Goal: Task Accomplishment & Management: Complete application form

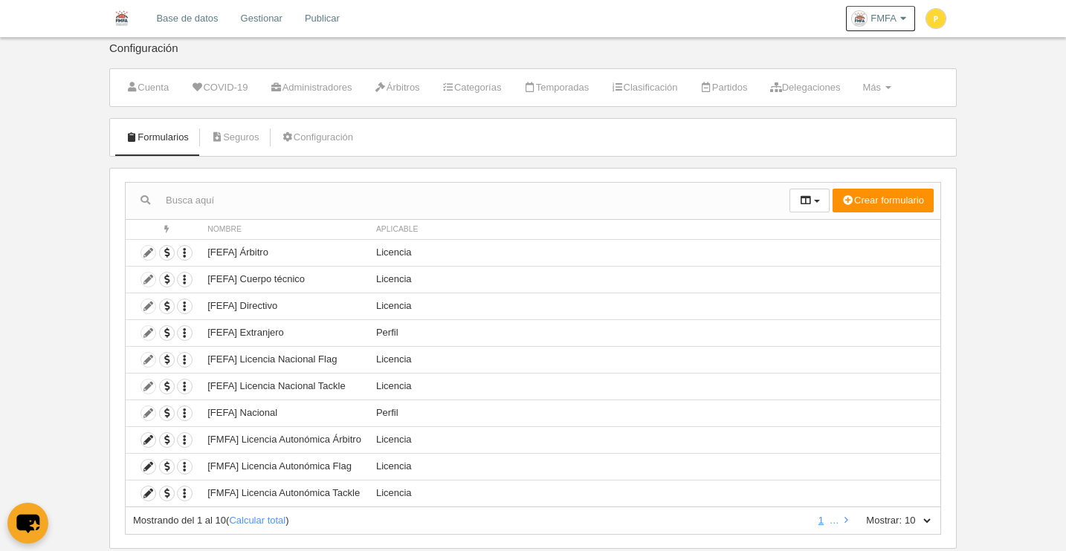
scroll to position [3, 0]
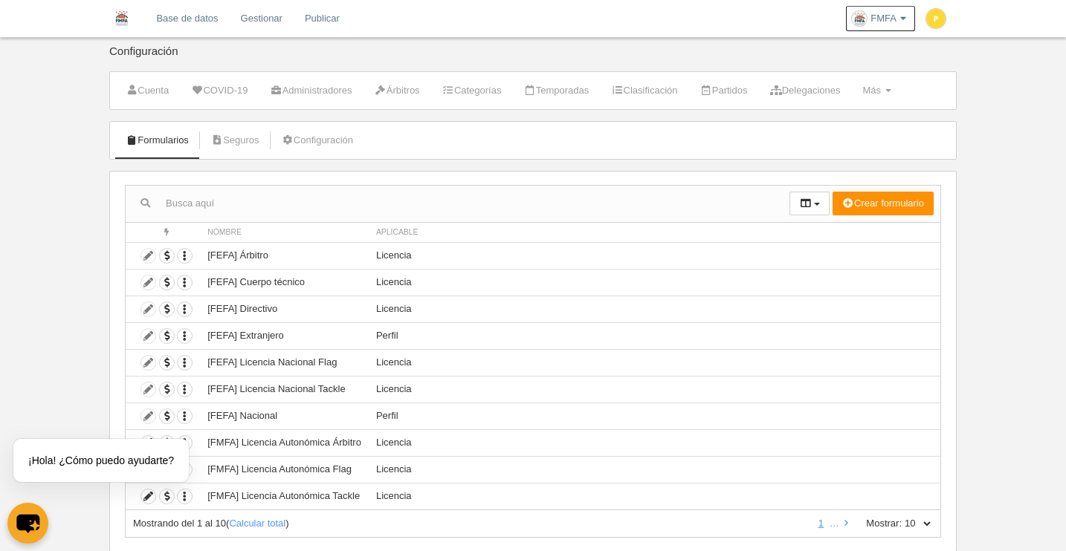
click at [172, 147] on link "Formularios" at bounding box center [157, 140] width 80 height 22
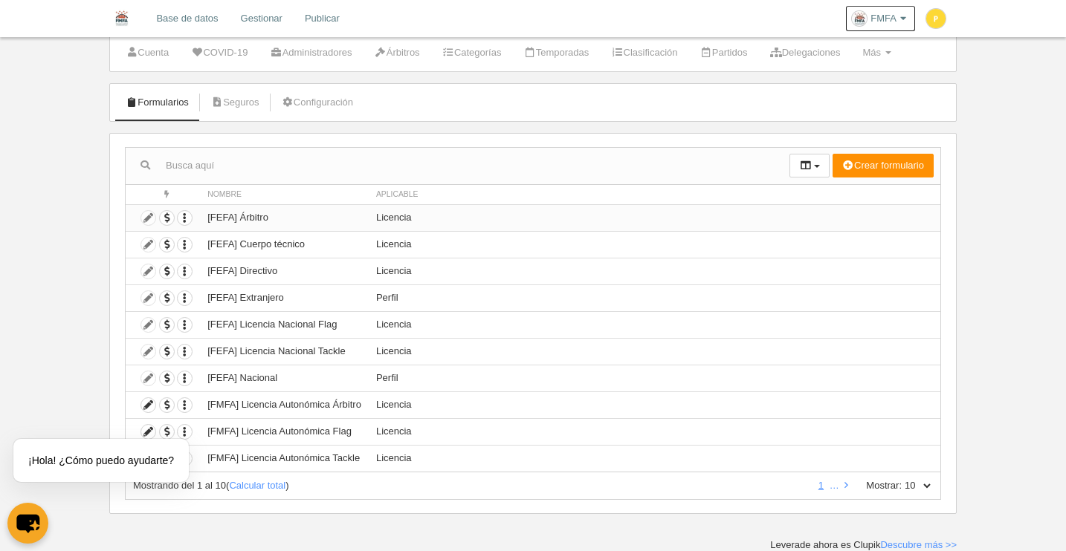
scroll to position [38, 0]
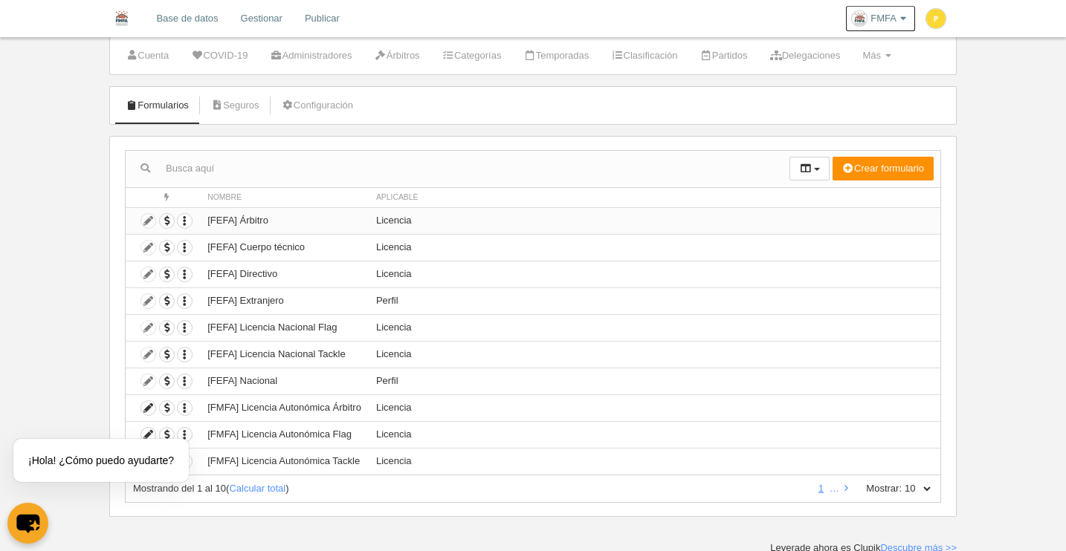
click at [150, 221] on td "Duplicar formulario Borrar formulario" at bounding box center [163, 220] width 74 height 27
click at [149, 222] on td "Duplicar formulario Borrar formulario" at bounding box center [163, 220] width 74 height 27
click at [149, 221] on td "Duplicar formulario Borrar formulario" at bounding box center [163, 220] width 74 height 27
click at [169, 221] on span "button" at bounding box center [167, 221] width 14 height 14
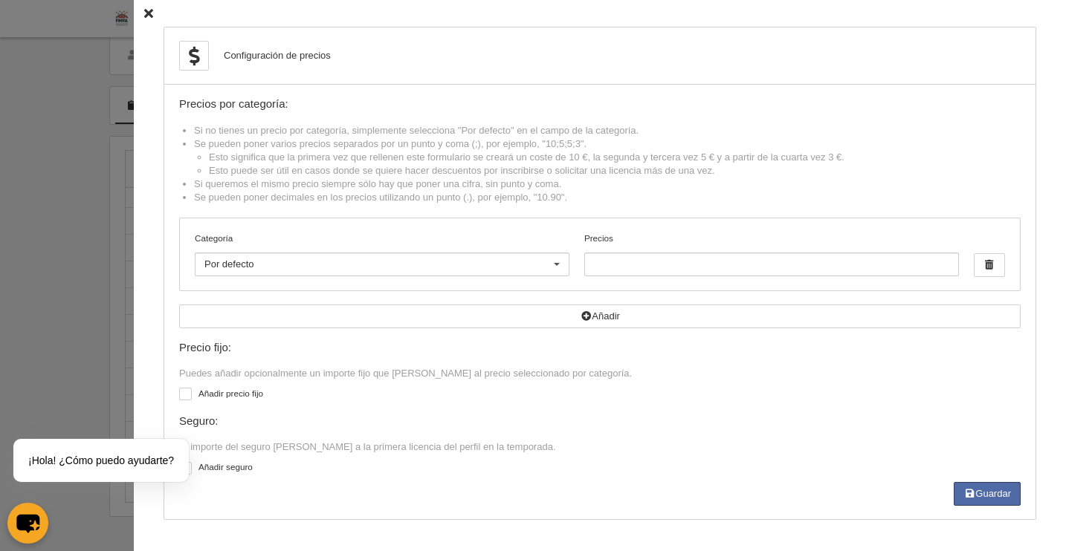
click at [144, 14] on icon at bounding box center [148, 14] width 9 height 10
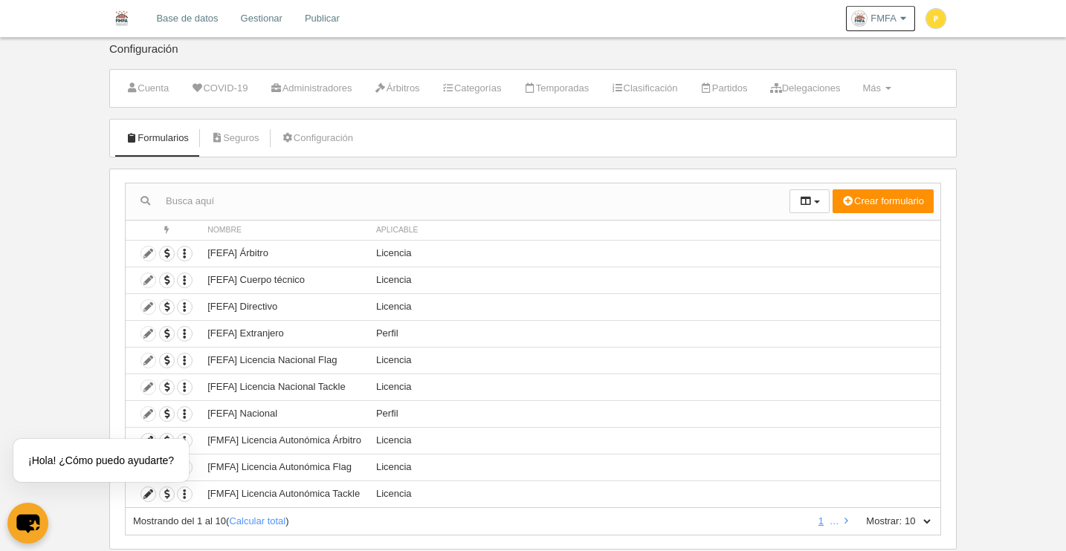
scroll to position [0, 0]
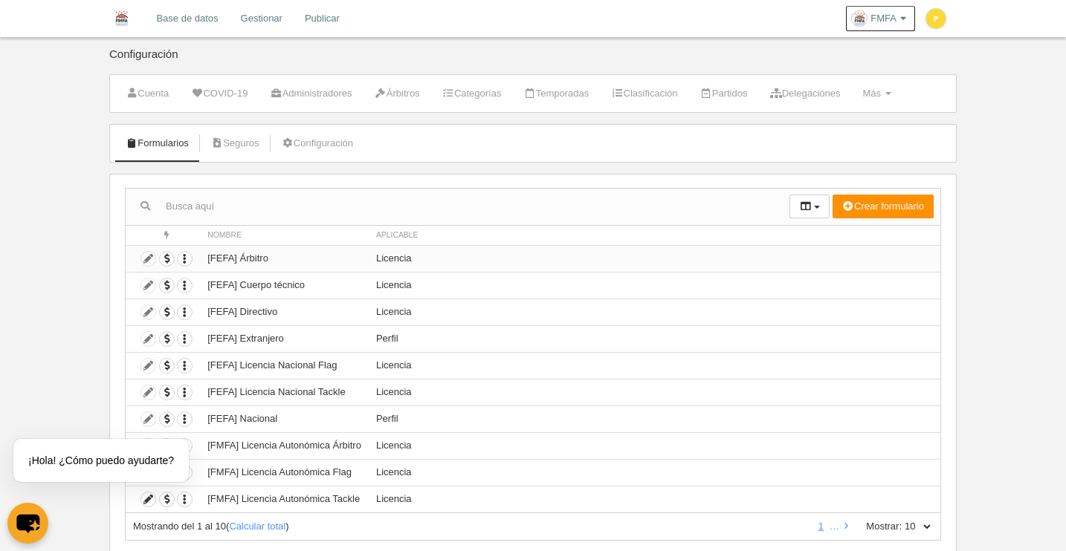
click at [148, 259] on td "Duplicar formulario Borrar formulario" at bounding box center [163, 258] width 74 height 27
click at [143, 291] on td "Duplicar formulario Borrar formulario" at bounding box center [163, 285] width 74 height 27
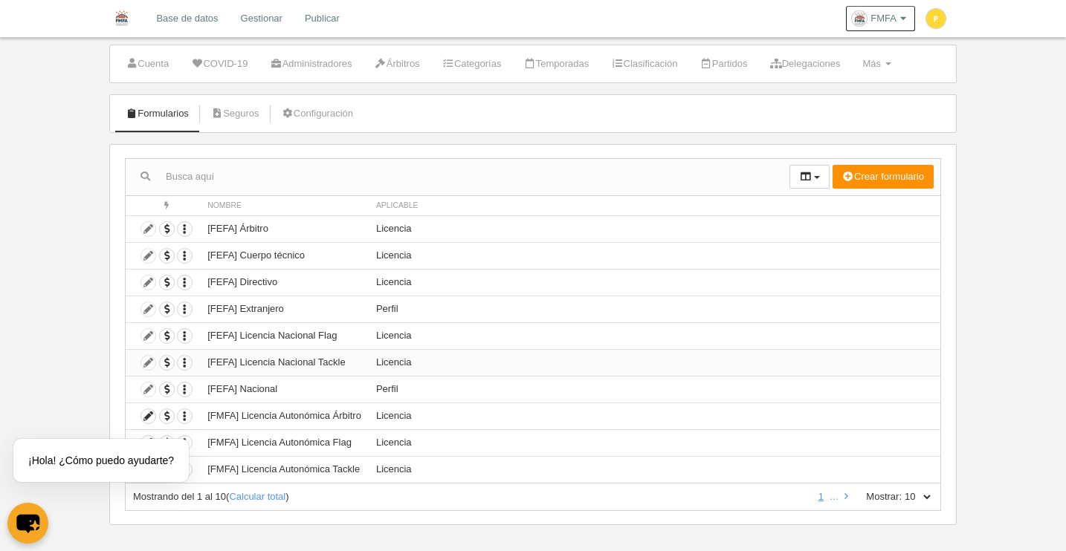
scroll to position [41, 0]
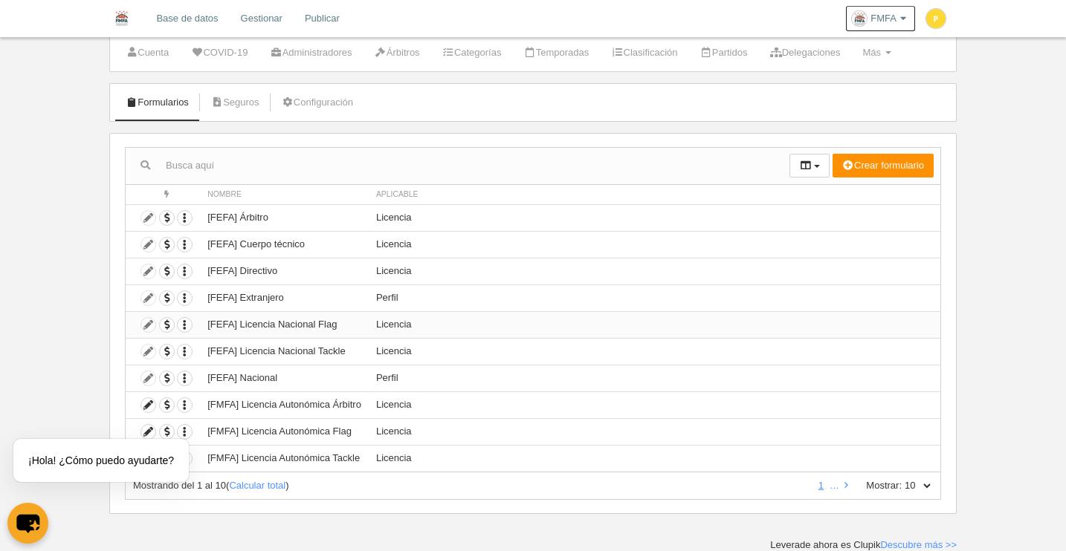
click at [148, 328] on td "Duplicar formulario Borrar formulario" at bounding box center [163, 324] width 74 height 27
click at [147, 325] on td "Duplicar formulario Borrar formulario" at bounding box center [163, 324] width 74 height 27
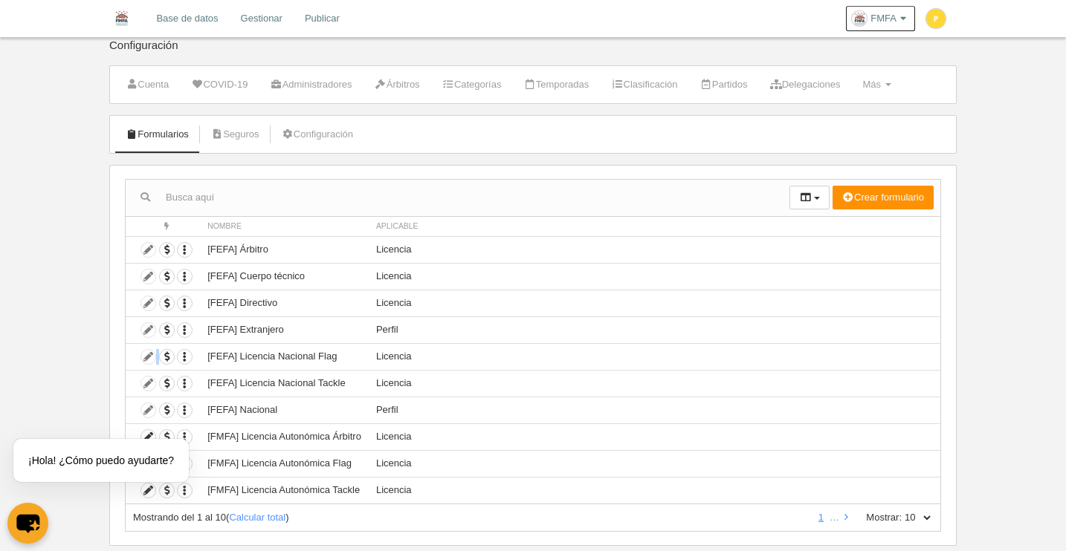
scroll to position [0, 0]
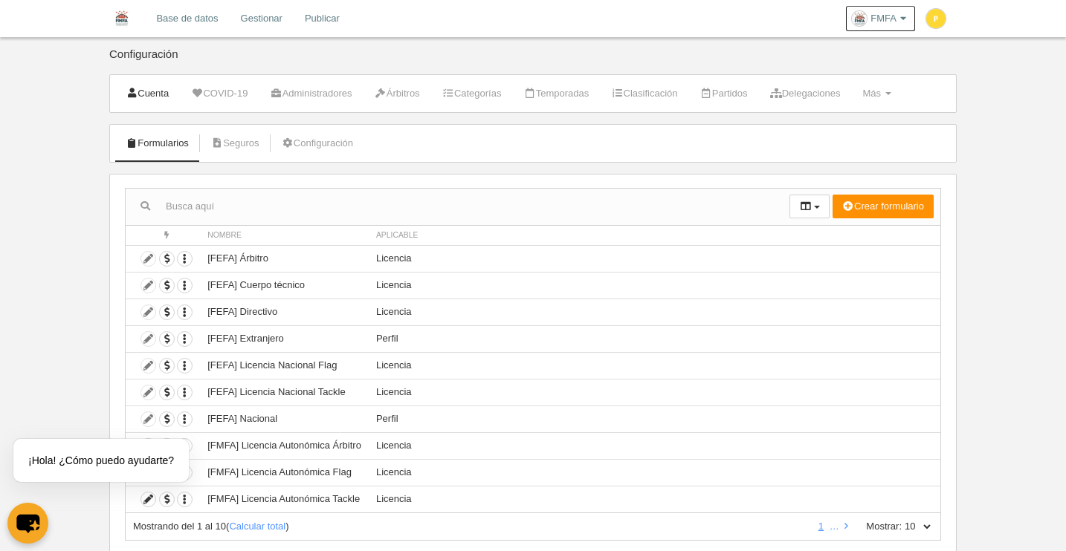
click at [145, 95] on link "Cuenta" at bounding box center [146, 94] width 59 height 22
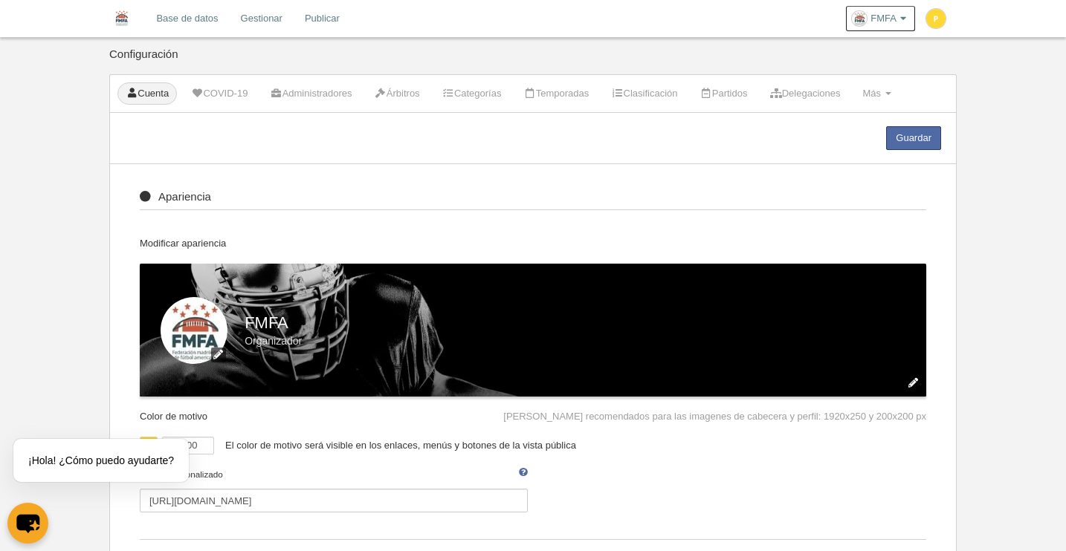
click at [192, 21] on link "Base de datos" at bounding box center [187, 18] width 84 height 37
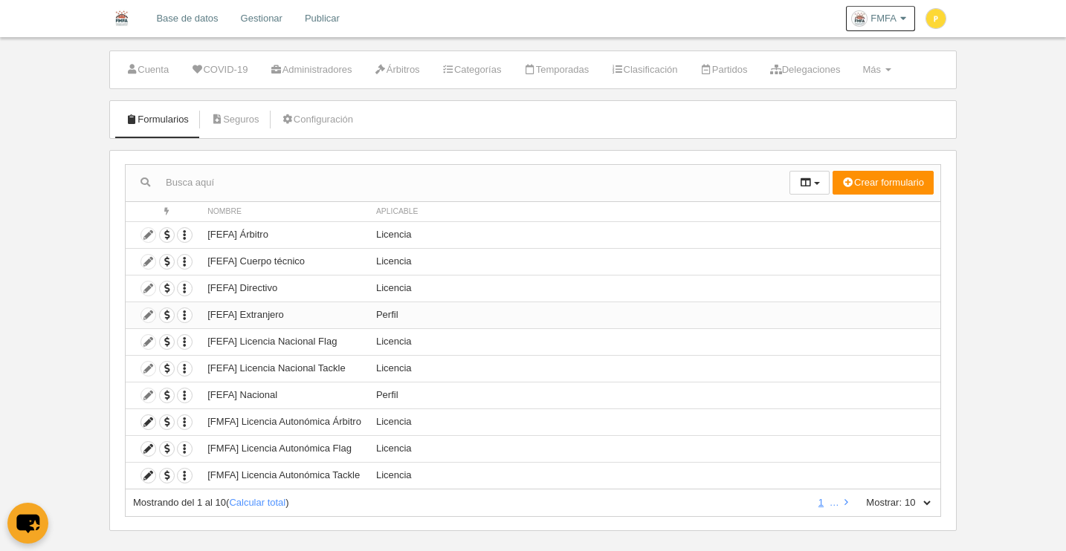
scroll to position [41, 0]
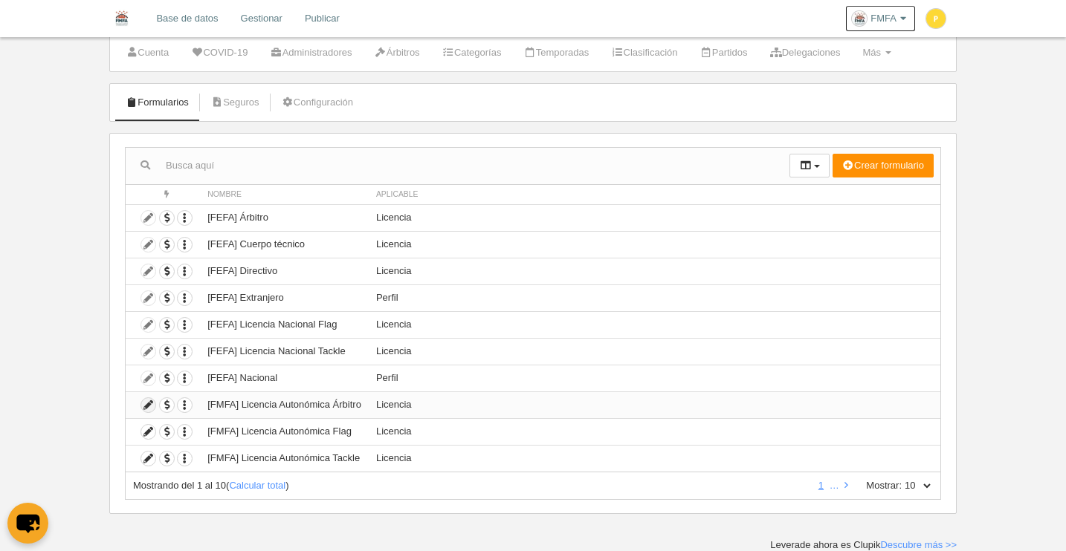
click at [150, 406] on icon at bounding box center [148, 405] width 14 height 14
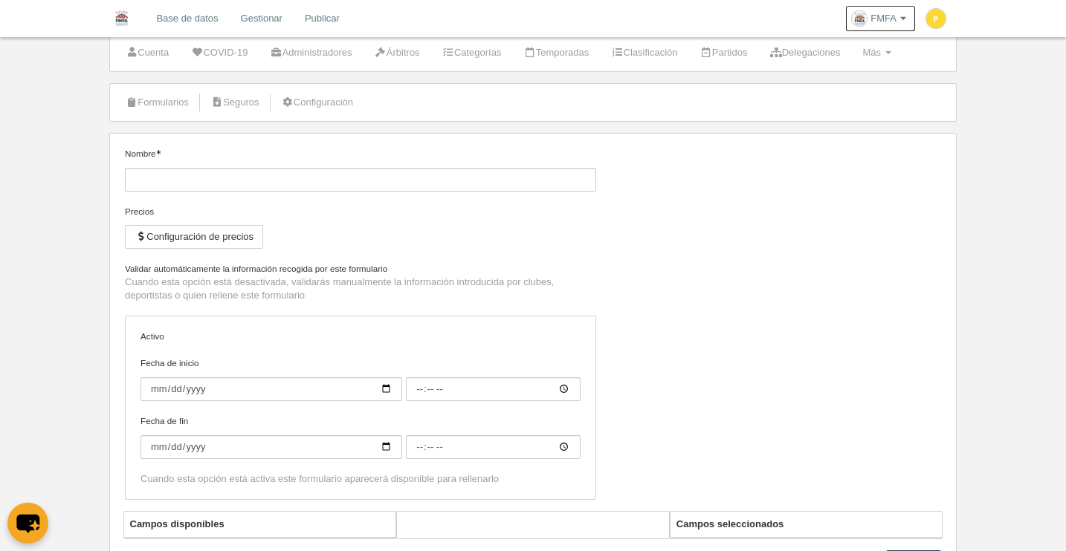
type input "[FMFA] Licencia Autonómica Árbitro"
checkbox input "true"
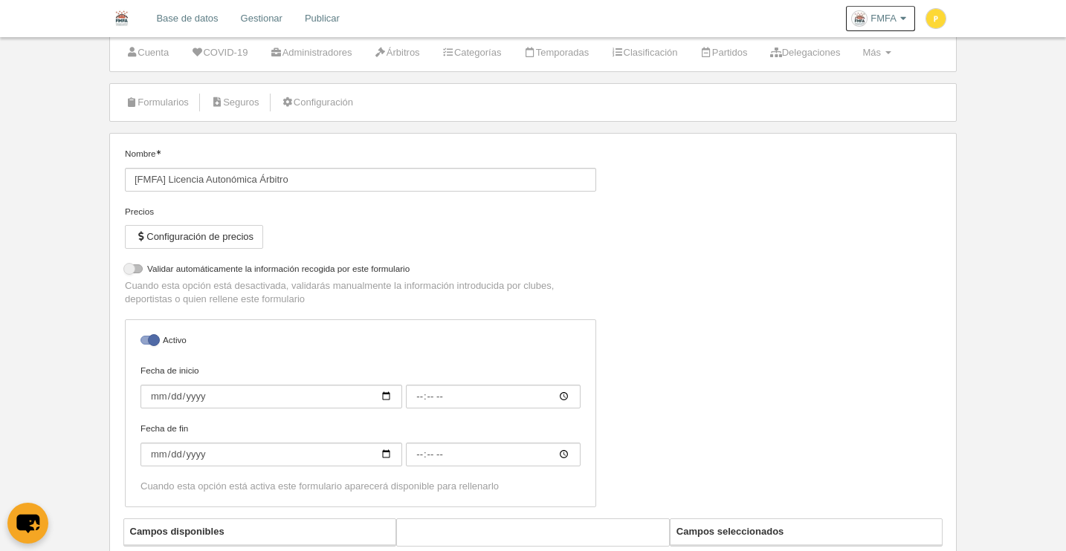
select select "selected"
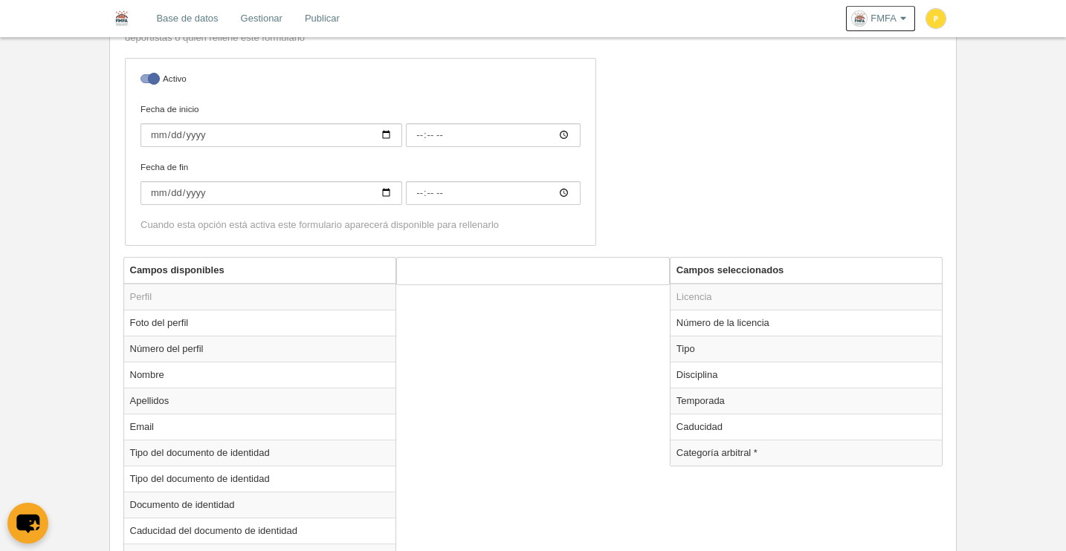
scroll to position [363, 0]
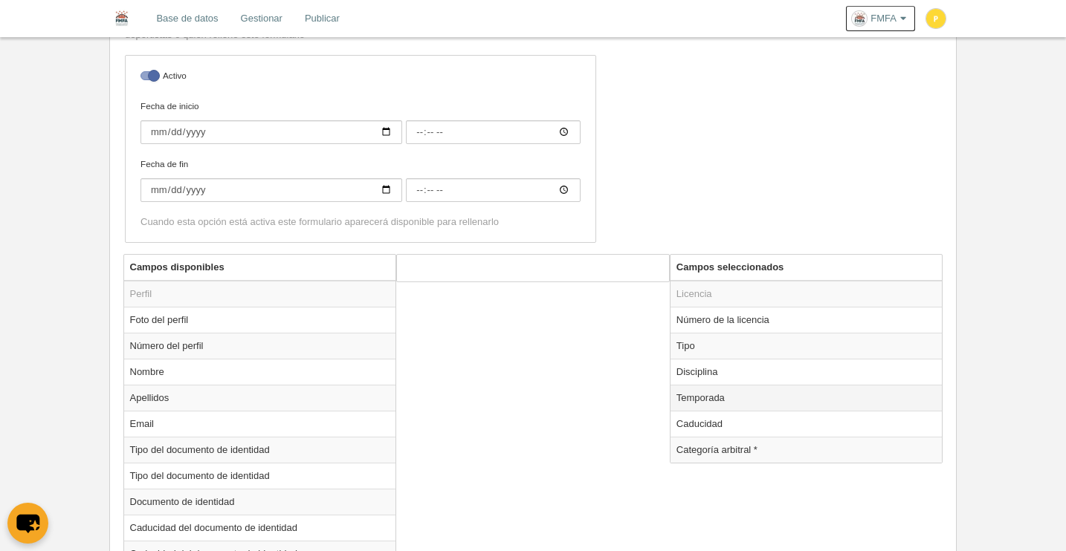
click at [691, 398] on td "Temporada" at bounding box center [806, 398] width 272 height 26
radio input "true"
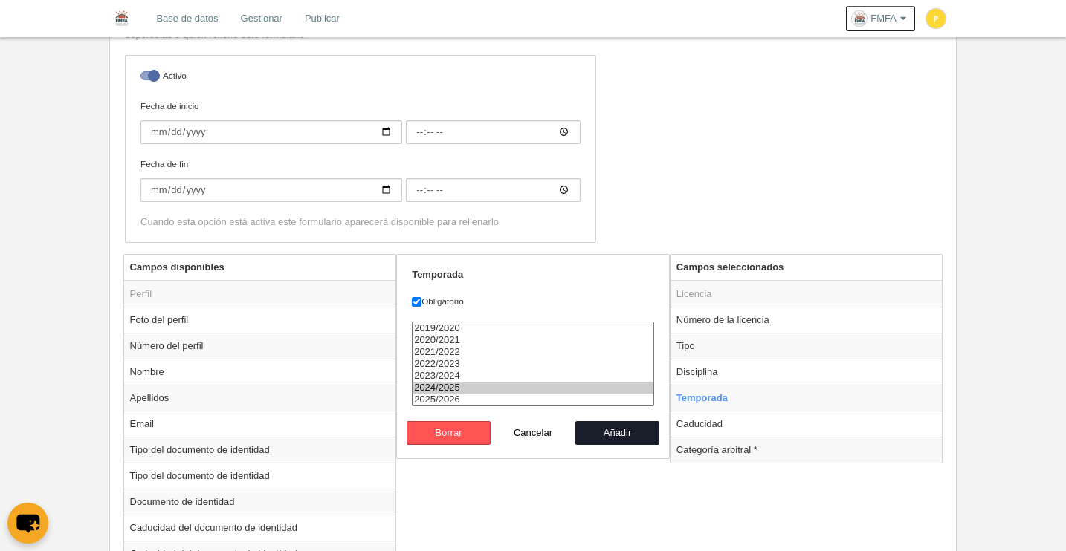
select select "8371"
click at [447, 394] on option "2025/2026" at bounding box center [533, 400] width 241 height 12
click at [636, 432] on button "Añadir" at bounding box center [617, 433] width 85 height 24
radio input "false"
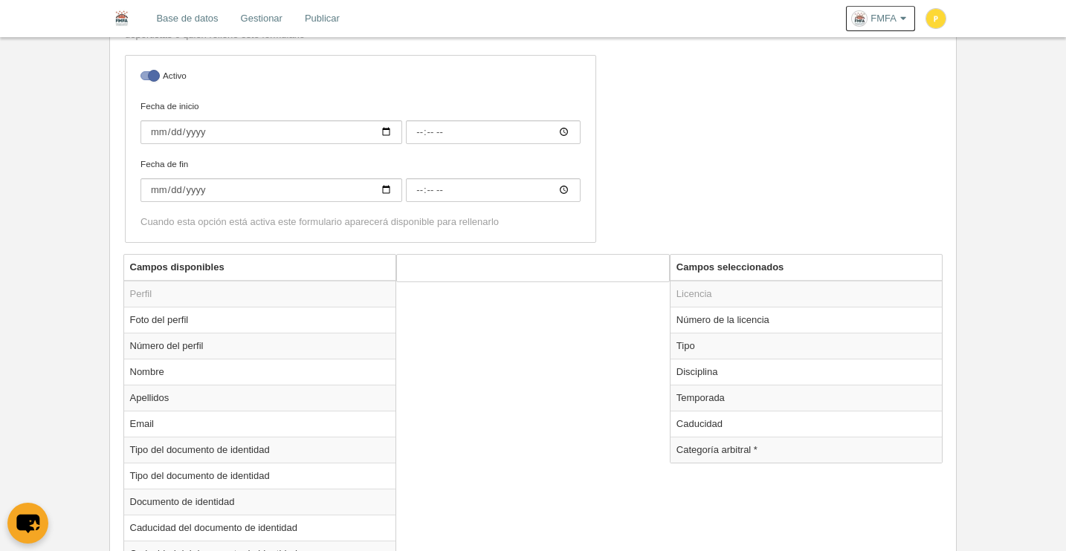
scroll to position [0, 0]
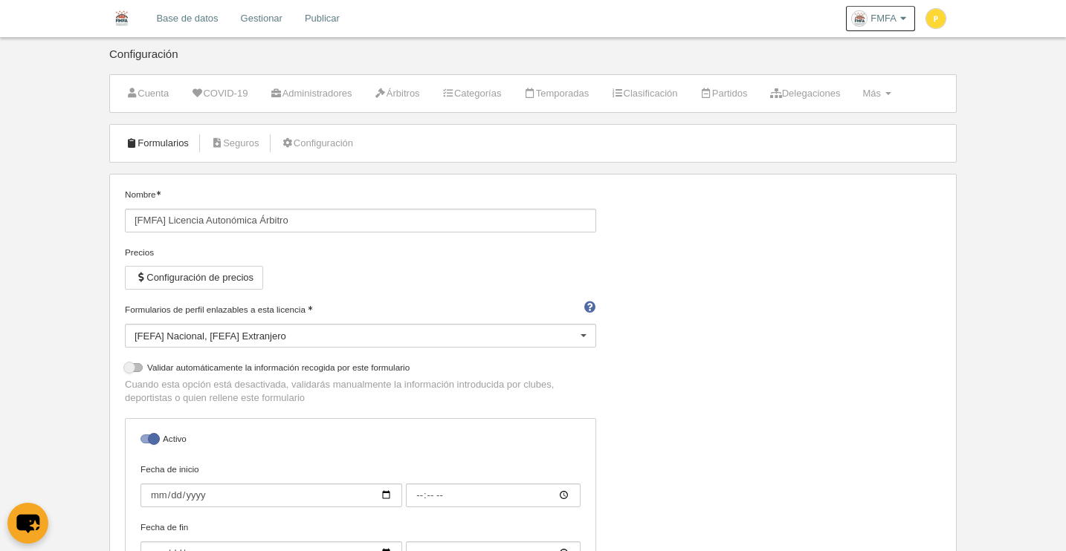
click at [174, 152] on link "Formularios" at bounding box center [157, 143] width 80 height 22
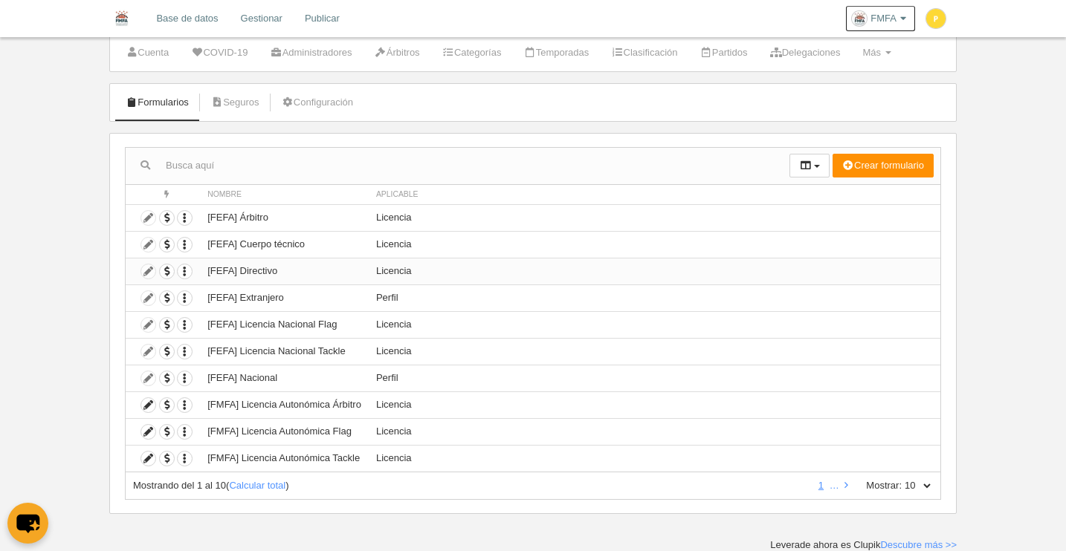
scroll to position [41, 0]
click at [928, 487] on select "10 25 50 100 500" at bounding box center [917, 485] width 31 height 13
select select "50"
click at [902, 479] on select "10 25 50 100 500" at bounding box center [917, 485] width 31 height 13
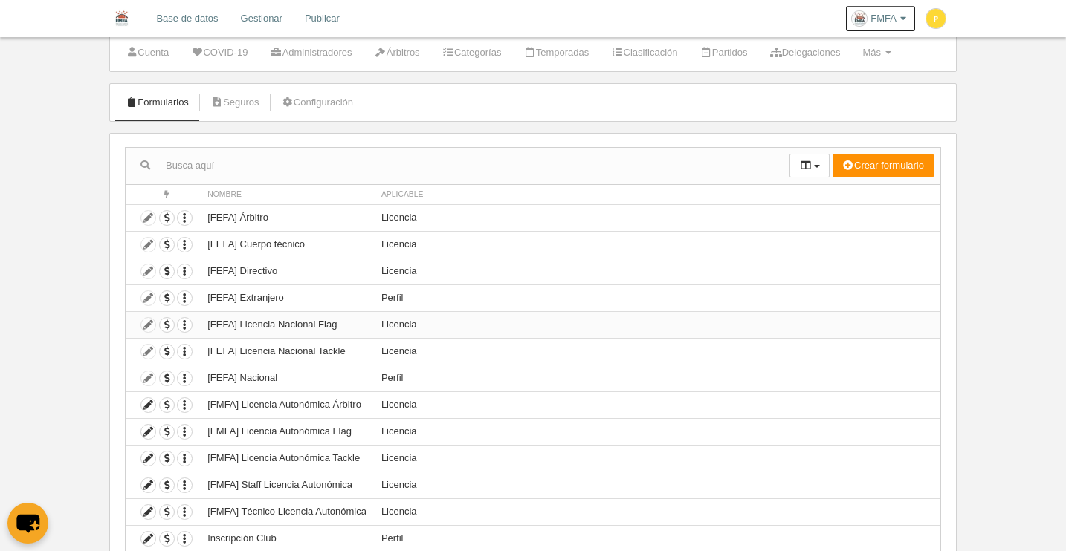
scroll to position [228, 0]
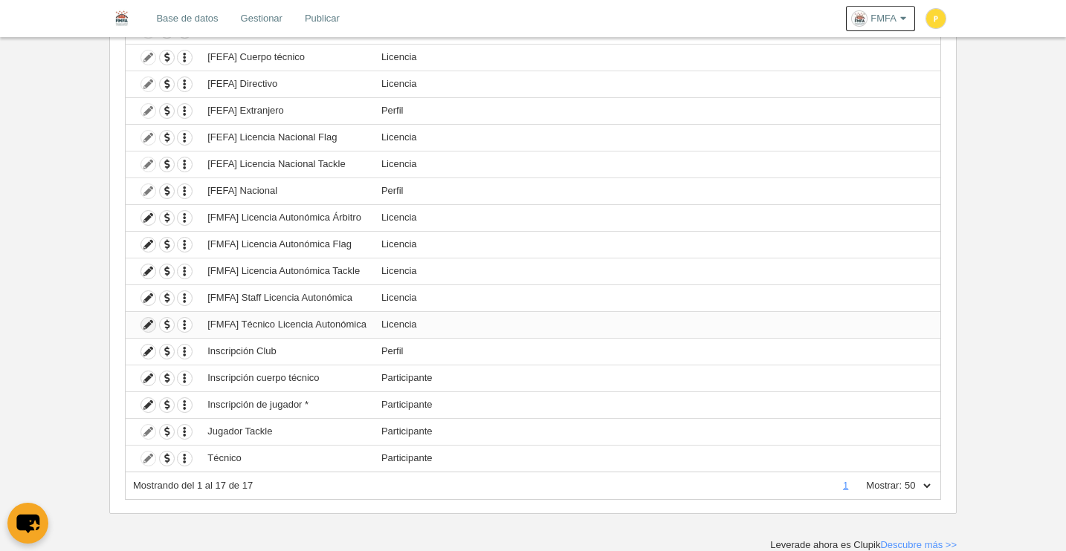
click at [145, 327] on icon at bounding box center [148, 325] width 14 height 14
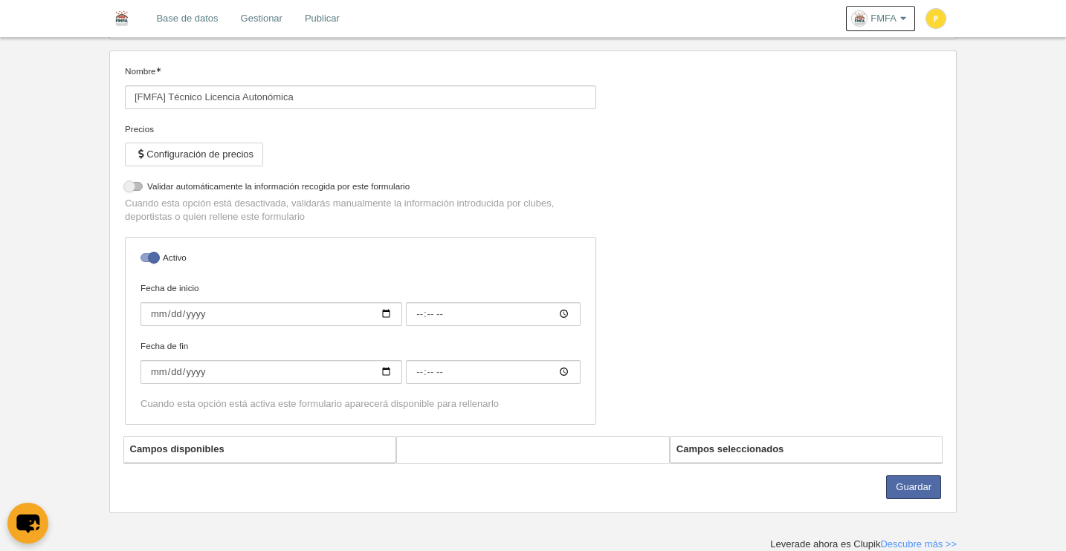
select select "selected"
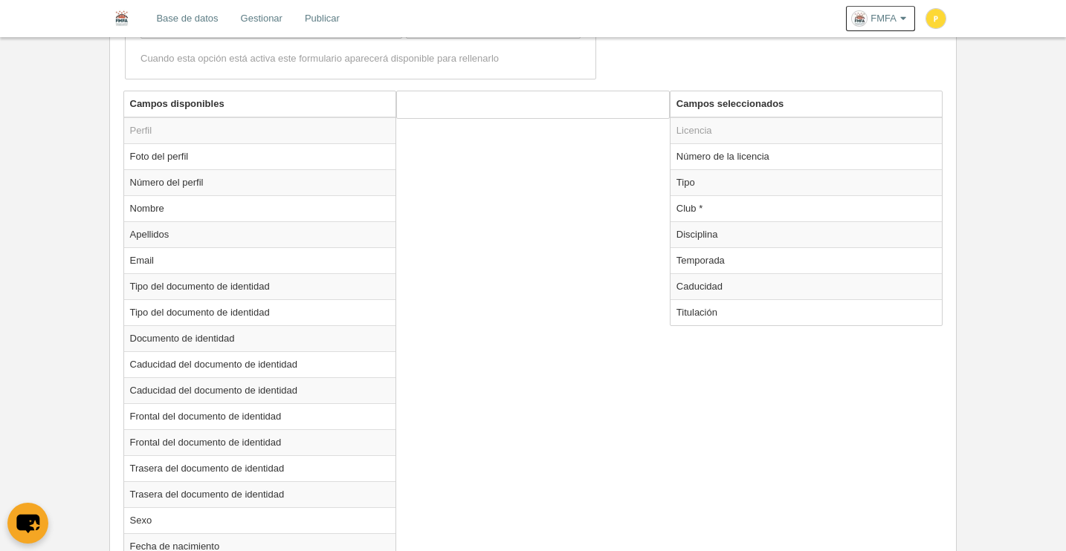
scroll to position [517, 0]
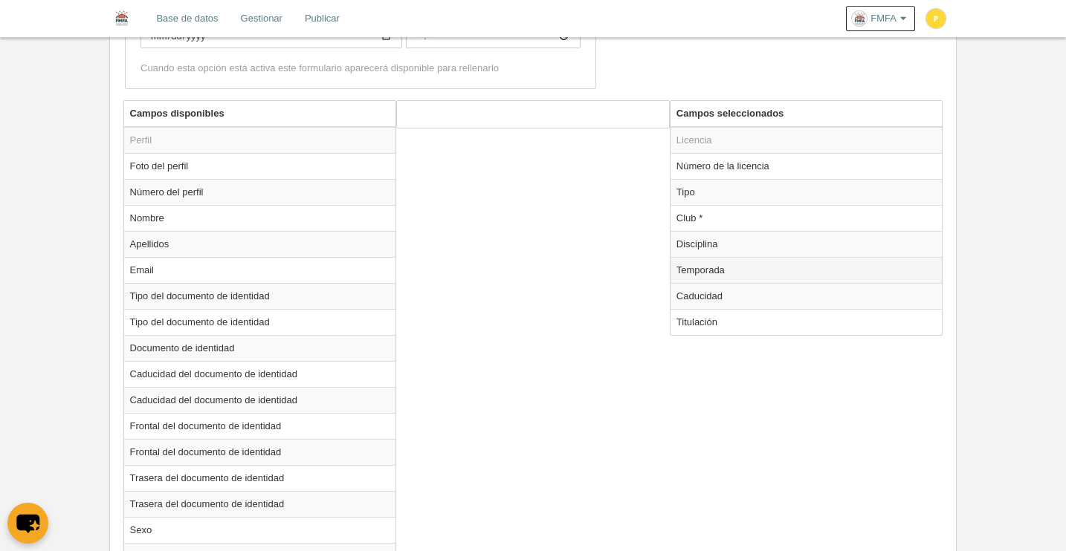
click at [708, 268] on td "Temporada" at bounding box center [806, 270] width 272 height 26
radio input "true"
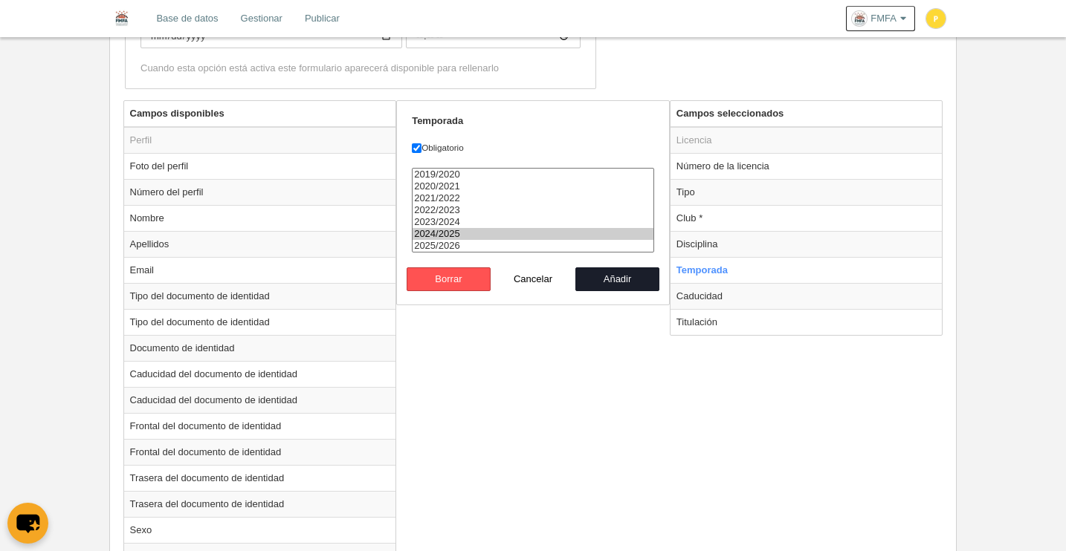
select select "8371"
click at [464, 242] on option "2025/2026" at bounding box center [533, 246] width 241 height 12
click at [632, 280] on button "Añadir" at bounding box center [617, 280] width 85 height 24
radio input "false"
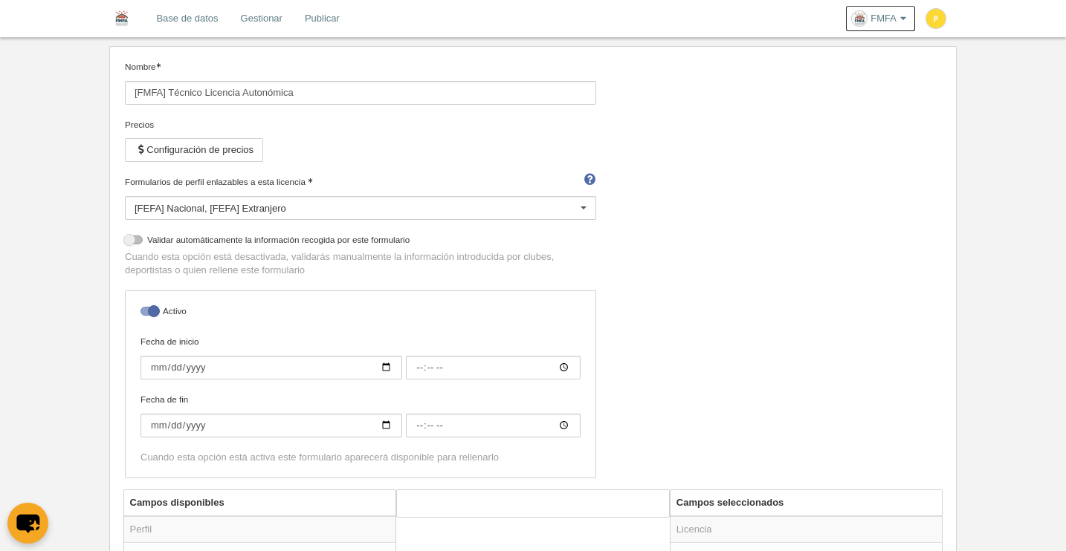
scroll to position [0, 0]
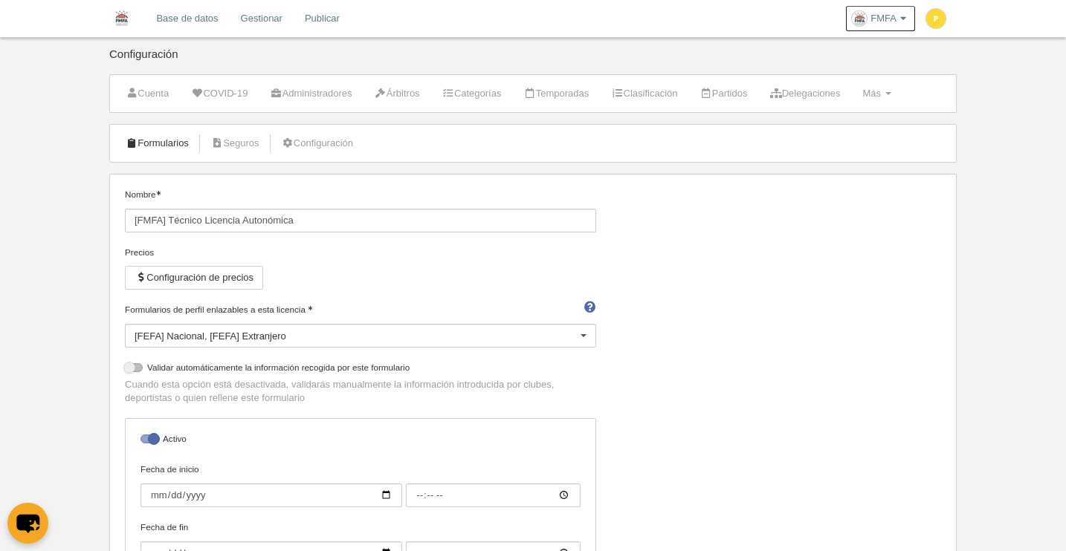
click at [166, 146] on link "Formularios" at bounding box center [157, 143] width 80 height 22
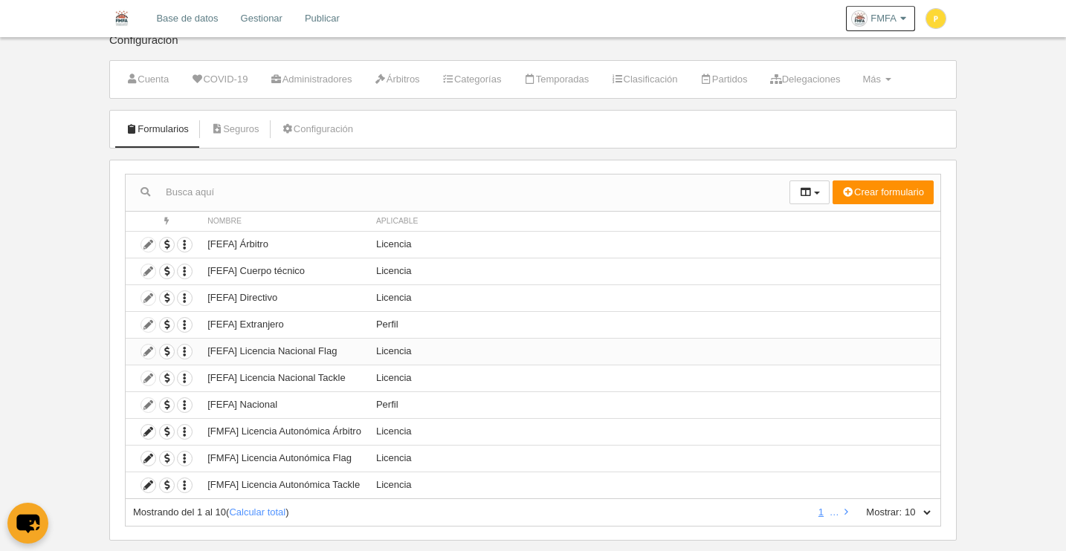
scroll to position [41, 0]
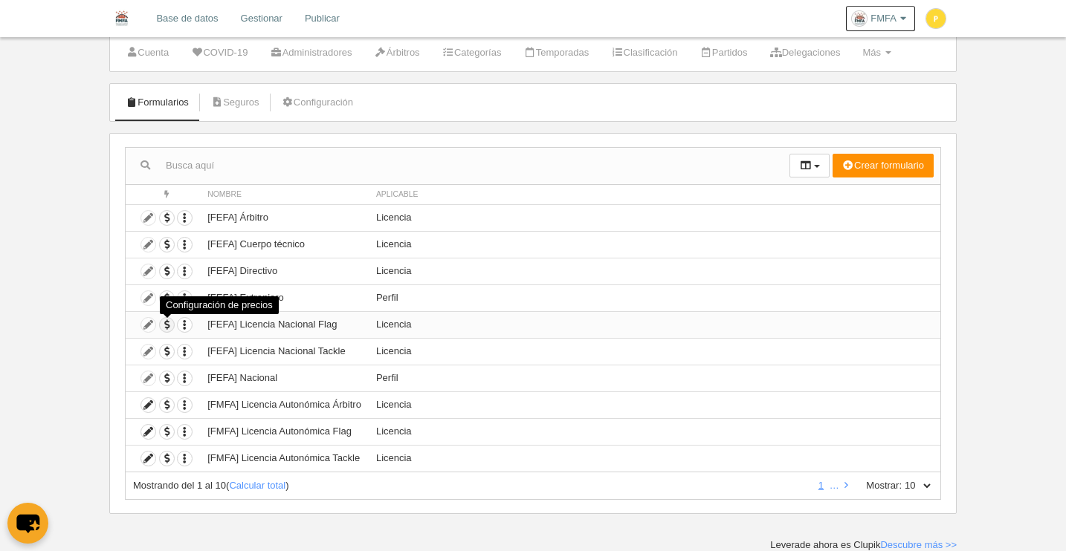
click at [164, 325] on span "button" at bounding box center [167, 325] width 14 height 14
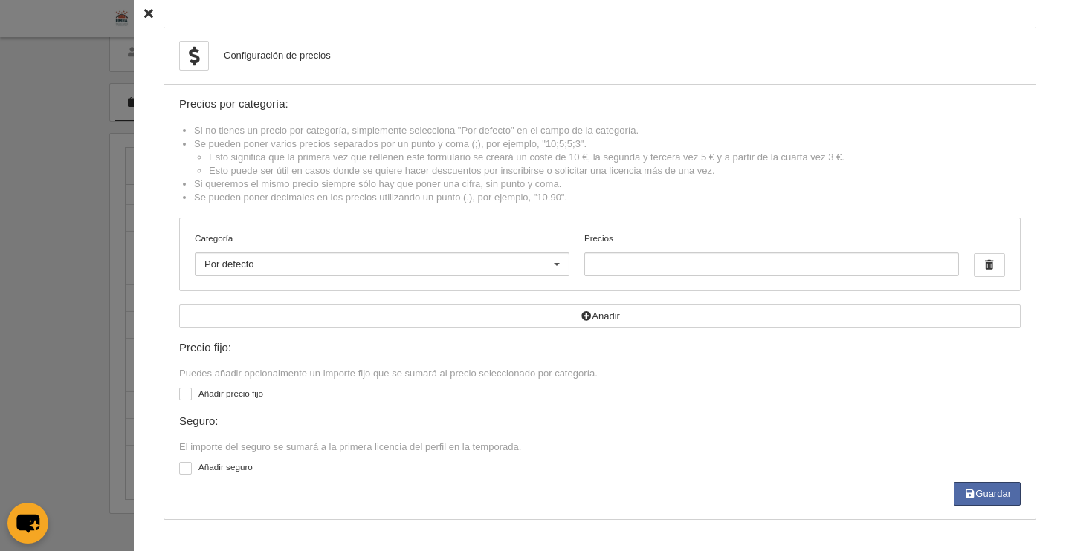
click at [144, 15] on icon at bounding box center [148, 14] width 9 height 10
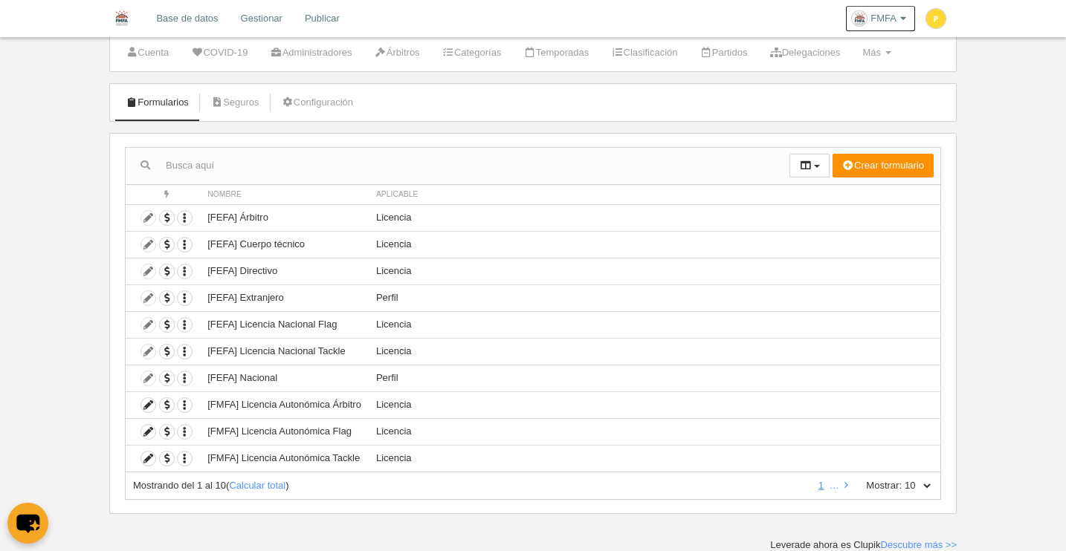
click at [925, 485] on select "10 25 50 100 500" at bounding box center [917, 485] width 31 height 13
select select "50"
click at [902, 479] on select "10 25 50 100 500" at bounding box center [917, 485] width 31 height 13
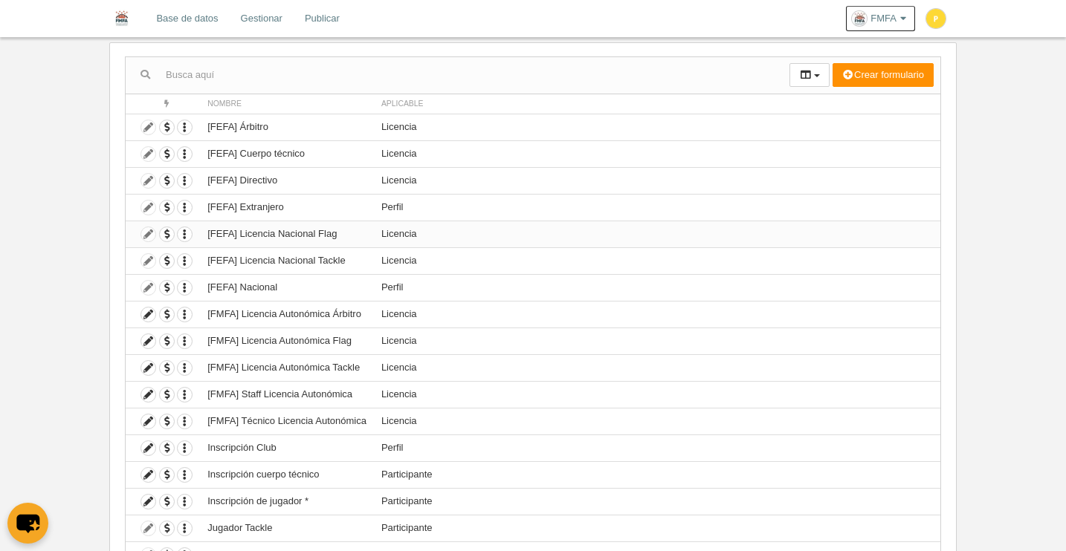
scroll to position [228, 0]
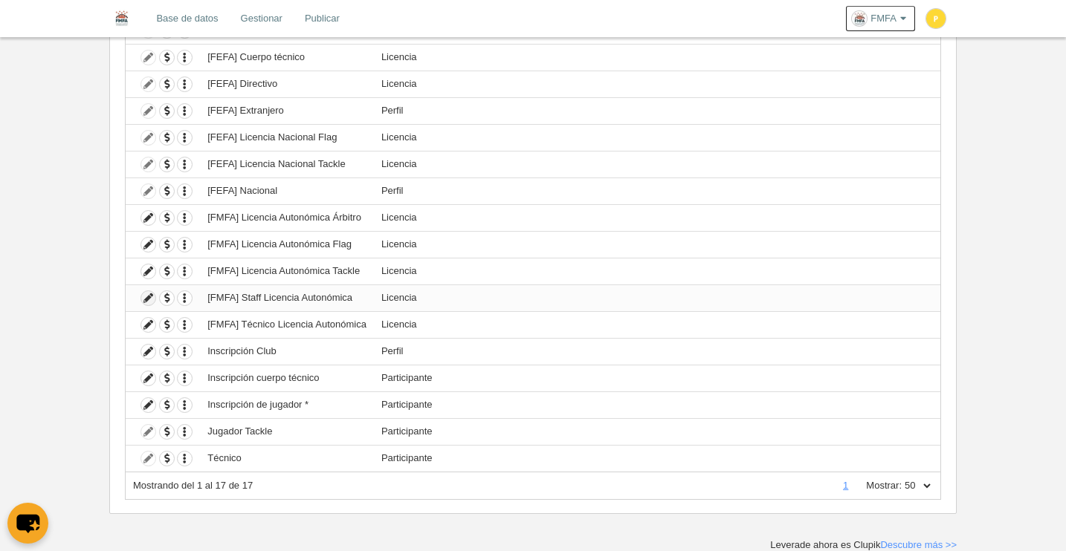
click at [149, 297] on icon at bounding box center [148, 298] width 14 height 14
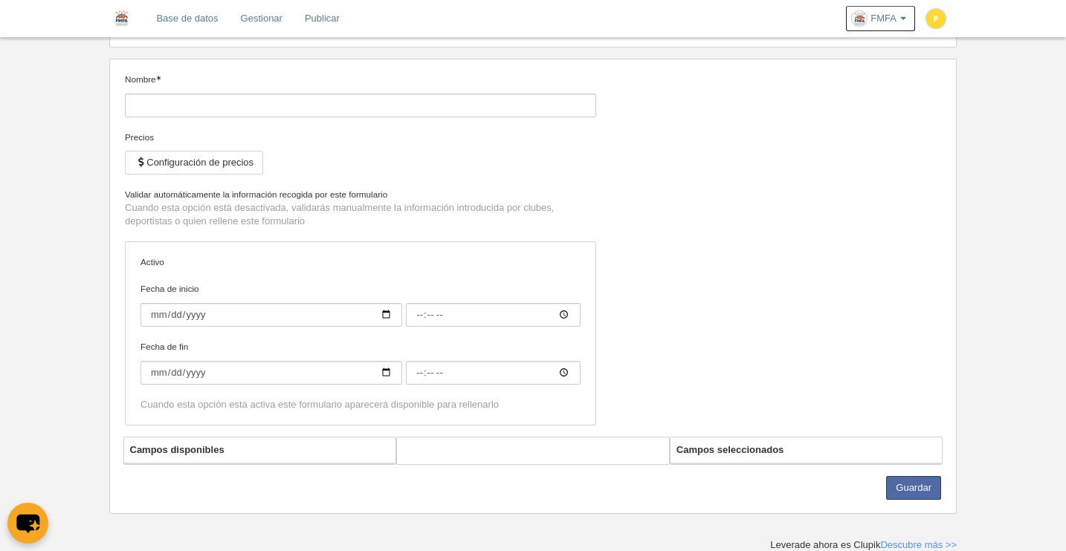
type input "[FMFA] Staff Licencia Autonómica"
checkbox input "true"
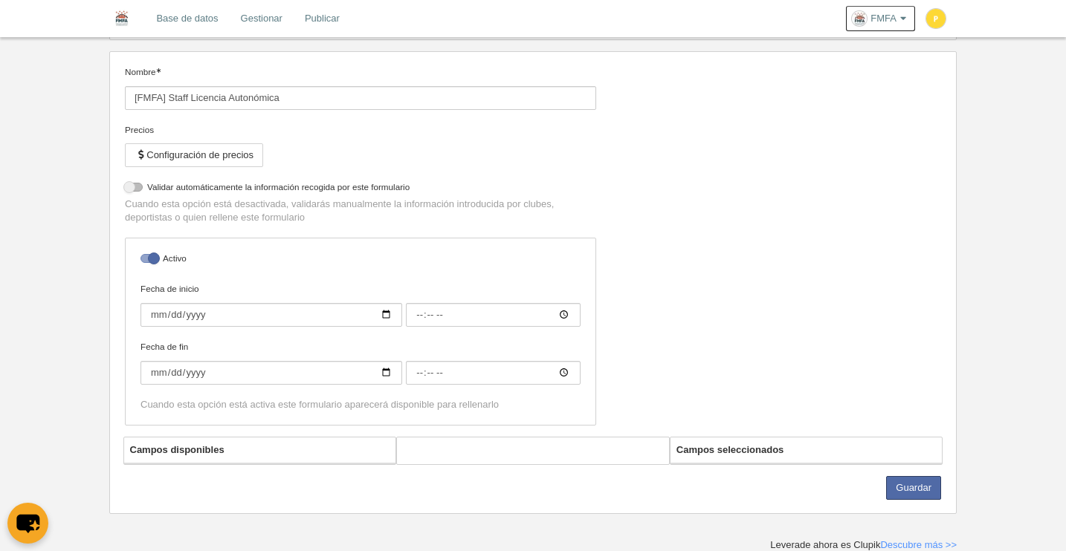
select select "selected"
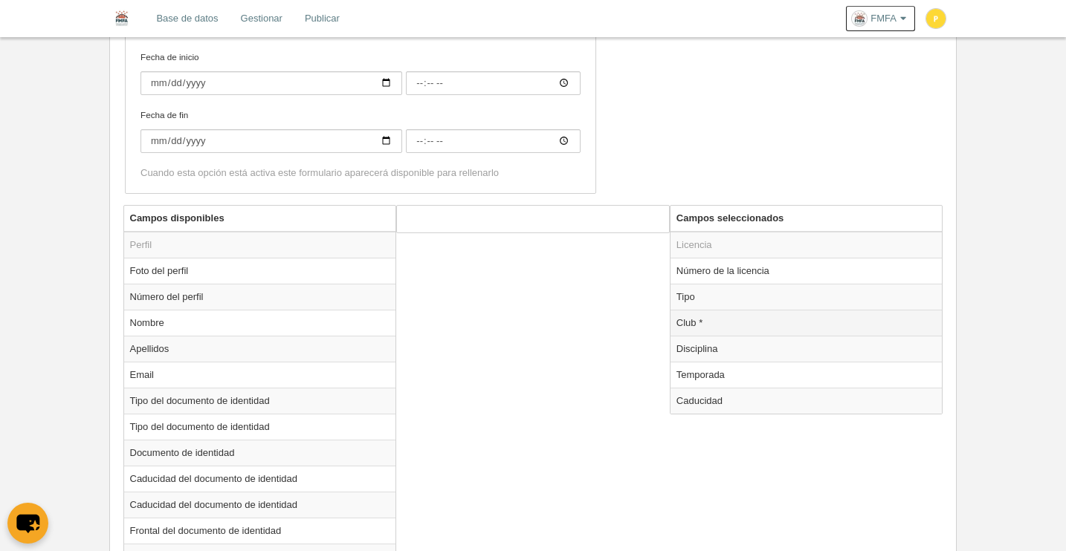
scroll to position [412, 0]
click at [716, 379] on td "Temporada" at bounding box center [806, 376] width 272 height 26
radio input "true"
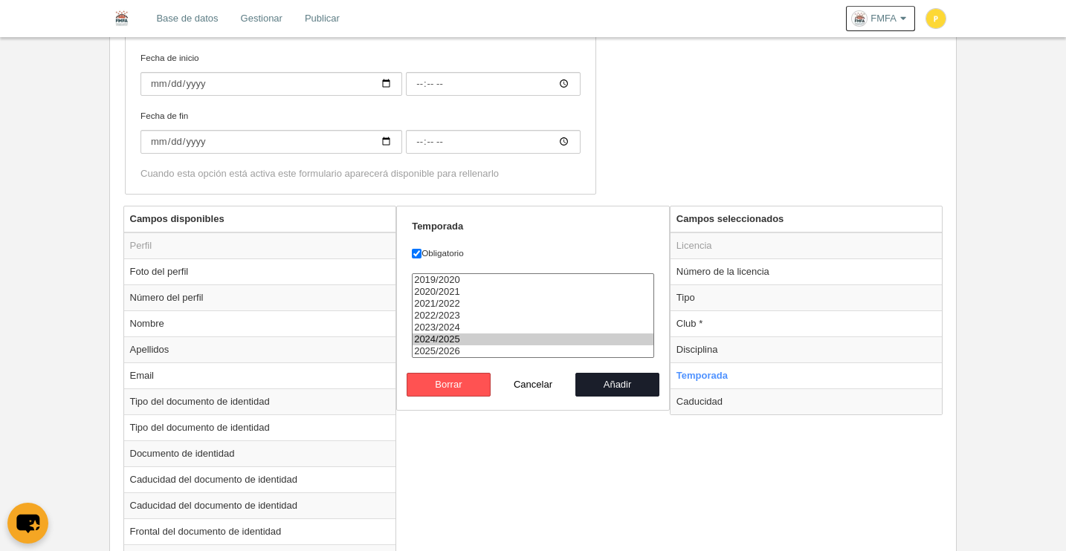
select select "8371"
click at [437, 351] on option "2025/2026" at bounding box center [533, 352] width 241 height 12
click at [624, 384] on button "Añadir" at bounding box center [617, 385] width 85 height 24
radio input "false"
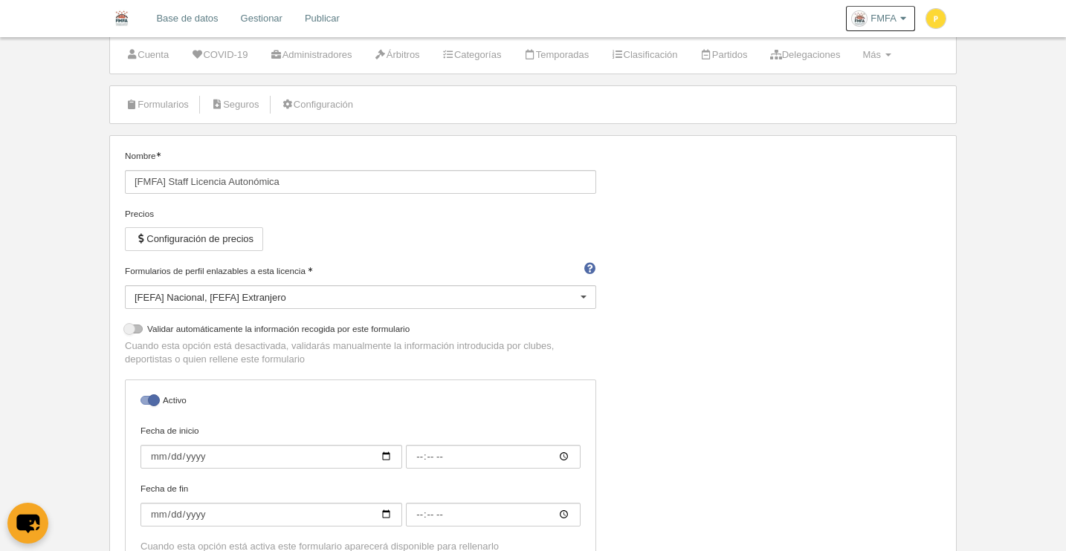
scroll to position [0, 0]
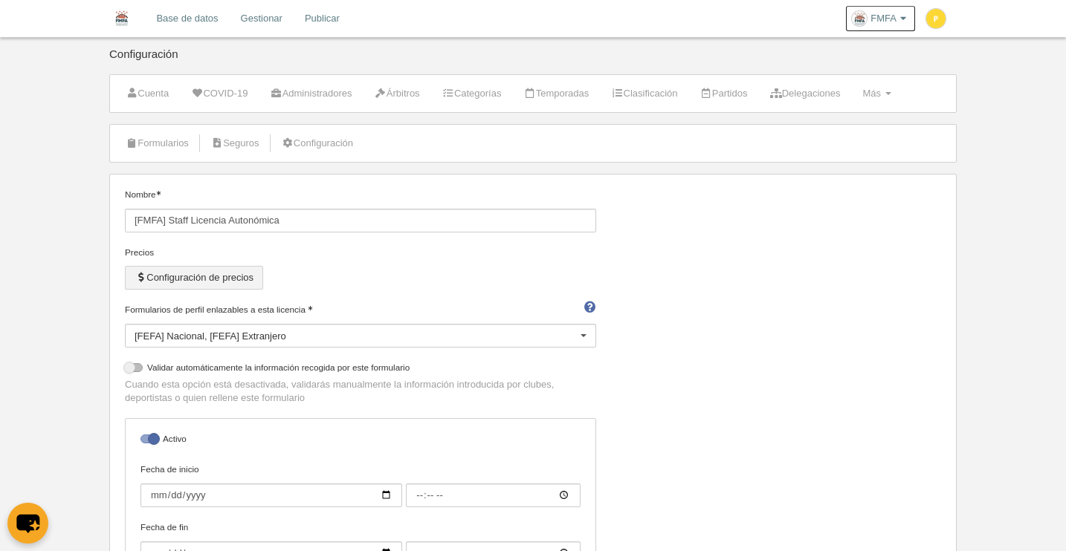
click at [204, 272] on button "Configuración de precios" at bounding box center [194, 278] width 138 height 24
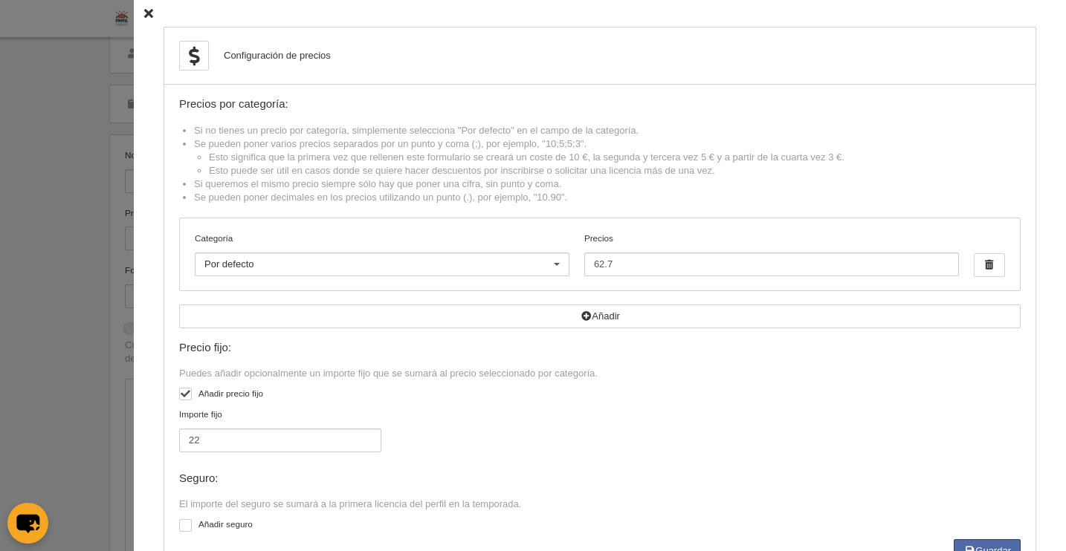
click at [144, 19] on icon at bounding box center [148, 14] width 9 height 10
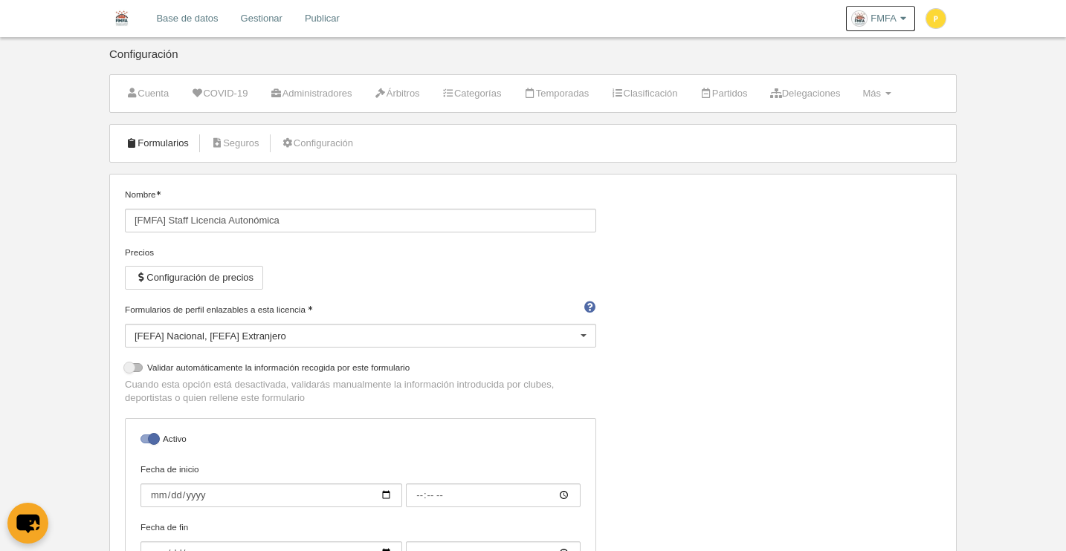
click at [177, 145] on link "Formularios" at bounding box center [157, 143] width 80 height 22
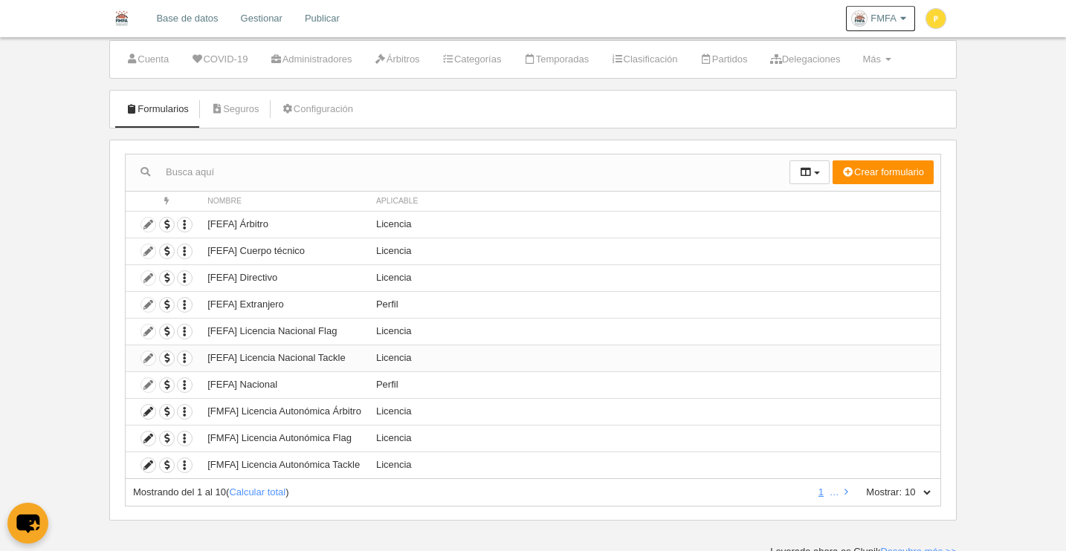
scroll to position [41, 0]
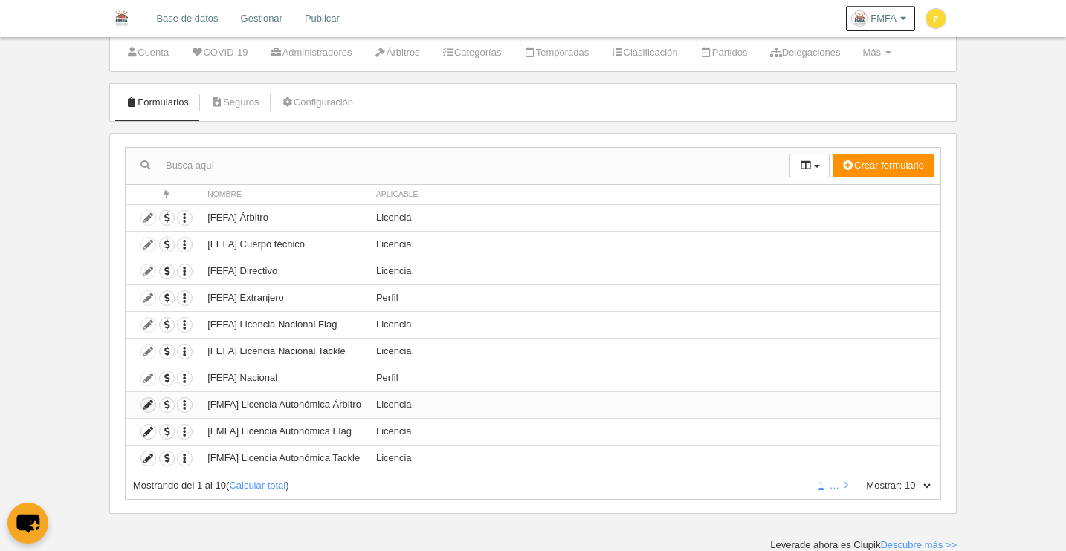
click at [149, 409] on icon at bounding box center [148, 405] width 14 height 14
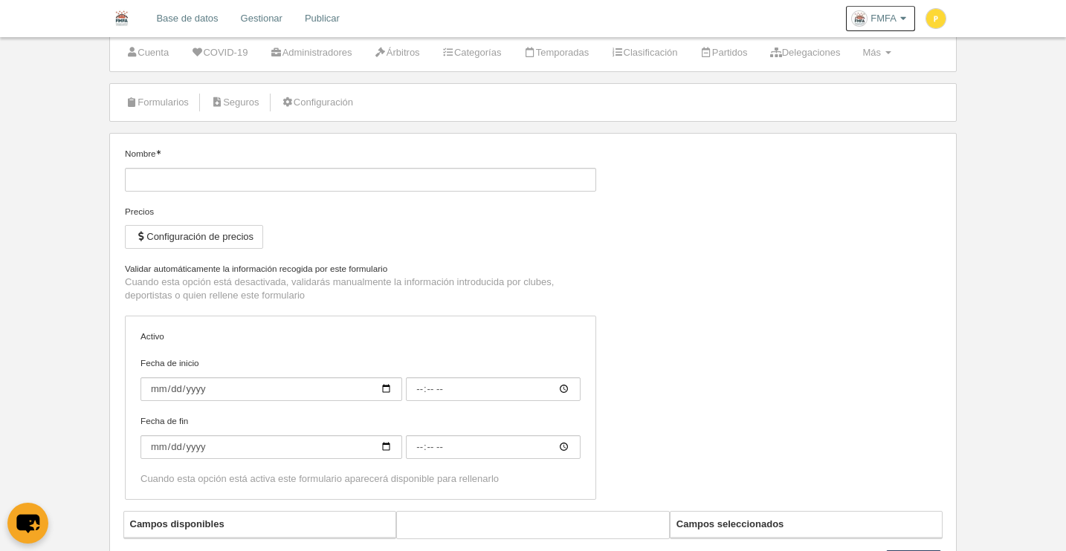
type input "[FMFA] Licencia Autonómica Árbitro"
checkbox input "true"
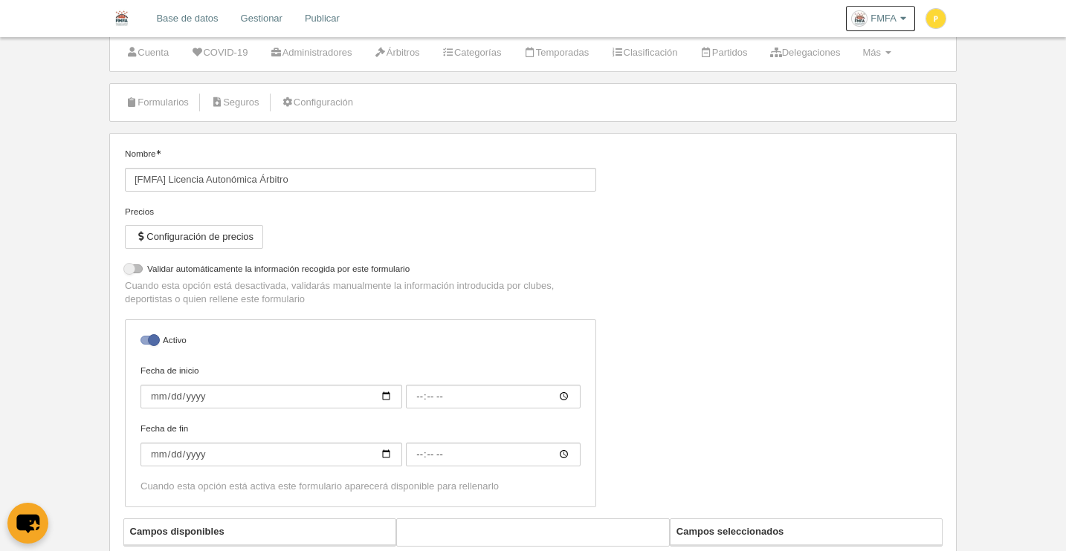
select select "selected"
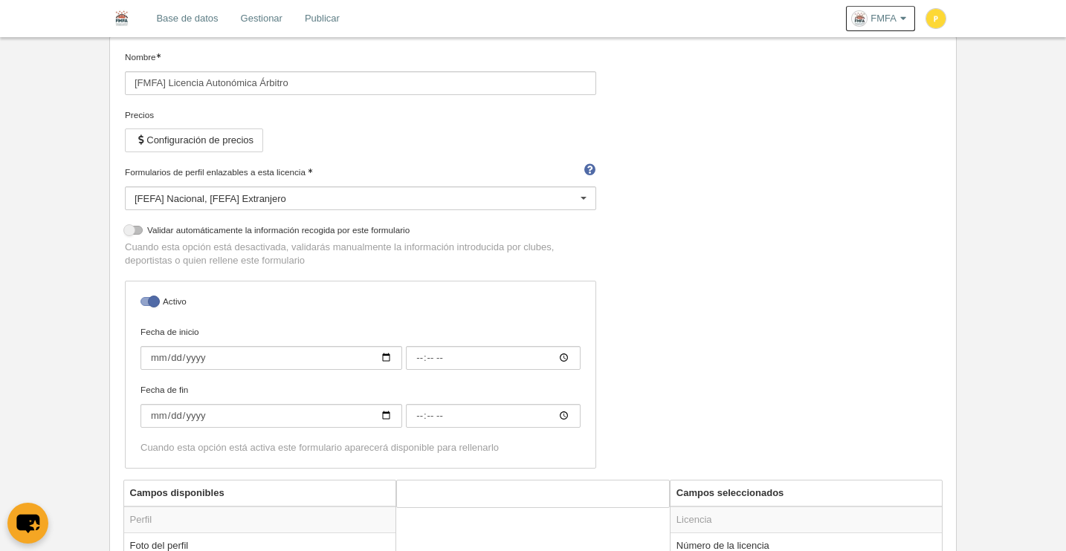
scroll to position [352, 0]
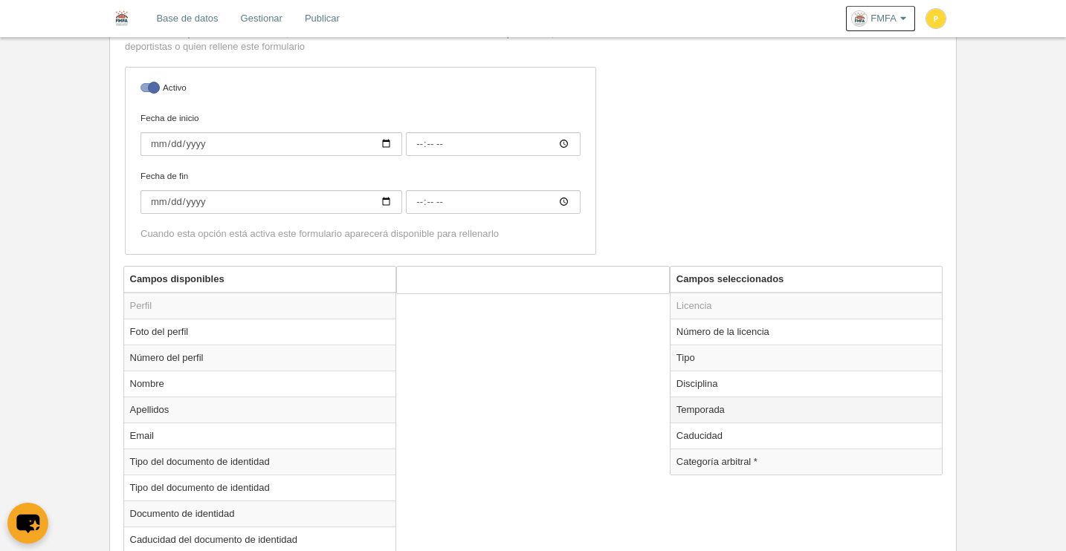
click at [709, 405] on td "Temporada" at bounding box center [806, 410] width 272 height 26
radio input "true"
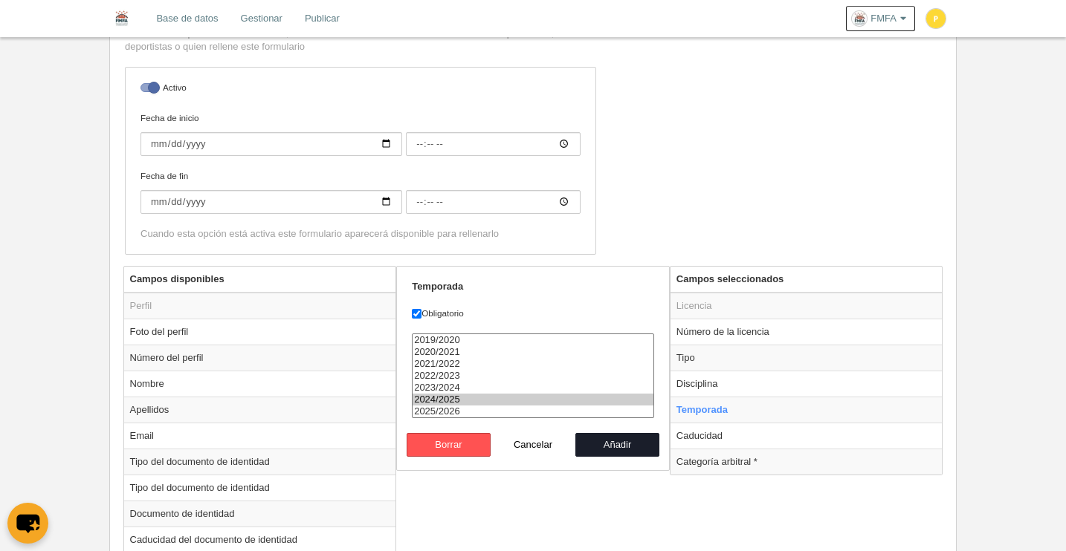
select select "8371"
click at [465, 409] on option "2025/2026" at bounding box center [533, 412] width 241 height 12
click at [630, 447] on button "Añadir" at bounding box center [617, 445] width 85 height 24
radio input "false"
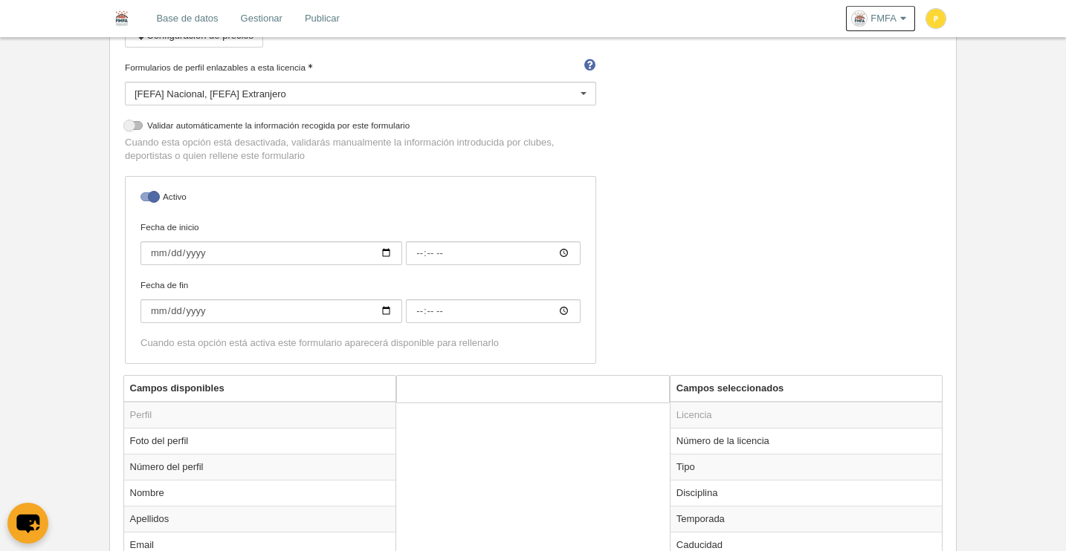
scroll to position [296, 0]
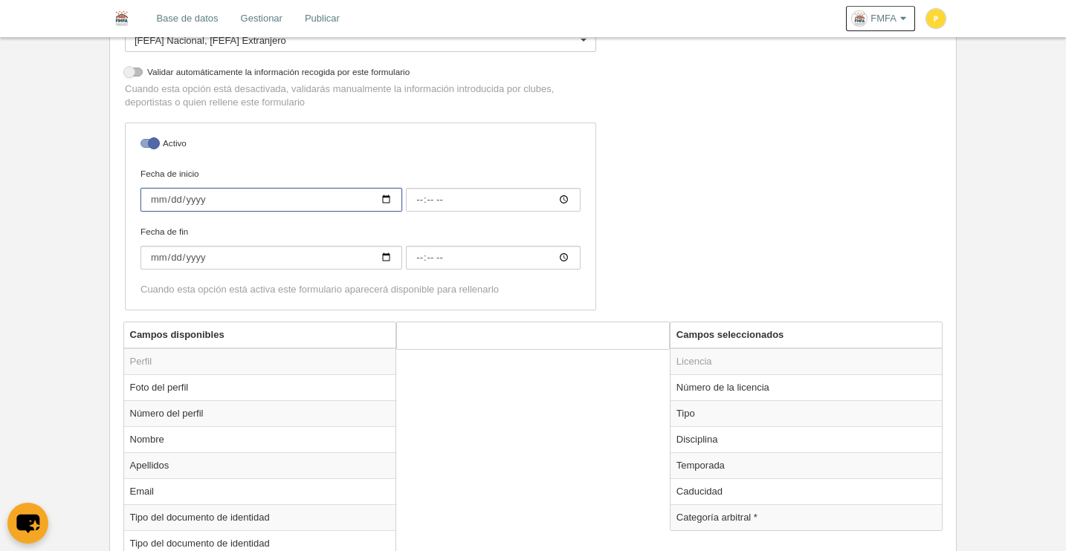
click at [386, 201] on input "Fecha de inicio" at bounding box center [271, 200] width 262 height 24
type input "[DATE]"
type input "00:00"
type input "[DATE]"
click at [386, 261] on input "Fecha de fin" at bounding box center [271, 258] width 262 height 24
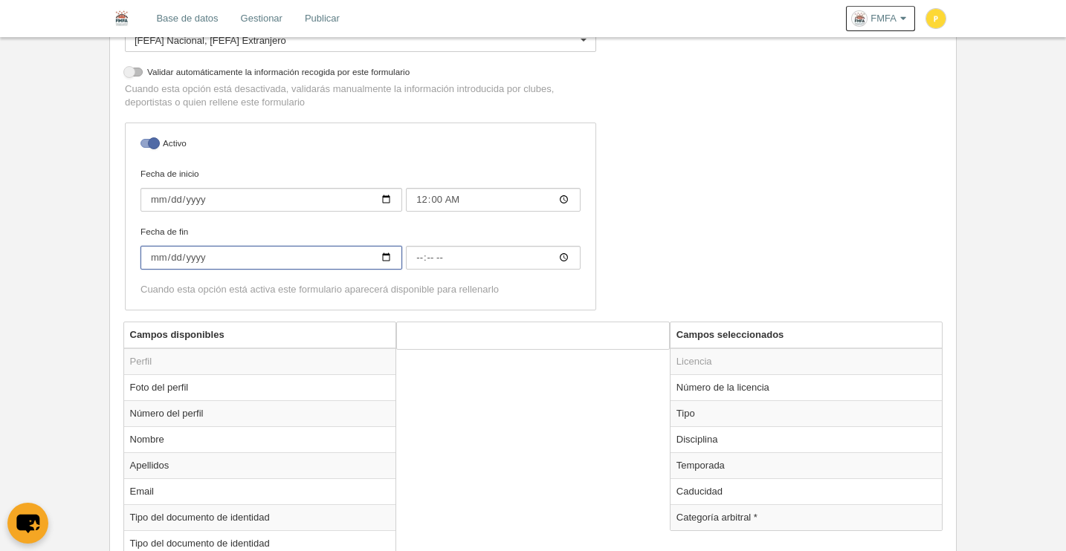
type input "[DATE]"
type input "00:00"
click at [159, 254] on input "[DATE]" at bounding box center [271, 258] width 262 height 24
type input "[DATE]"
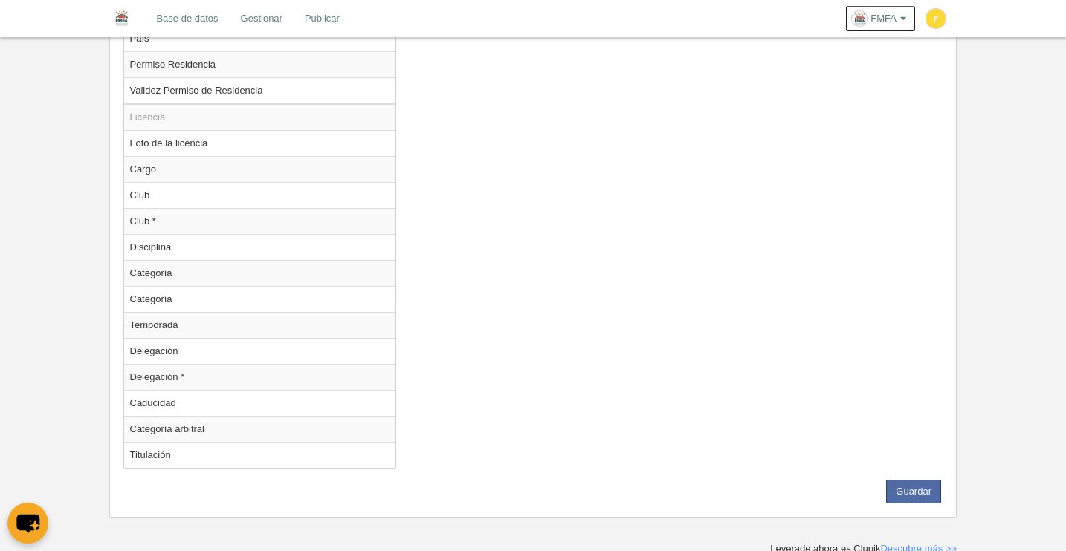
scroll to position [1377, 0]
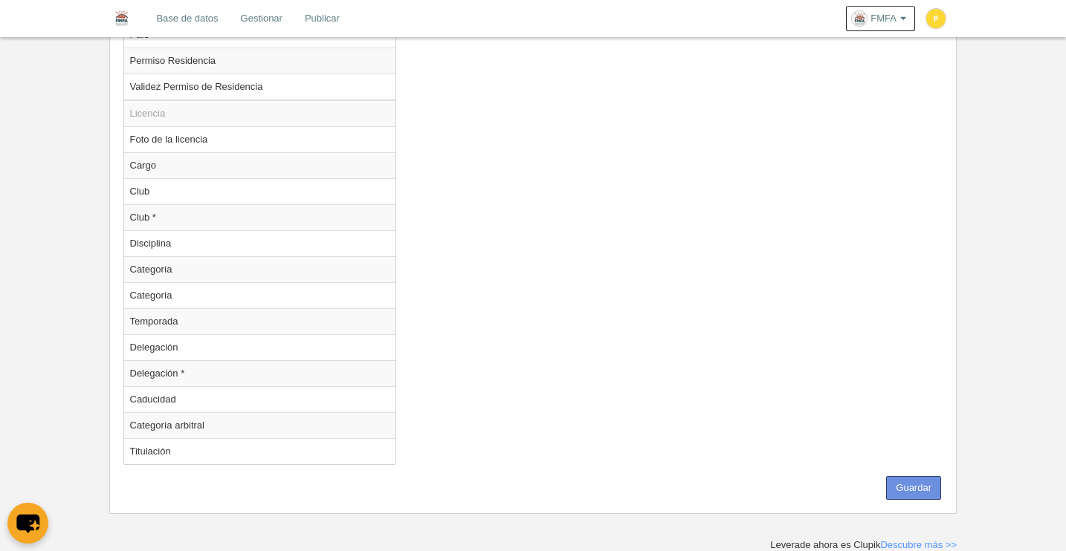
click at [916, 490] on button "Guardar" at bounding box center [913, 488] width 55 height 24
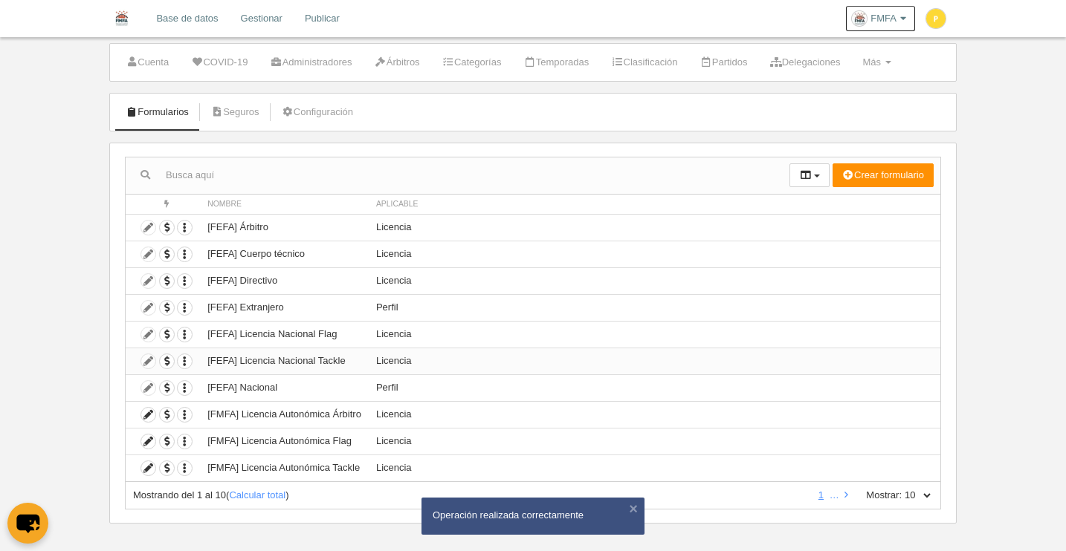
scroll to position [41, 0]
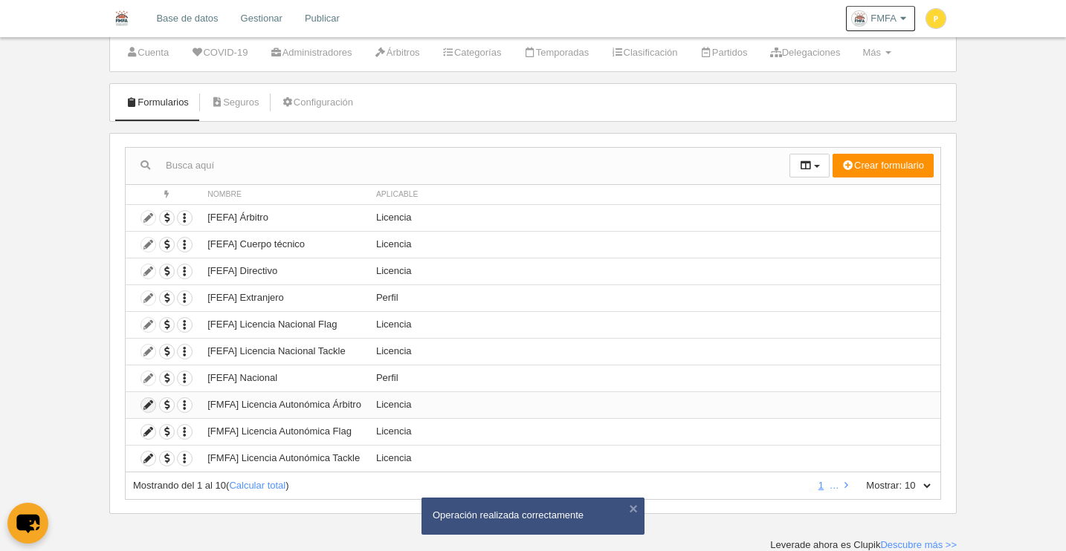
click at [151, 405] on icon at bounding box center [148, 405] width 14 height 14
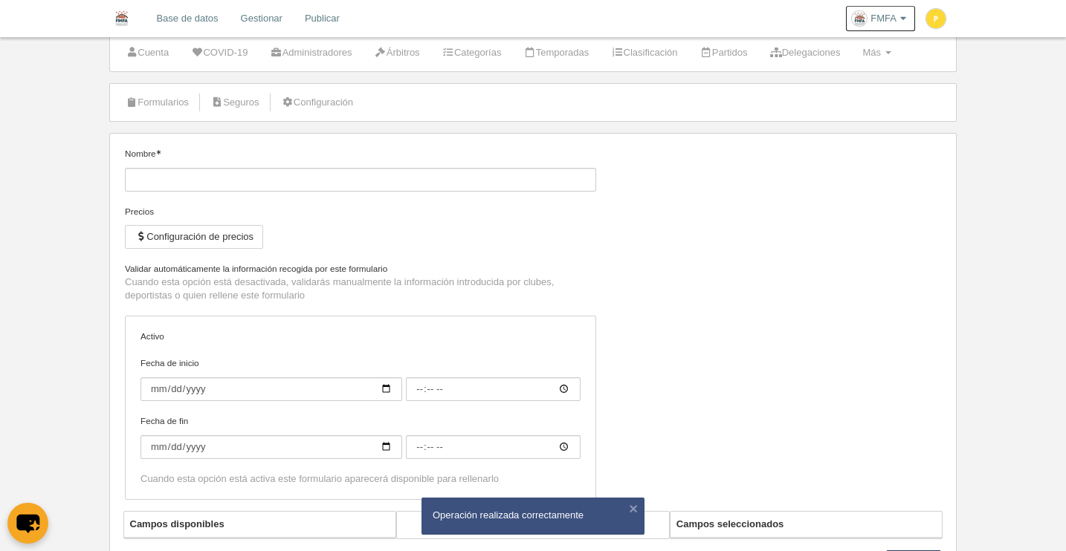
type input "[FMFA] Licencia Autonómica Árbitro"
checkbox input "true"
type input "[DATE]"
type input "00:00"
type input "[DATE]"
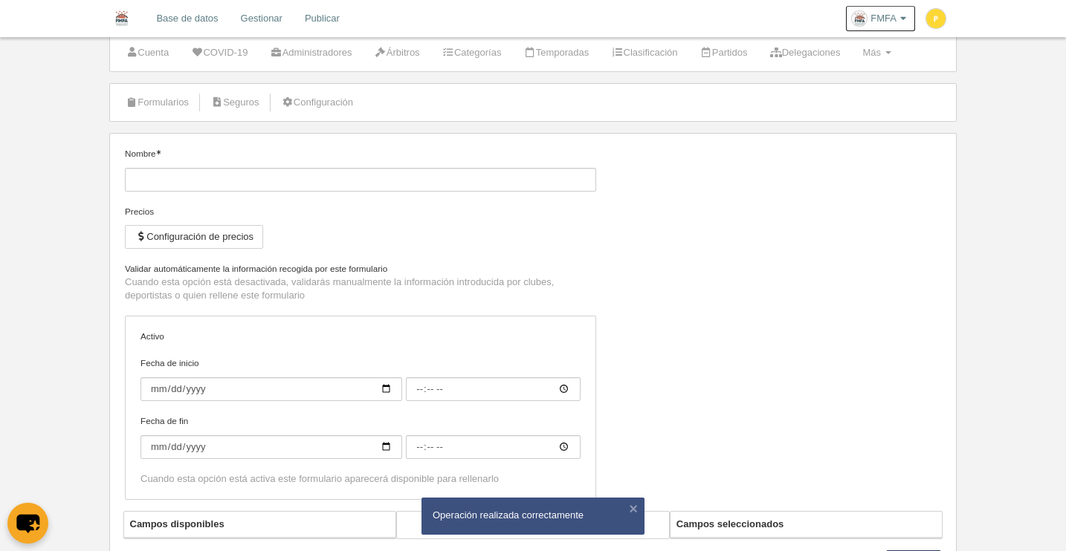
type input "00:00"
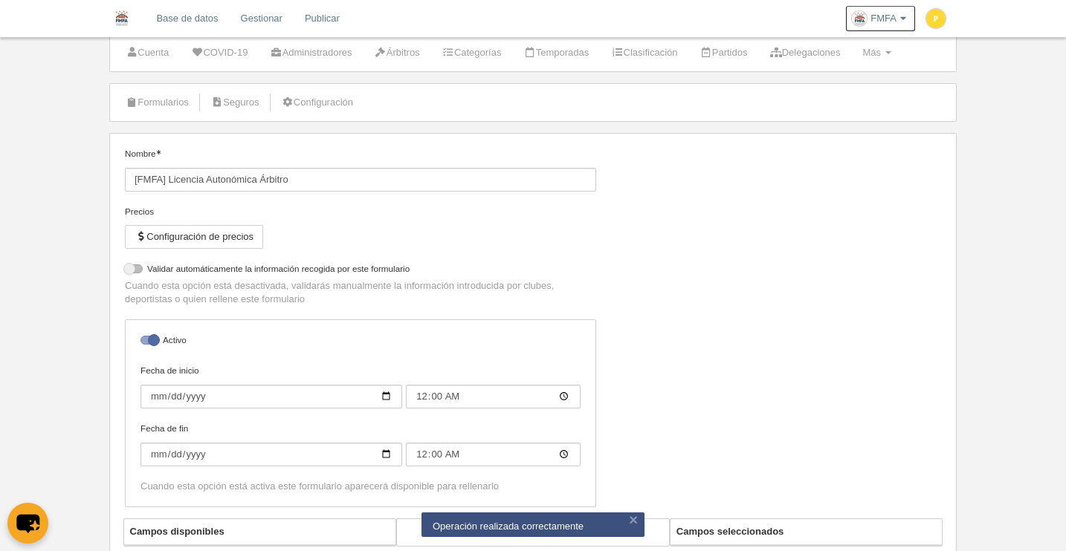
select select "selected"
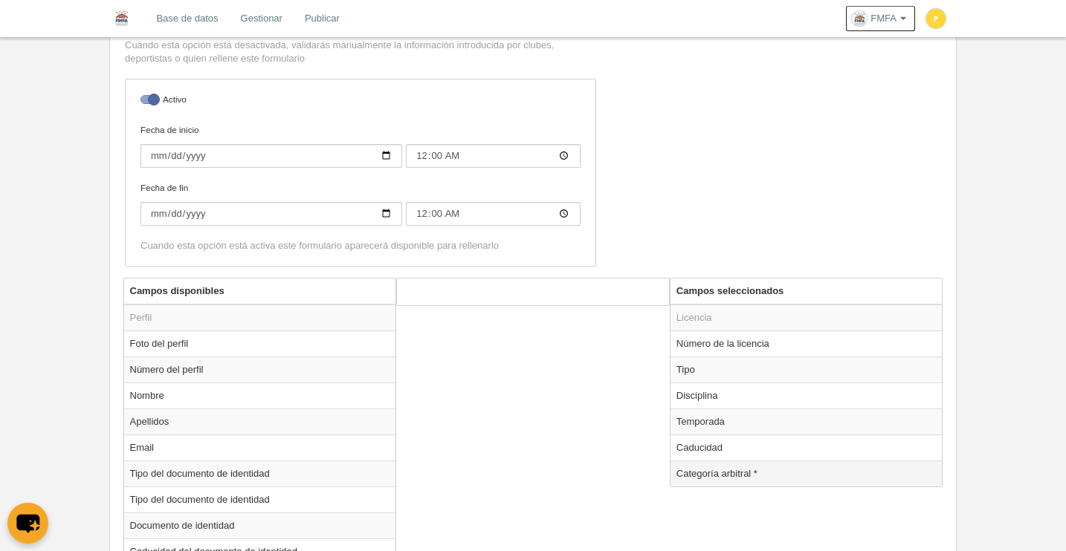
scroll to position [410, 0]
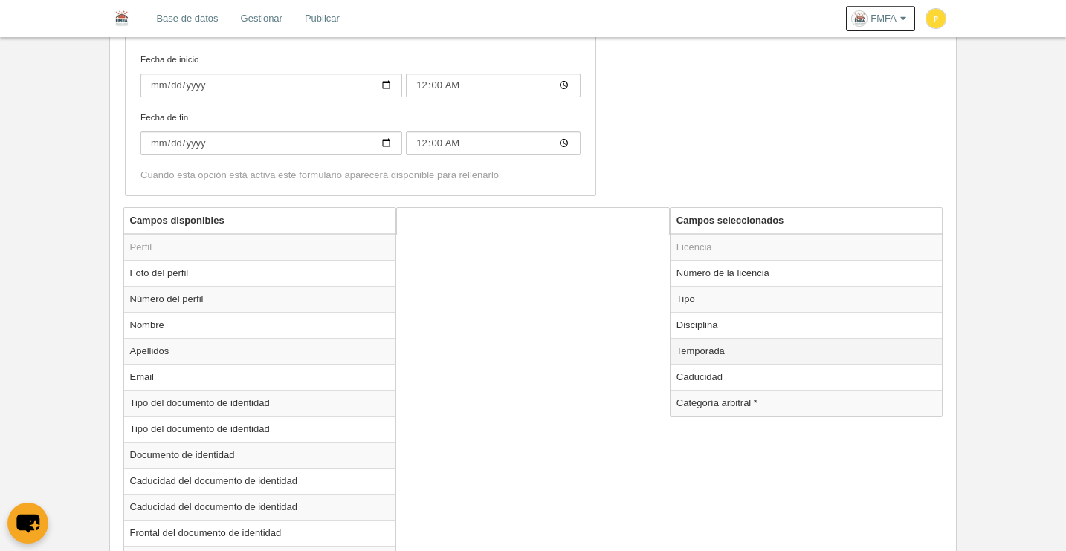
click at [702, 358] on td "Temporada" at bounding box center [806, 351] width 272 height 26
radio input "true"
select select "8371"
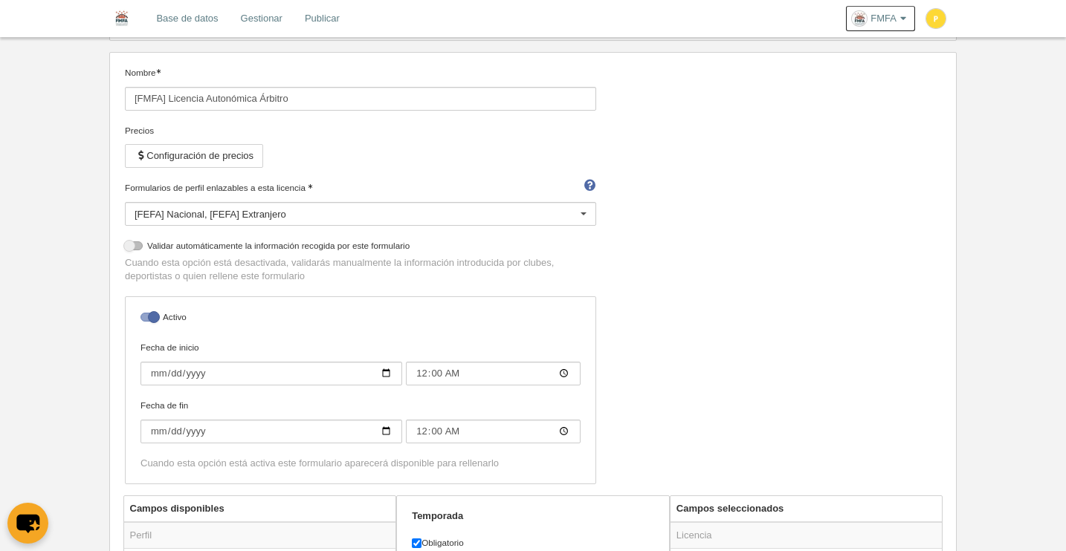
scroll to position [123, 0]
click at [193, 159] on button "Configuración de precios" at bounding box center [194, 155] width 138 height 24
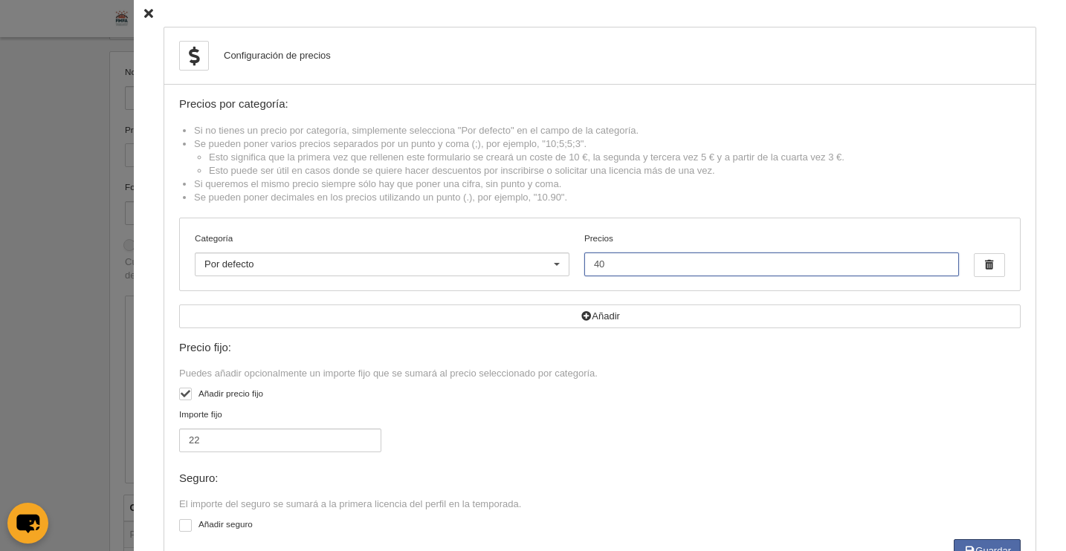
drag, startPoint x: 603, startPoint y: 268, endPoint x: 599, endPoint y: 280, distance: 13.2
click at [564, 268] on div "Categoría Por defecto Por defecto [PERSON_NAME] Flag +35 Flag Open Mixta Flag S…" at bounding box center [600, 255] width 840 height 72
click at [545, 263] on div at bounding box center [557, 265] width 24 height 24
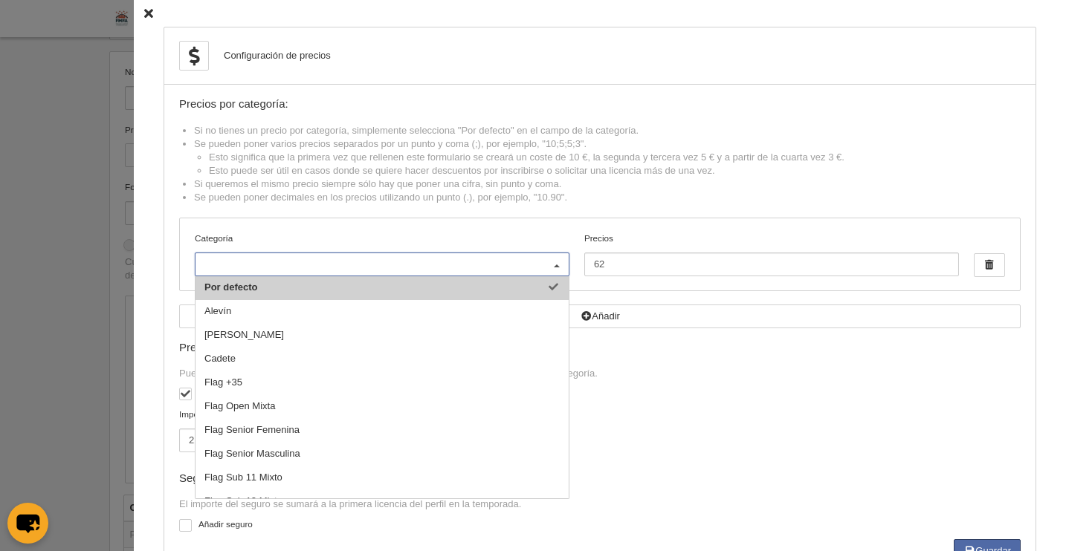
click at [545, 263] on div at bounding box center [557, 265] width 24 height 24
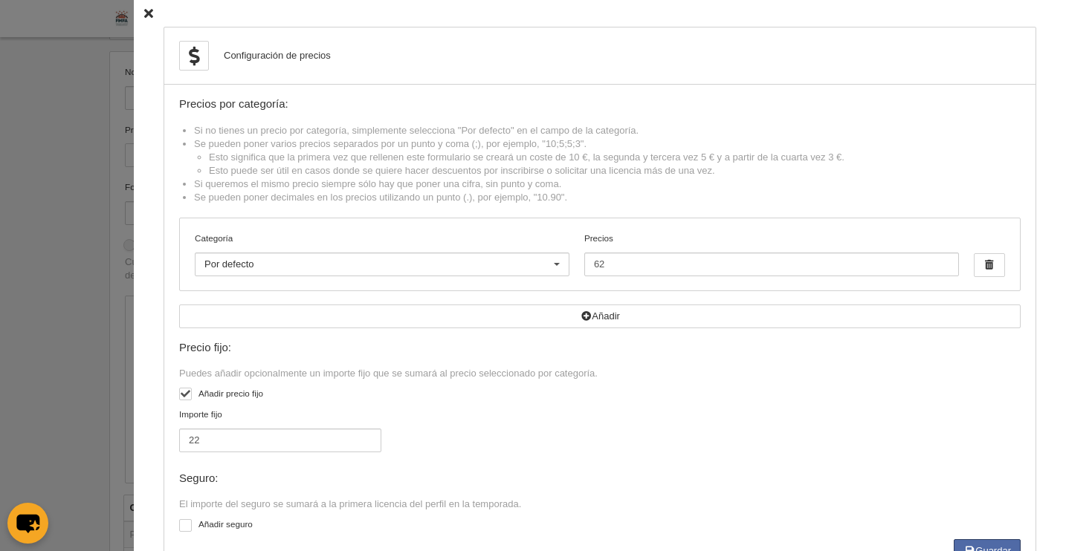
click at [546, 264] on div at bounding box center [557, 265] width 24 height 24
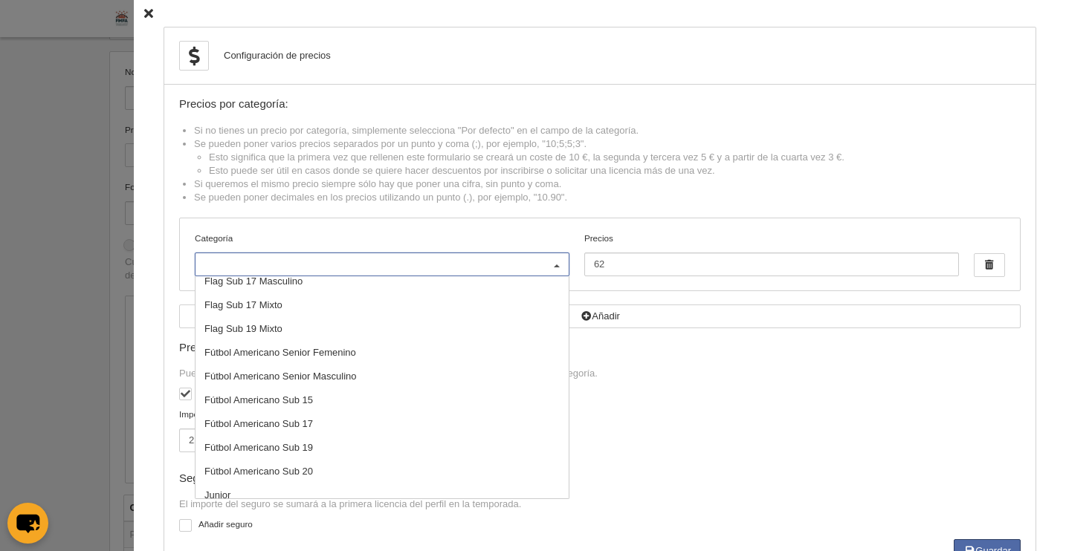
scroll to position [0, 0]
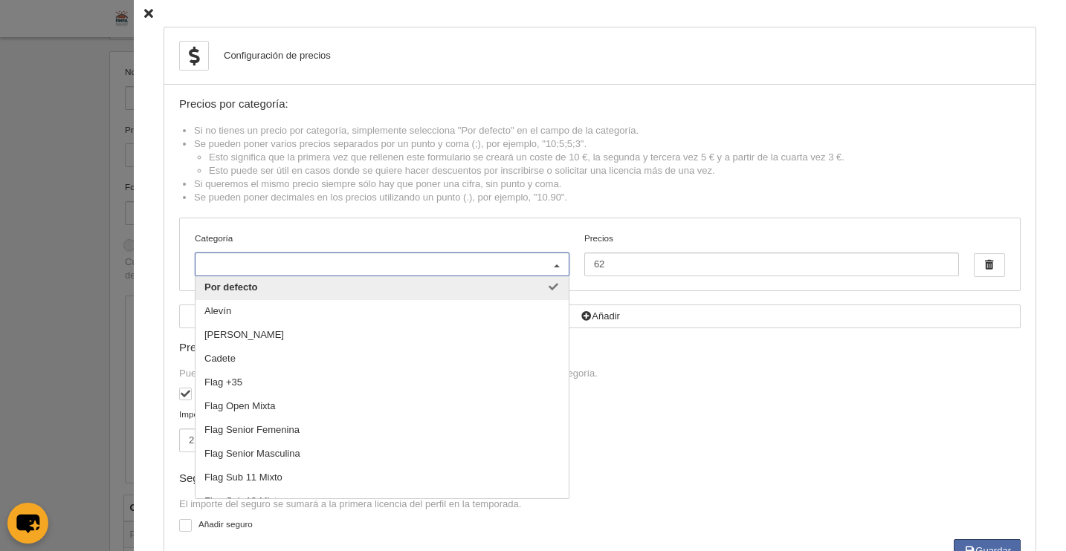
click at [548, 258] on div at bounding box center [557, 265] width 24 height 24
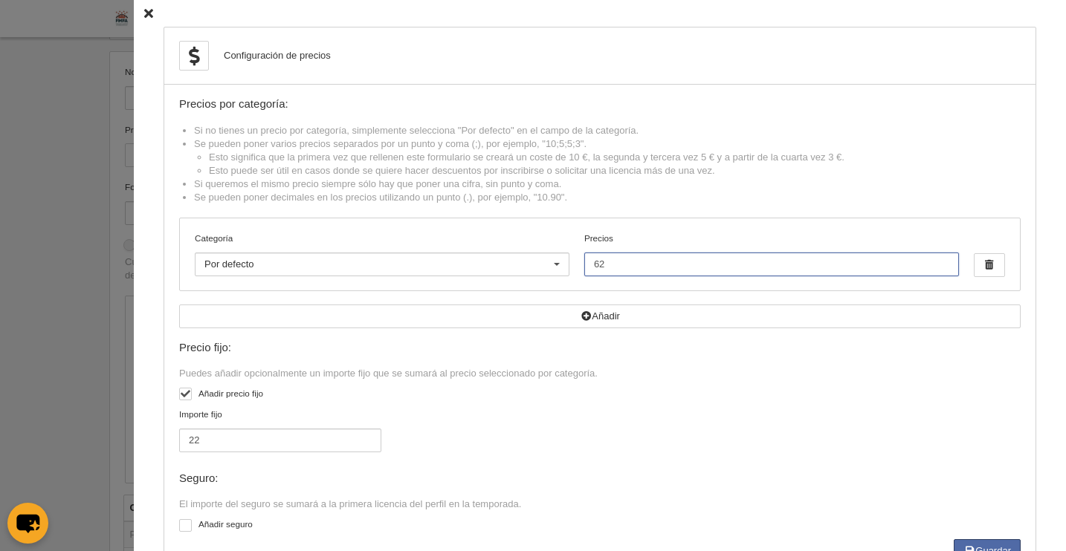
click at [627, 265] on input "62" at bounding box center [771, 265] width 375 height 24
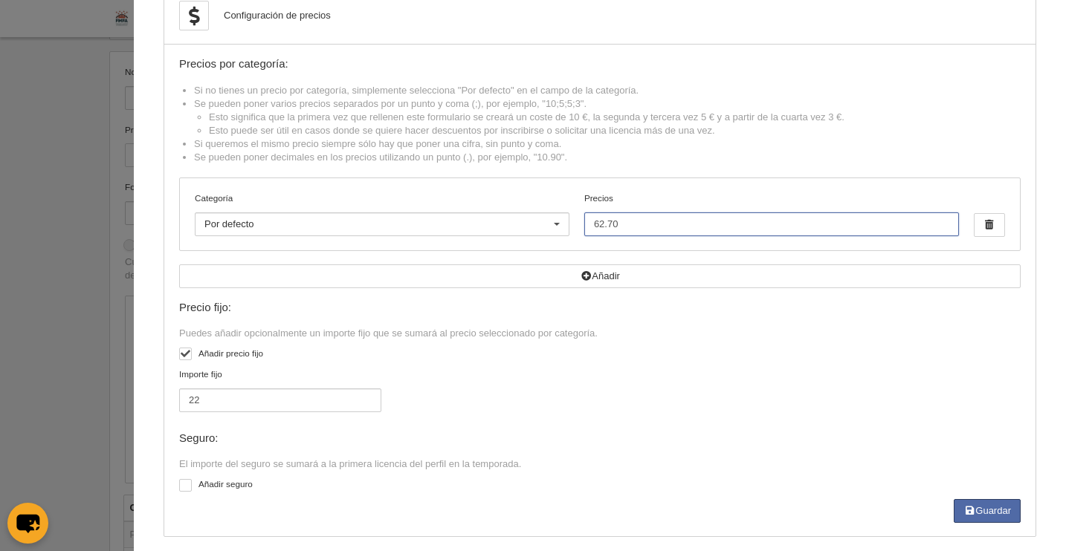
scroll to position [53, 0]
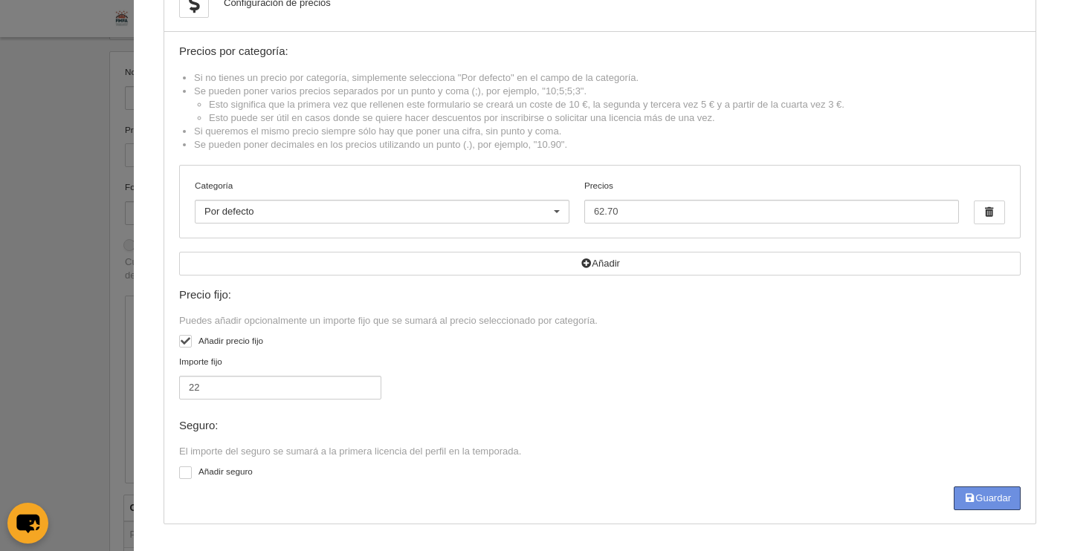
click at [969, 489] on button "Guardar" at bounding box center [987, 499] width 67 height 24
type input "62.7"
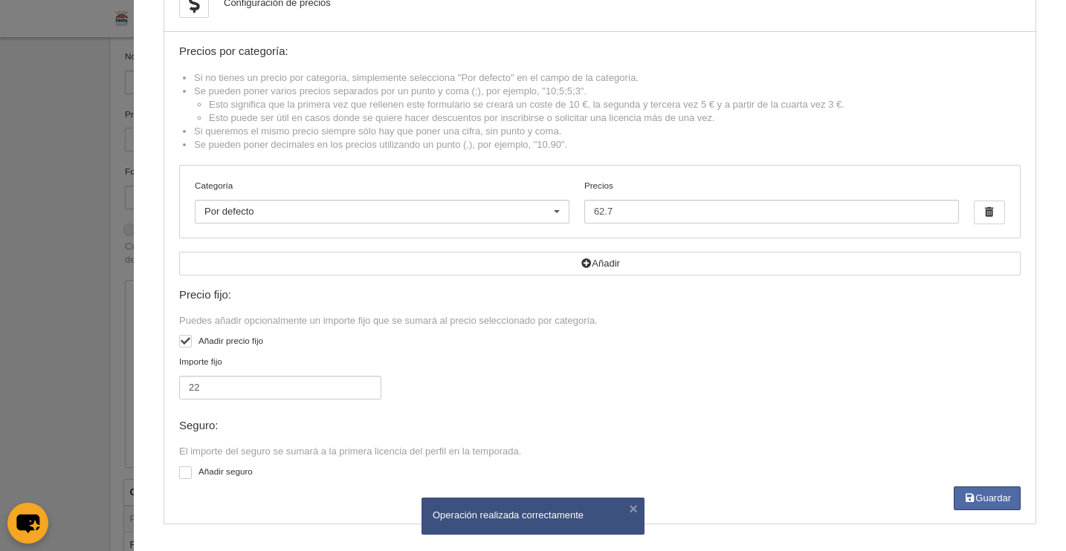
scroll to position [146, 0]
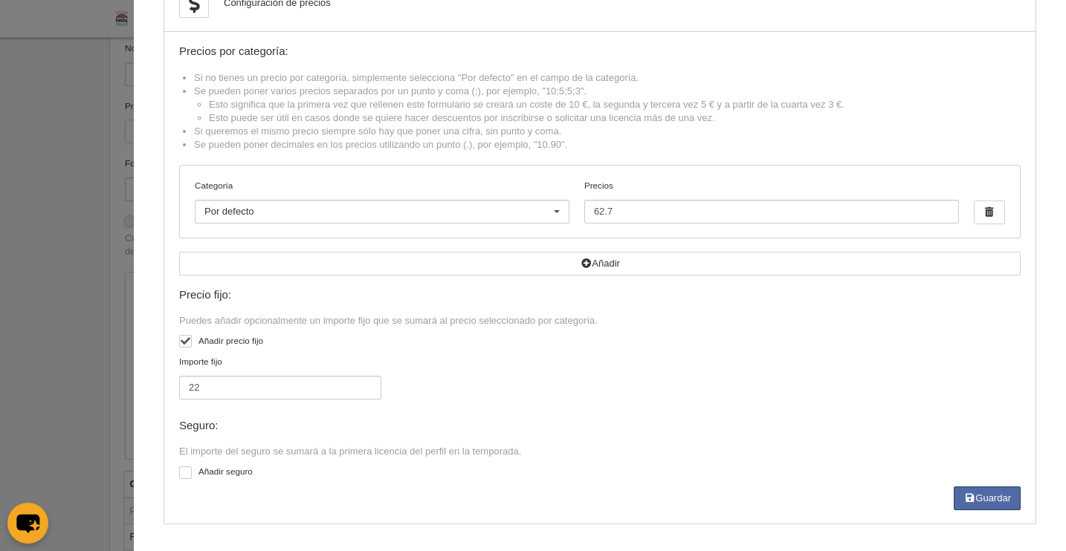
click at [179, 473] on div at bounding box center [185, 473] width 13 height 13
click at [180, 473] on input "checkbox" at bounding box center [185, 475] width 10 height 10
checkbox input "true"
click at [357, 505] on div at bounding box center [369, 506] width 24 height 24
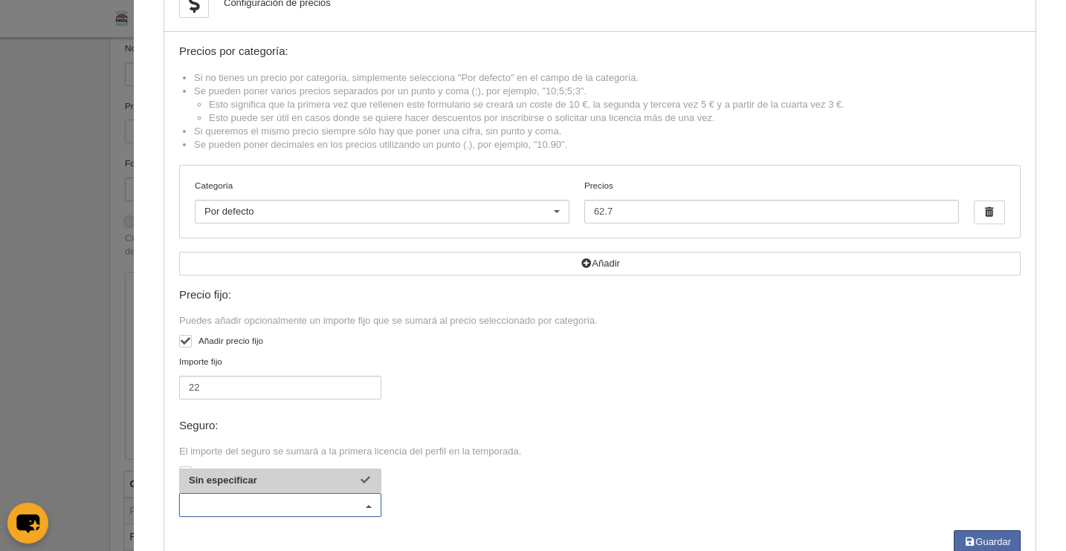
click at [303, 502] on input "text" at bounding box center [273, 505] width 168 height 13
type input "6"
click at [483, 465] on div "Precio fijo: Puedes añadir opcionalmente un importe fijo que [PERSON_NAME] al p…" at bounding box center [599, 410] width 841 height 242
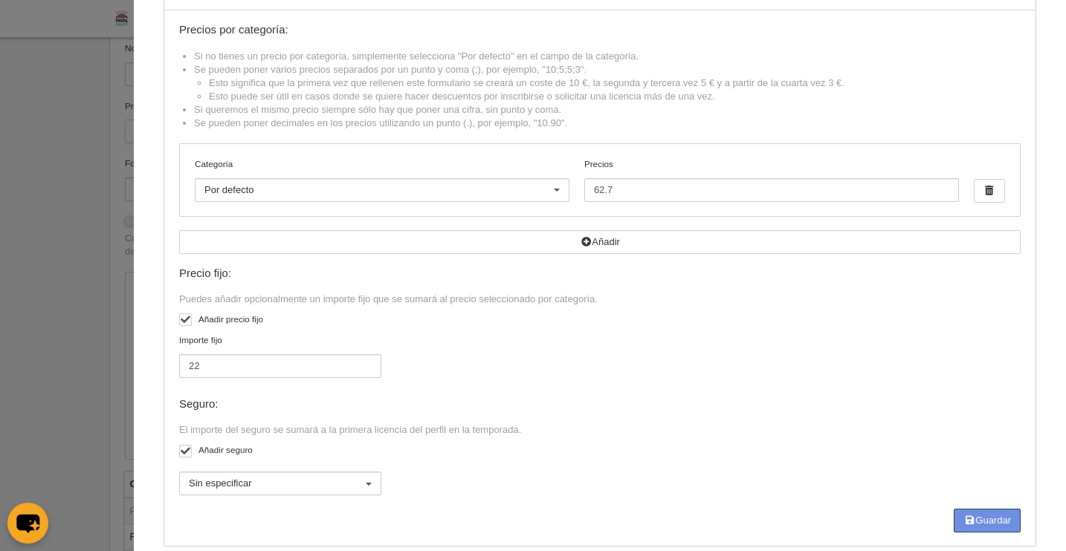
scroll to position [97, 0]
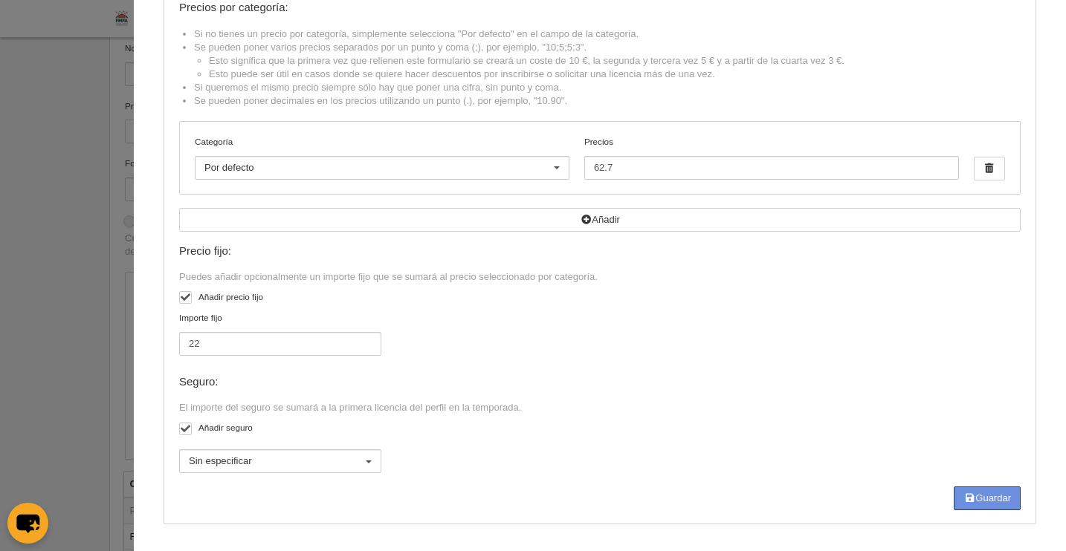
drag, startPoint x: 980, startPoint y: 495, endPoint x: 800, endPoint y: 399, distance: 204.5
click at [980, 495] on button "Guardar" at bounding box center [987, 499] width 67 height 24
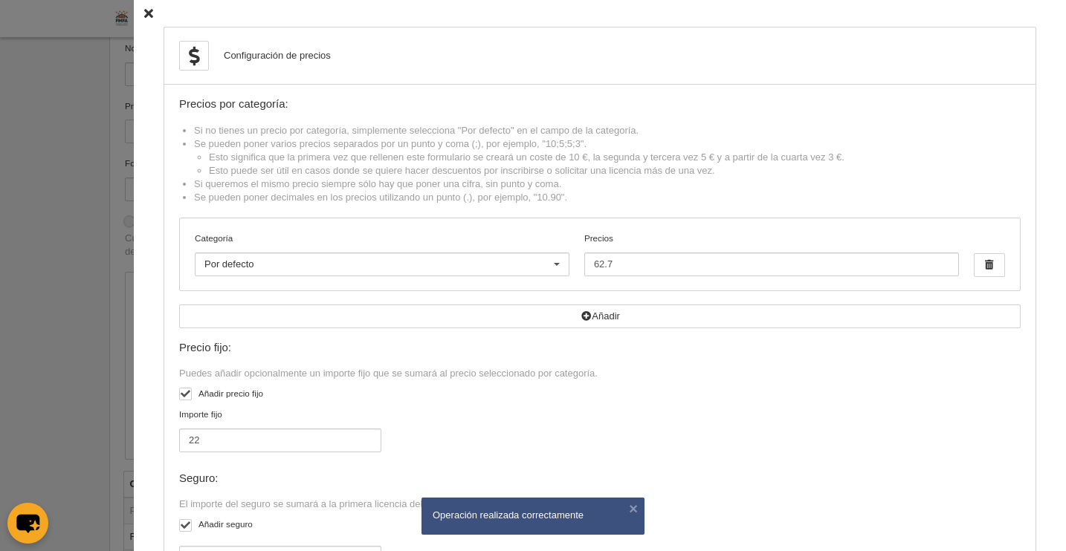
scroll to position [143, 0]
click at [144, 13] on icon at bounding box center [148, 14] width 9 height 10
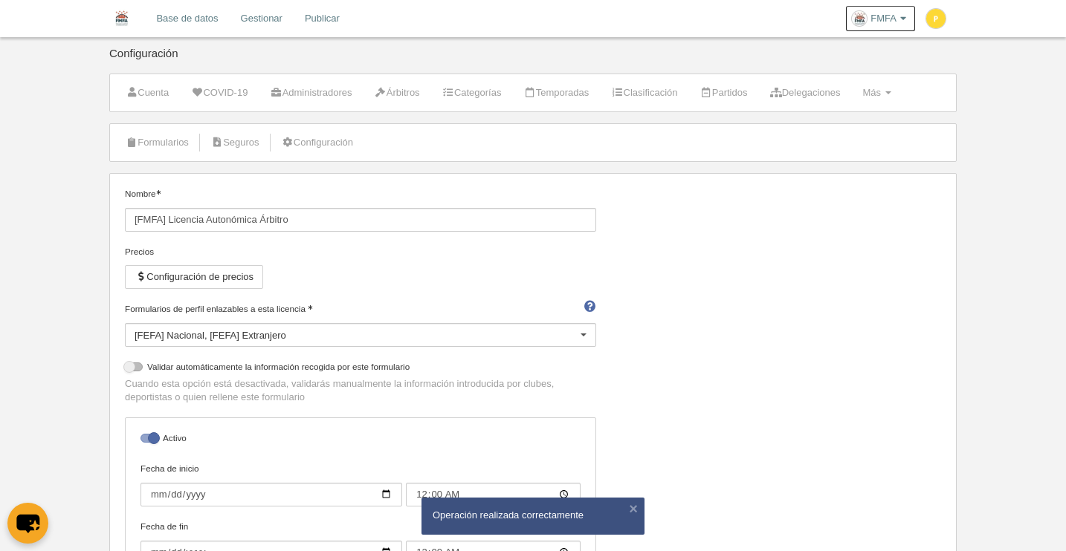
scroll to position [0, 0]
click at [160, 143] on link "Formularios" at bounding box center [157, 143] width 80 height 22
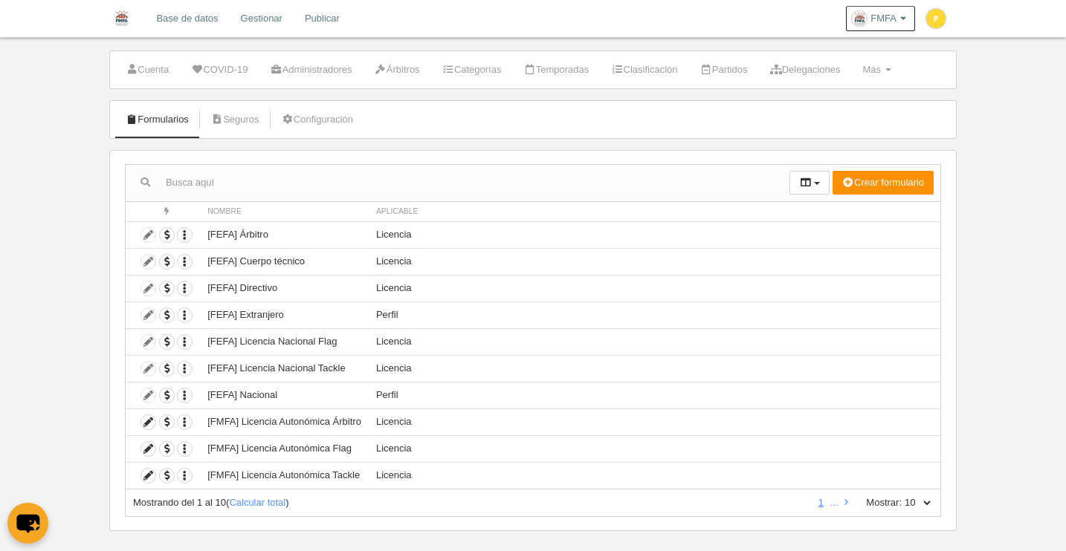
scroll to position [41, 0]
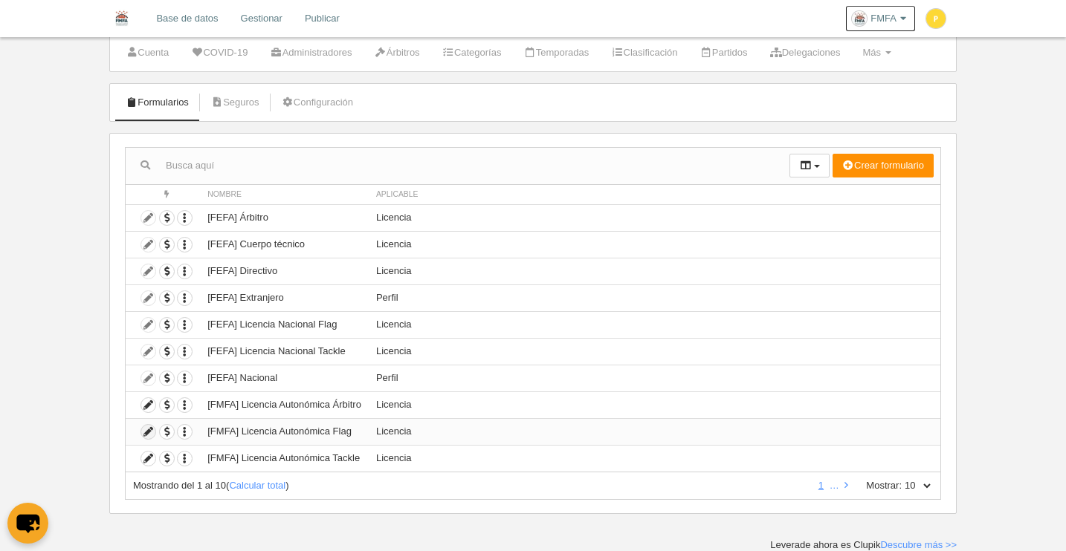
click at [149, 433] on icon at bounding box center [148, 432] width 14 height 14
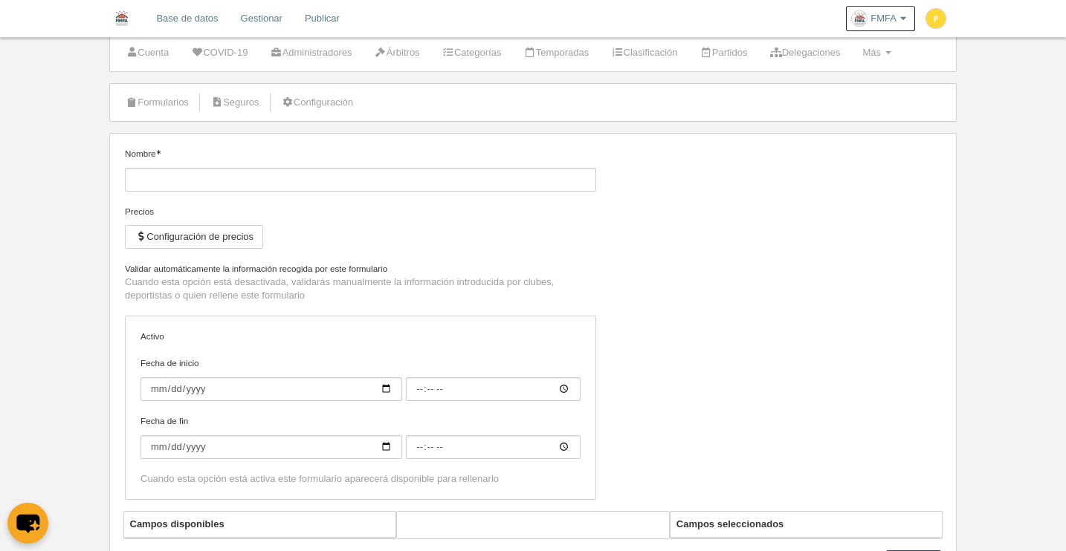
type input "[FMFA] Licencia Autonómica Flag"
checkbox input "true"
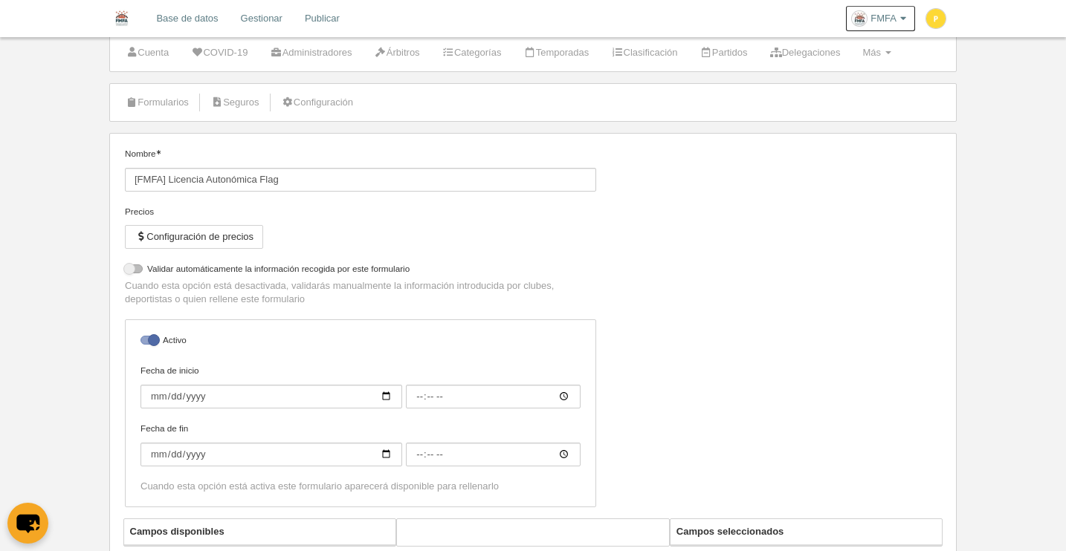
select select "selected"
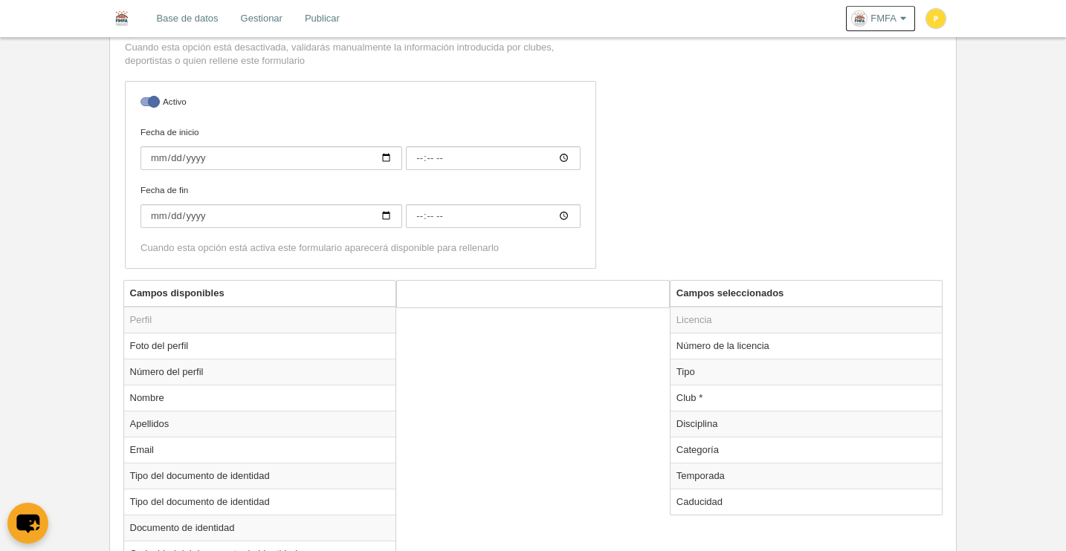
scroll to position [395, 0]
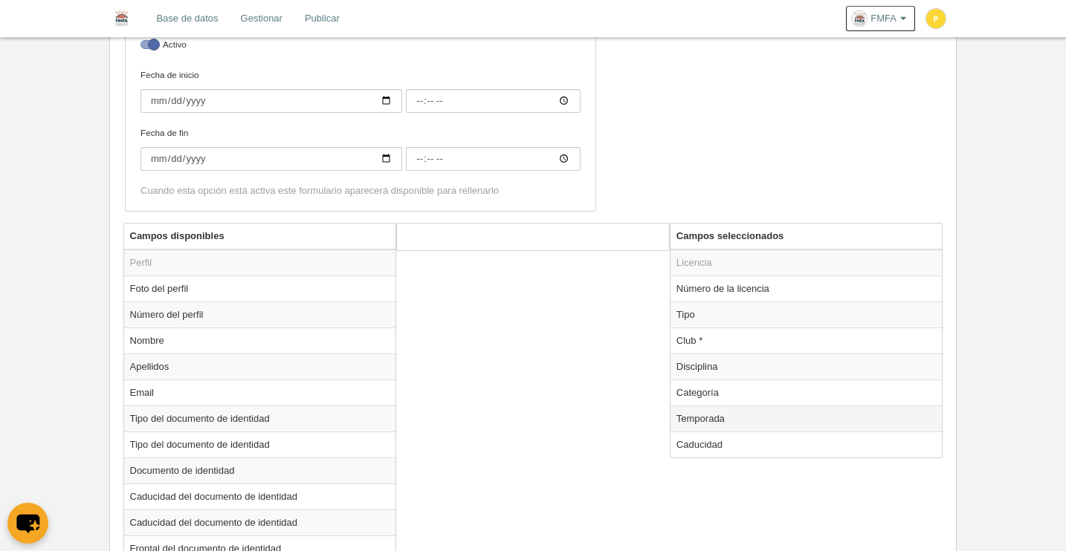
click at [695, 415] on td "Temporada" at bounding box center [806, 419] width 272 height 26
radio input "true"
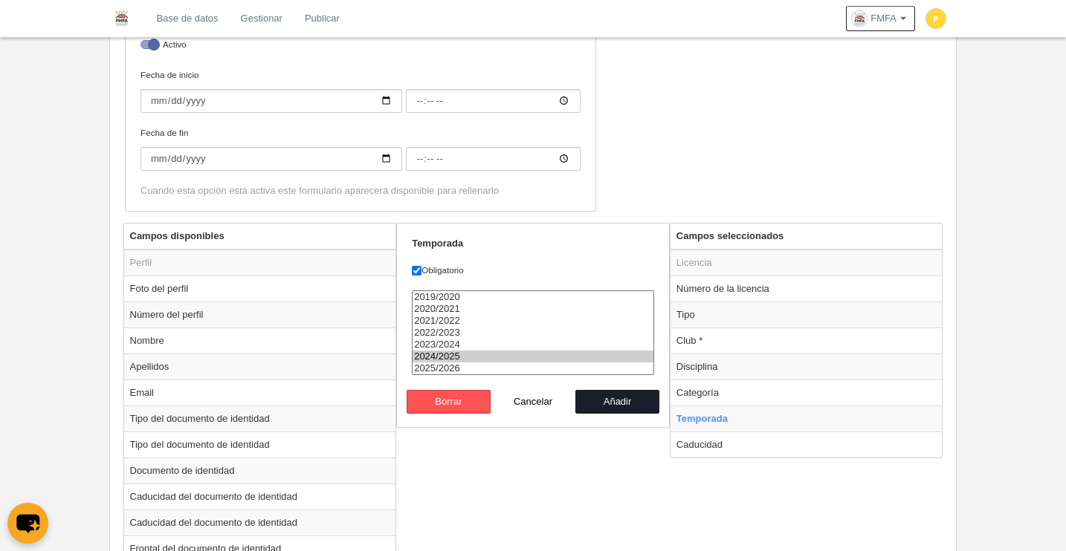
select select "8371"
click at [460, 369] on option "2025/2026" at bounding box center [533, 369] width 241 height 12
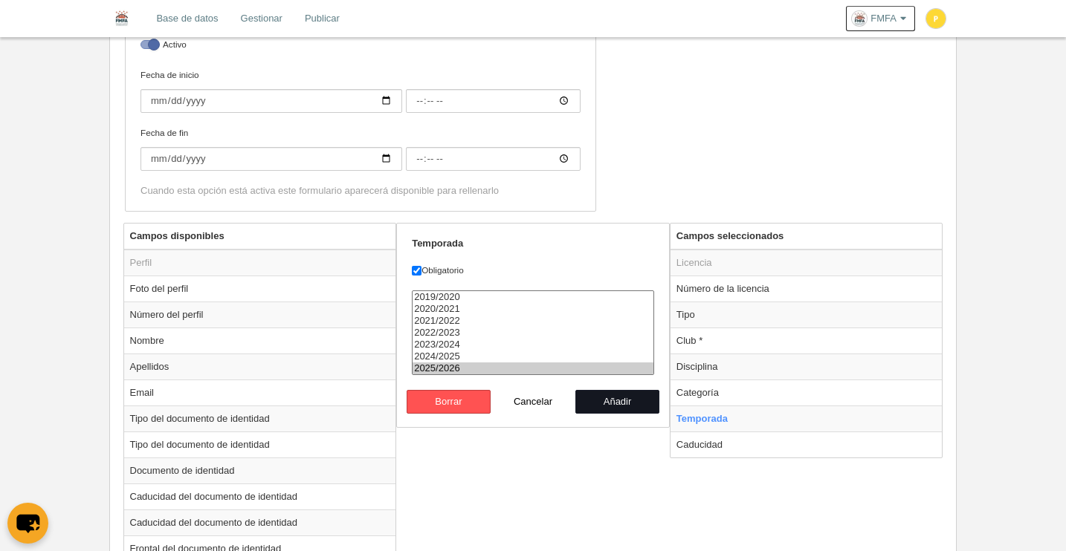
click at [629, 406] on button "Añadir" at bounding box center [617, 402] width 85 height 24
radio input "false"
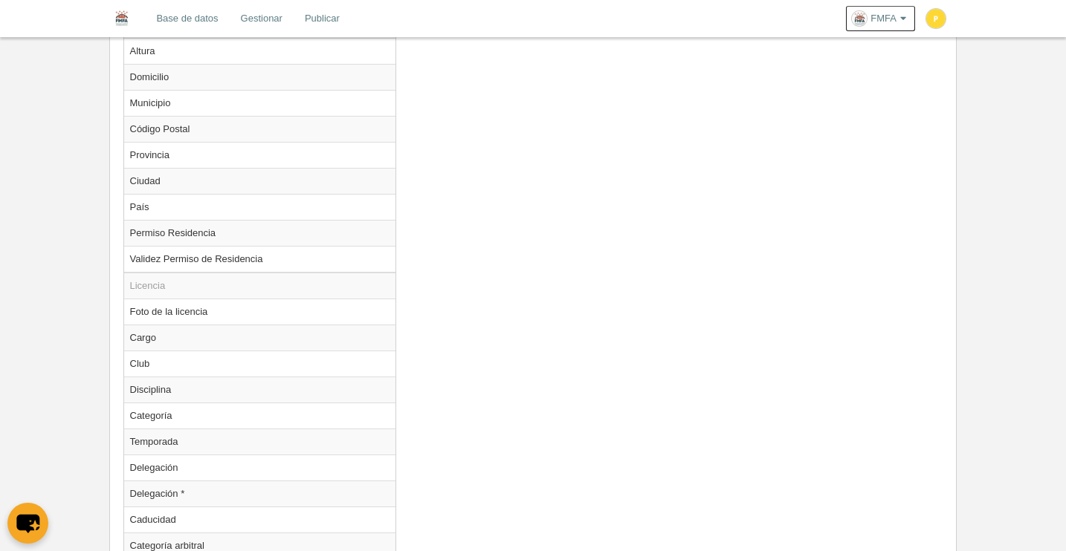
scroll to position [1351, 0]
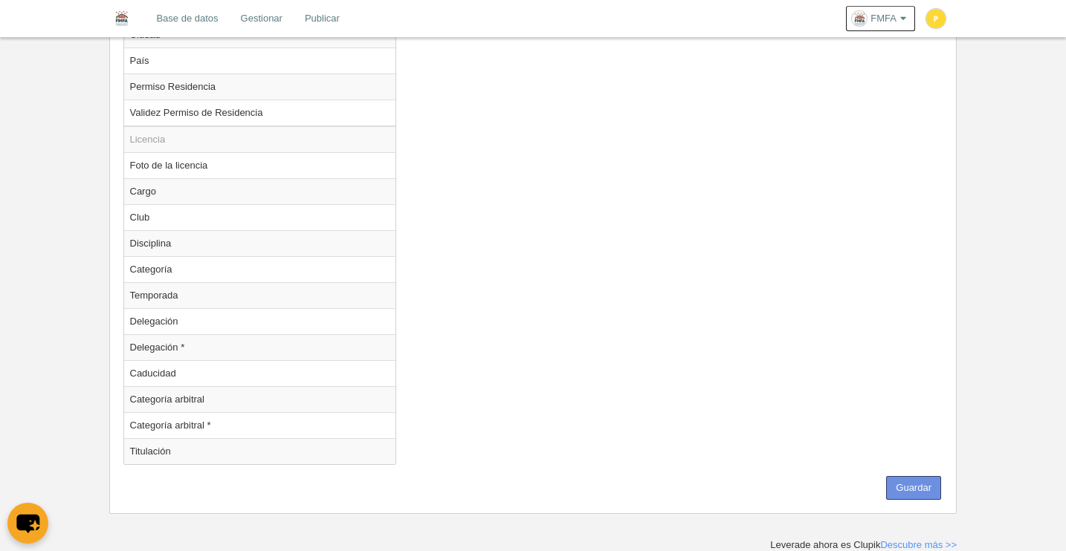
click at [912, 492] on button "Guardar" at bounding box center [913, 488] width 55 height 24
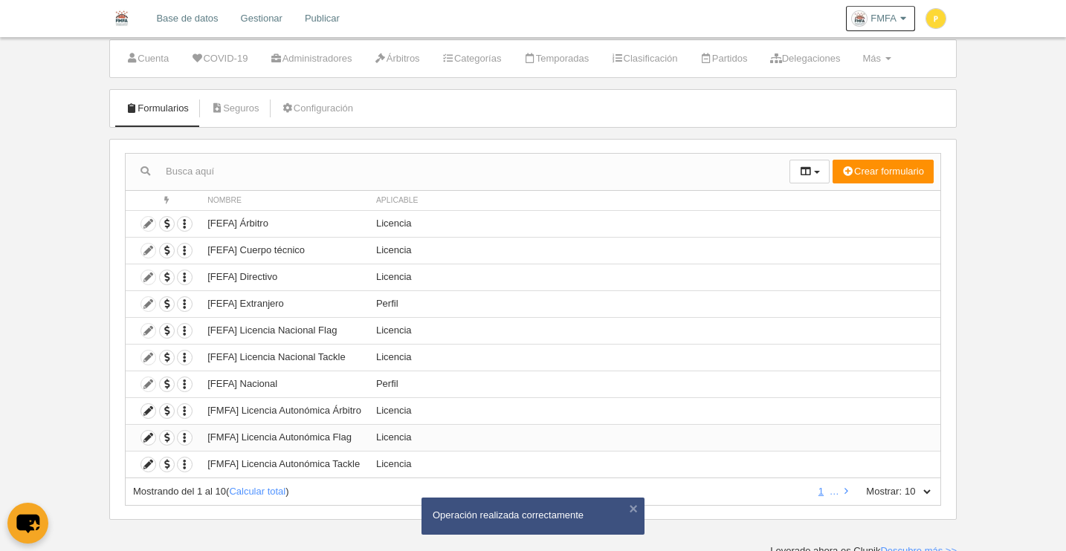
scroll to position [41, 0]
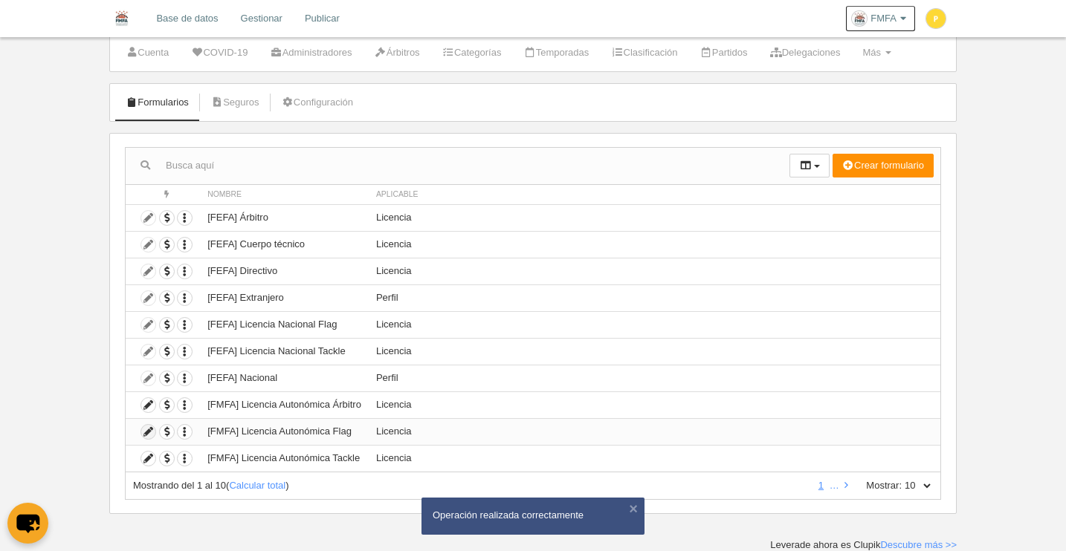
click at [143, 431] on icon at bounding box center [148, 432] width 14 height 14
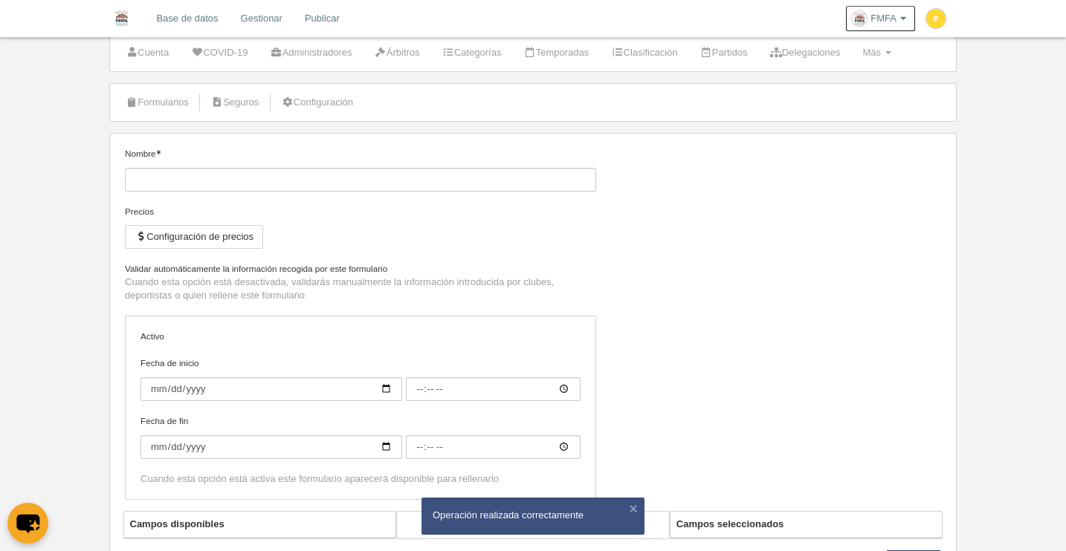
type input "[FMFA] Licencia Autonómica Flag"
checkbox input "true"
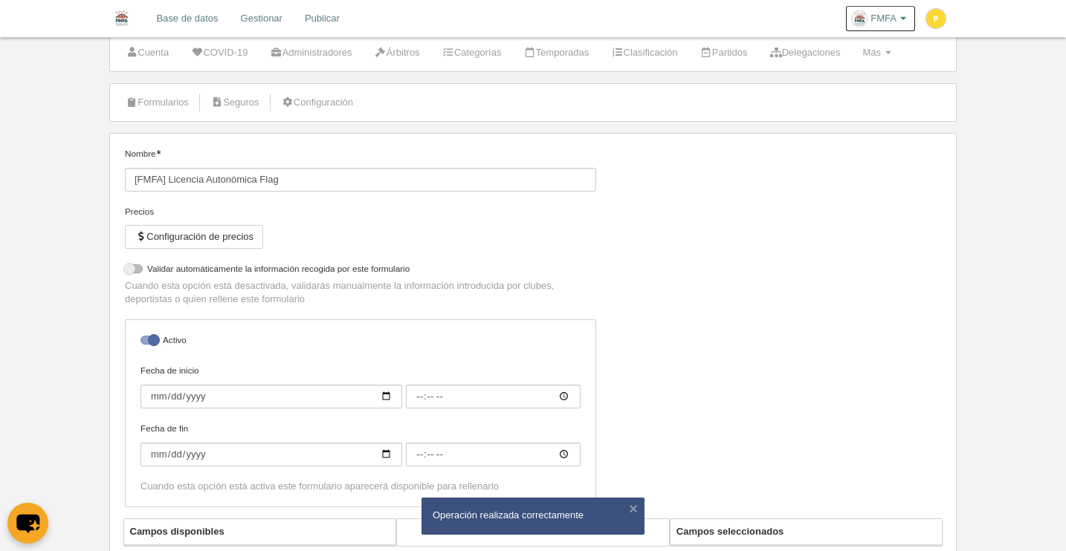
select select "selected"
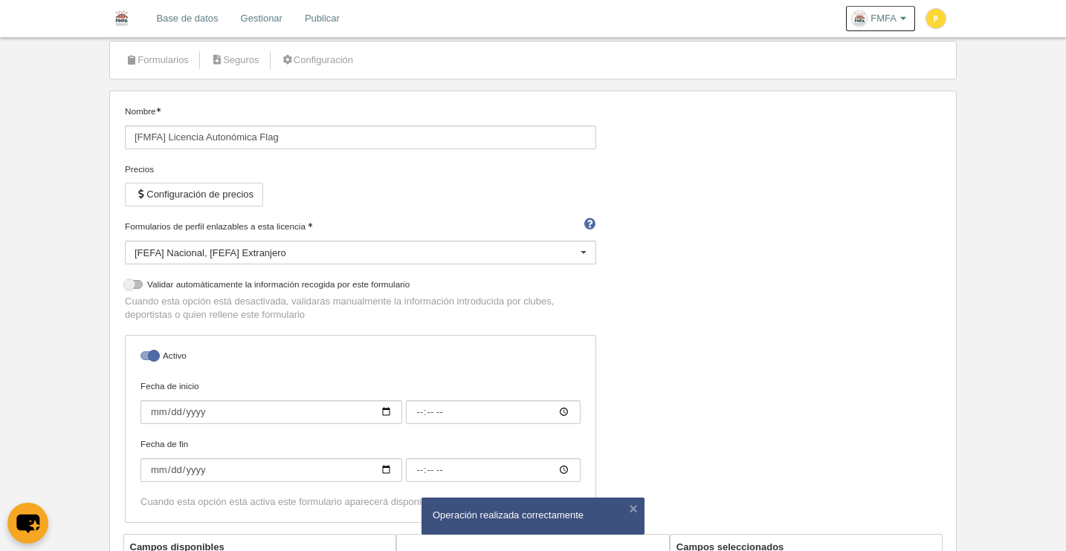
scroll to position [60, 0]
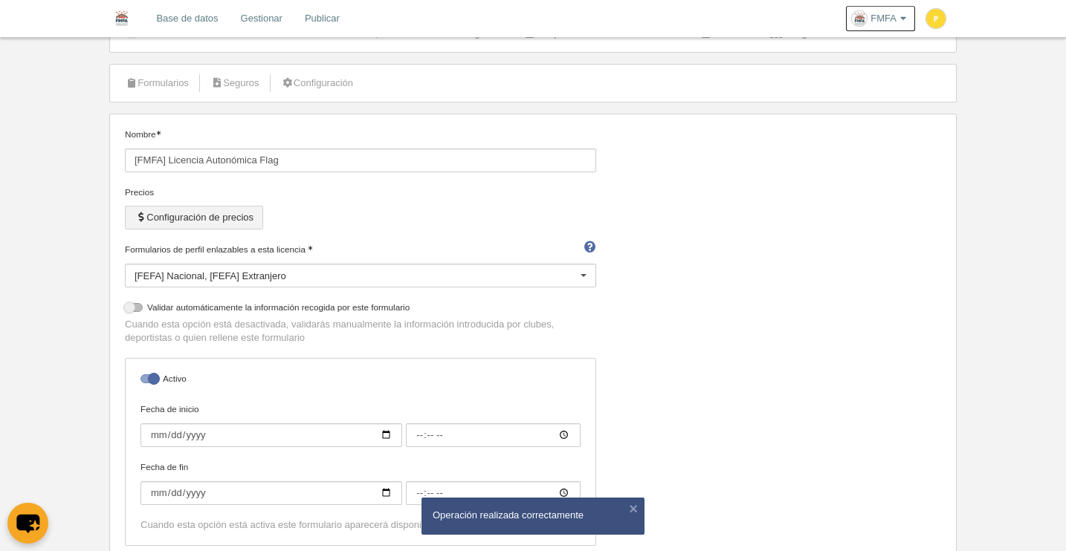
click at [230, 218] on button "Configuración de precios" at bounding box center [194, 218] width 138 height 24
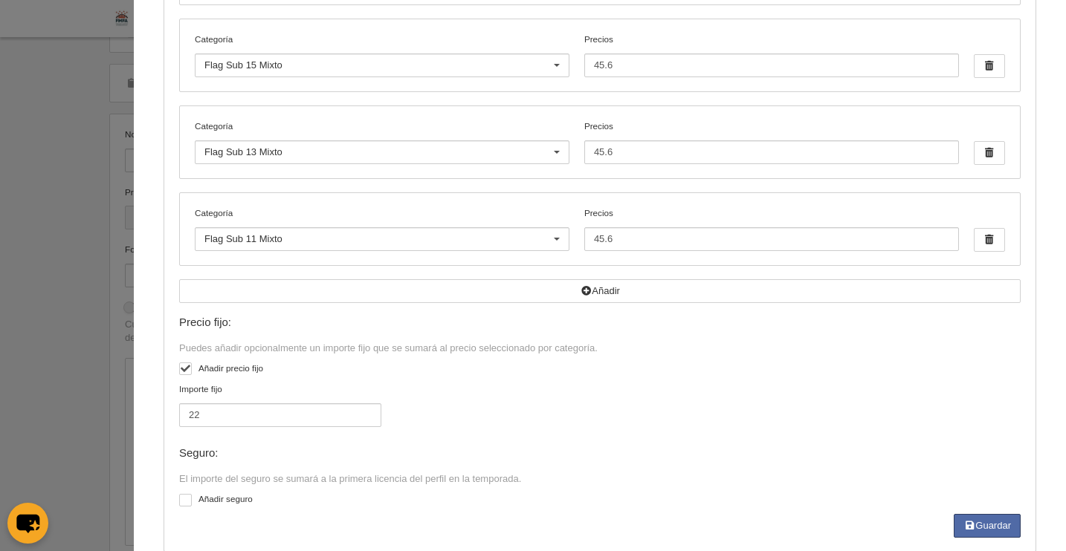
scroll to position [401, 0]
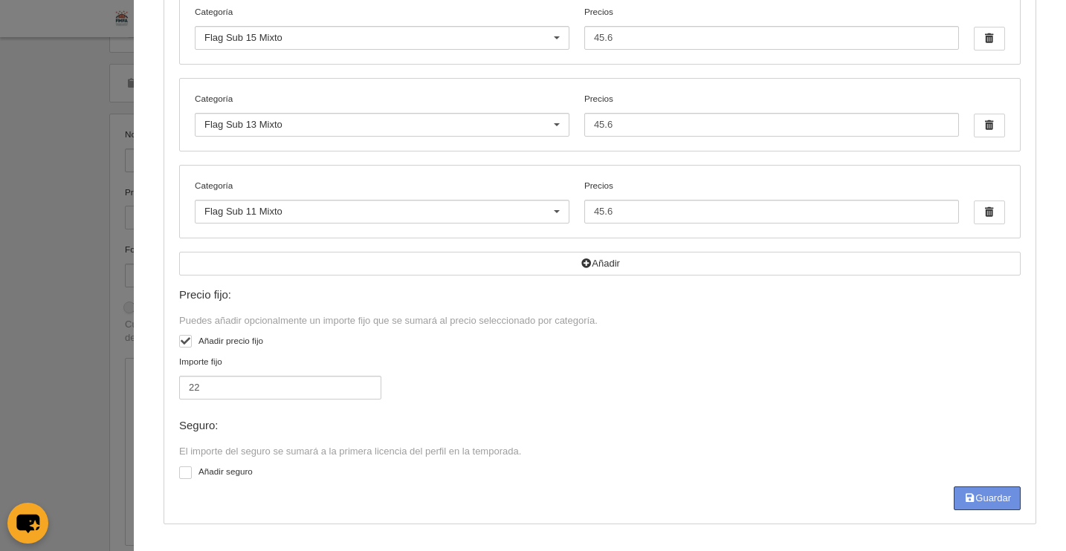
click at [974, 504] on button "Guardar" at bounding box center [987, 499] width 67 height 24
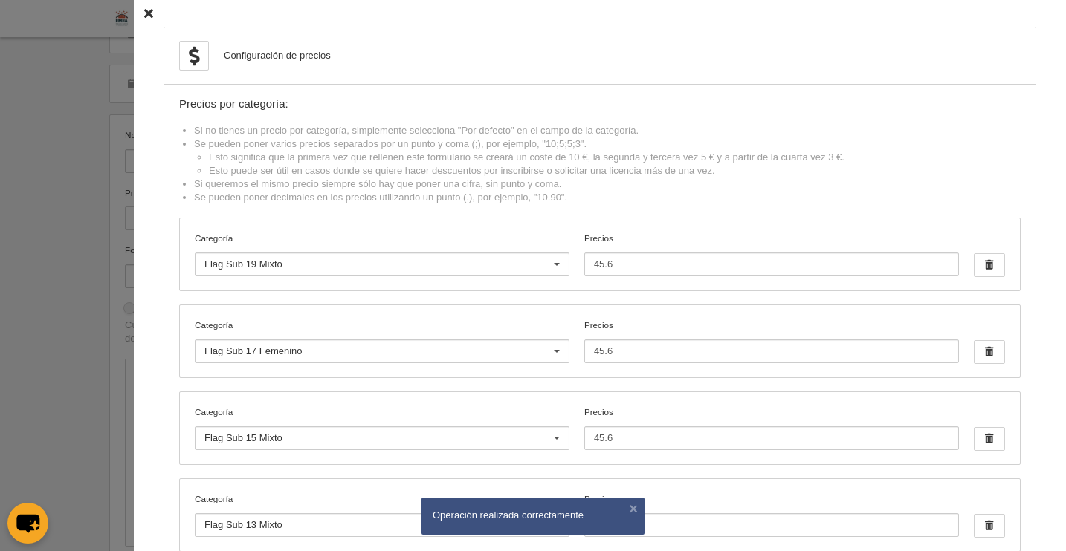
scroll to position [57, 0]
click at [144, 13] on icon at bounding box center [148, 14] width 9 height 10
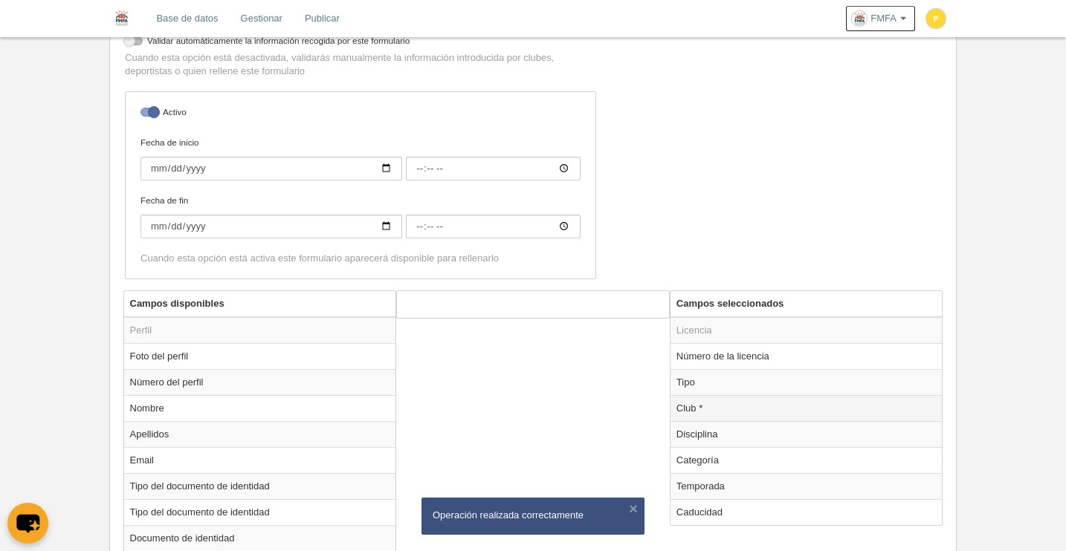
scroll to position [329, 0]
click at [704, 491] on td "Temporada" at bounding box center [806, 484] width 272 height 26
radio input "true"
select select "8371"
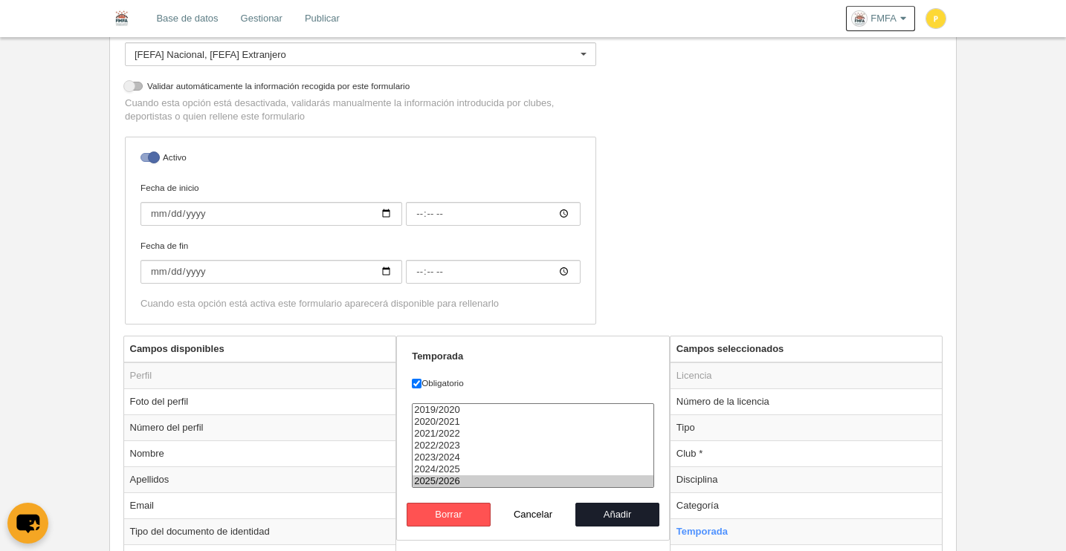
scroll to position [0, 0]
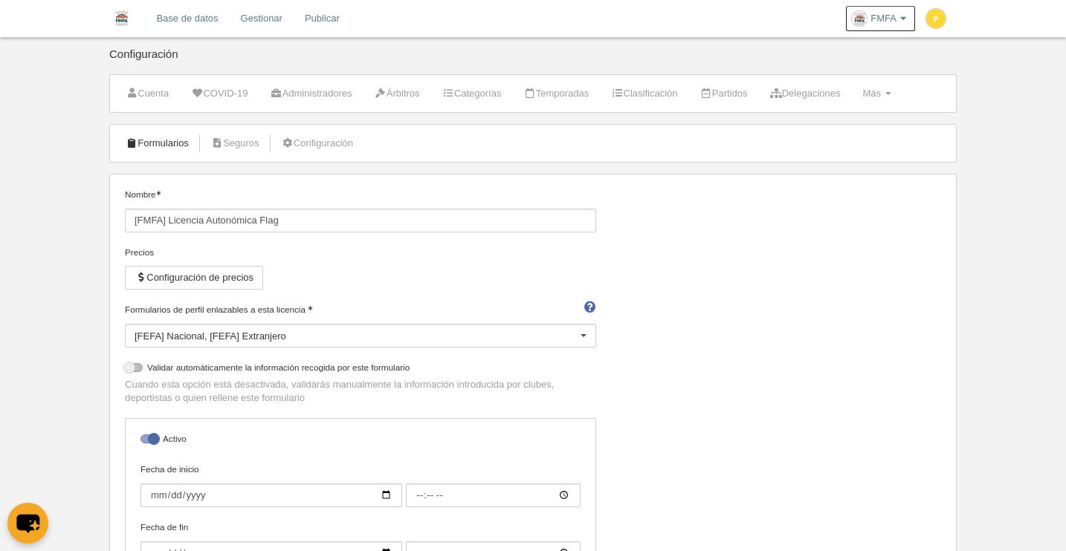
click at [156, 149] on link "Formularios" at bounding box center [157, 143] width 80 height 22
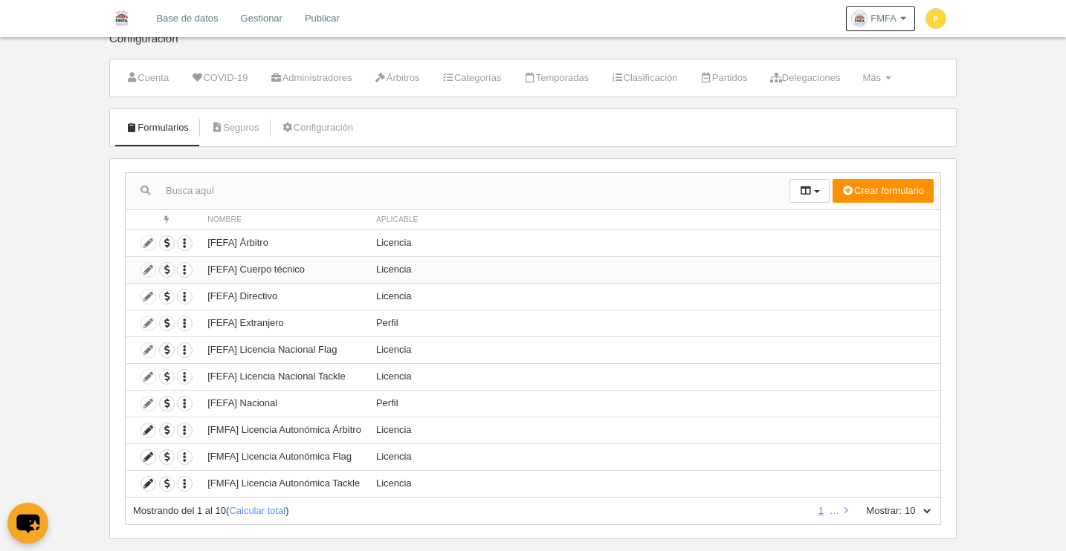
scroll to position [41, 0]
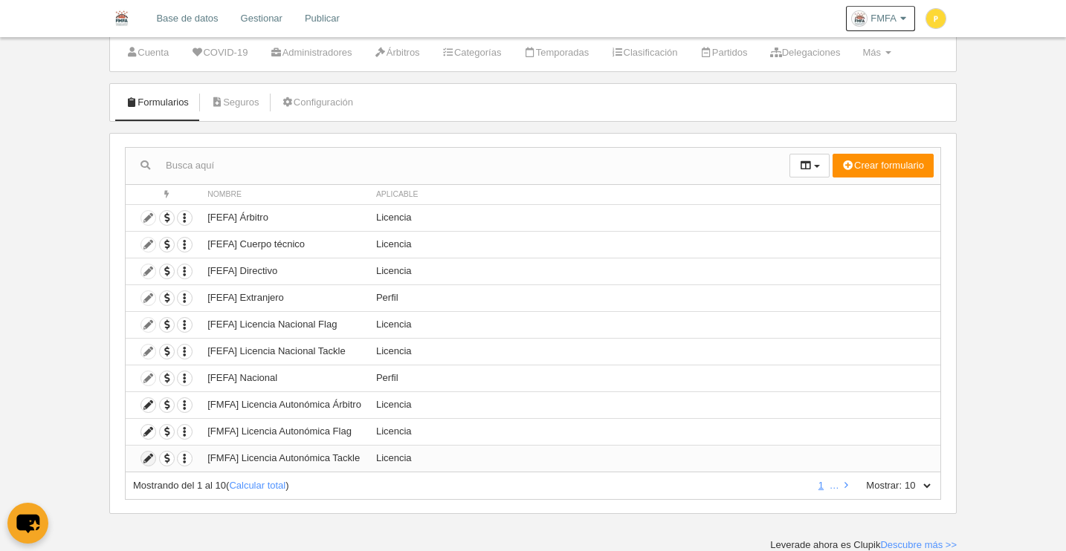
click at [150, 459] on icon at bounding box center [148, 459] width 14 height 14
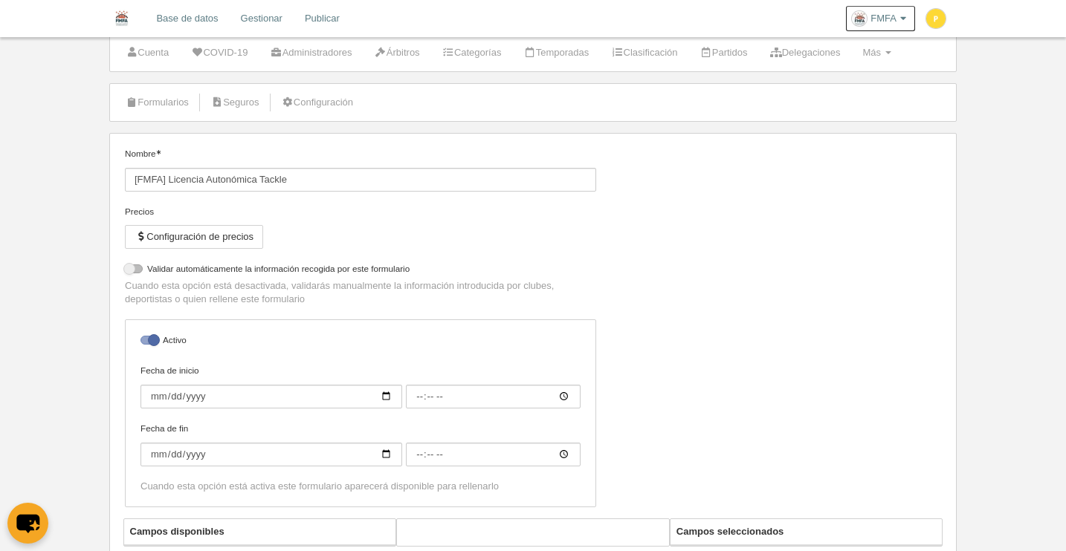
select select "selected"
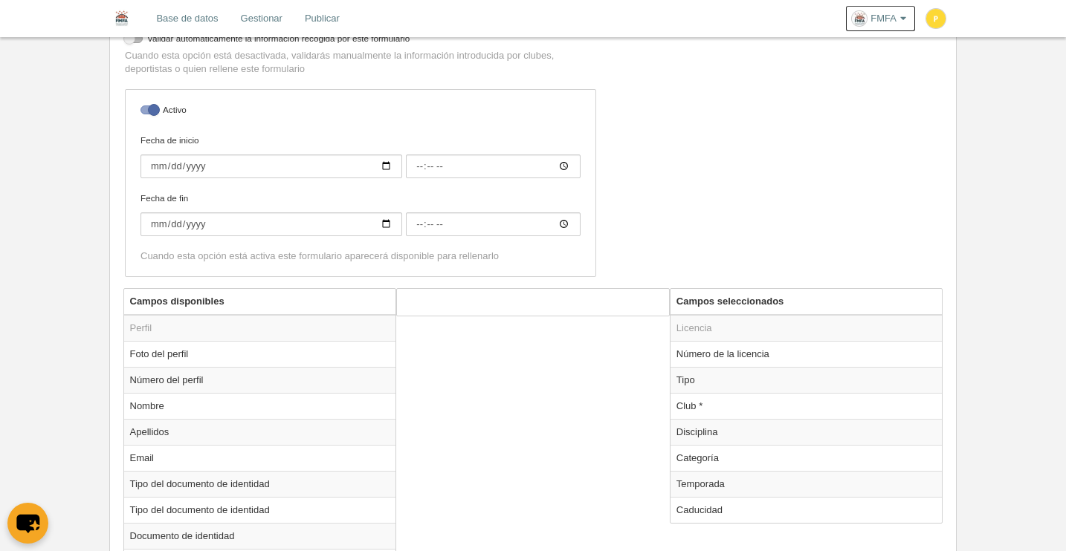
scroll to position [371, 0]
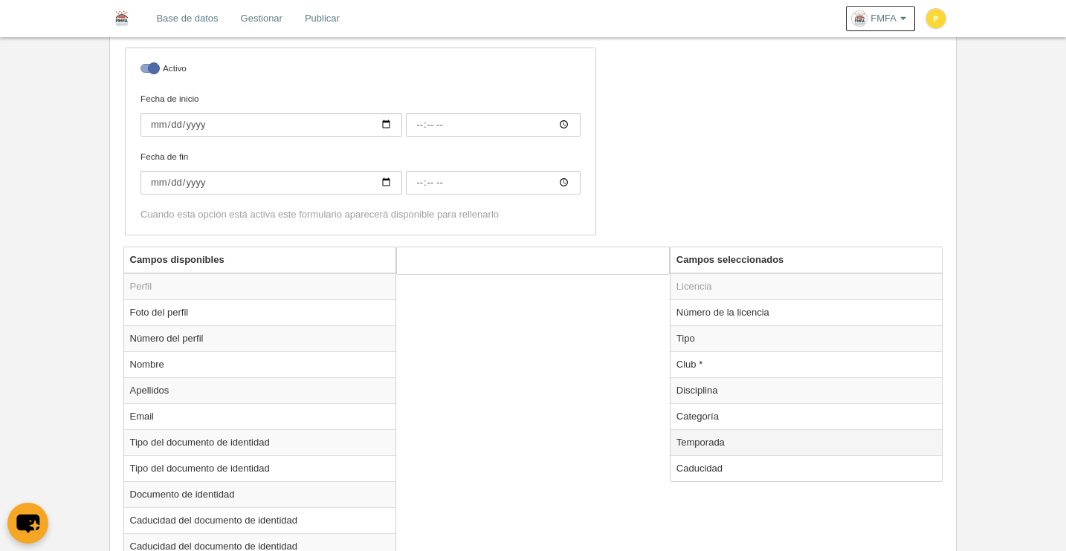
click at [711, 442] on td "Temporada" at bounding box center [806, 443] width 272 height 26
radio input "true"
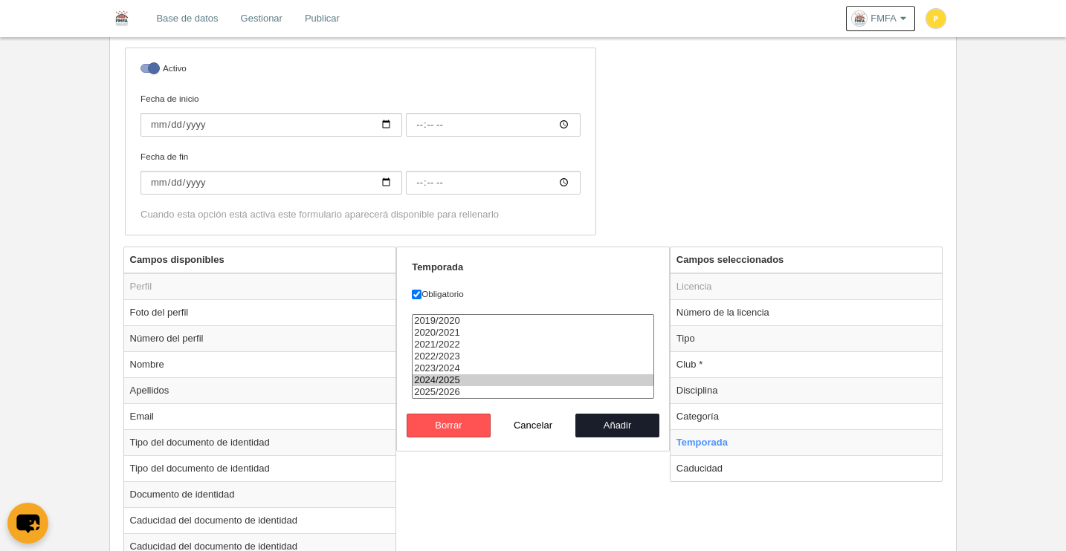
select select "8371"
click at [458, 389] on option "2025/2026" at bounding box center [533, 392] width 241 height 12
click at [621, 430] on button "Añadir" at bounding box center [617, 426] width 85 height 24
radio input "false"
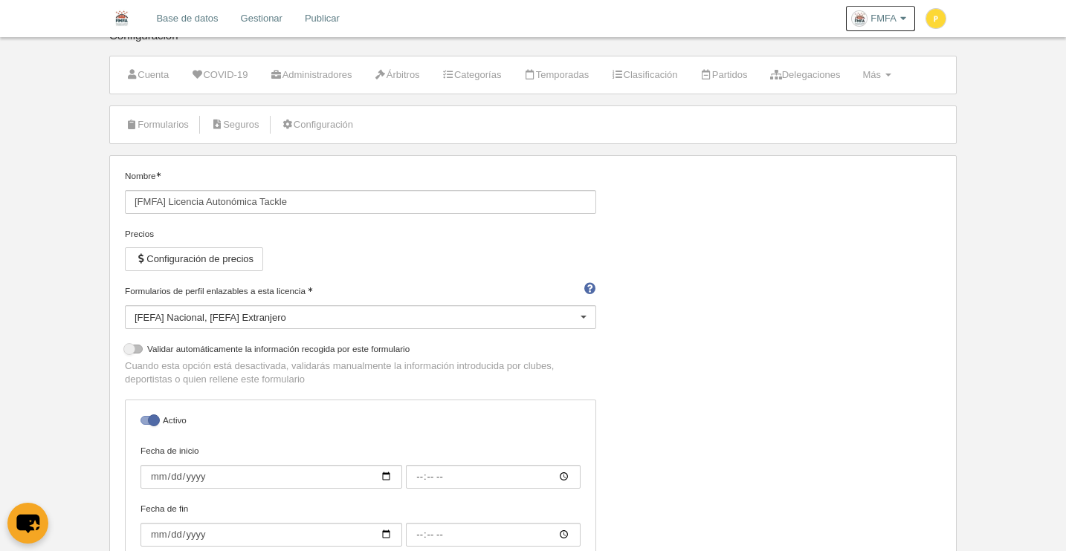
scroll to position [23, 0]
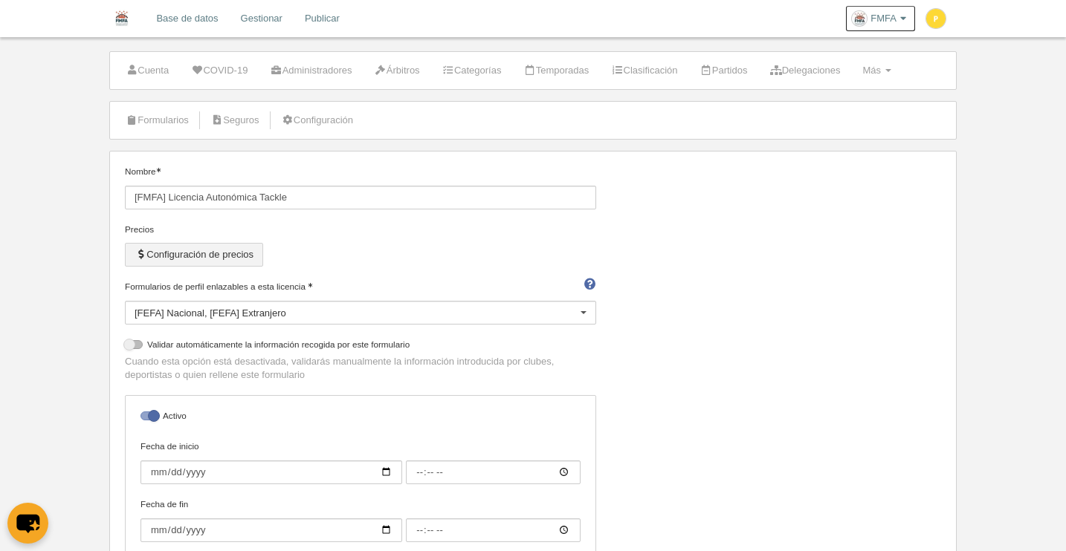
click at [243, 260] on button "Configuración de precios" at bounding box center [194, 255] width 138 height 24
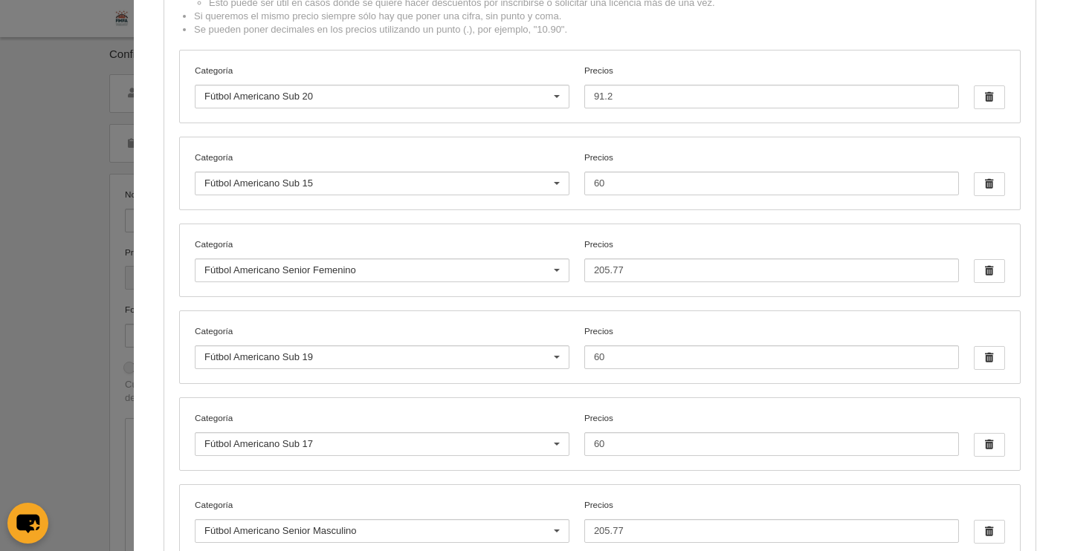
scroll to position [160, 0]
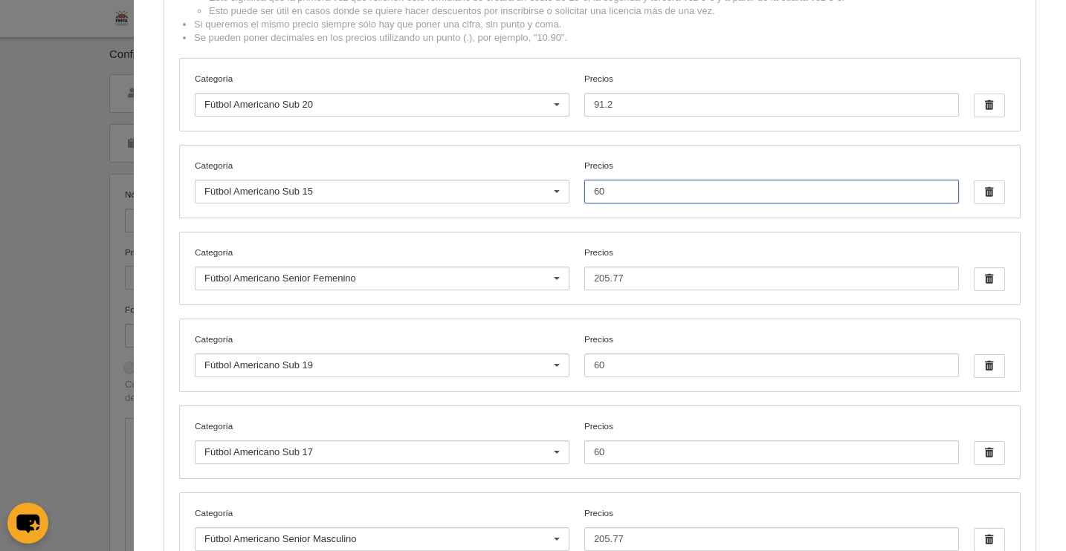
click at [621, 192] on input "60" at bounding box center [771, 192] width 375 height 24
type input "6"
drag, startPoint x: 622, startPoint y: 185, endPoint x: 568, endPoint y: 181, distance: 54.4
click at [565, 181] on div "Categoría Fútbol Americano Sub 15 Por defecto [PERSON_NAME] Flag +35 Flag Open …" at bounding box center [600, 182] width 840 height 72
drag, startPoint x: 609, startPoint y: 193, endPoint x: 571, endPoint y: 190, distance: 38.8
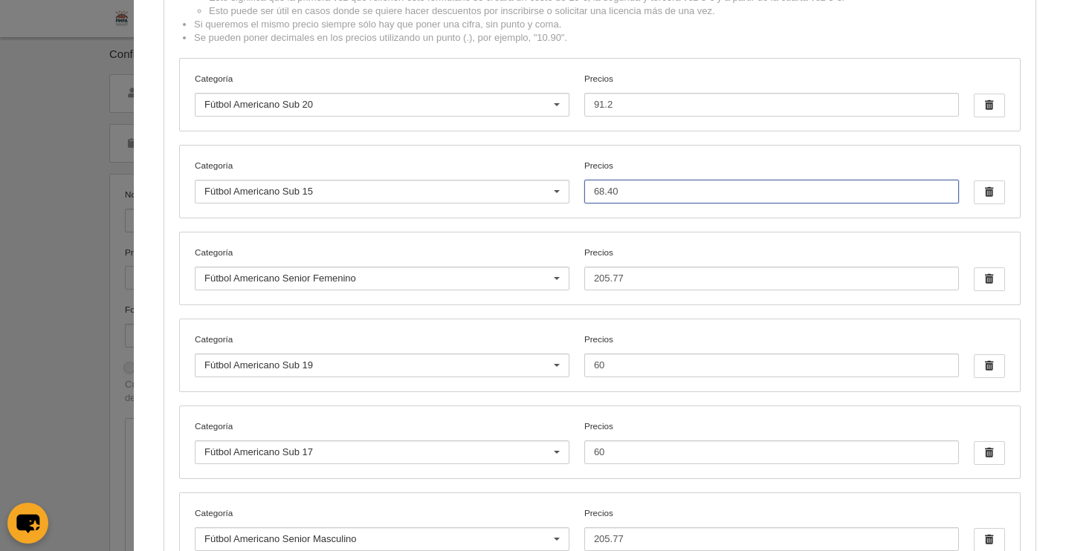
click at [571, 190] on div "Categoría Fútbol Americano Sub 15 Por defecto [PERSON_NAME] Flag +35 Flag Open …" at bounding box center [600, 182] width 840 height 72
type input "68.40"
drag, startPoint x: 602, startPoint y: 363, endPoint x: 574, endPoint y: 361, distance: 28.3
click at [561, 356] on div "Categoría Fútbol Americano Sub 19 Por defecto [PERSON_NAME] Flag +35 Flag Open …" at bounding box center [600, 356] width 840 height 72
paste input "8.4"
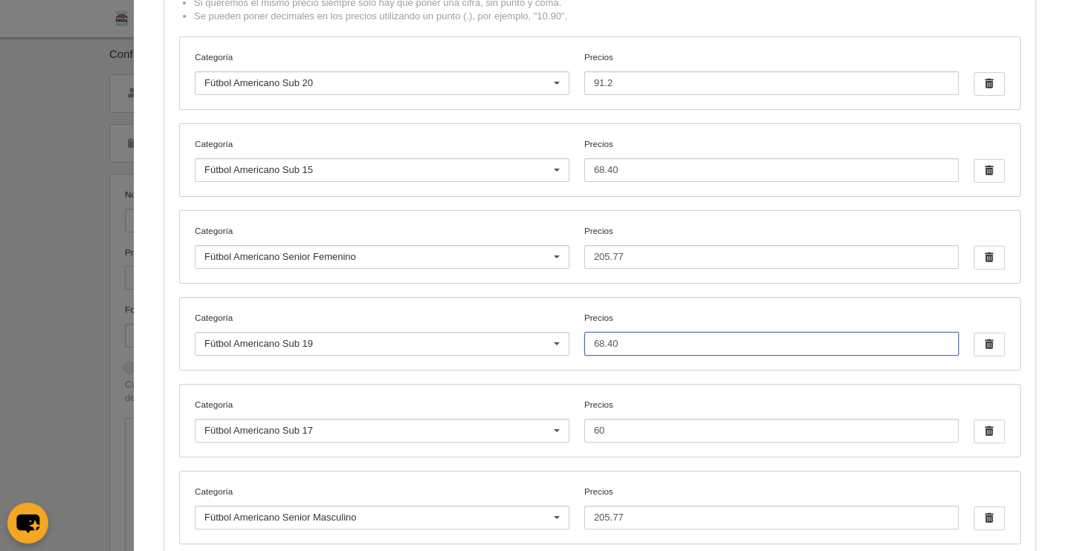
scroll to position [272, 0]
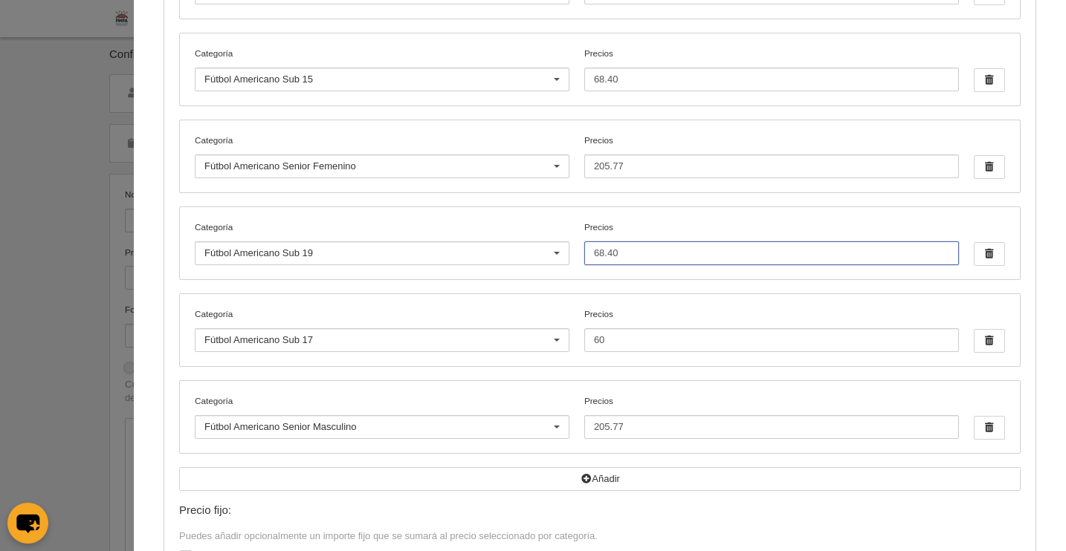
type input "68.40"
drag, startPoint x: 606, startPoint y: 343, endPoint x: 612, endPoint y: 352, distance: 9.7
click at [558, 337] on div "Categoría Fútbol Americano Sub 17 Por defecto [PERSON_NAME] Flag +35 Flag Open …" at bounding box center [600, 330] width 840 height 72
paste input "8.4"
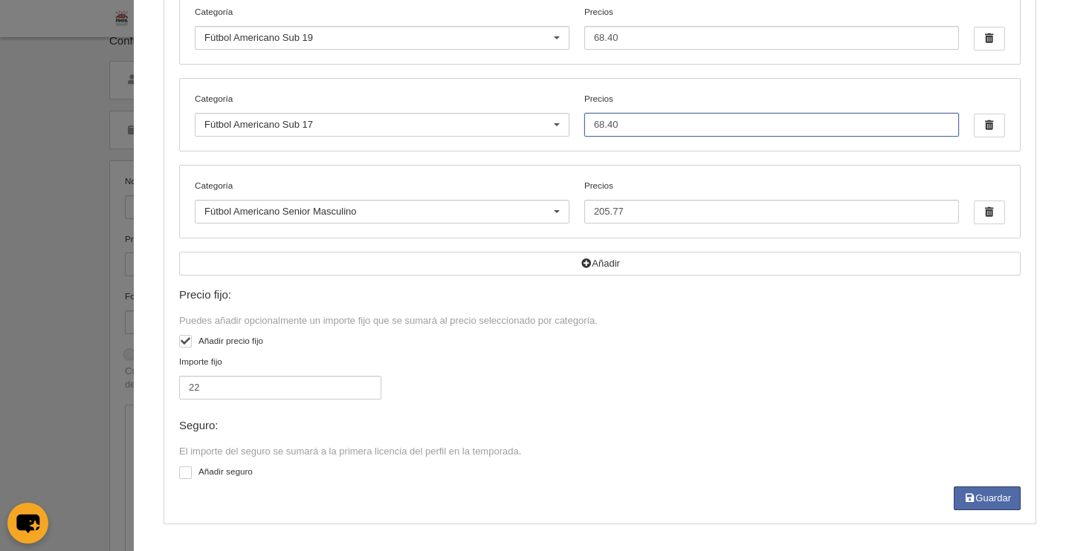
scroll to position [20, 0]
type input "68.40"
click at [980, 502] on button "Guardar" at bounding box center [987, 499] width 67 height 24
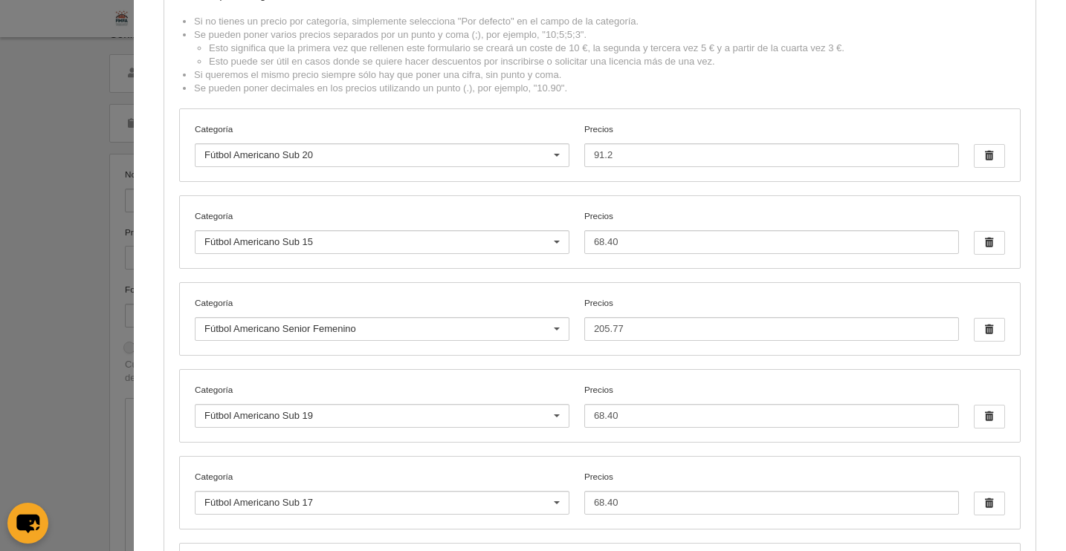
scroll to position [131, 0]
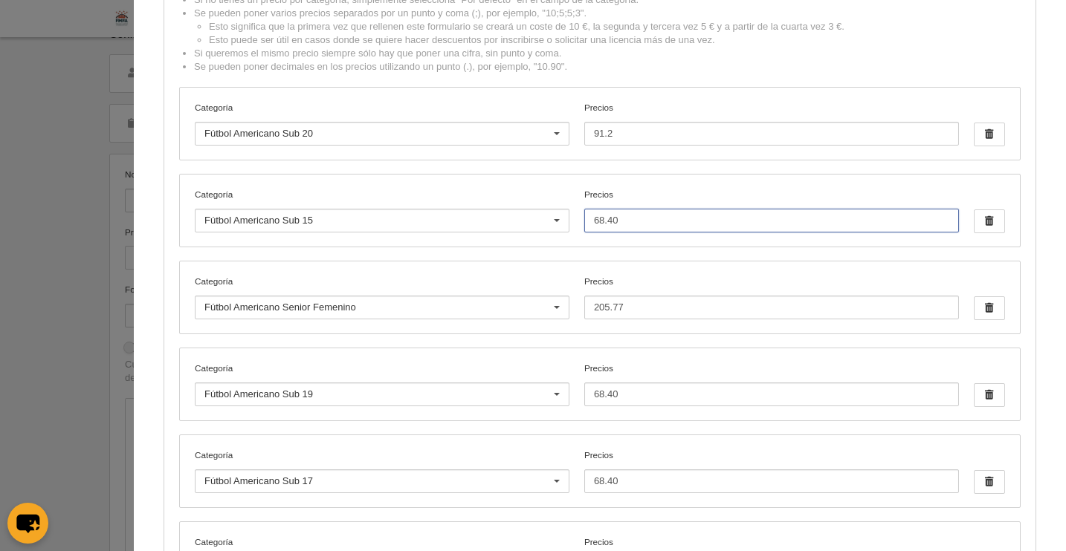
click at [620, 224] on input "68.40" at bounding box center [771, 221] width 375 height 24
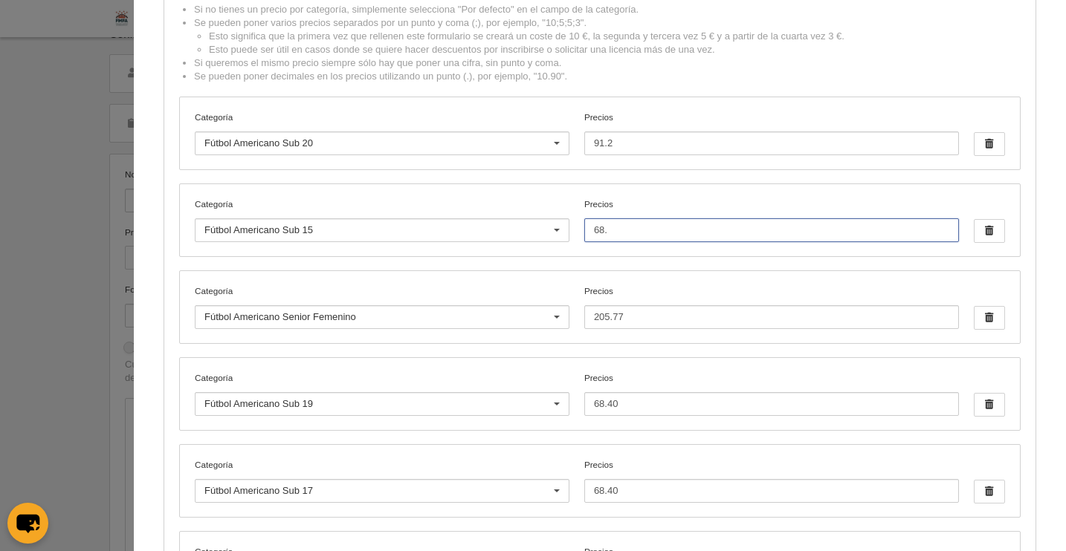
scroll to position [52, 0]
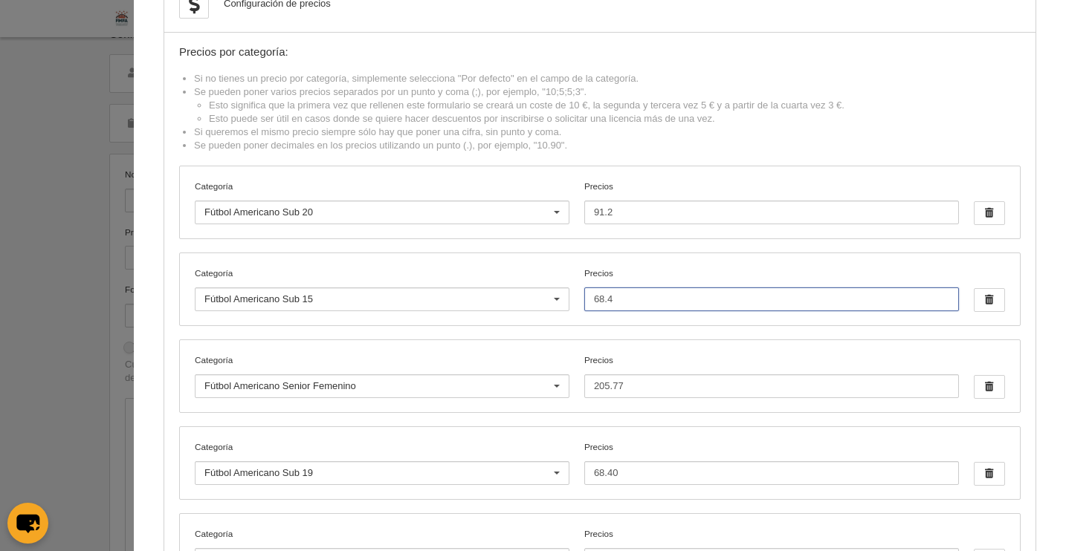
type input "68.40"
click at [792, 331] on div "Precios por categoría: Si no tienes un precio por categoría, simplemente selecc…" at bounding box center [599, 496] width 841 height 900
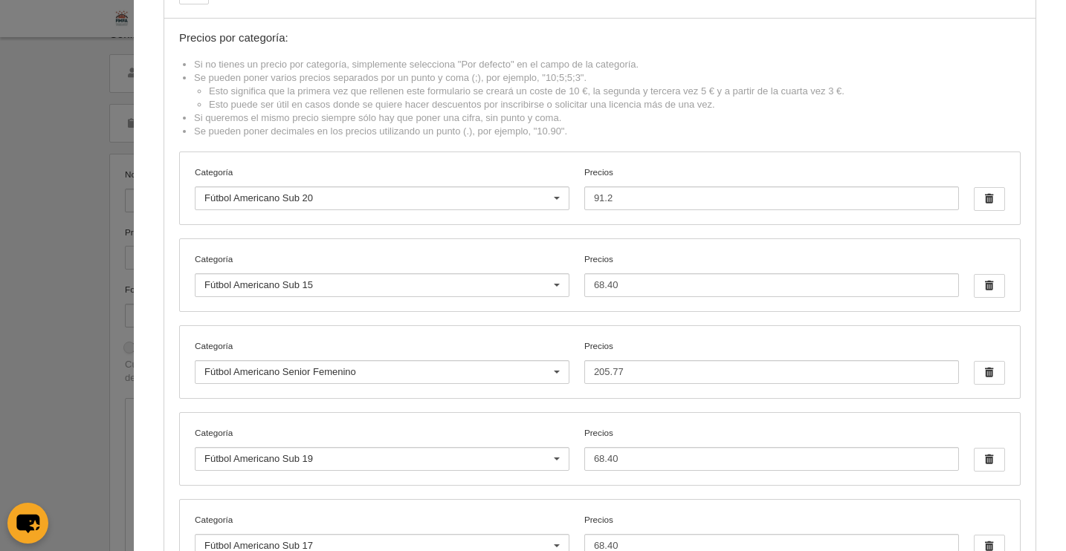
scroll to position [115, 0]
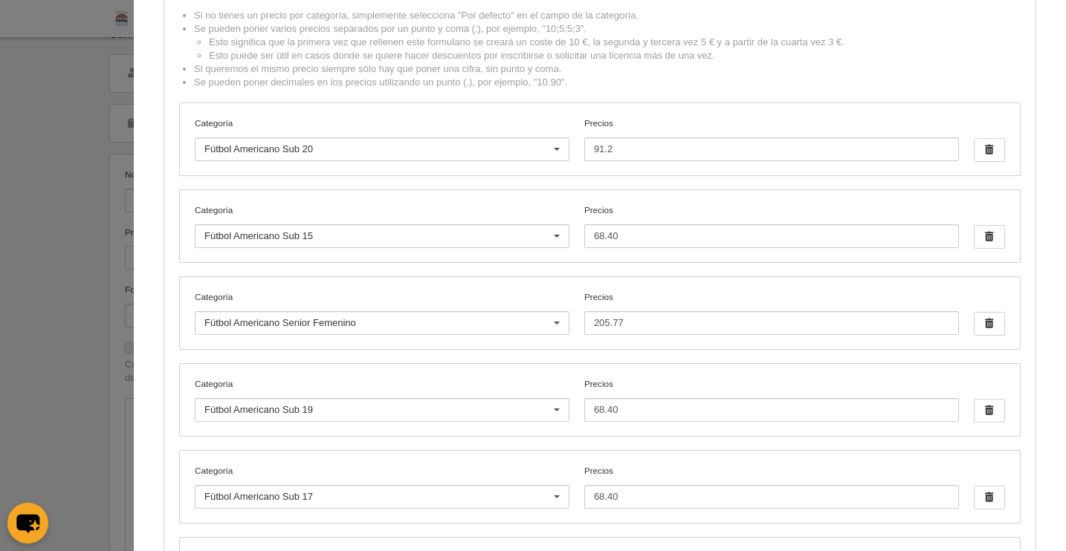
click at [546, 239] on div at bounding box center [557, 237] width 24 height 24
click at [548, 237] on div at bounding box center [557, 237] width 24 height 24
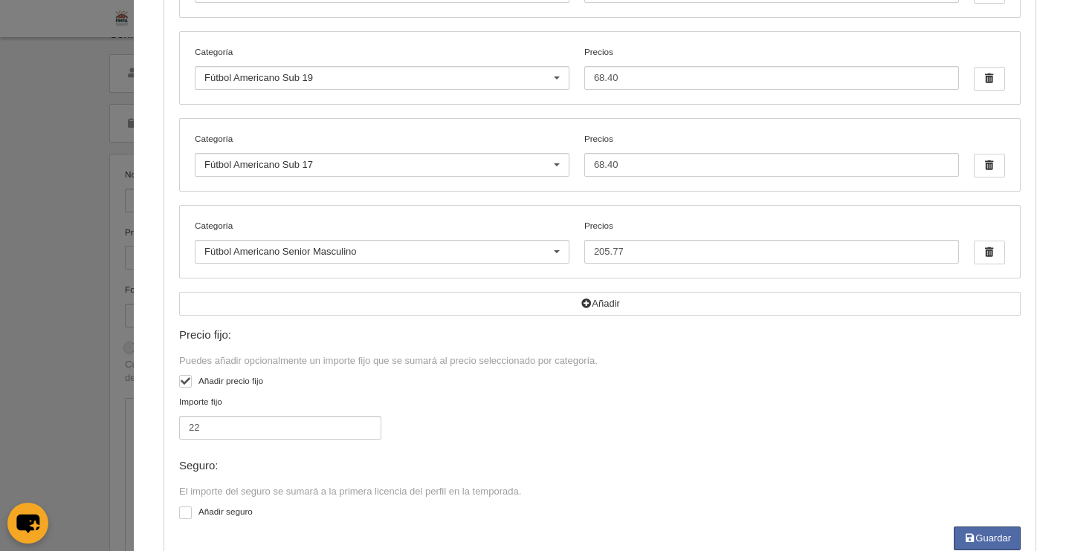
scroll to position [488, 0]
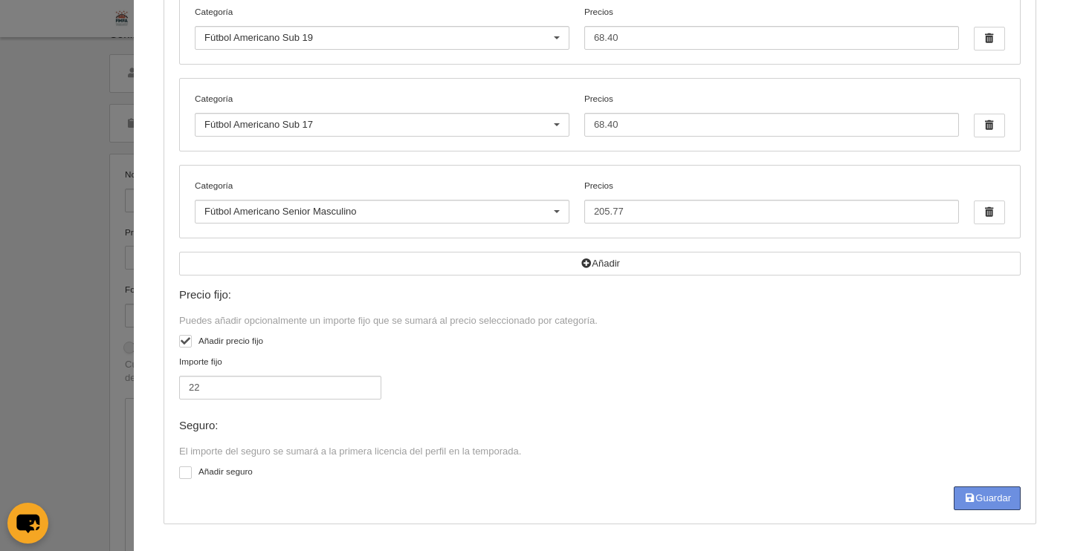
click at [979, 495] on button "Guardar" at bounding box center [987, 499] width 67 height 24
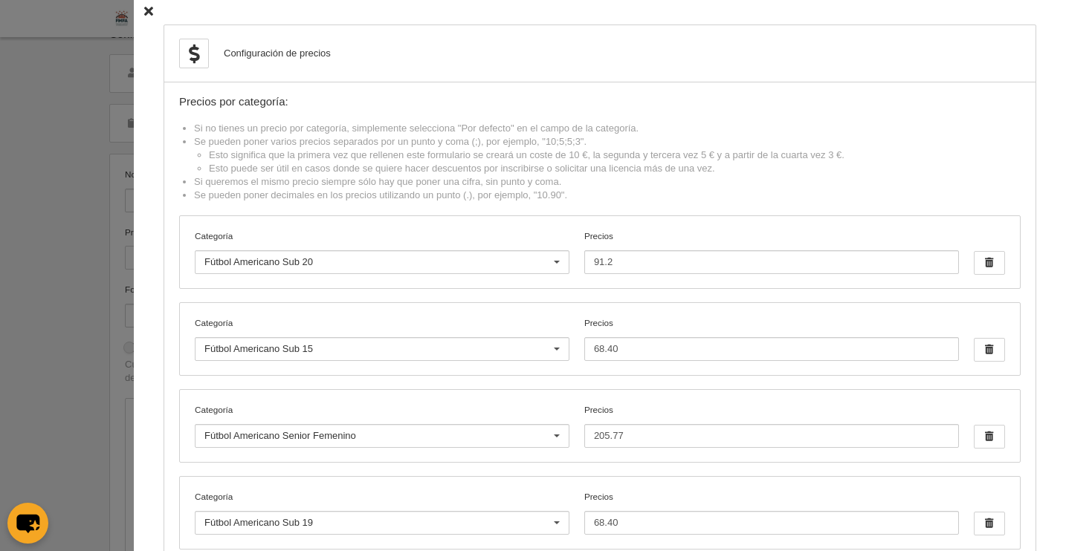
scroll to position [0, 0]
click at [144, 10] on icon at bounding box center [148, 14] width 9 height 10
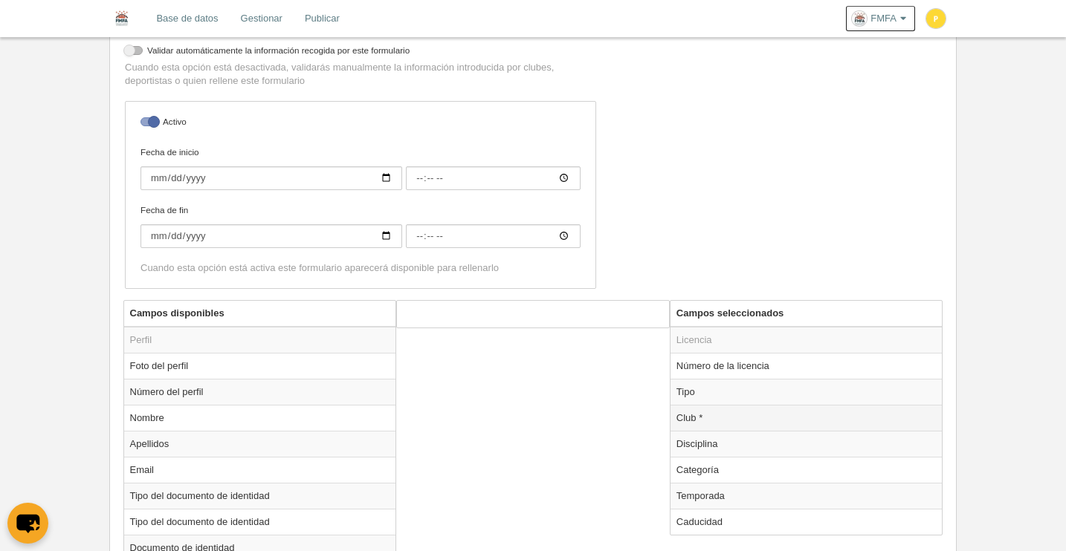
scroll to position [332, 0]
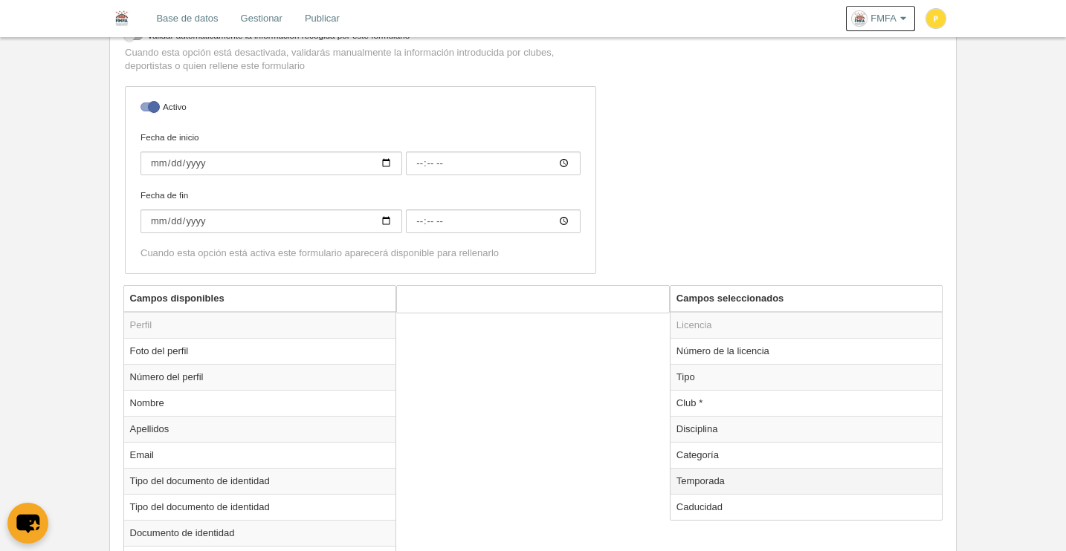
click at [711, 485] on td "Temporada" at bounding box center [806, 481] width 272 height 26
radio input "true"
select select "8371"
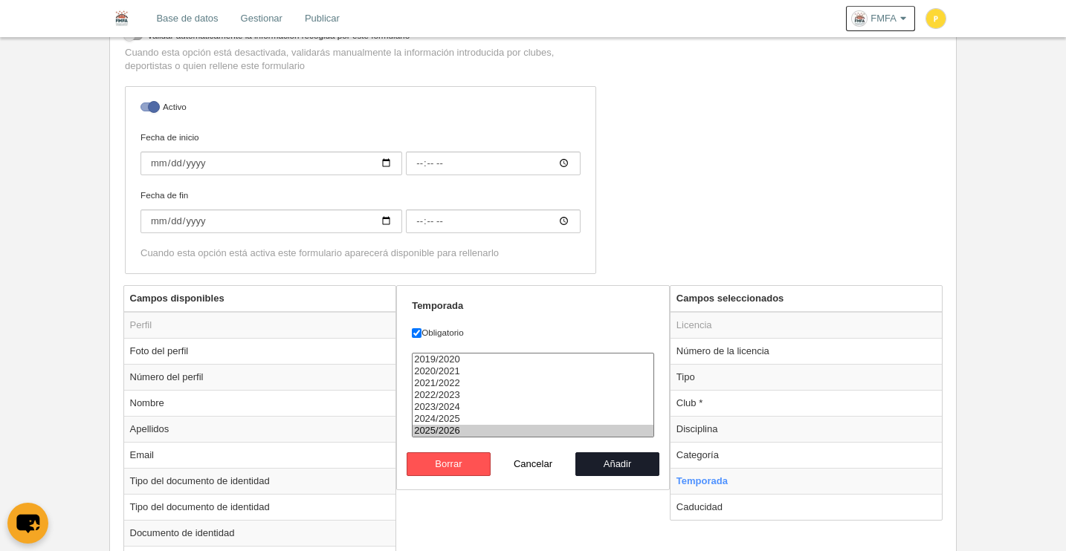
click at [710, 232] on div "Nombre [FMFA] Licencia Autonómica Tackle Precios Configuración de precios Formu…" at bounding box center [533, 71] width 827 height 430
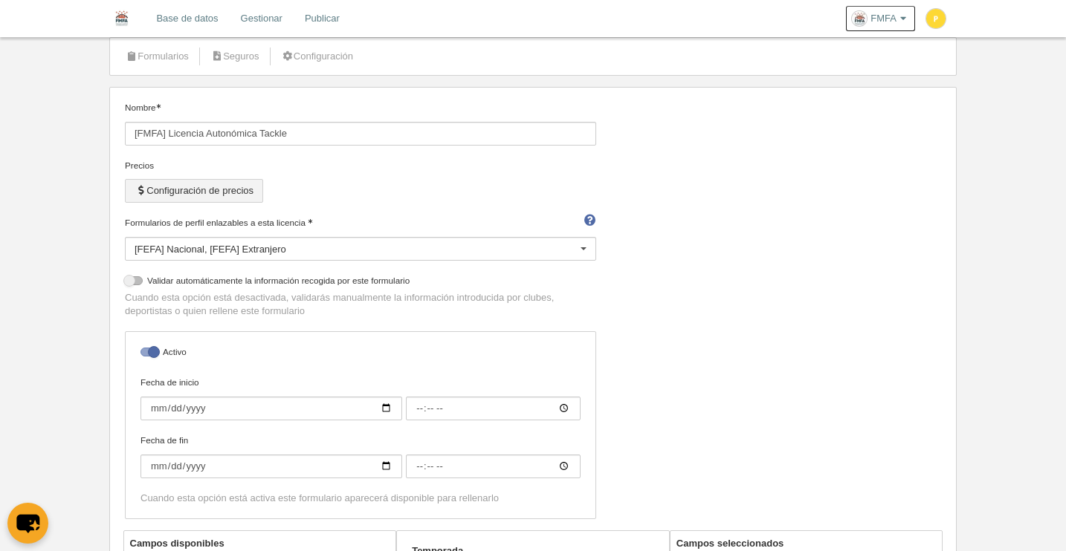
scroll to position [90, 0]
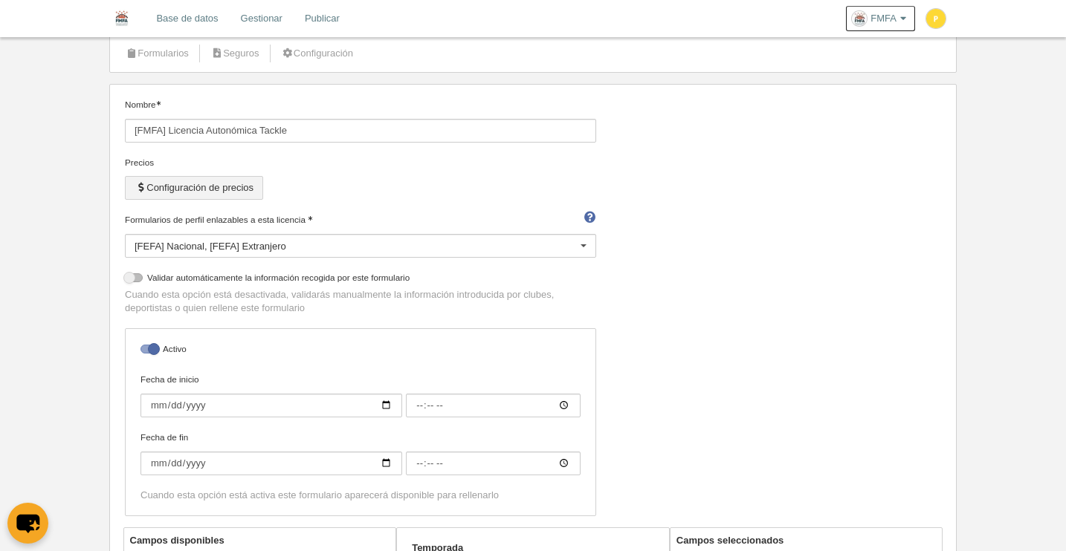
click at [227, 194] on button "Configuración de precios" at bounding box center [194, 188] width 138 height 24
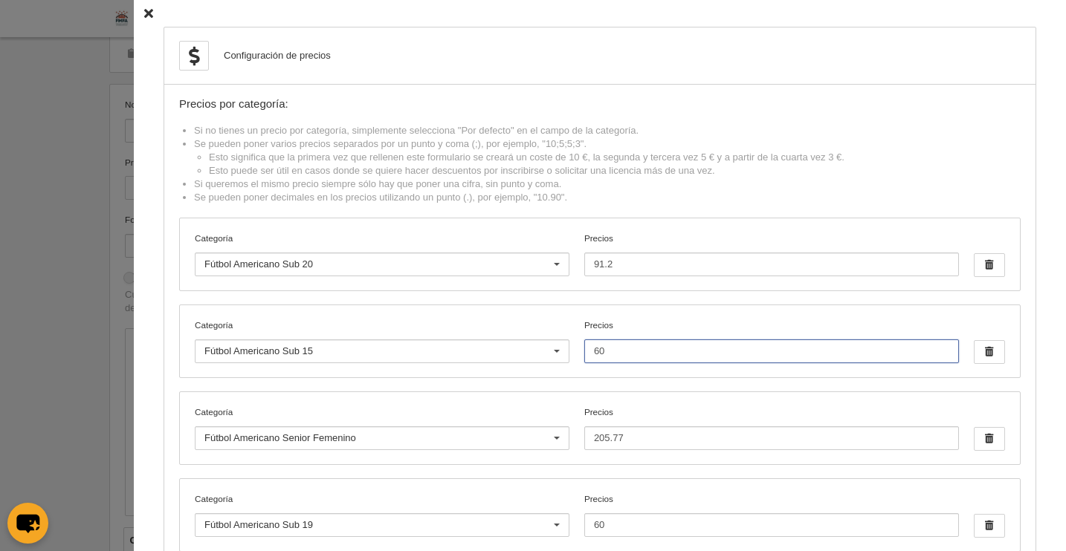
click at [624, 355] on input "60" at bounding box center [771, 352] width 375 height 24
type input "68"
click at [793, 399] on div "Categoría Fútbol Americano Senior Femenino Por defecto [PERSON_NAME] Flag +35 F…" at bounding box center [600, 428] width 840 height 72
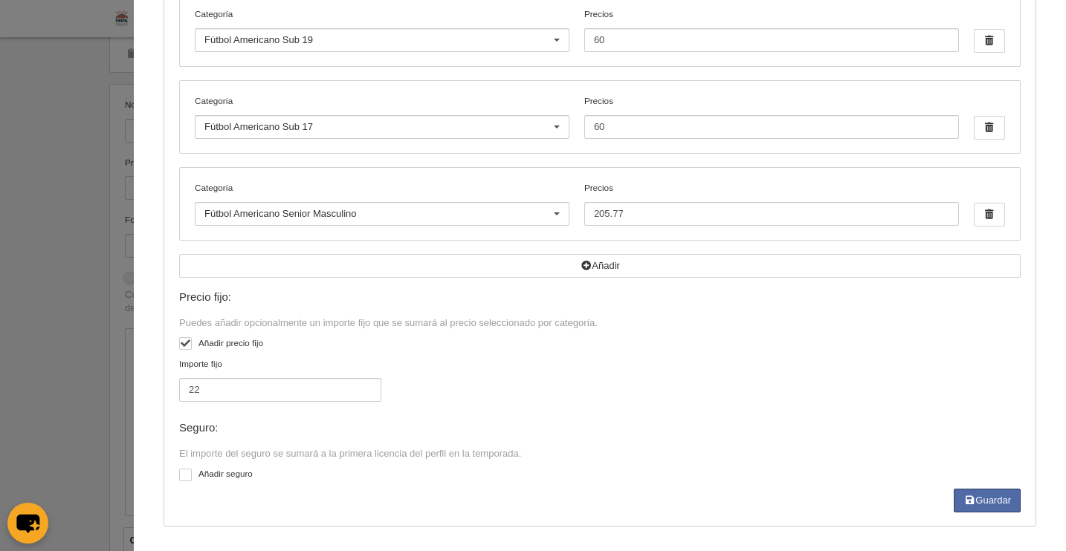
scroll to position [488, 0]
click at [982, 496] on button "Guardar" at bounding box center [987, 499] width 67 height 24
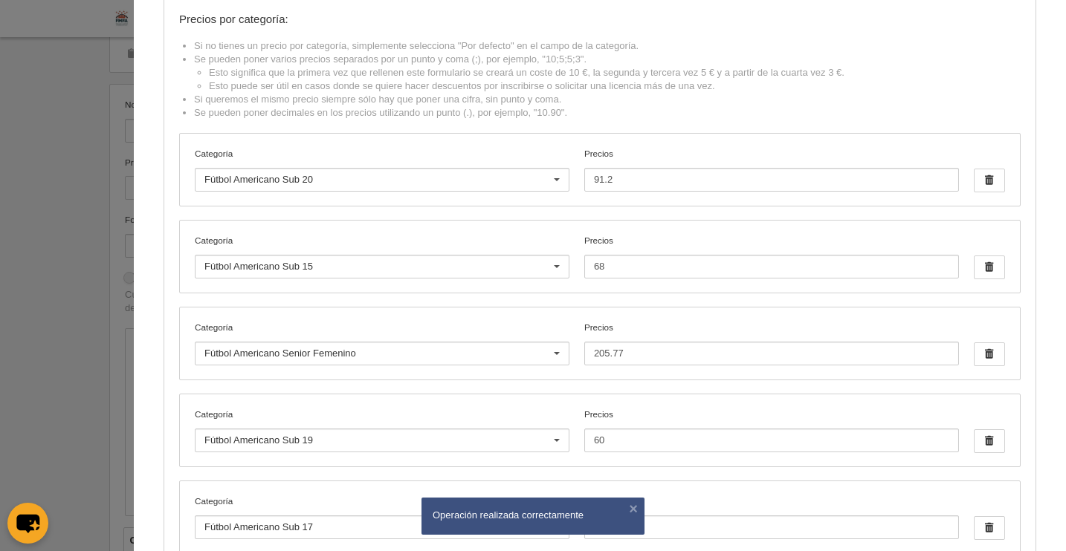
scroll to position [19, 0]
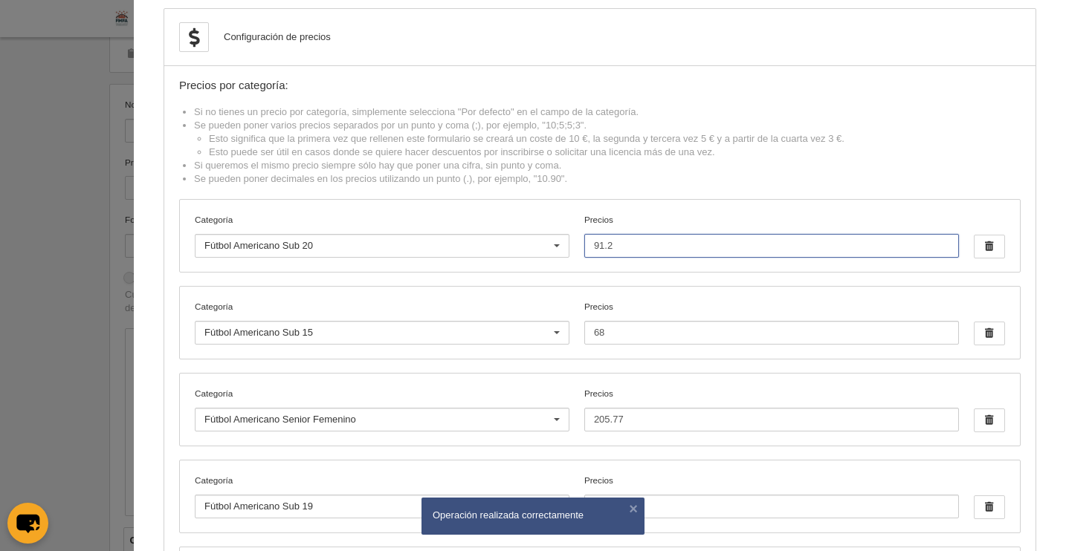
drag, startPoint x: 589, startPoint y: 246, endPoint x: 601, endPoint y: 248, distance: 12.1
click at [560, 242] on div "Categoría Fútbol Americano Sub 20 Por defecto [PERSON_NAME] Flag +35 Flag Open …" at bounding box center [600, 236] width 840 height 72
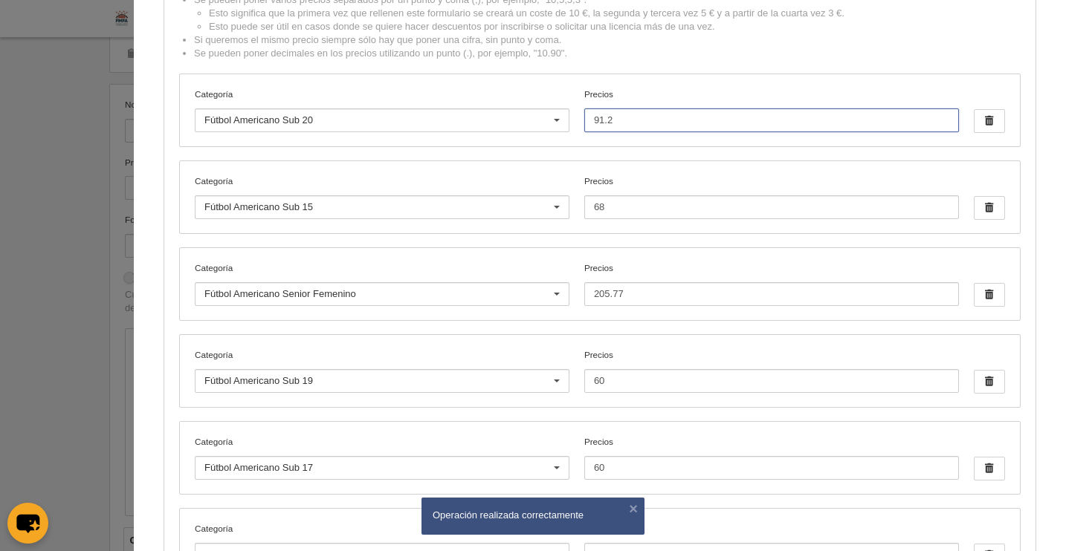
scroll to position [150, 0]
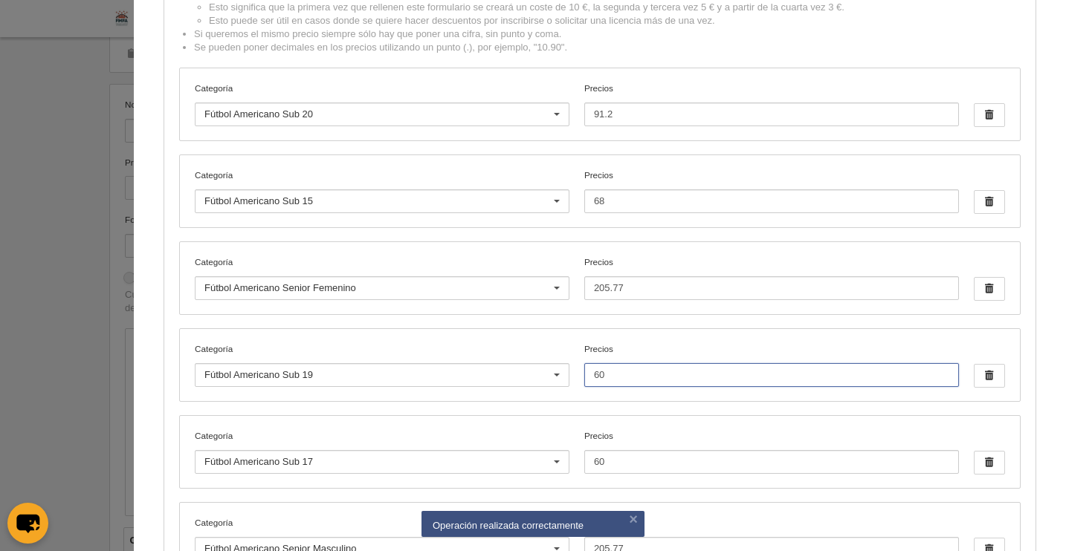
drag, startPoint x: 608, startPoint y: 378, endPoint x: 591, endPoint y: 381, distance: 17.4
click at [557, 373] on div "Categoría Fútbol Americano Sub 19 Por defecto [PERSON_NAME] Flag +35 Flag Open …" at bounding box center [600, 365] width 840 height 72
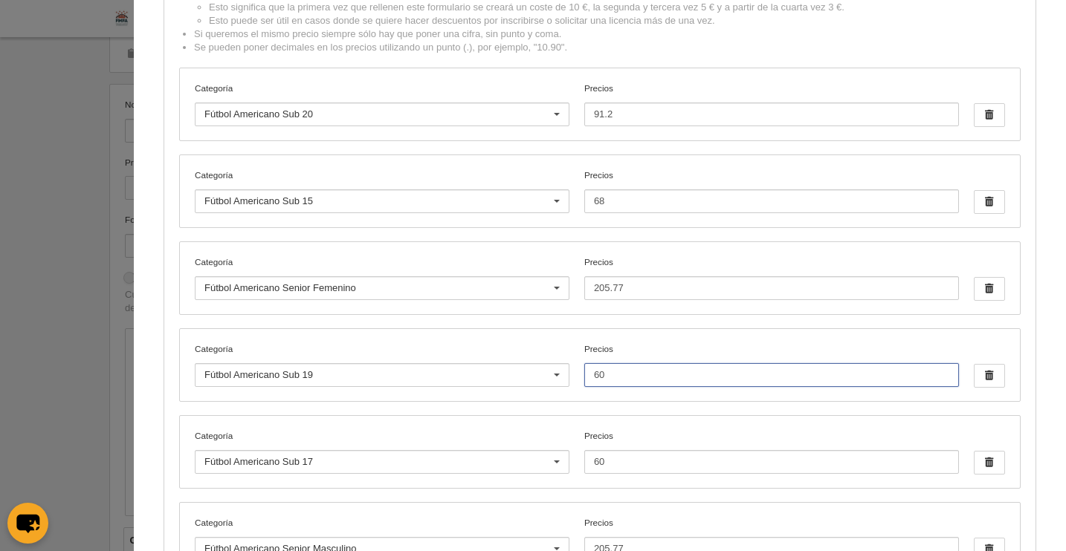
paste input "91.2"
click at [591, 375] on input "91.2" at bounding box center [771, 375] width 375 height 24
click at [740, 427] on div "Categoría Fútbol Americano Sub 17 Por defecto [PERSON_NAME] Flag +35 Flag Open …" at bounding box center [600, 452] width 840 height 72
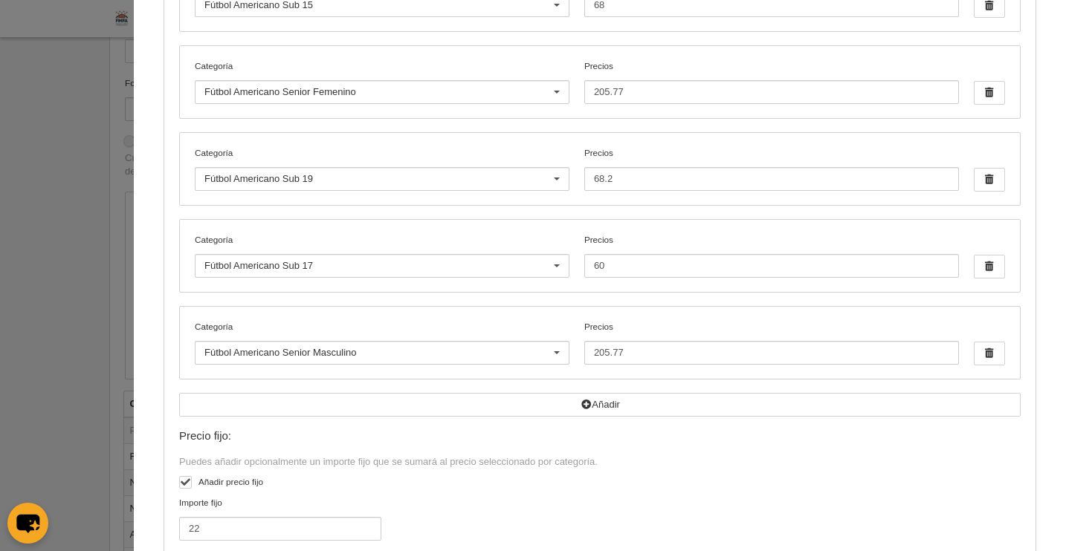
scroll to position [345, 0]
click at [598, 184] on input "68.2" at bounding box center [771, 181] width 375 height 24
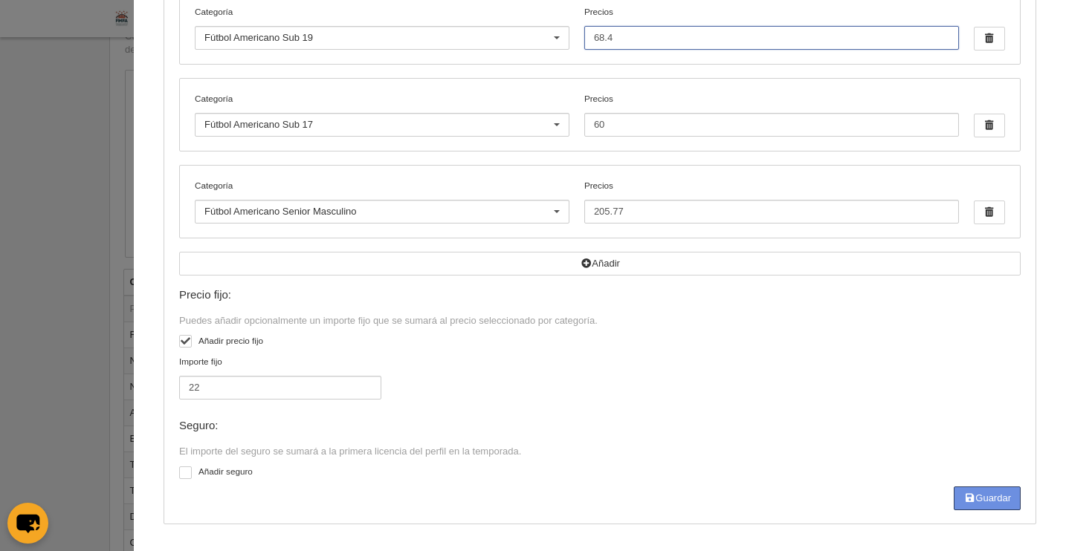
scroll to position [366, 0]
drag, startPoint x: 990, startPoint y: 496, endPoint x: 884, endPoint y: 415, distance: 132.6
click at [990, 496] on button "Guardar" at bounding box center [987, 499] width 67 height 24
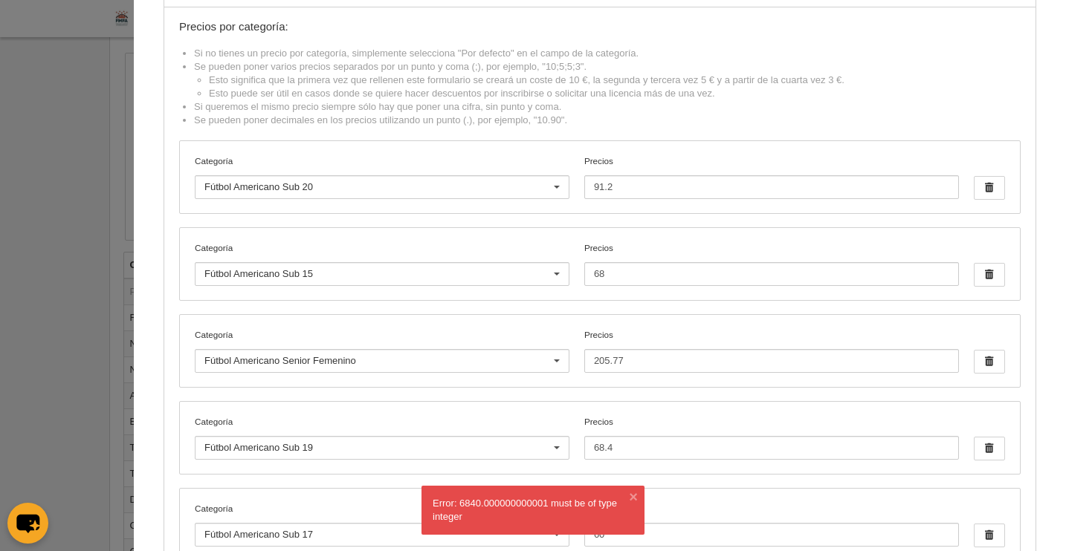
scroll to position [126, 0]
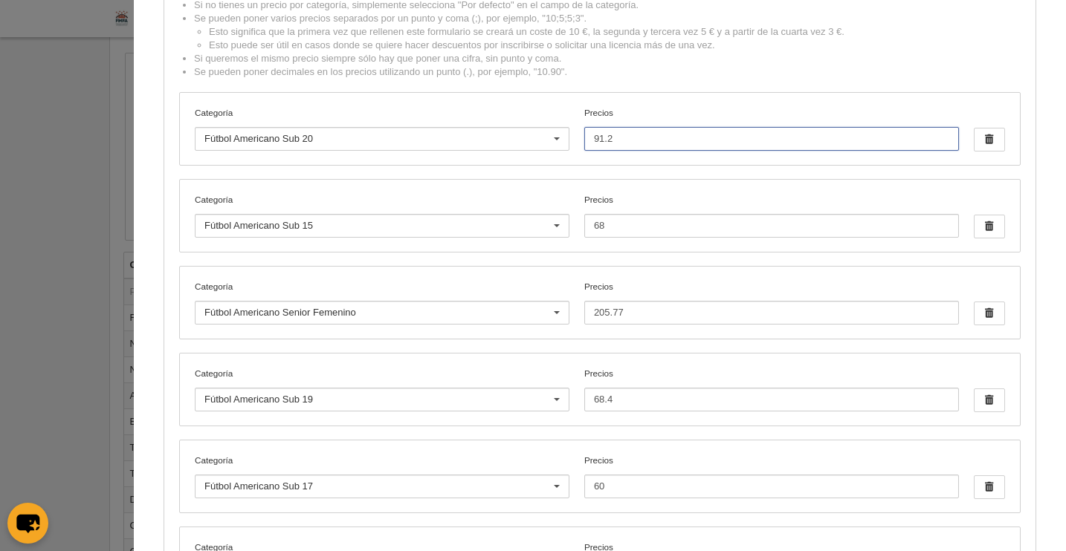
drag, startPoint x: 612, startPoint y: 144, endPoint x: 565, endPoint y: 132, distance: 49.0
click at [565, 132] on div "Categoría Fútbol Americano Sub 20 Por defecto [PERSON_NAME] Flag +35 Flag Open …" at bounding box center [600, 129] width 840 height 72
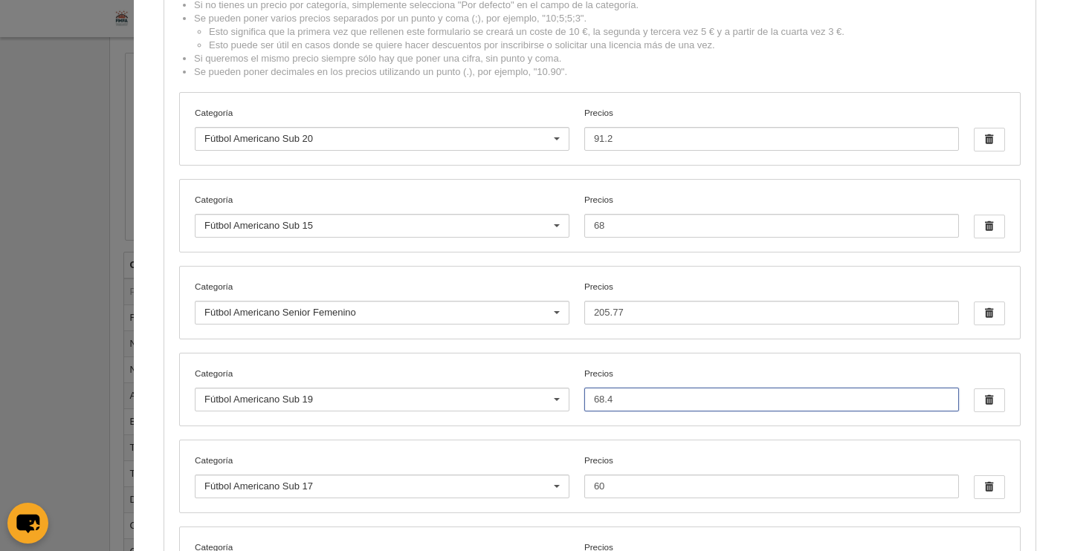
drag, startPoint x: 615, startPoint y: 402, endPoint x: 575, endPoint y: 398, distance: 41.1
click at [572, 399] on div "Categoría Fútbol Americano Sub 19 Por defecto [PERSON_NAME] Flag +35 Flag Open …" at bounding box center [600, 390] width 840 height 72
paste input "91.2"
click at [591, 398] on input "91.2" at bounding box center [771, 400] width 375 height 24
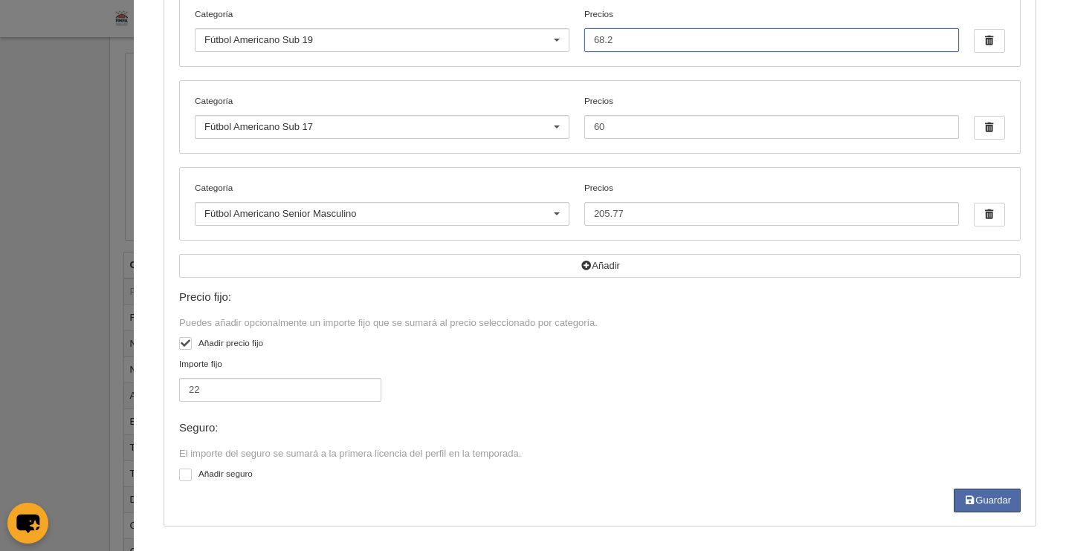
scroll to position [488, 0]
type input "68.2"
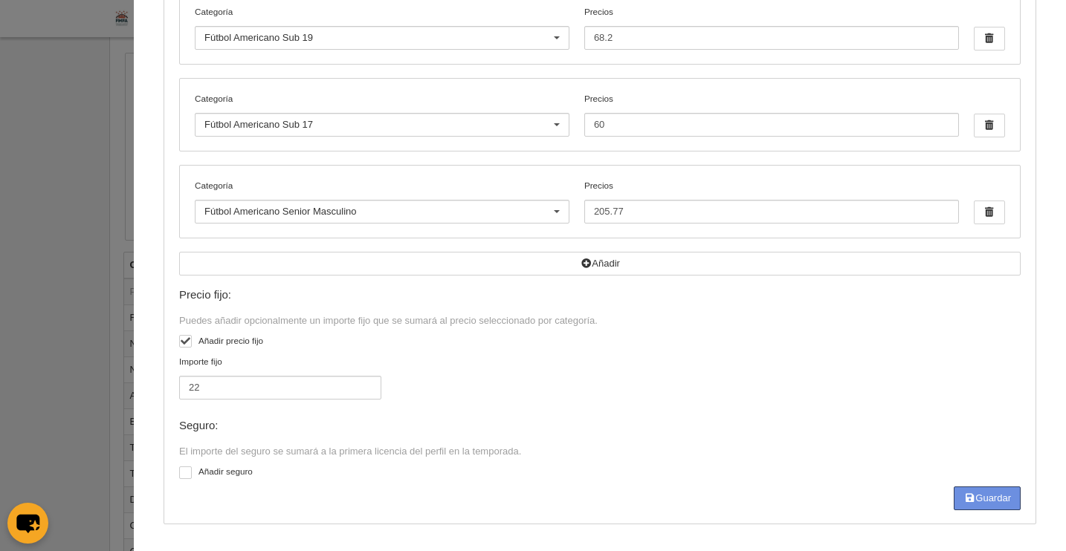
click at [974, 492] on button "Guardar" at bounding box center [987, 499] width 67 height 24
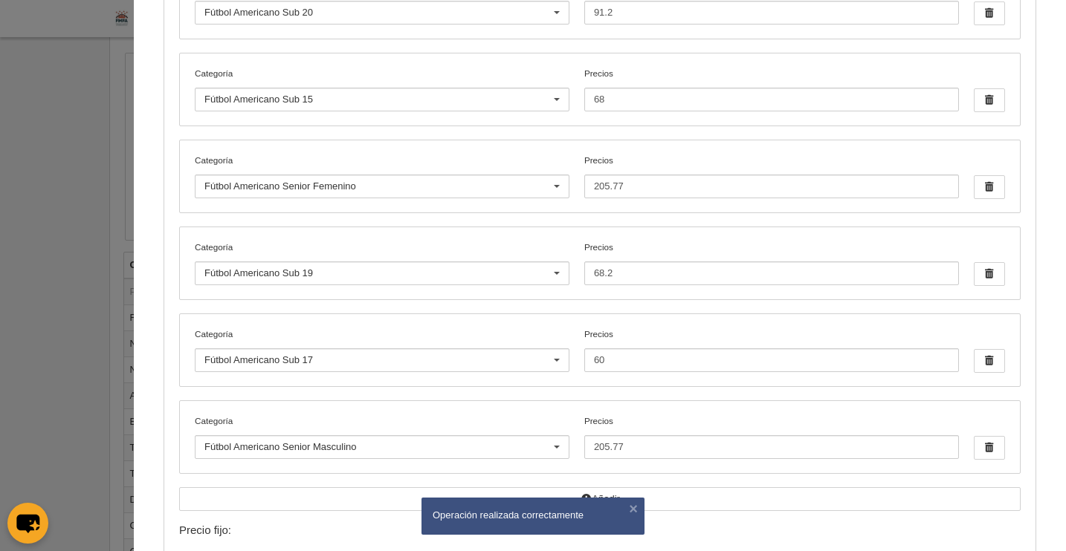
scroll to position [273, 0]
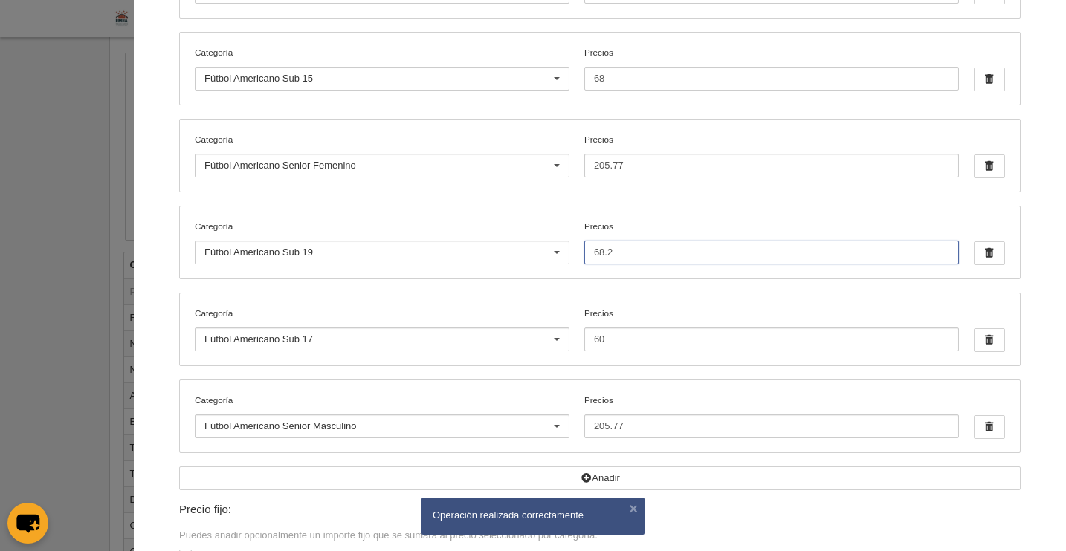
drag, startPoint x: 610, startPoint y: 255, endPoint x: 591, endPoint y: 248, distance: 20.7
click at [569, 245] on div "Categoría Fútbol Americano Sub 19 Por defecto [PERSON_NAME] Flag +35 Flag Open …" at bounding box center [600, 243] width 840 height 72
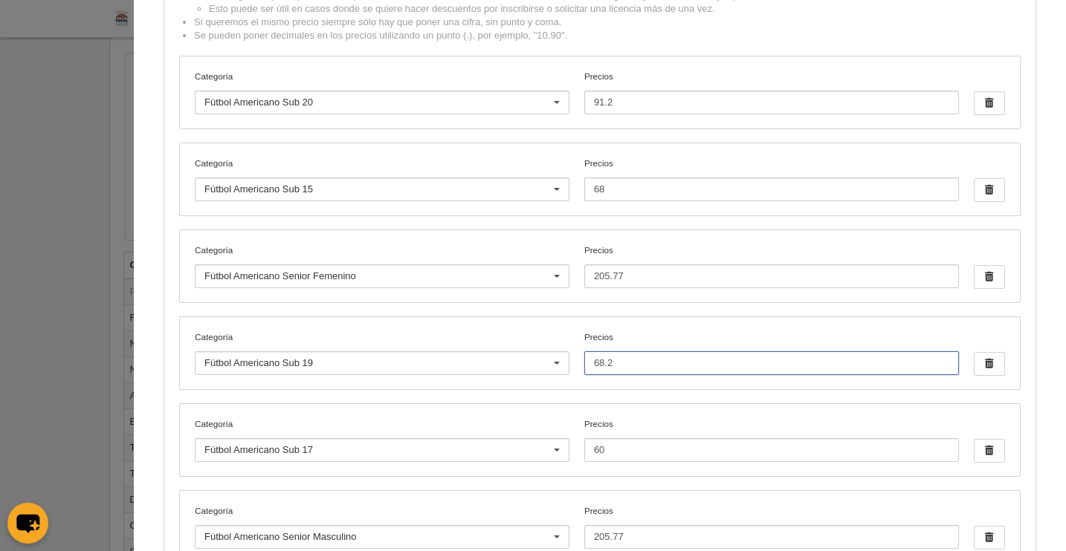
scroll to position [146, 0]
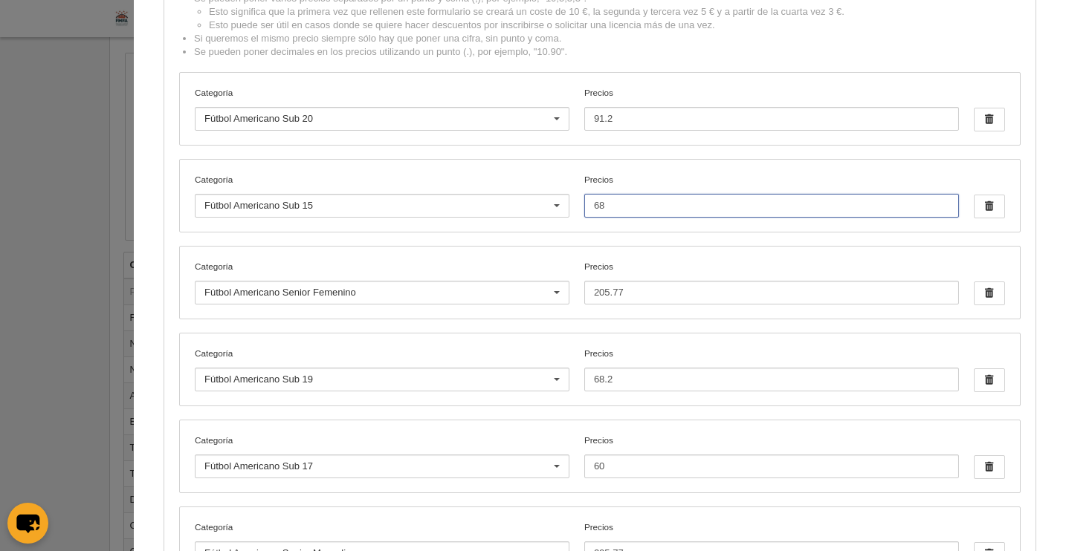
drag, startPoint x: 602, startPoint y: 207, endPoint x: 576, endPoint y: 202, distance: 26.4
click at [584, 203] on input "68" at bounding box center [771, 206] width 375 height 24
paste input ".2"
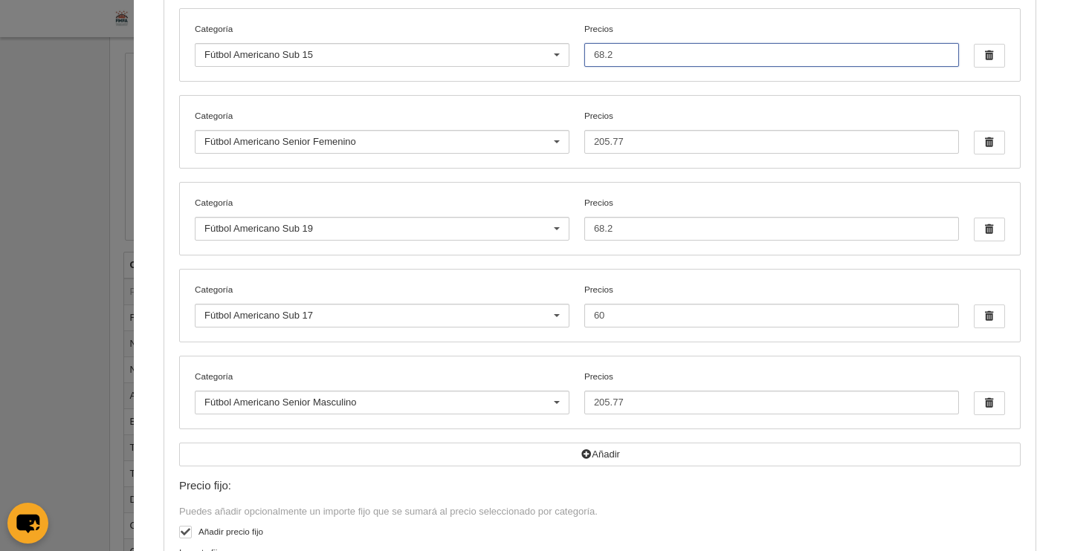
scroll to position [301, 0]
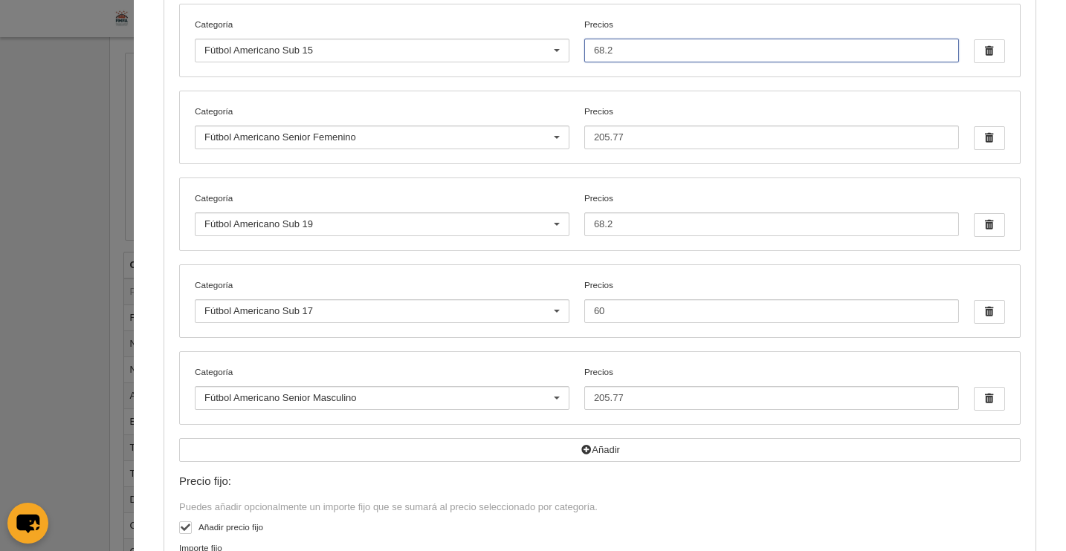
type input "68.2"
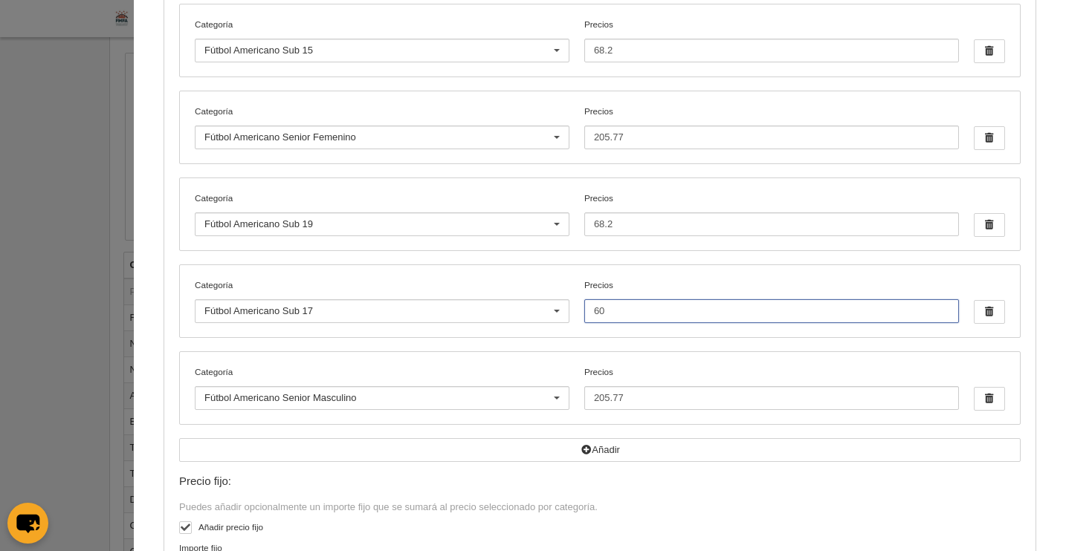
drag, startPoint x: 620, startPoint y: 311, endPoint x: 598, endPoint y: 312, distance: 21.6
click at [584, 308] on input "60" at bounding box center [771, 312] width 375 height 24
paste input "8.2"
type input "68.2"
drag, startPoint x: 725, startPoint y: 392, endPoint x: 774, endPoint y: 393, distance: 49.1
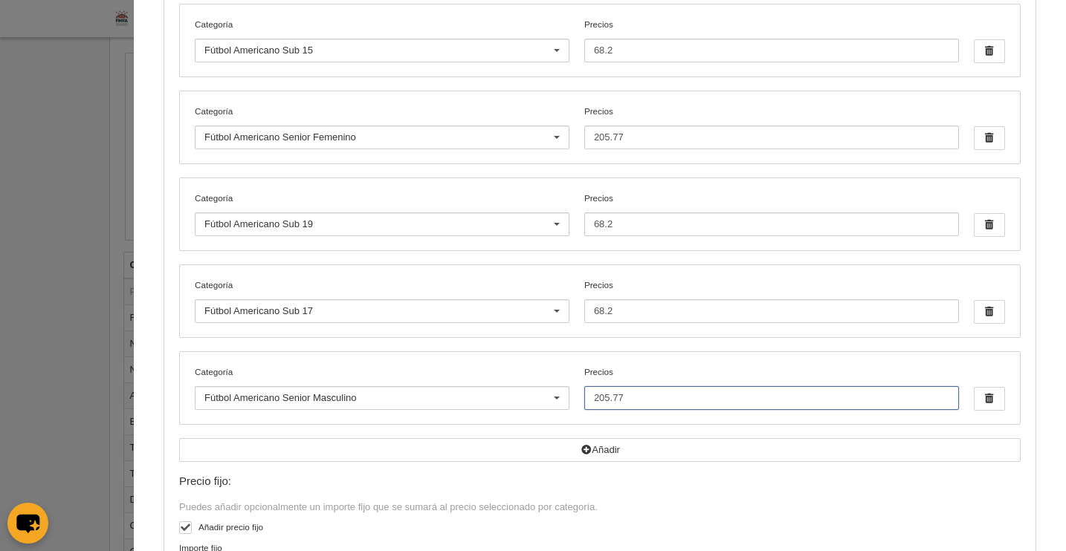
click at [725, 392] on input "205.77" at bounding box center [771, 398] width 375 height 24
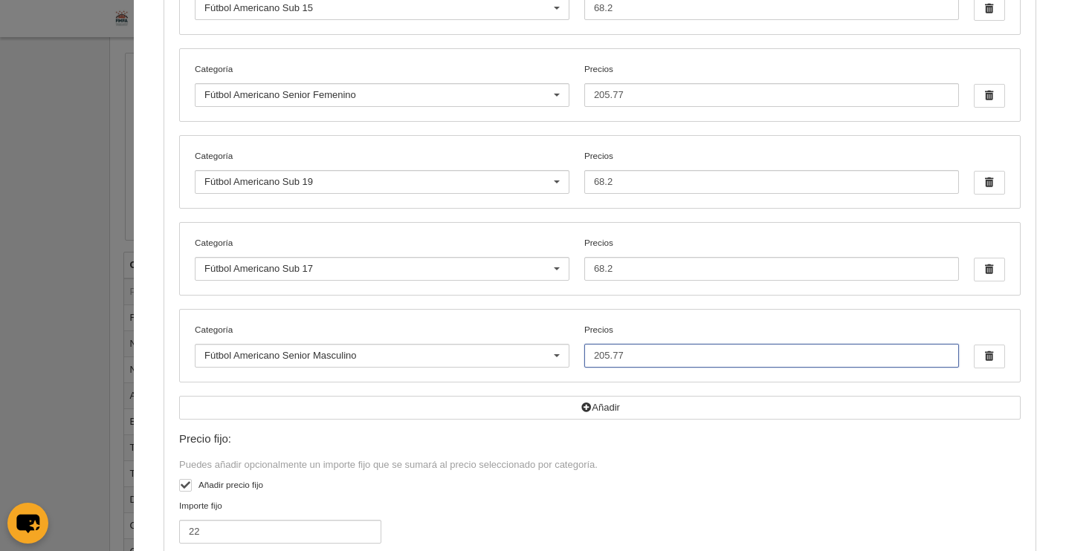
scroll to position [488, 0]
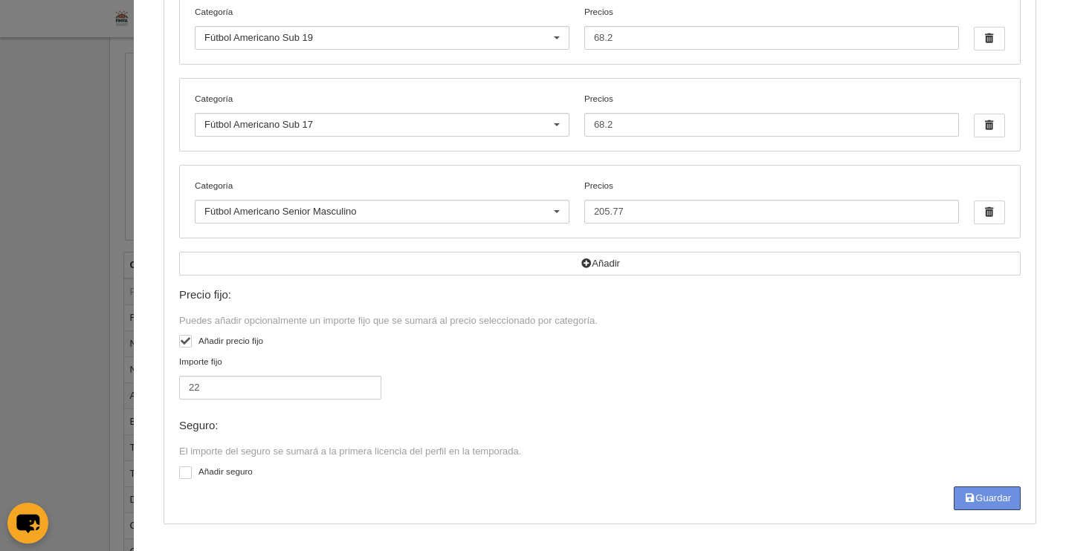
click at [980, 501] on button "Guardar" at bounding box center [987, 499] width 67 height 24
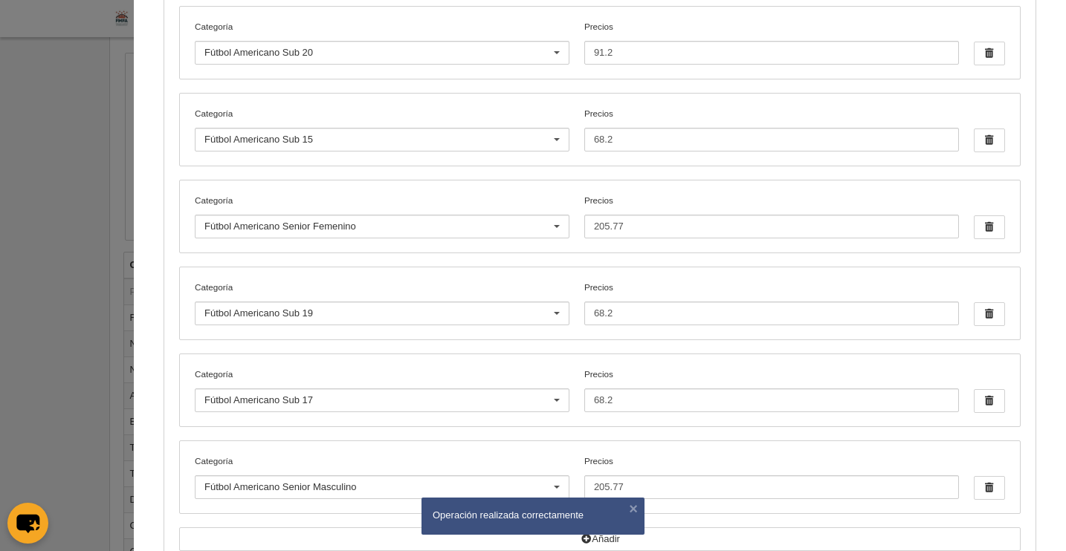
scroll to position [209, 0]
click at [609, 140] on input "68.2" at bounding box center [771, 143] width 375 height 24
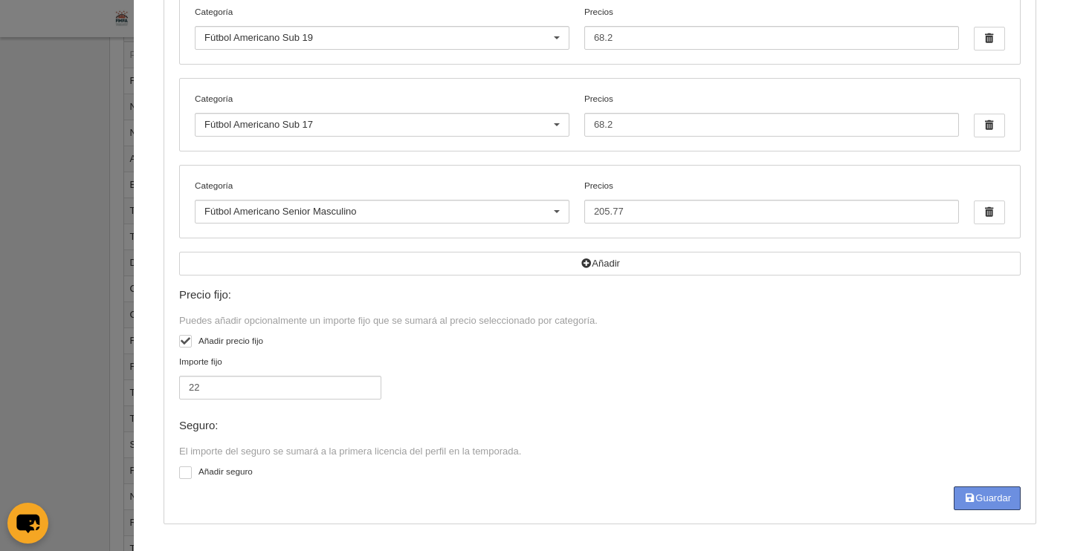
scroll to position [650, 0]
drag, startPoint x: 989, startPoint y: 499, endPoint x: 935, endPoint y: 457, distance: 67.8
click at [989, 499] on button "Guardar" at bounding box center [987, 499] width 67 height 24
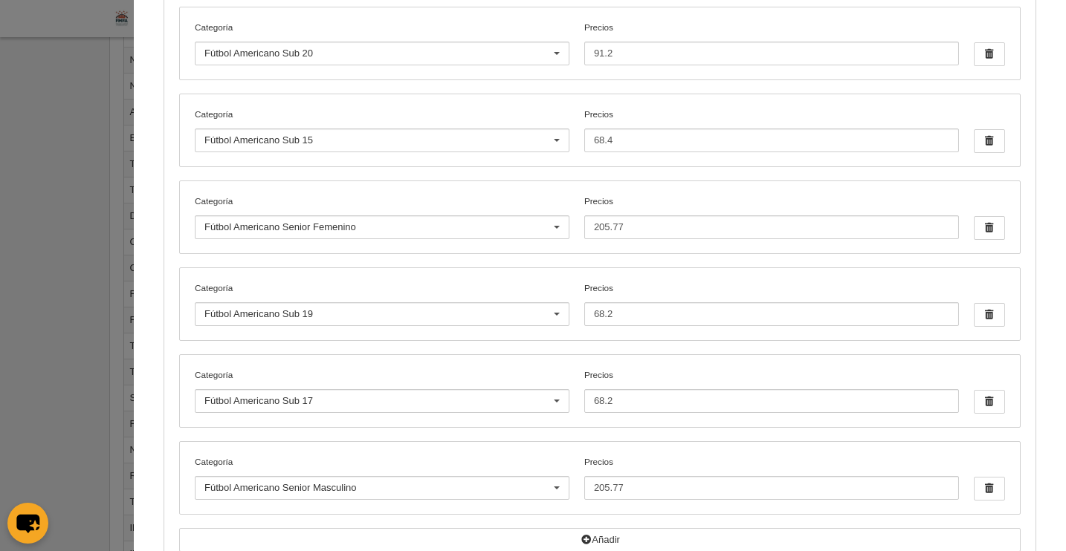
scroll to position [125, 0]
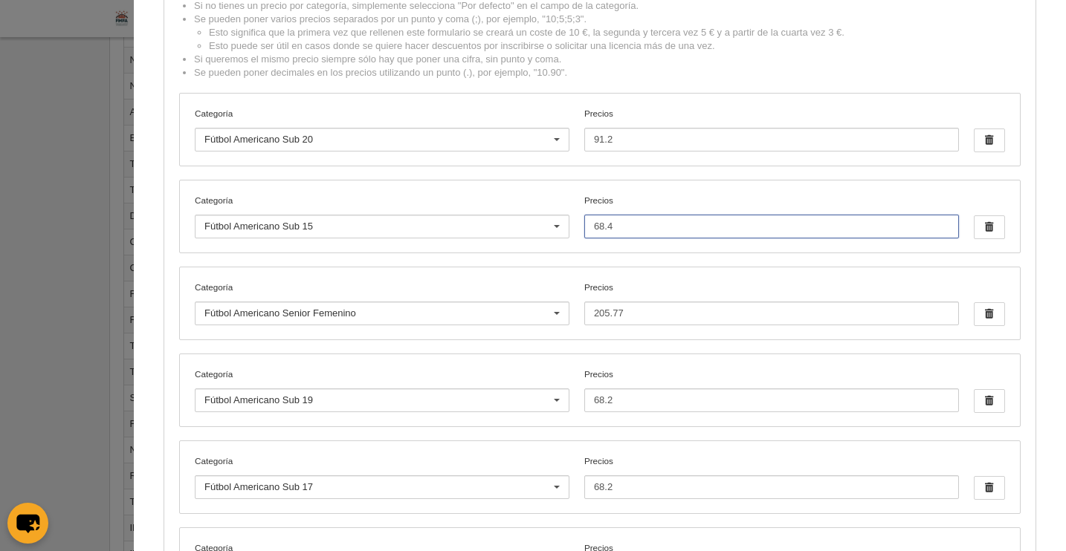
click at [673, 233] on input "68.4" at bounding box center [771, 227] width 375 height 24
click at [605, 222] on input "68.4" at bounding box center [771, 227] width 375 height 24
type input "6"
type input "68.4"
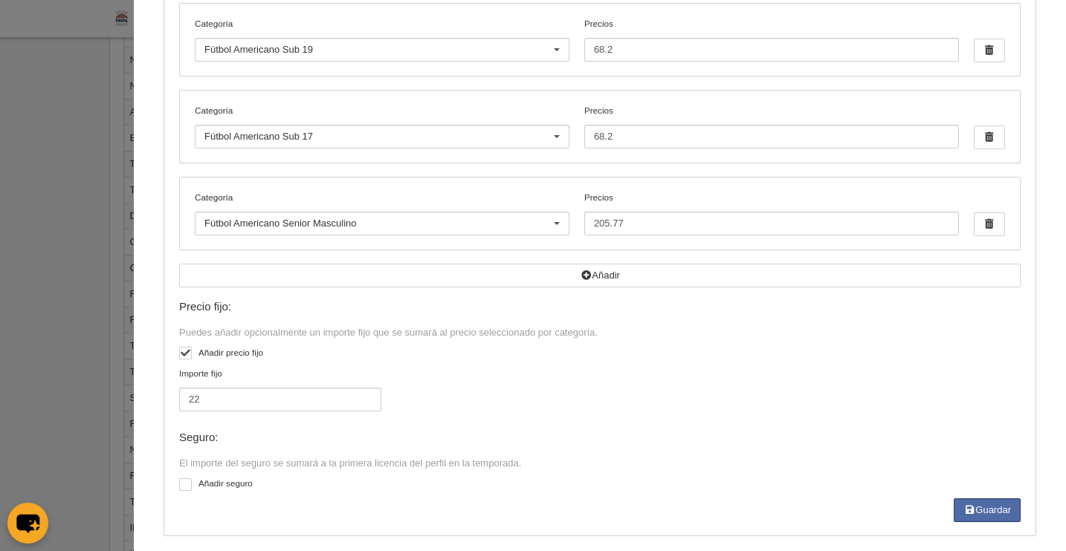
scroll to position [488, 0]
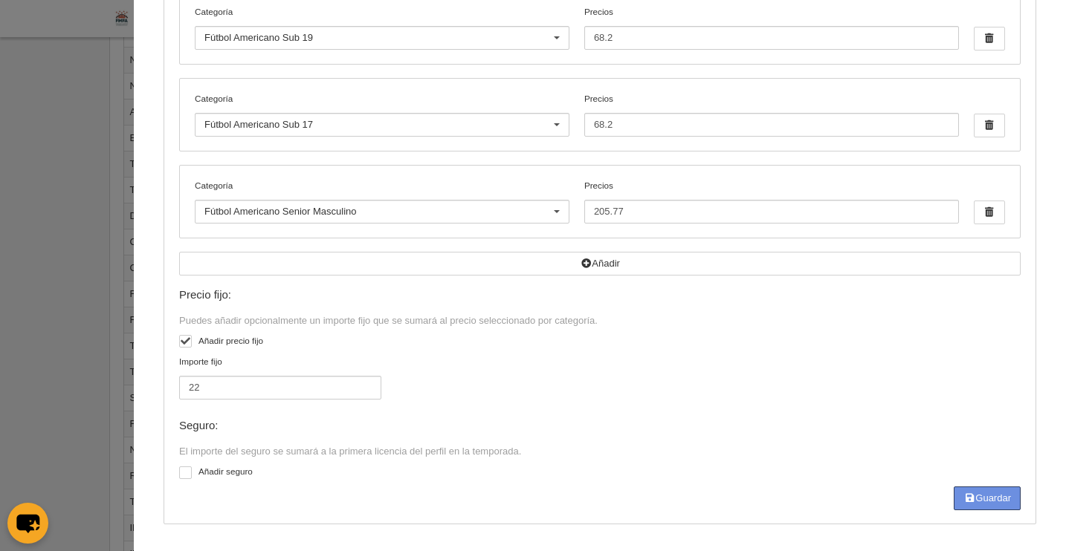
click at [987, 498] on button "Guardar" at bounding box center [987, 499] width 67 height 24
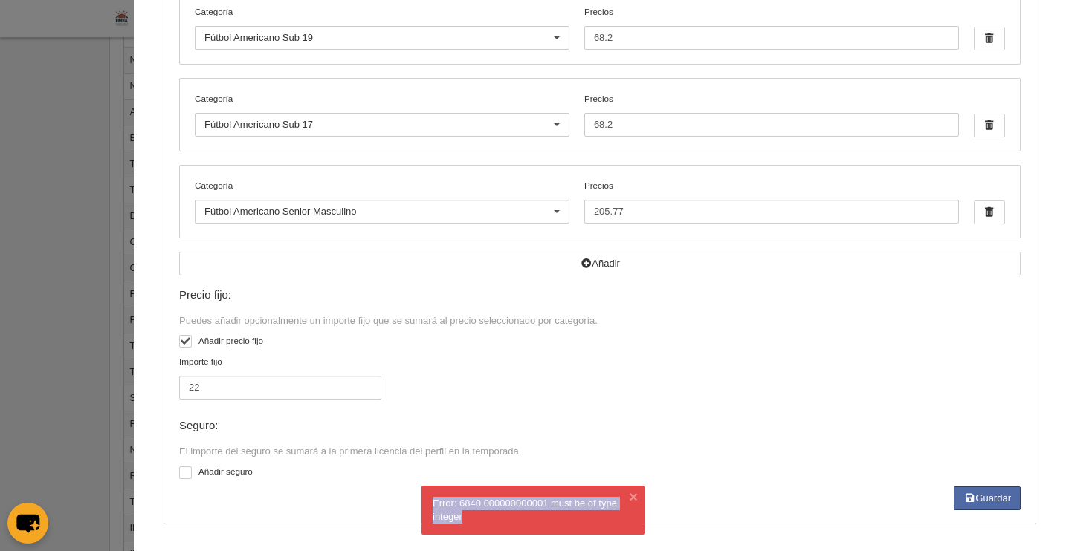
drag, startPoint x: 432, startPoint y: 503, endPoint x: 533, endPoint y: 513, distance: 101.5
click at [557, 520] on div "× Error: 6840.000000000001 must be of type integer" at bounding box center [532, 510] width 223 height 49
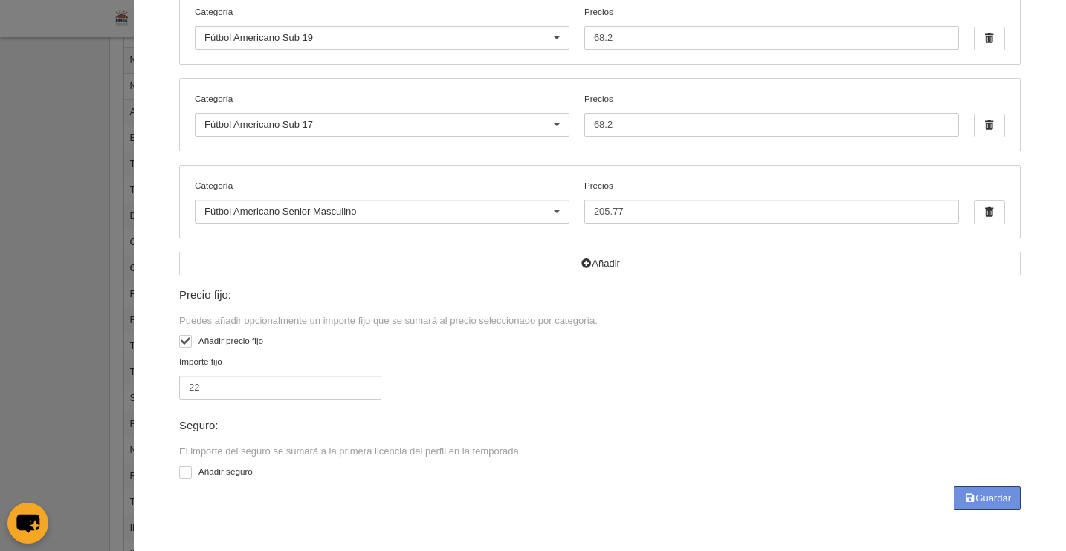
click at [977, 497] on button "Guardar" at bounding box center [987, 499] width 67 height 24
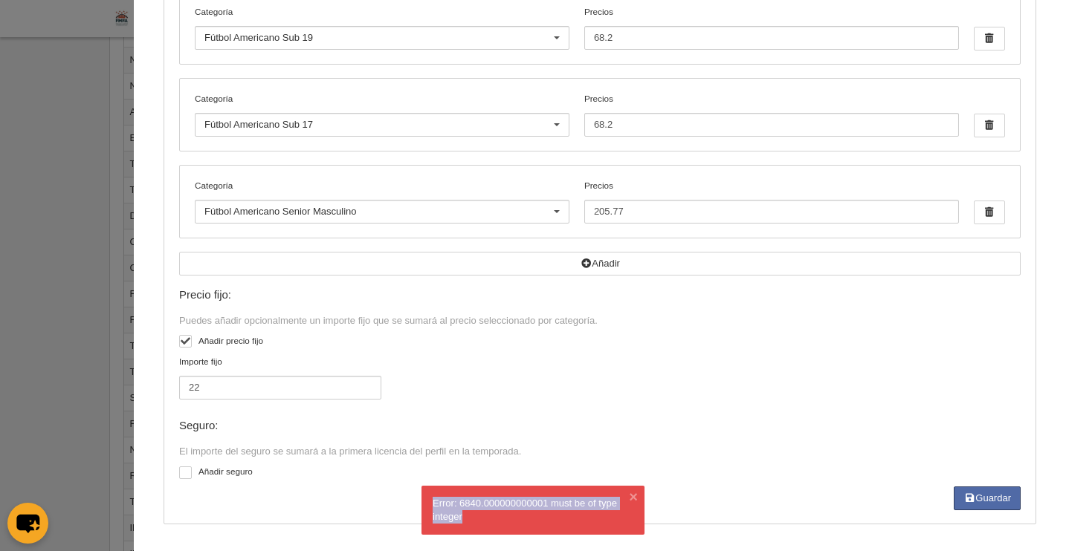
drag, startPoint x: 433, startPoint y: 499, endPoint x: 495, endPoint y: 515, distance: 64.4
click at [496, 515] on div "Error: 6840.000000000001 must be of type integer" at bounding box center [533, 510] width 201 height 27
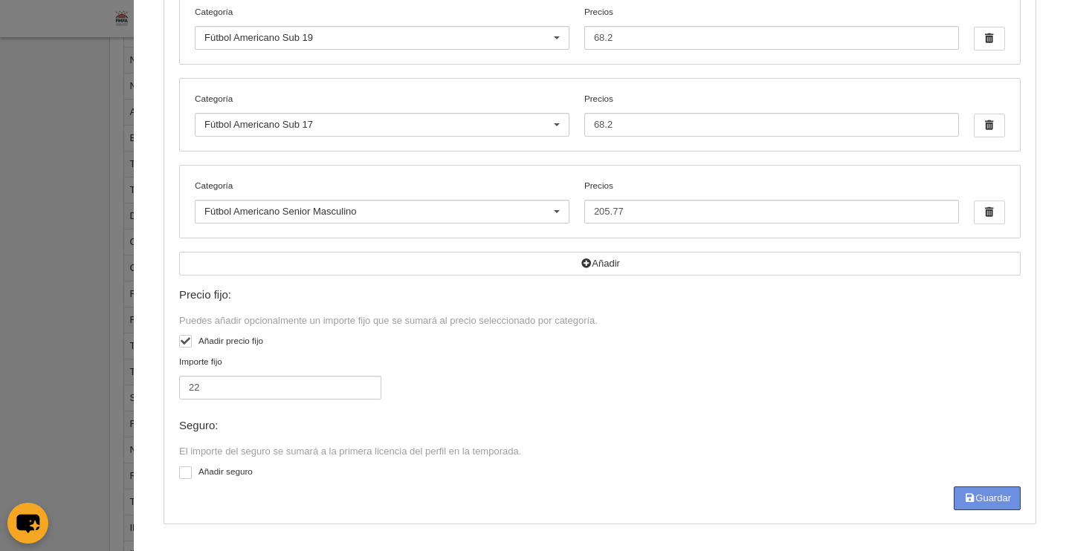
click at [986, 504] on button "Guardar" at bounding box center [987, 499] width 67 height 24
click at [994, 504] on button "Guardar" at bounding box center [987, 499] width 67 height 24
click at [583, 374] on div "Importe fijo 22" at bounding box center [600, 384] width 853 height 58
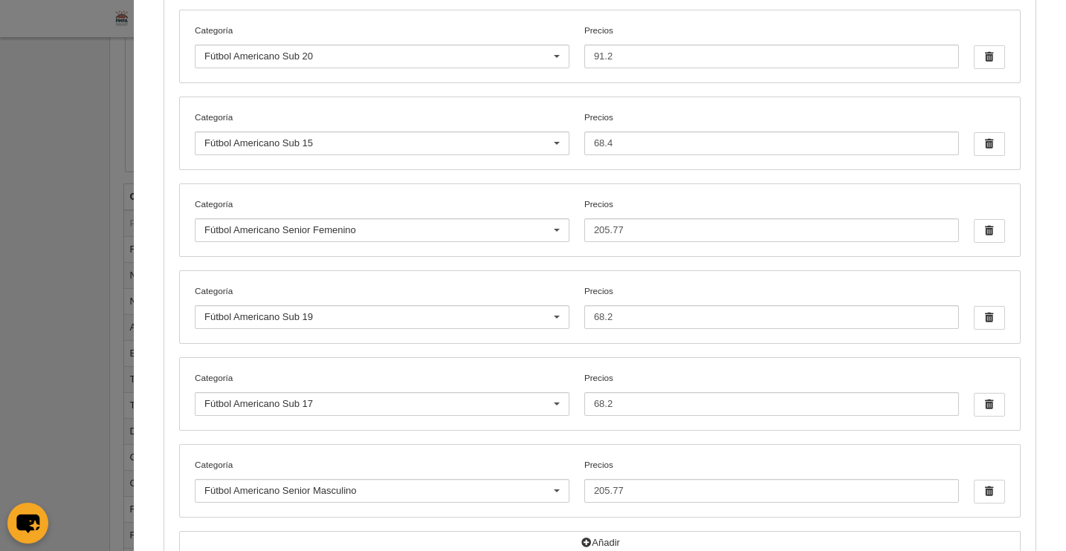
scroll to position [0, 0]
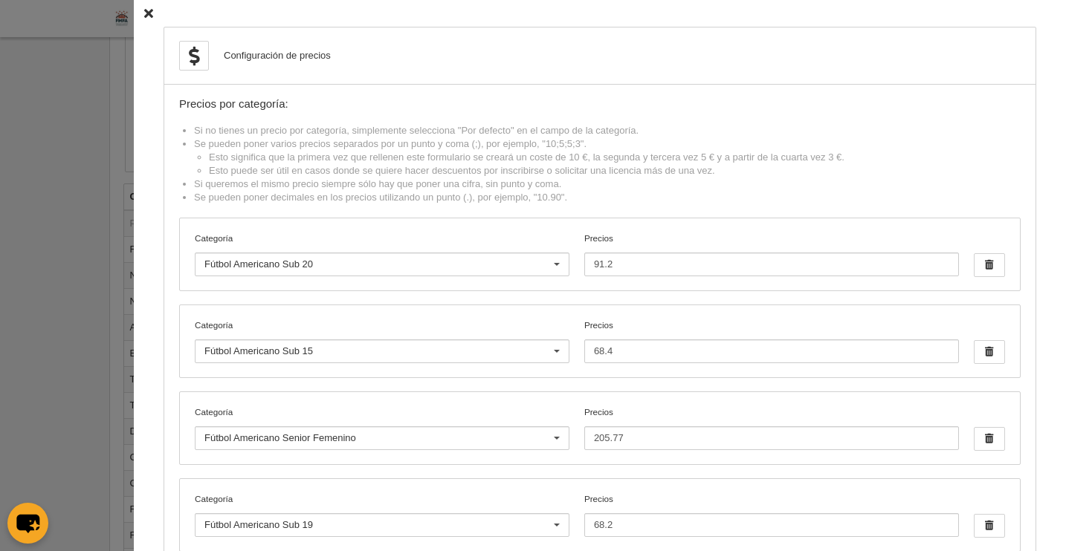
click at [144, 11] on icon at bounding box center [148, 14] width 9 height 10
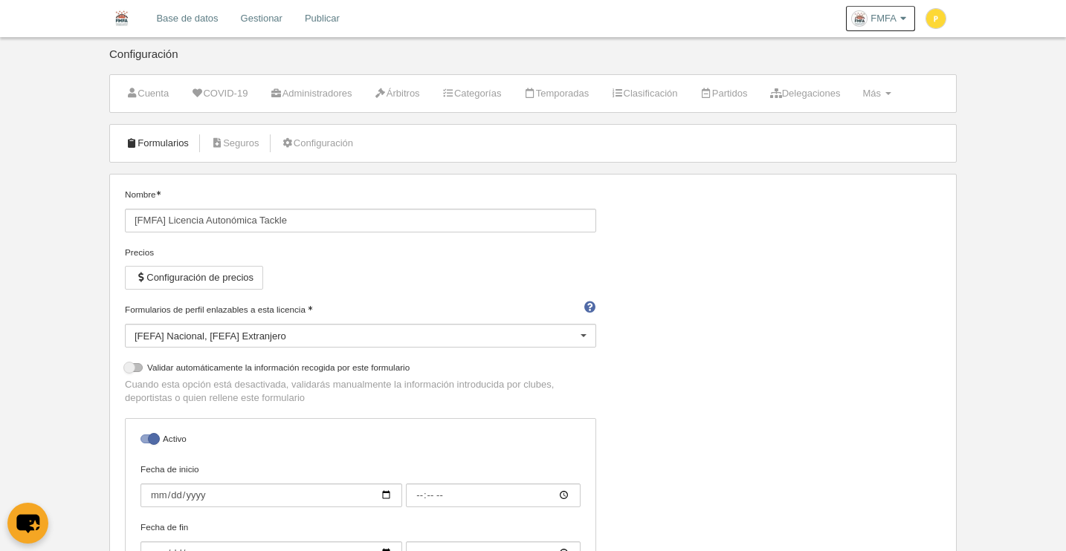
click at [147, 146] on link "Formularios" at bounding box center [157, 143] width 80 height 22
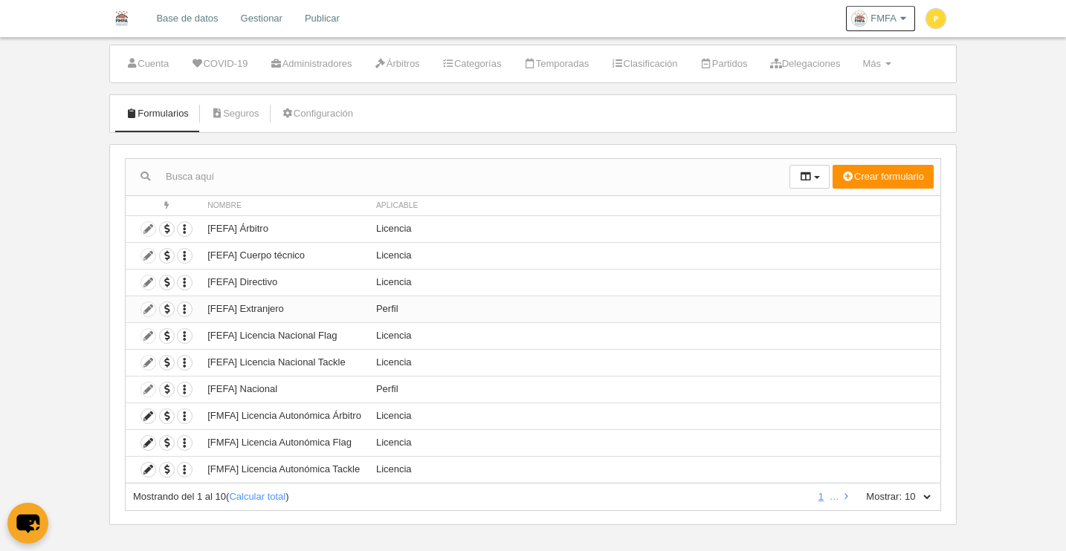
scroll to position [41, 0]
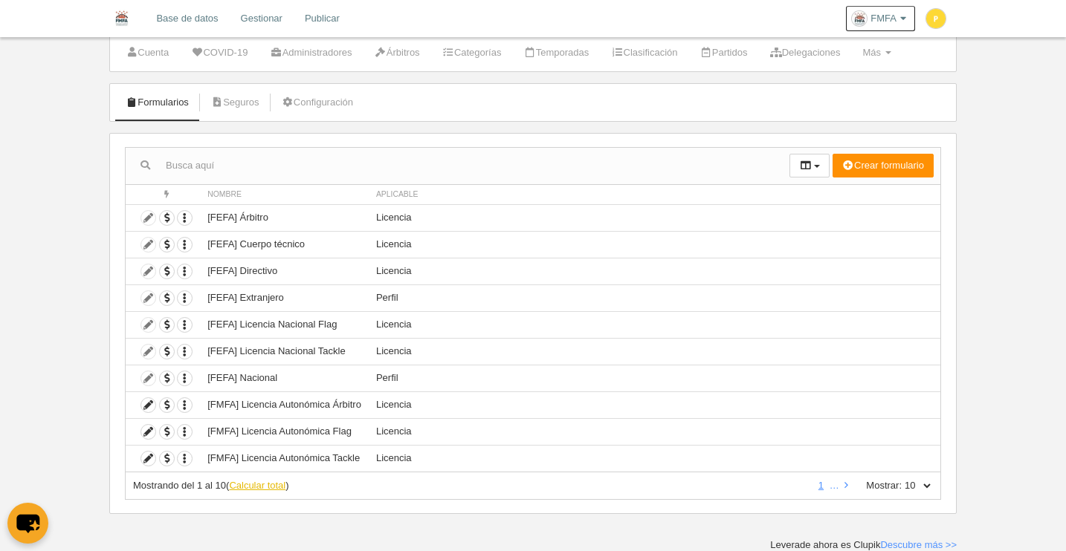
click at [257, 485] on link "Calcular total" at bounding box center [257, 485] width 56 height 11
click at [833, 488] on link "2" at bounding box center [829, 485] width 11 height 11
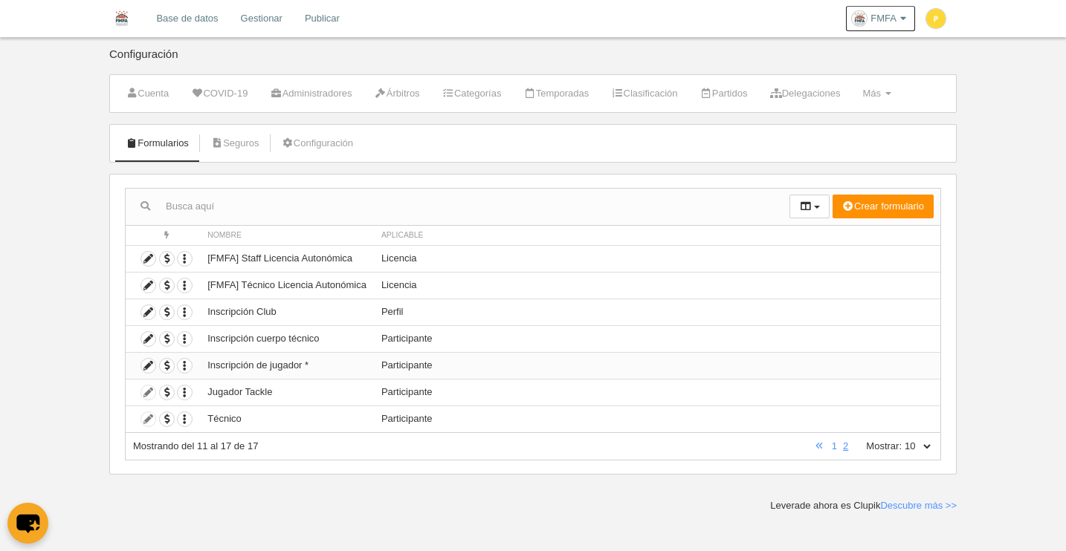
scroll to position [0, 0]
click at [144, 260] on icon at bounding box center [148, 259] width 14 height 14
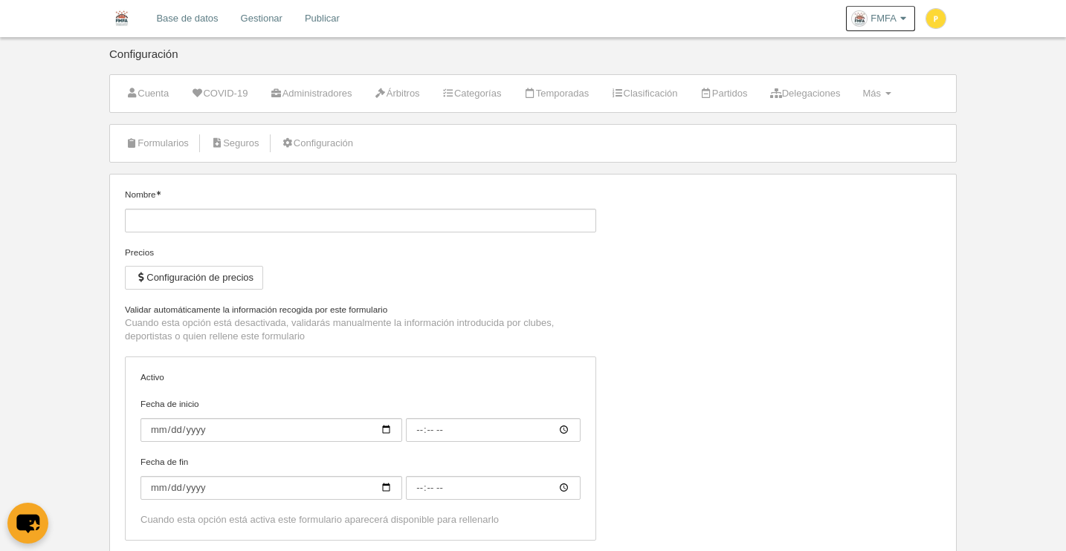
type input "[FMFA] Staff Licencia Autonómica"
checkbox input "true"
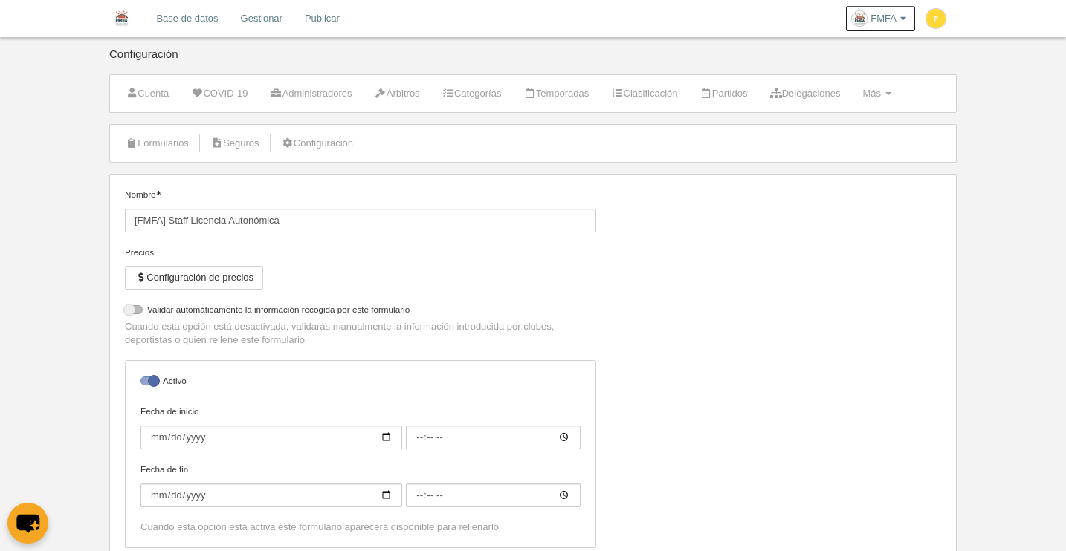
select select "selected"
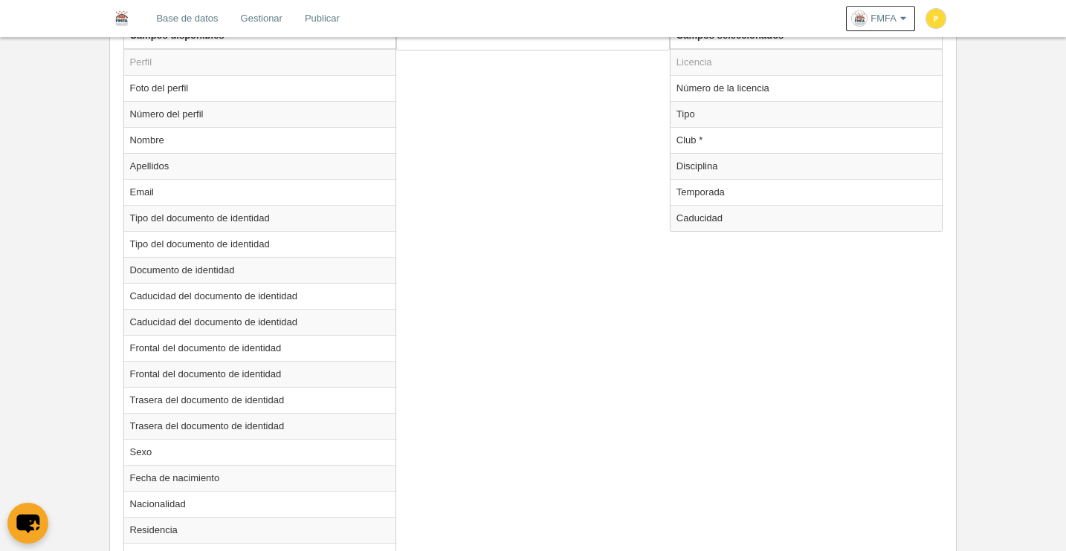
scroll to position [650, 0]
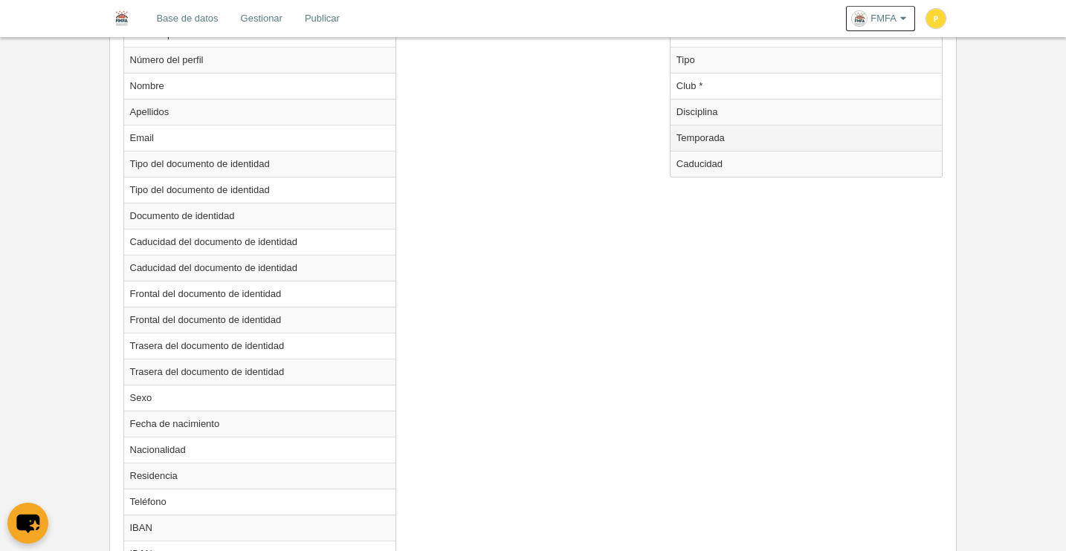
click at [699, 138] on td "Temporada" at bounding box center [806, 138] width 272 height 26
radio input "true"
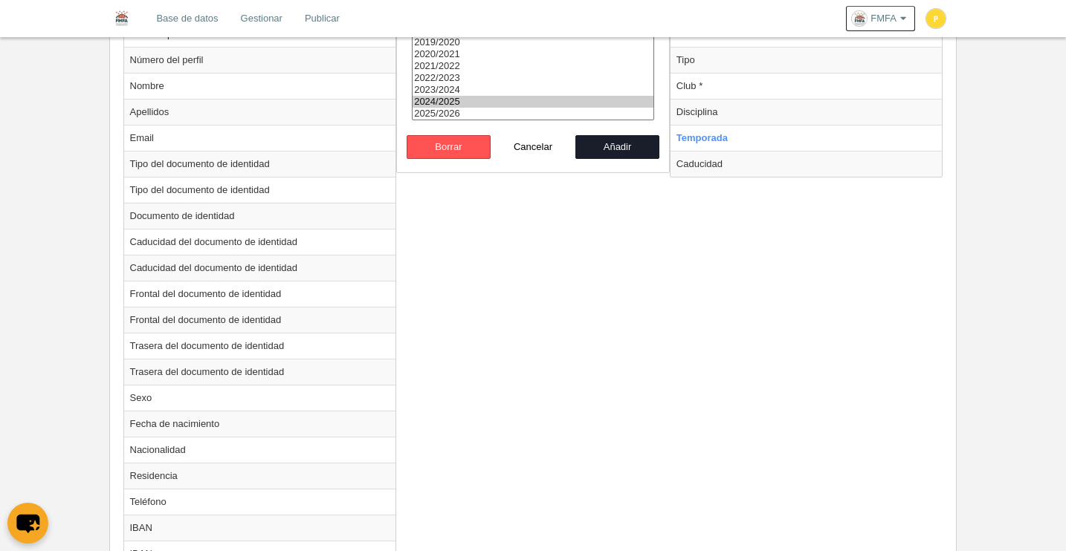
select select "8371"
click at [464, 116] on option "2025/2026" at bounding box center [533, 114] width 241 height 12
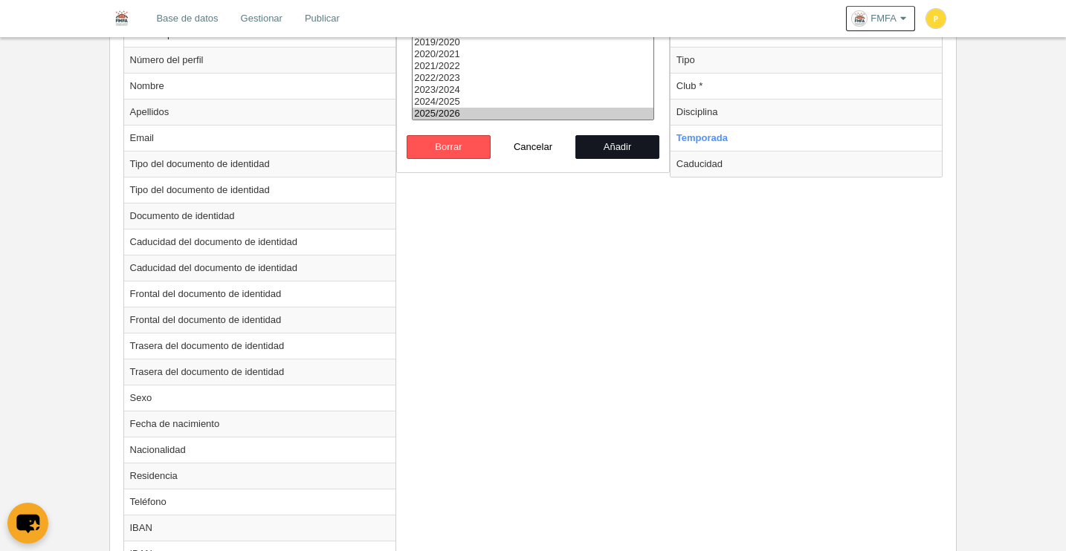
click at [612, 147] on button "Añadir" at bounding box center [617, 147] width 85 height 24
radio input "false"
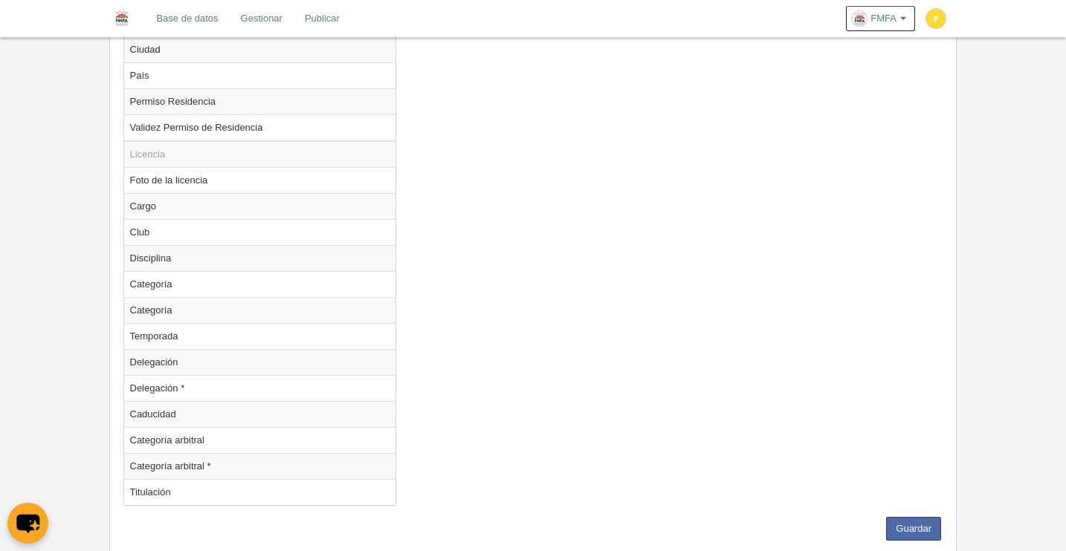
scroll to position [1377, 0]
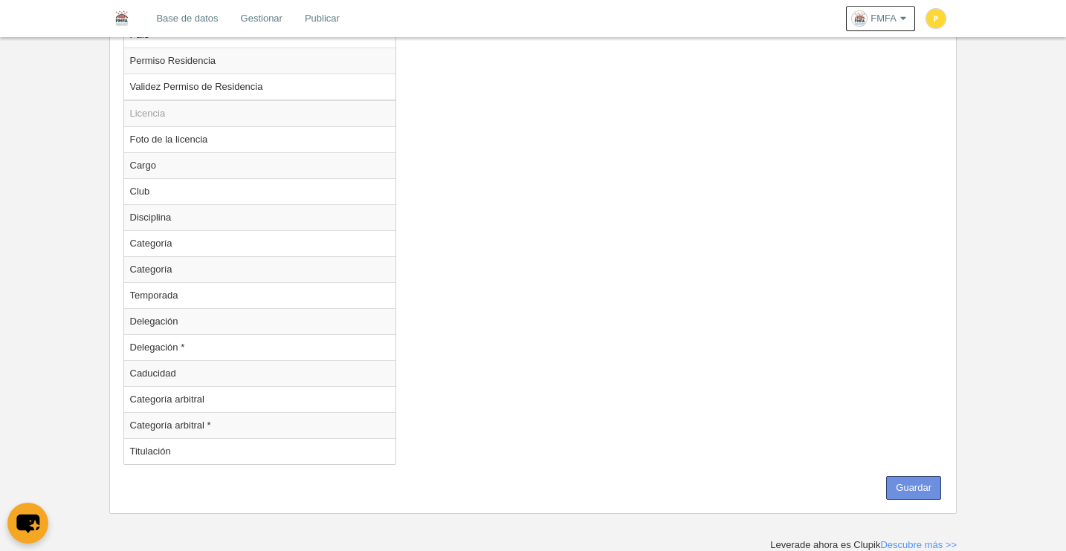
click at [923, 485] on button "Guardar" at bounding box center [913, 488] width 55 height 24
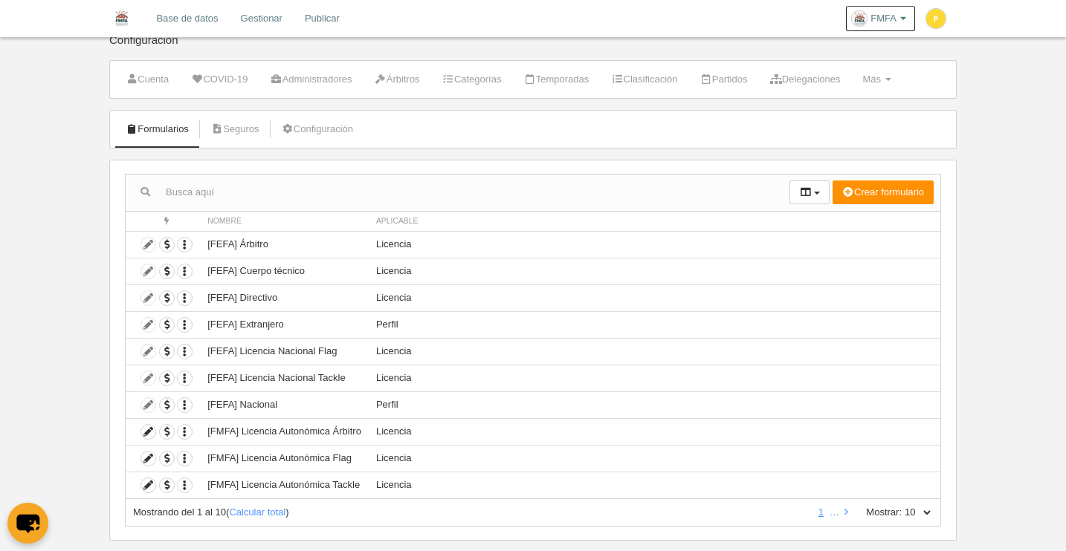
scroll to position [41, 0]
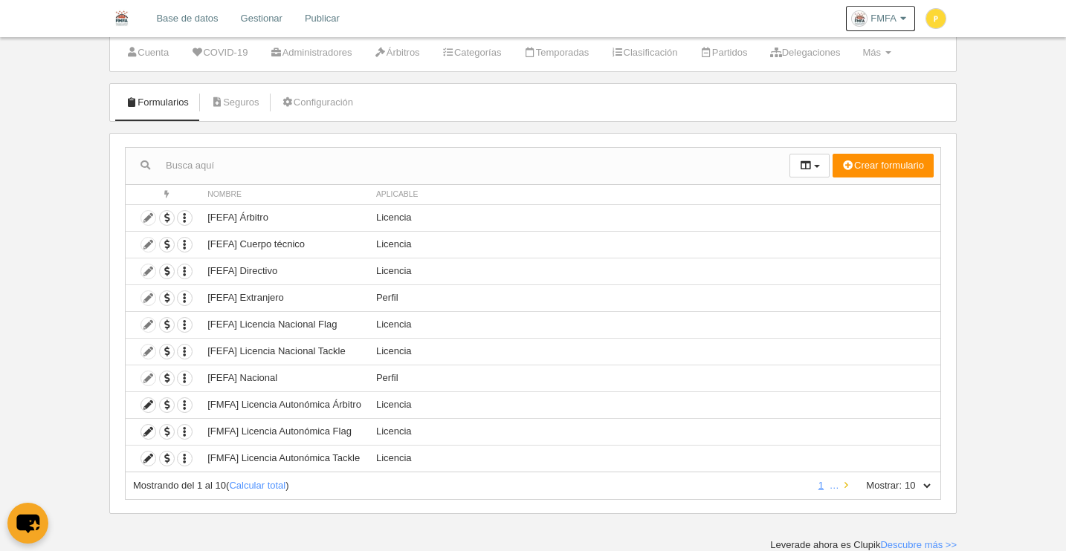
click at [845, 485] on icon at bounding box center [846, 486] width 4 height 10
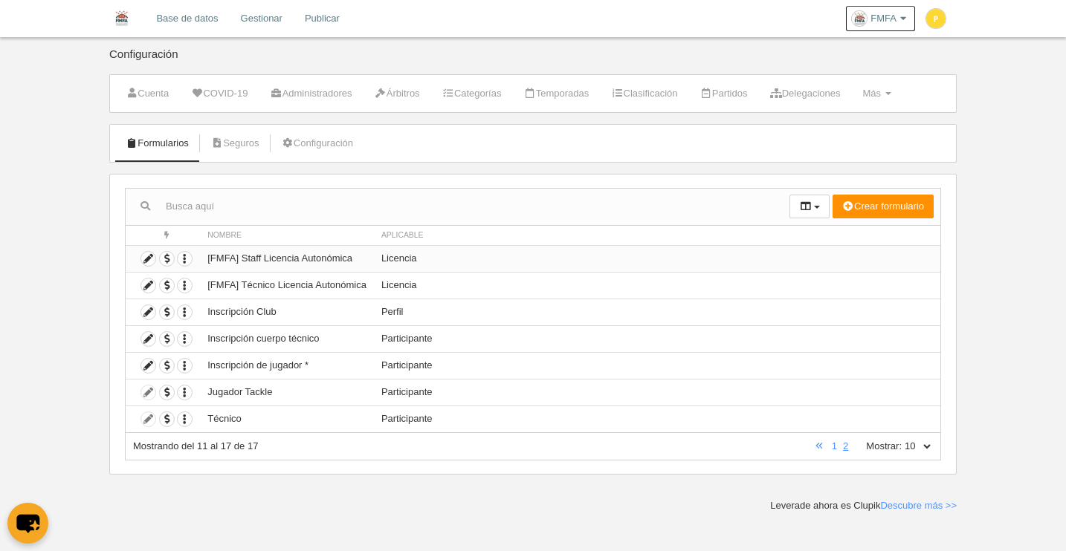
click at [323, 265] on td "[FMFA] Staff Licencia Autonómica" at bounding box center [287, 258] width 174 height 27
click at [149, 256] on icon at bounding box center [148, 259] width 14 height 14
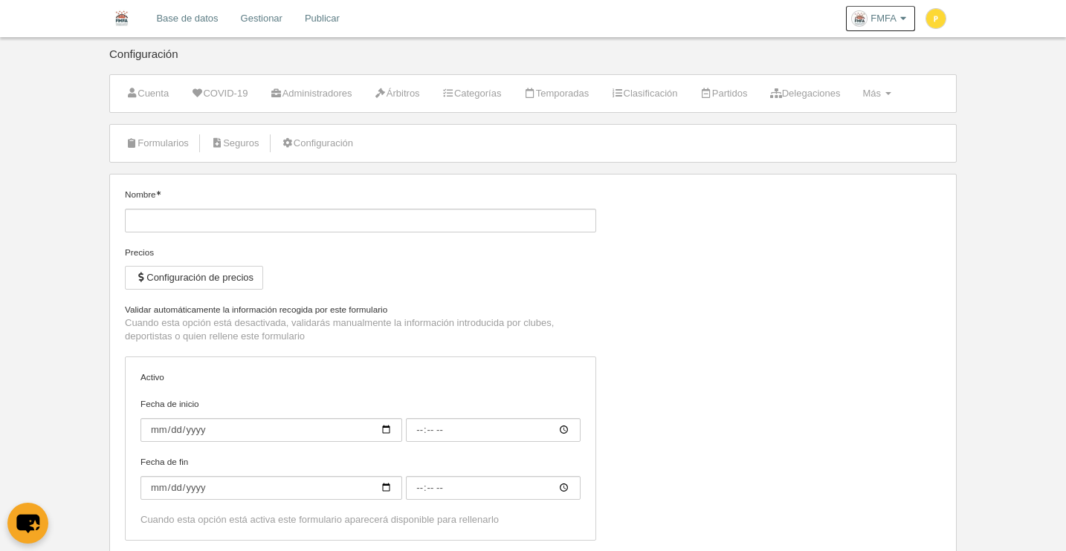
type input "[FMFA] Staff Licencia Autonómica"
checkbox input "true"
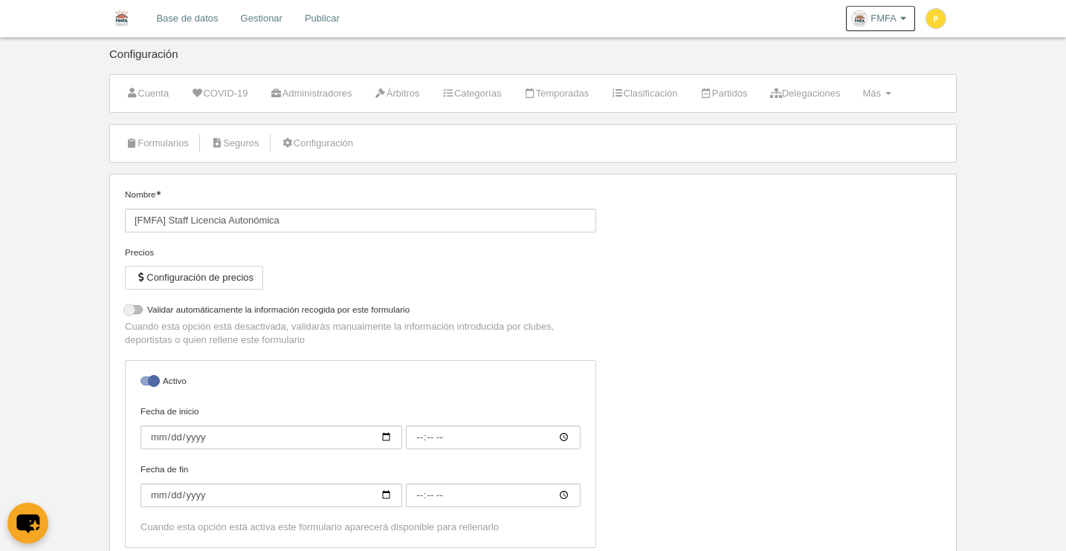
select select "selected"
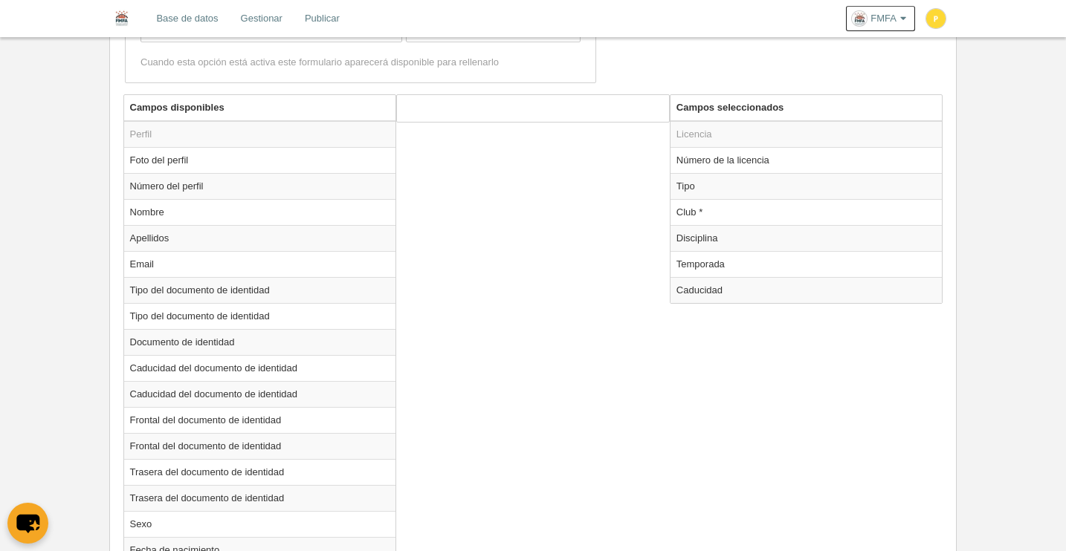
scroll to position [560, 0]
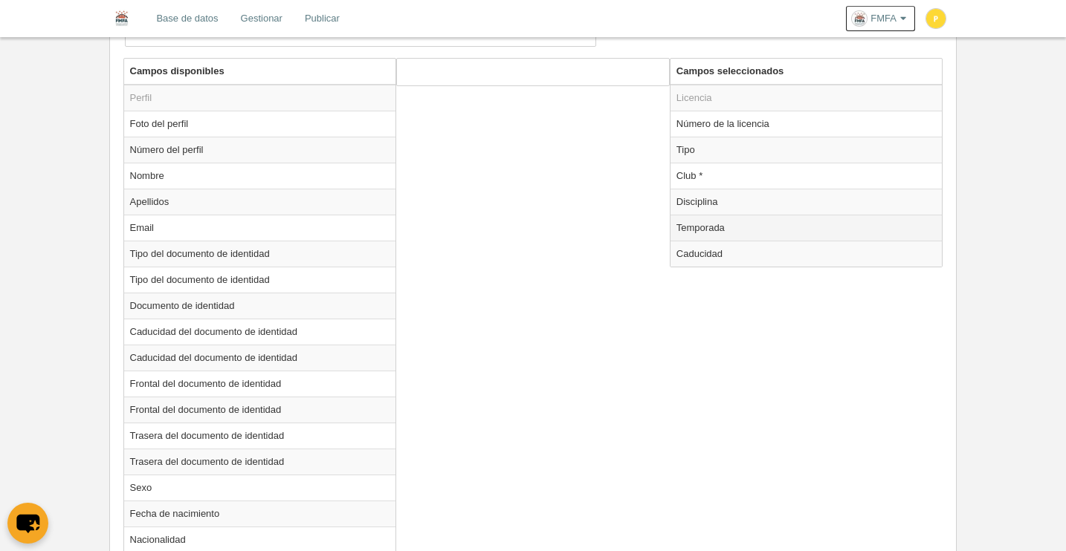
click at [708, 227] on td "Temporada" at bounding box center [806, 228] width 272 height 26
radio input "true"
select select "8371"
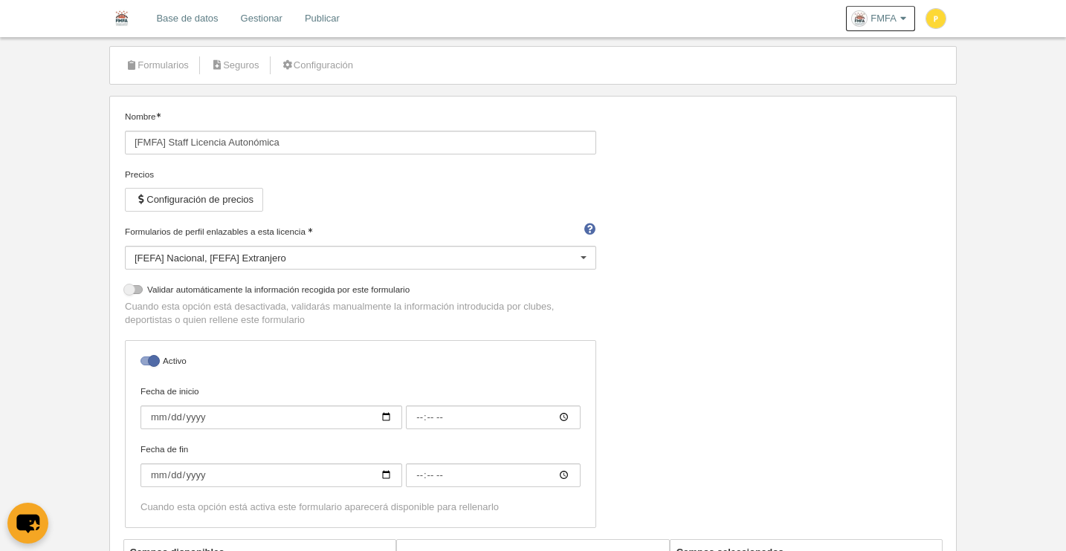
scroll to position [80, 0]
click at [236, 207] on button "Configuración de precios" at bounding box center [194, 199] width 138 height 24
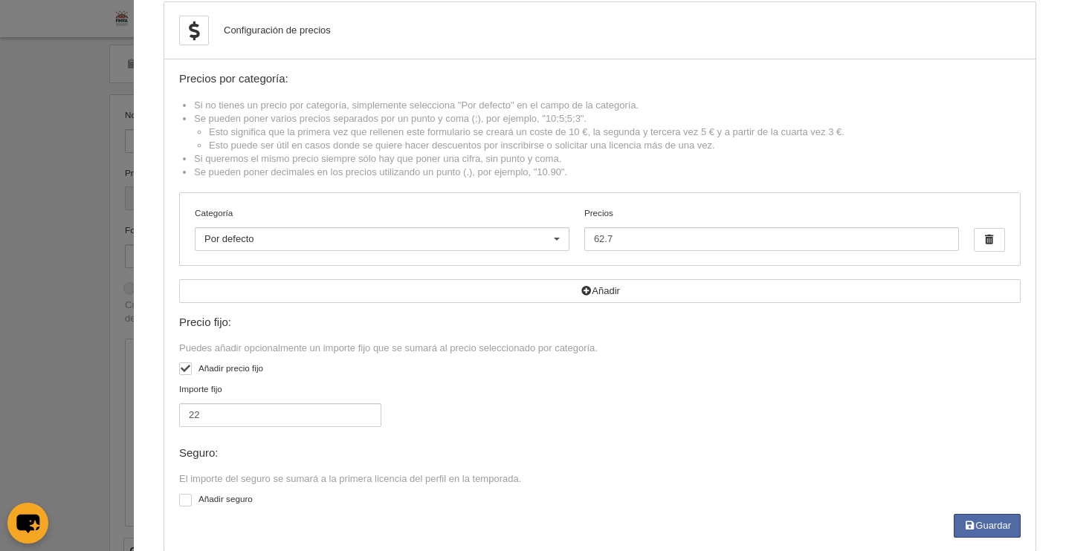
scroll to position [0, 0]
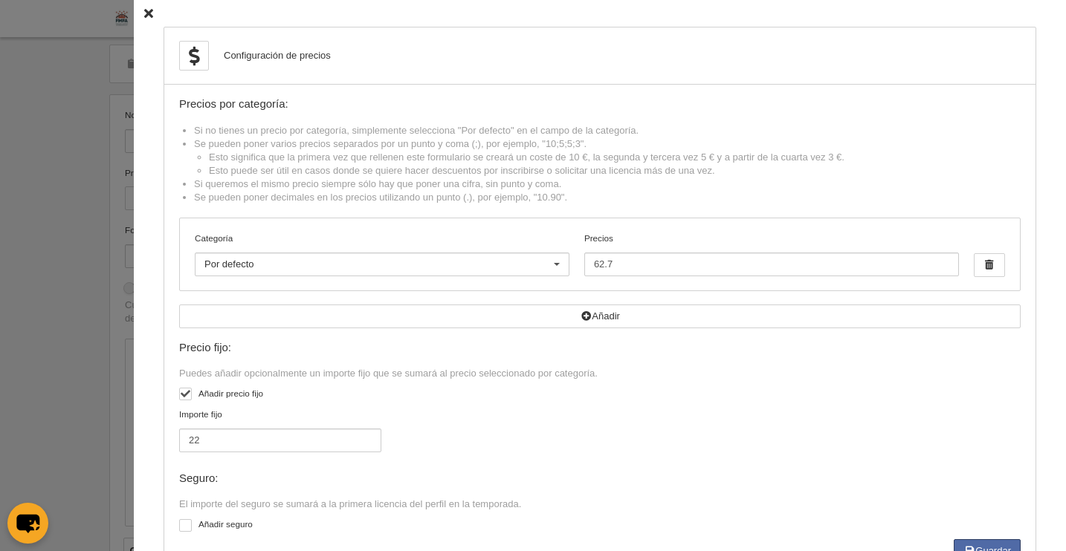
click at [144, 13] on icon at bounding box center [148, 14] width 9 height 10
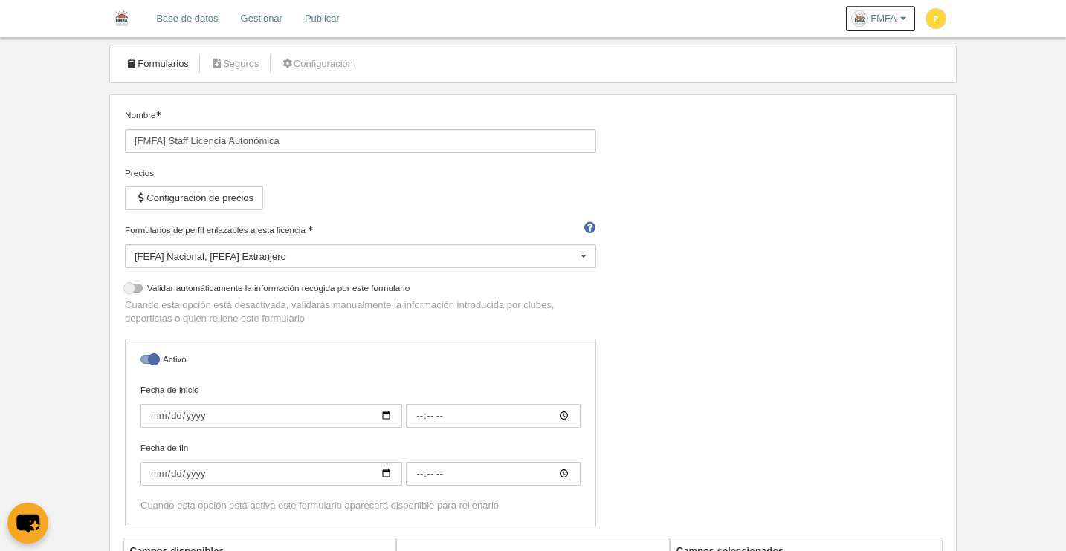
click at [167, 65] on link "Formularios" at bounding box center [157, 64] width 80 height 22
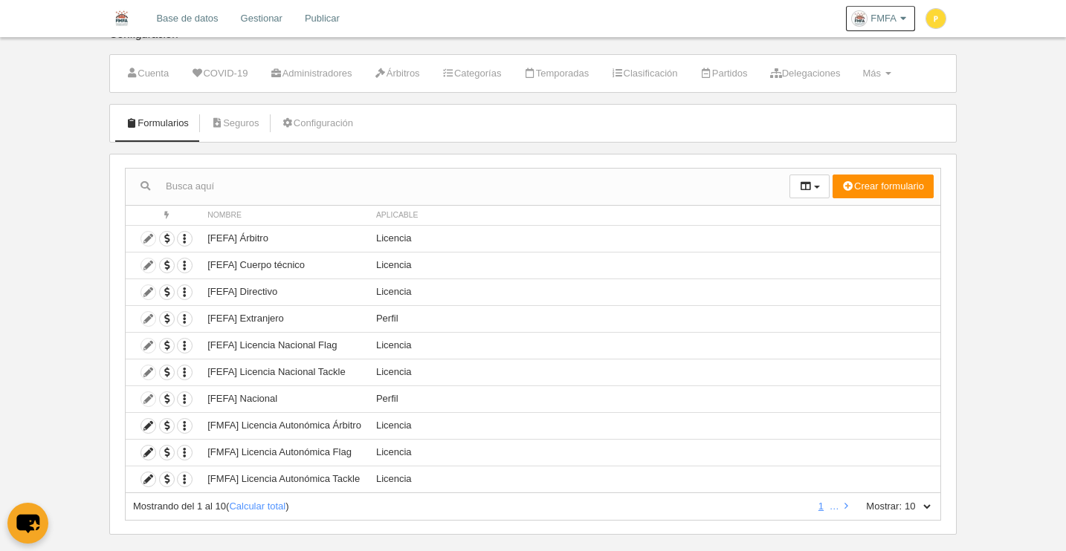
scroll to position [28, 0]
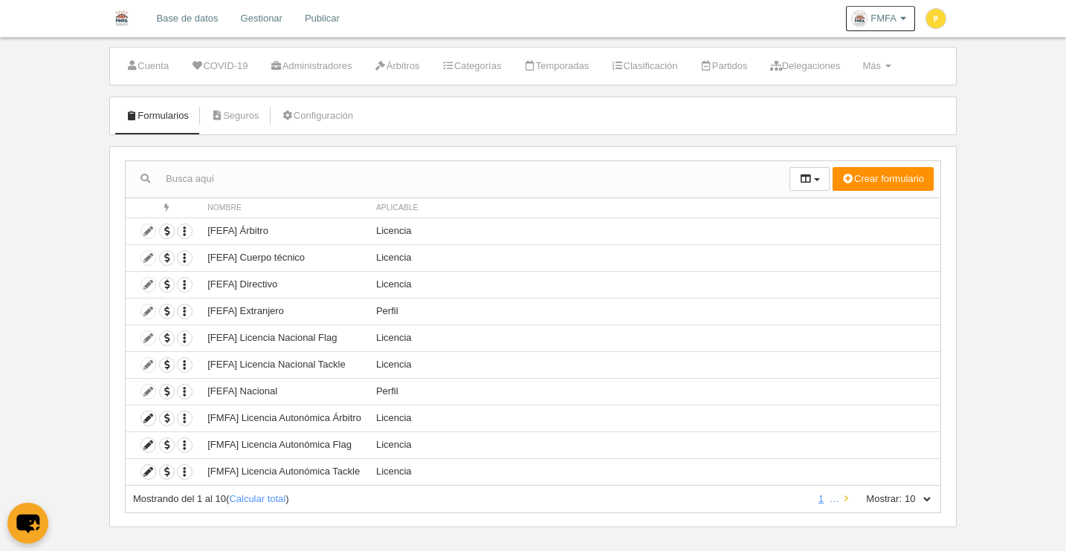
click at [848, 501] on icon at bounding box center [846, 499] width 4 height 10
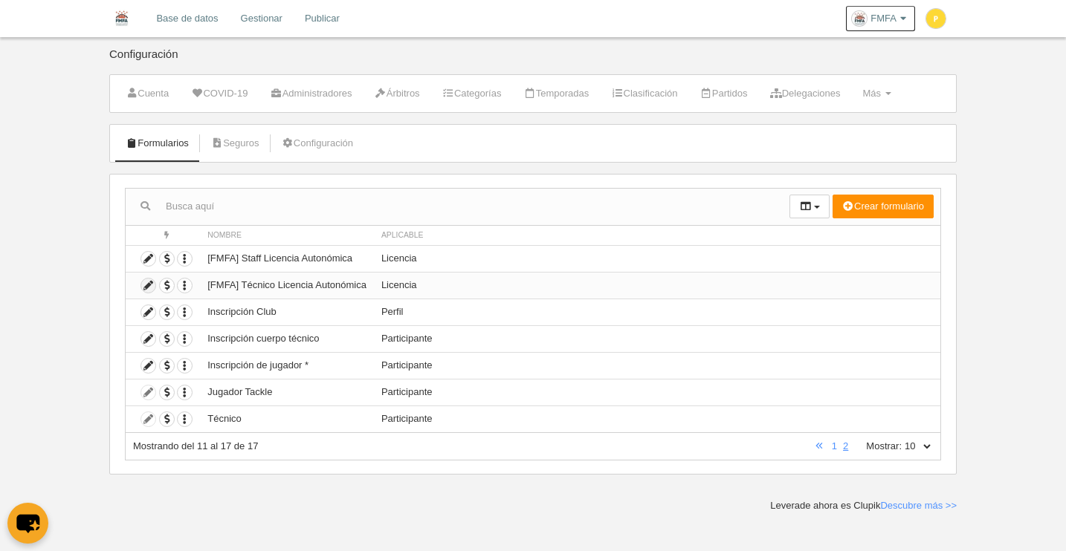
click at [147, 288] on icon at bounding box center [148, 286] width 14 height 14
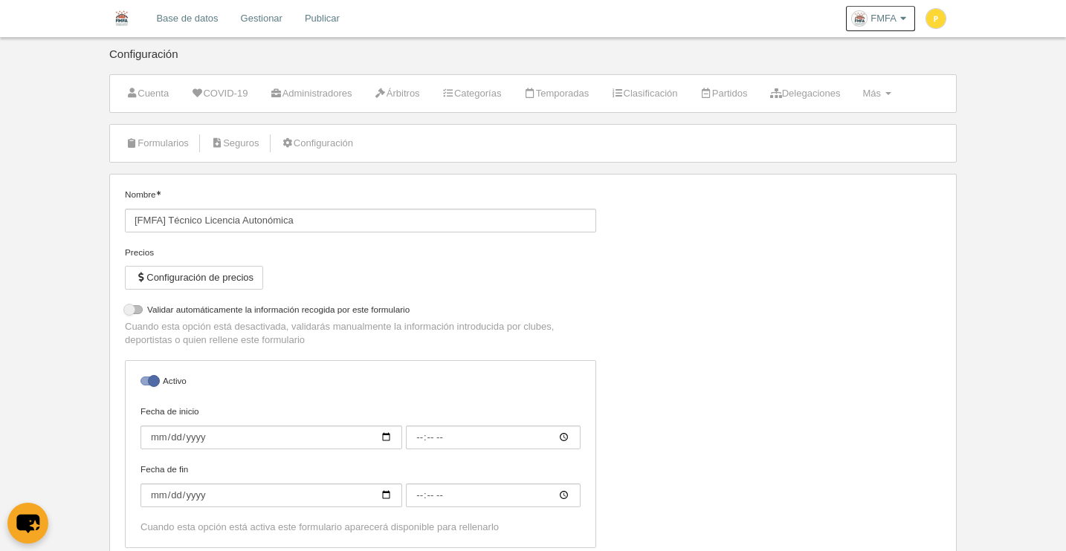
select select "selected"
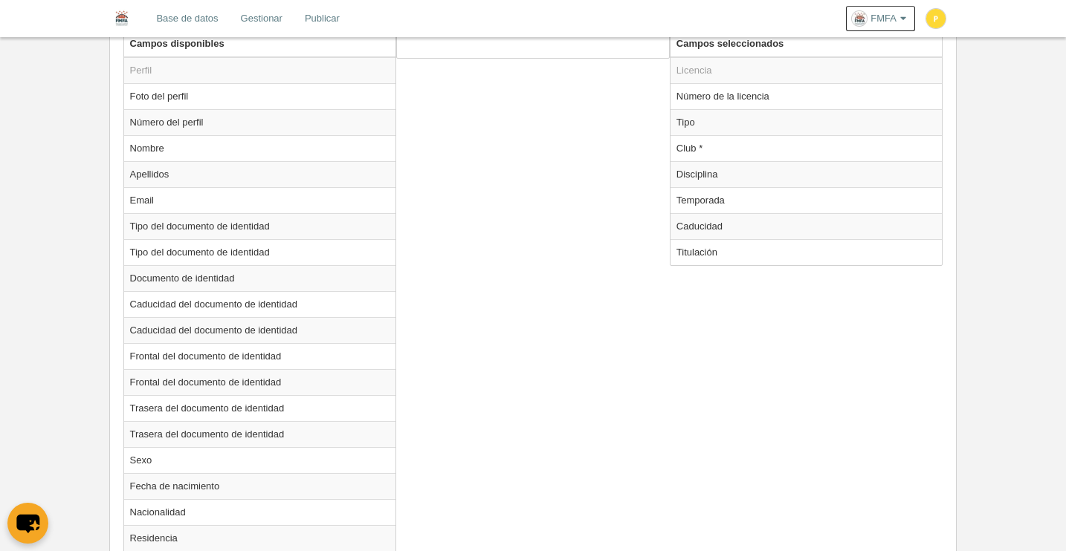
scroll to position [604, 0]
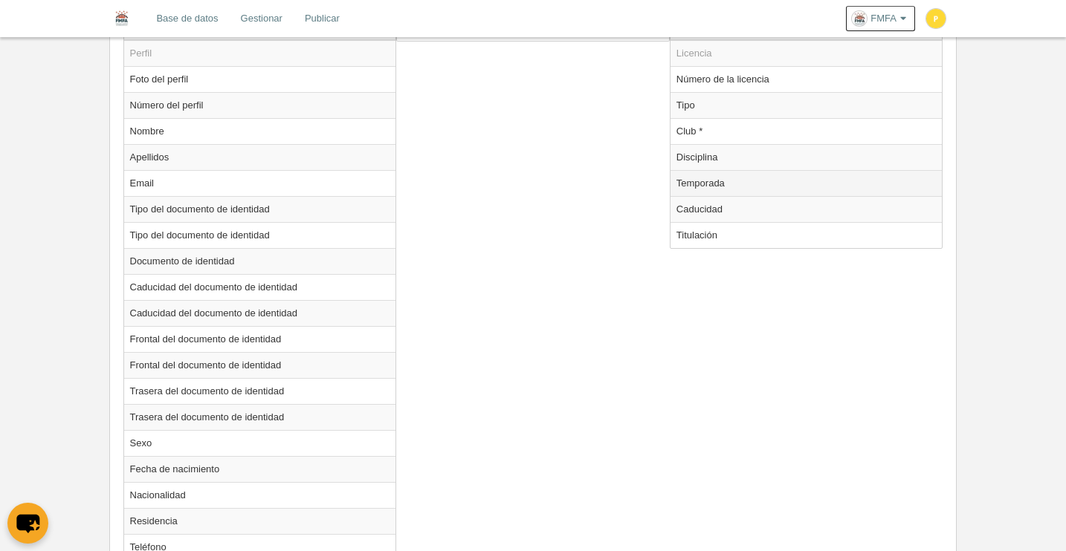
click at [699, 191] on td "Temporada" at bounding box center [806, 183] width 272 height 26
radio input "true"
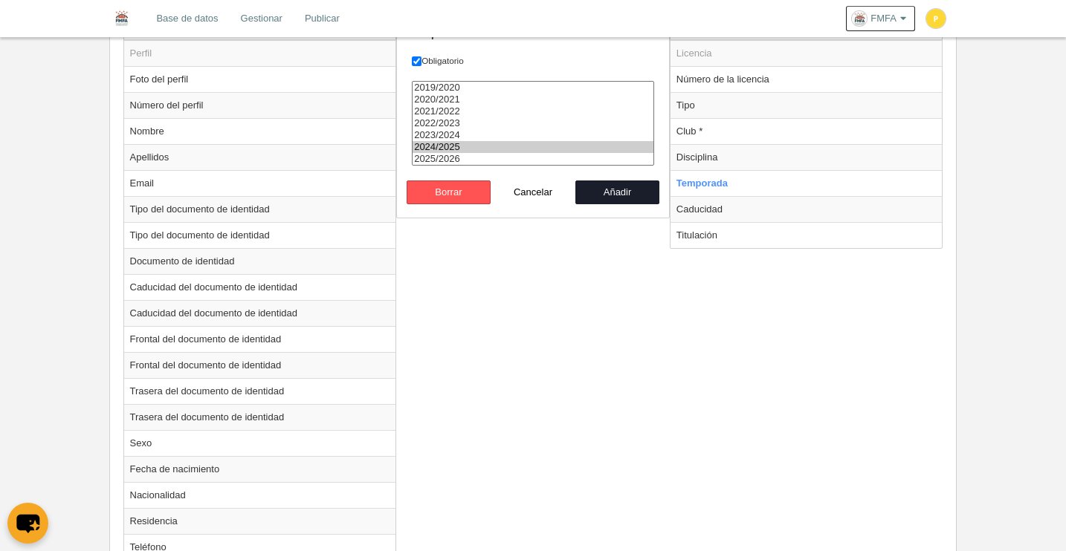
select select "8371"
click at [455, 157] on option "2025/2026" at bounding box center [533, 159] width 241 height 12
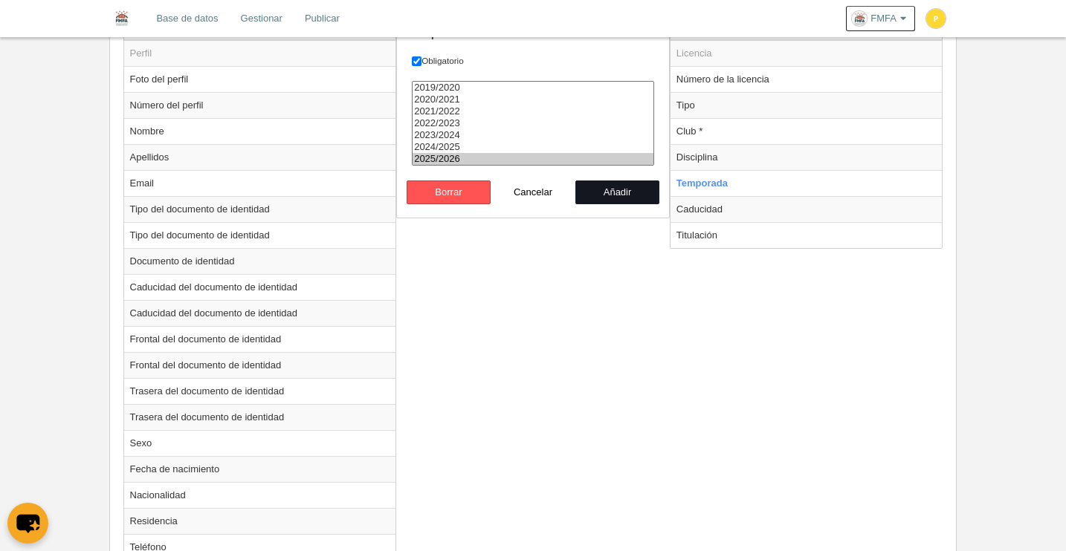
click at [634, 193] on button "Añadir" at bounding box center [617, 193] width 85 height 24
radio input "false"
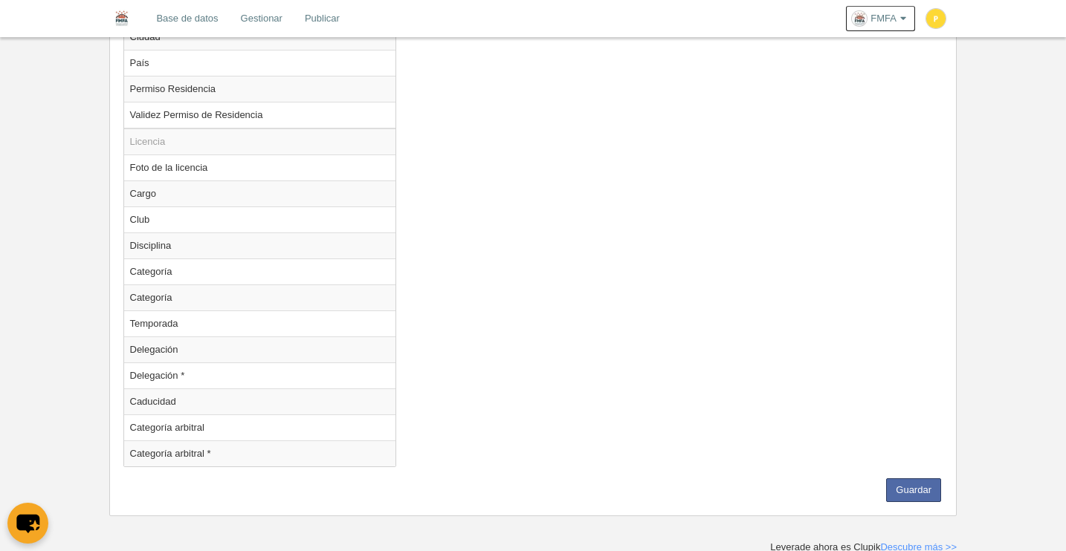
scroll to position [1351, 0]
click at [928, 488] on button "Guardar" at bounding box center [913, 488] width 55 height 24
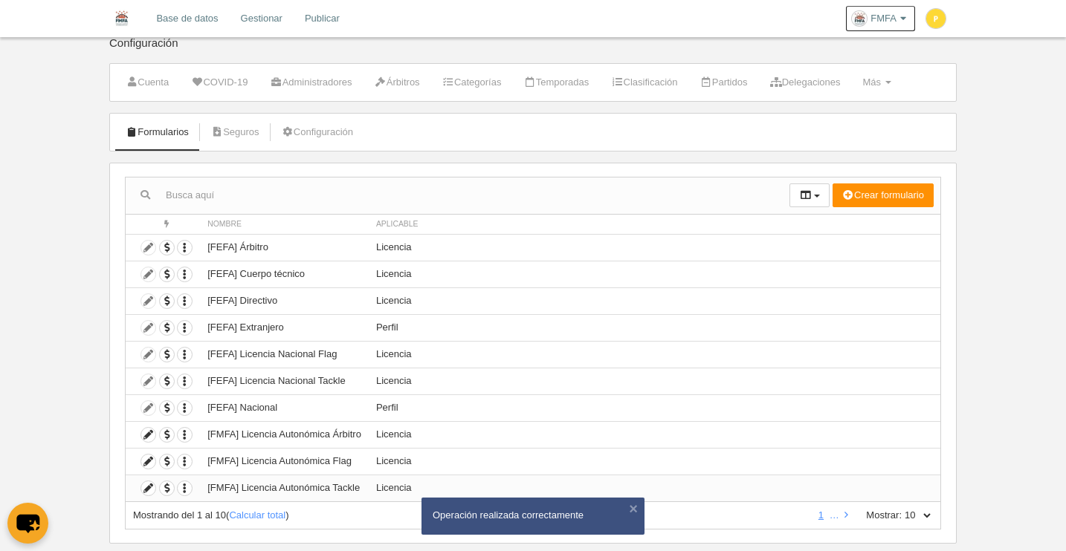
scroll to position [41, 0]
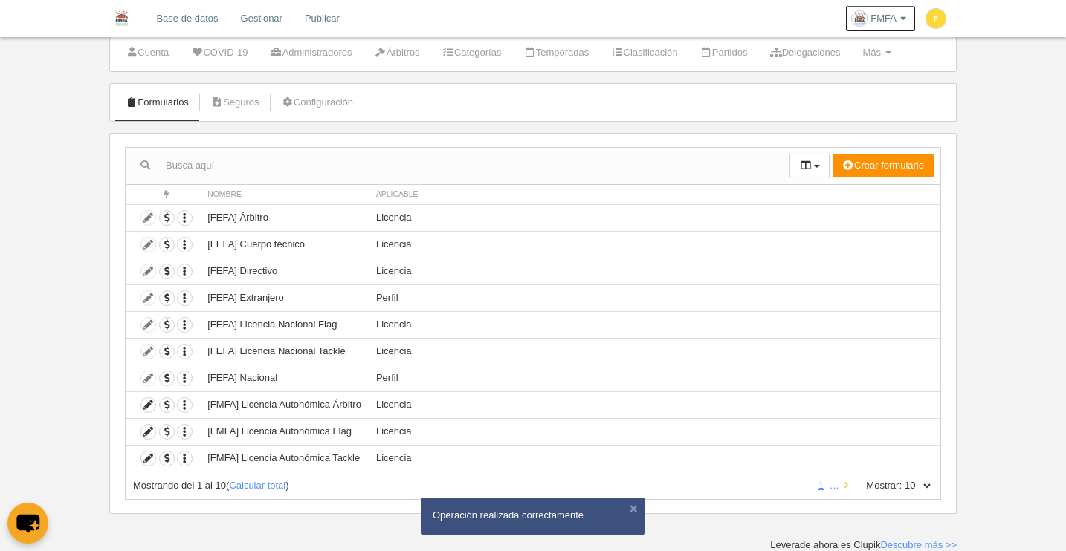
click at [847, 488] on icon at bounding box center [846, 486] width 4 height 10
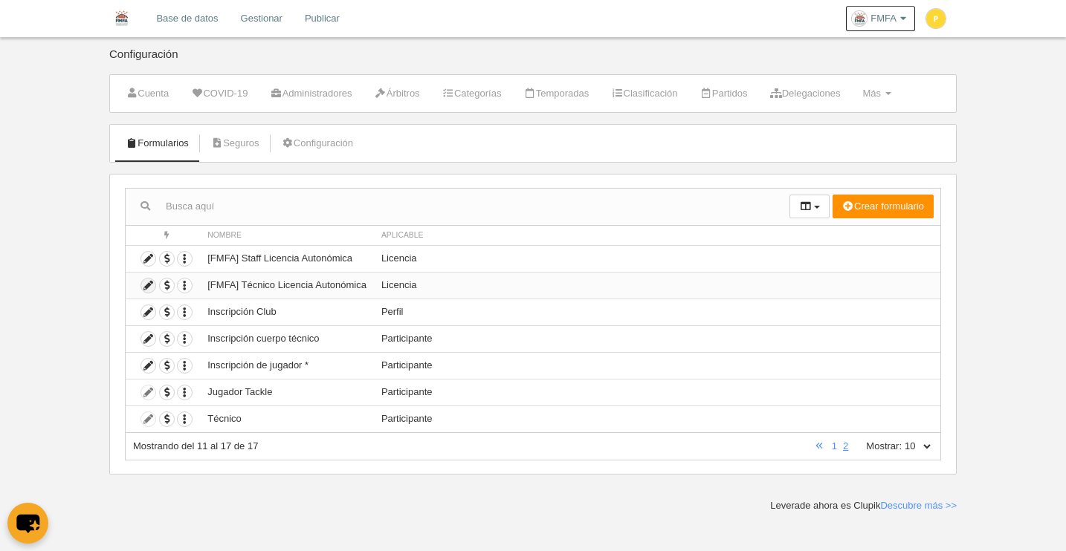
click at [146, 290] on icon at bounding box center [148, 286] width 14 height 14
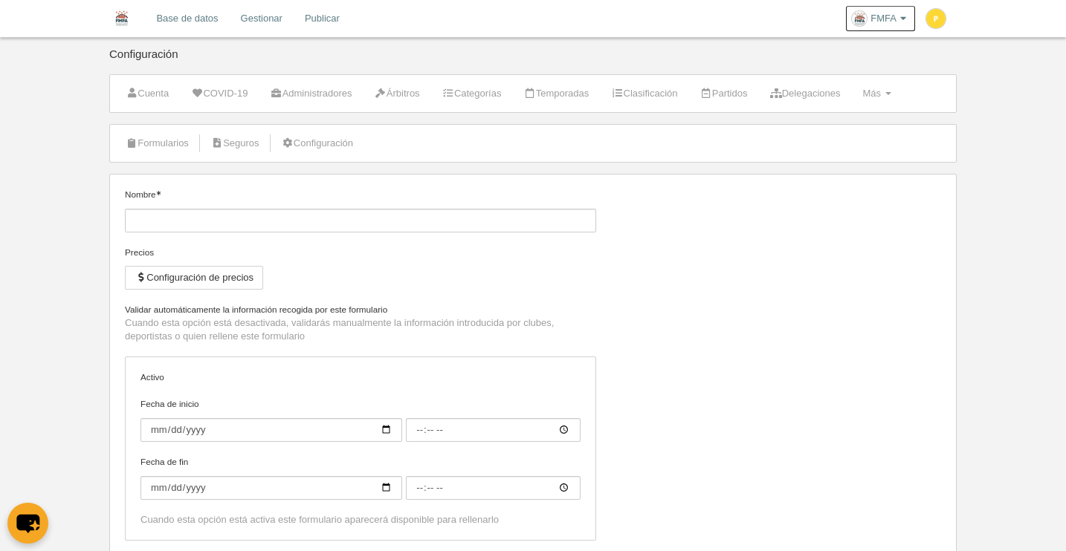
type input "[FMFA] Técnico Licencia Autonómica"
checkbox input "true"
select select "selected"
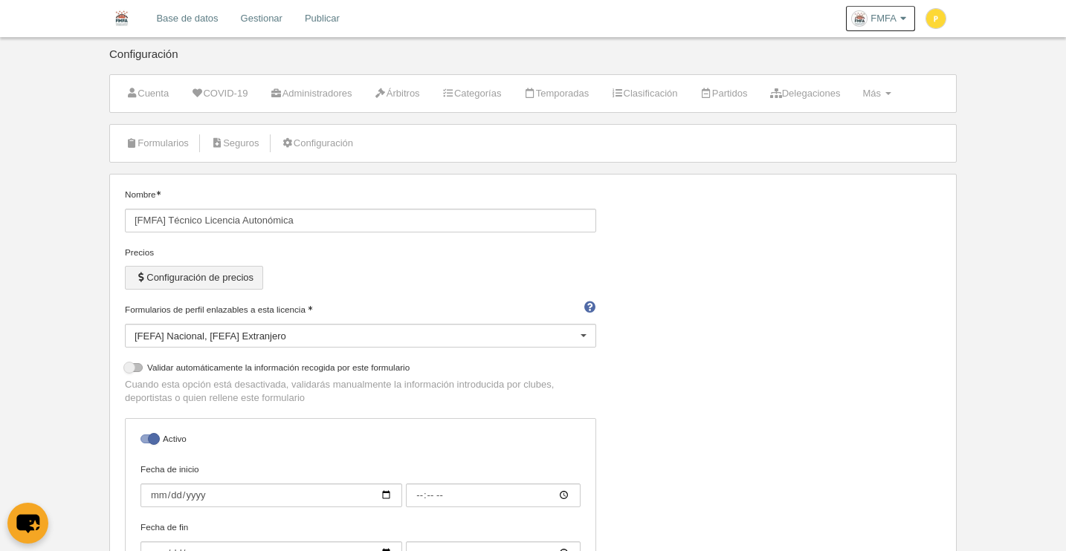
click at [206, 285] on button "Configuración de precios" at bounding box center [194, 278] width 138 height 24
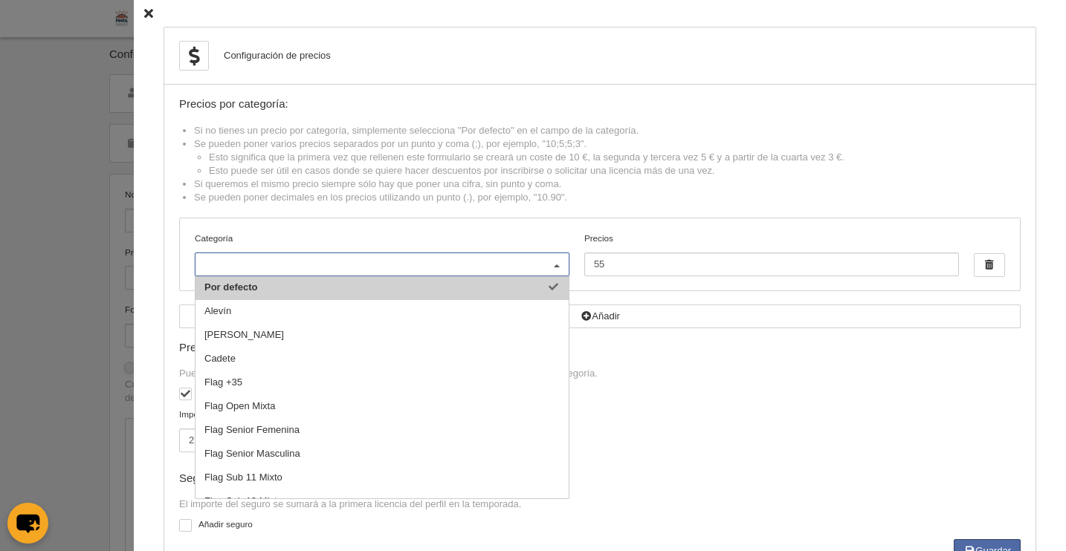
click at [485, 214] on div "Precios por categoría: Si no tienes un precio por categoría, simplemente selecc…" at bounding box center [599, 330] width 841 height 465
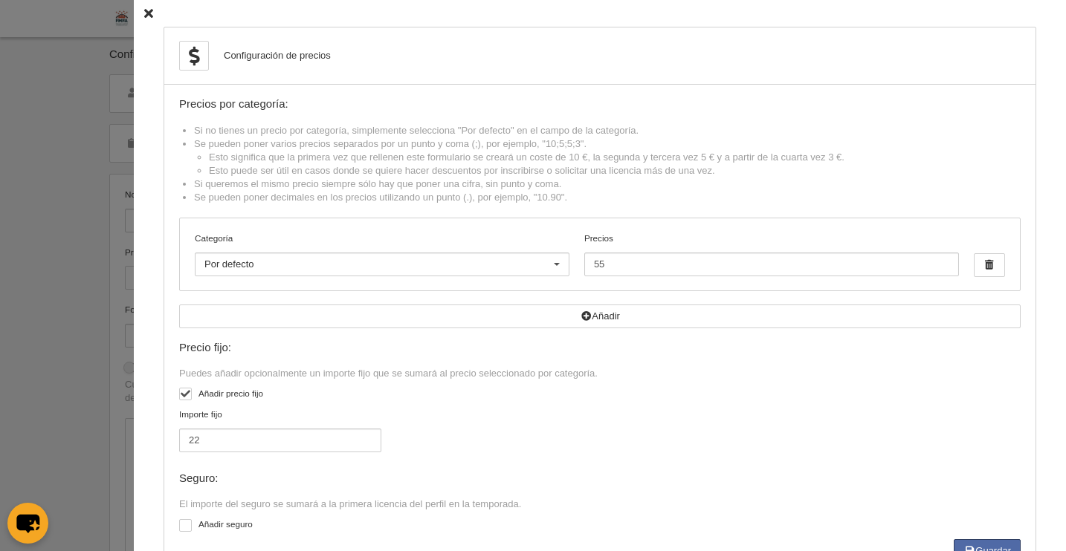
click at [144, 15] on icon at bounding box center [148, 14] width 9 height 10
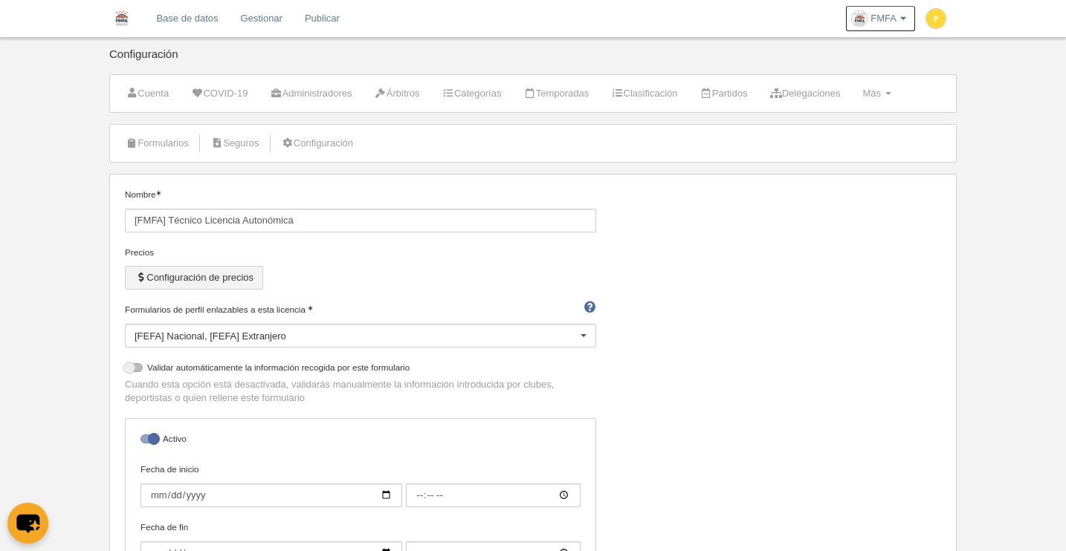
click at [204, 280] on button "Configuración de precios" at bounding box center [194, 278] width 138 height 24
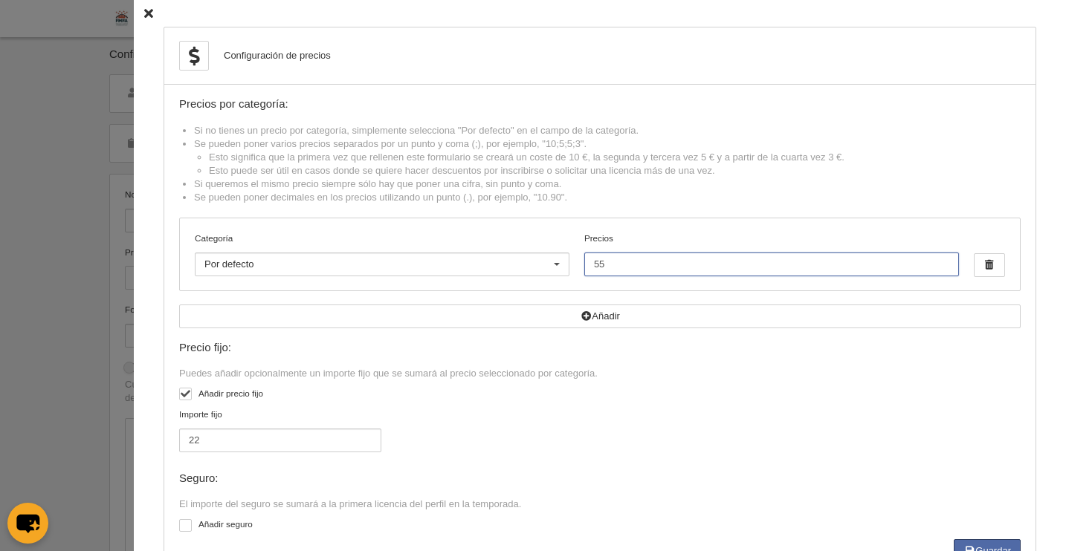
drag, startPoint x: 613, startPoint y: 266, endPoint x: 542, endPoint y: 262, distance: 71.4
click at [542, 262] on div "Categoría Por defecto Por defecto [PERSON_NAME] Flag +35 Flag Open Mixta Flag S…" at bounding box center [600, 255] width 840 height 72
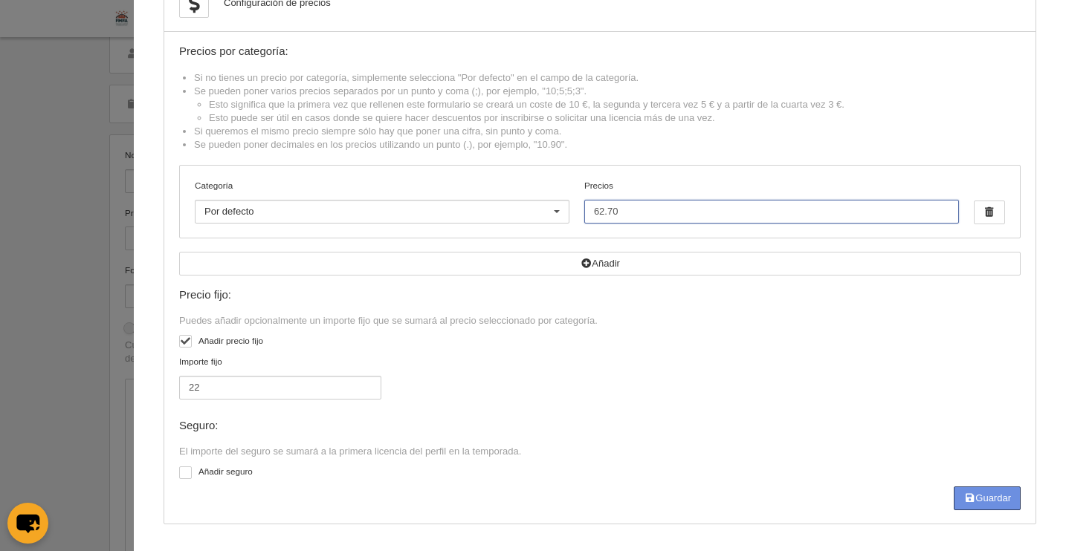
scroll to position [252, 0]
click at [995, 501] on button "Guardar" at bounding box center [987, 499] width 67 height 24
type input "62.7"
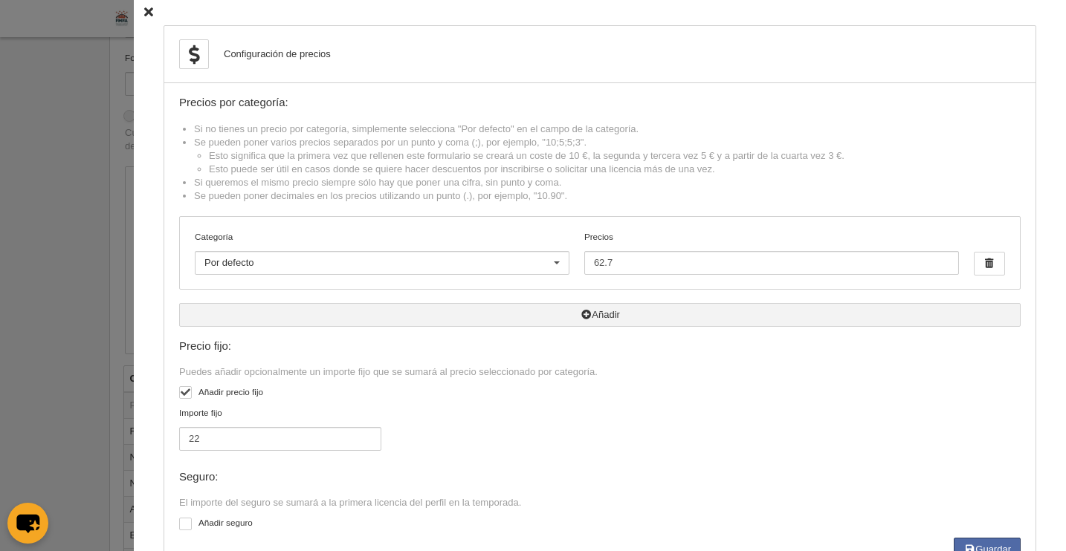
scroll to position [0, 0]
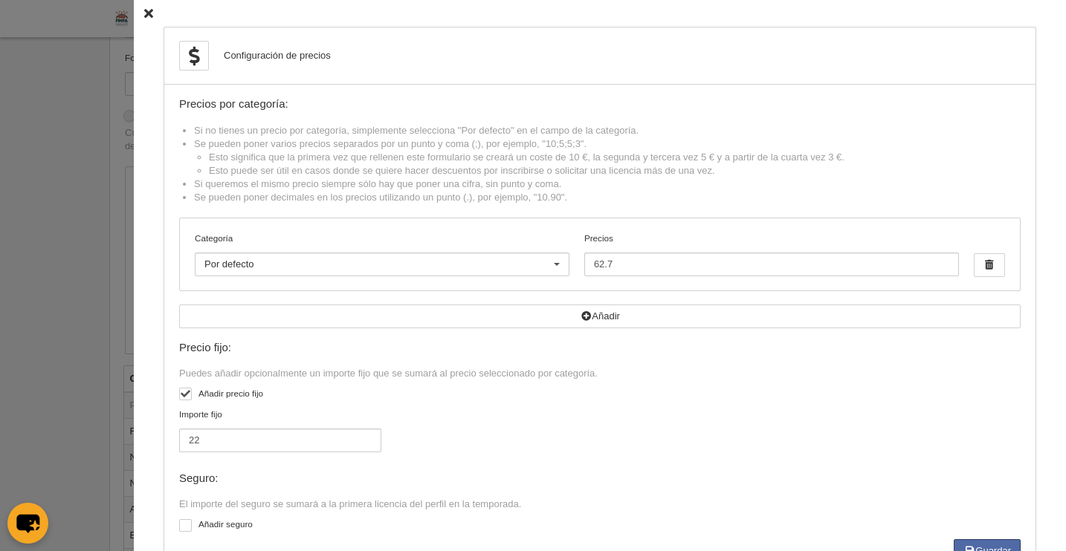
click at [144, 13] on icon at bounding box center [148, 14] width 9 height 10
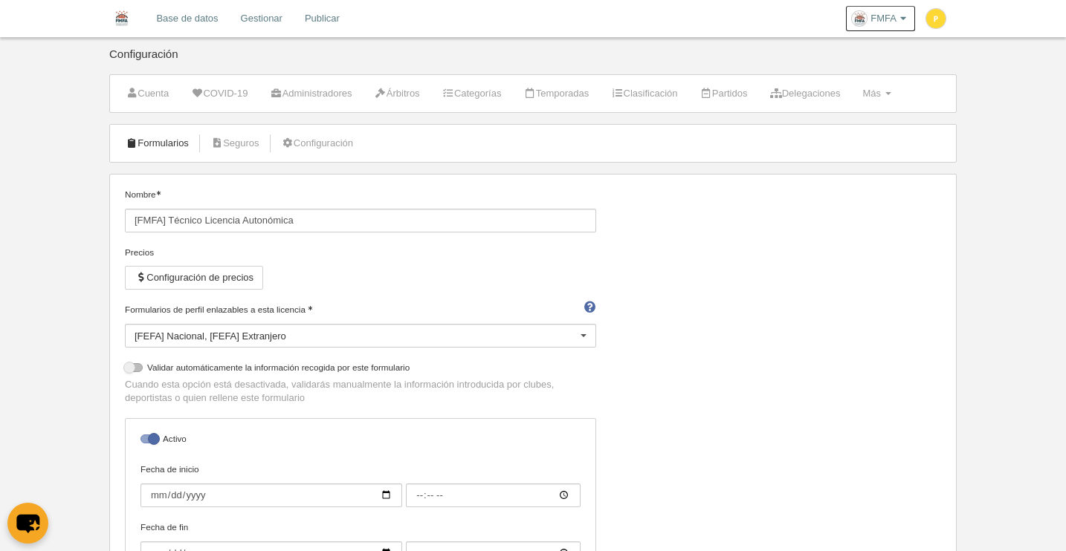
click at [165, 143] on link "Formularios" at bounding box center [157, 143] width 80 height 22
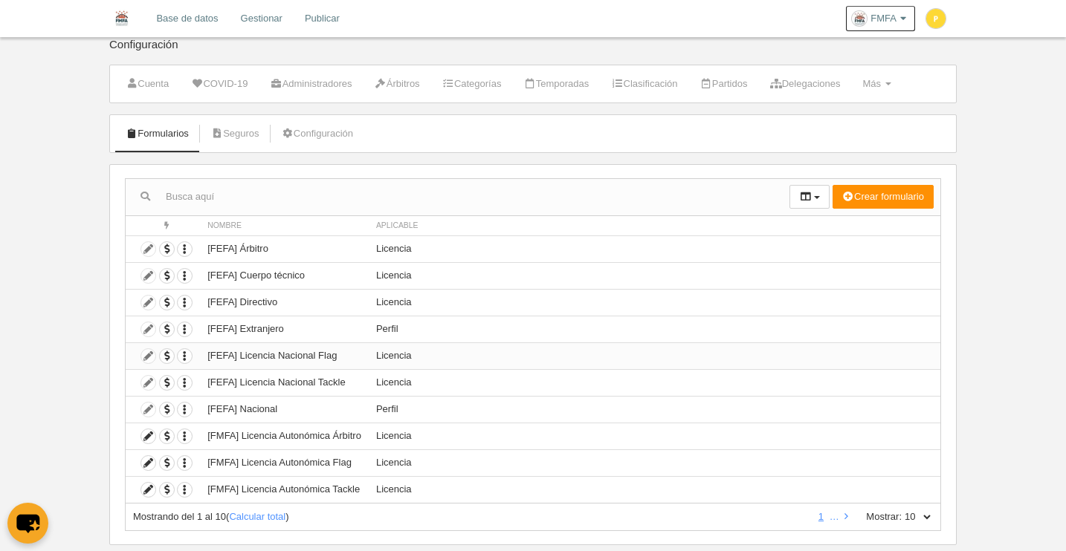
scroll to position [41, 0]
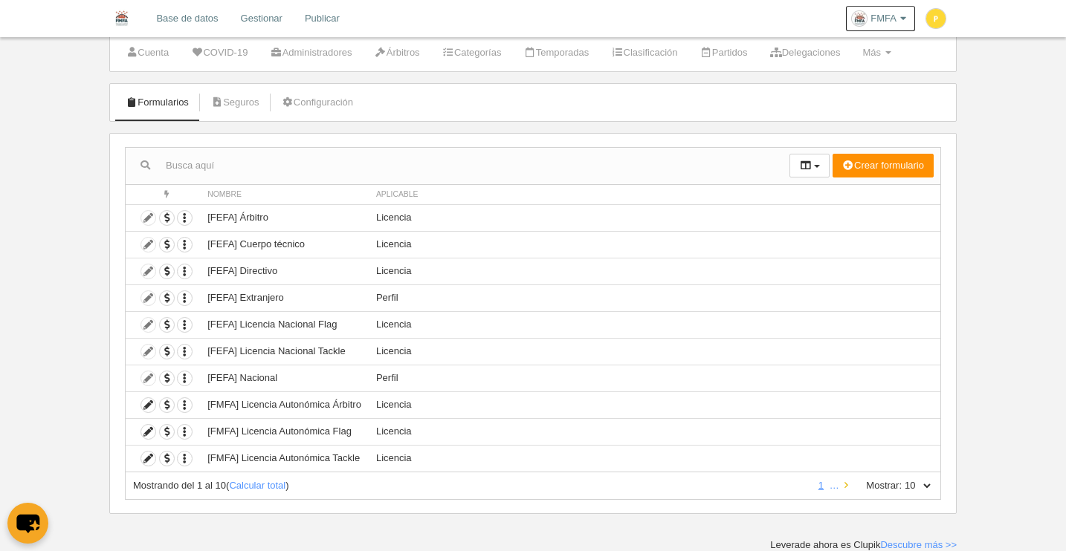
click at [847, 488] on icon at bounding box center [846, 486] width 4 height 10
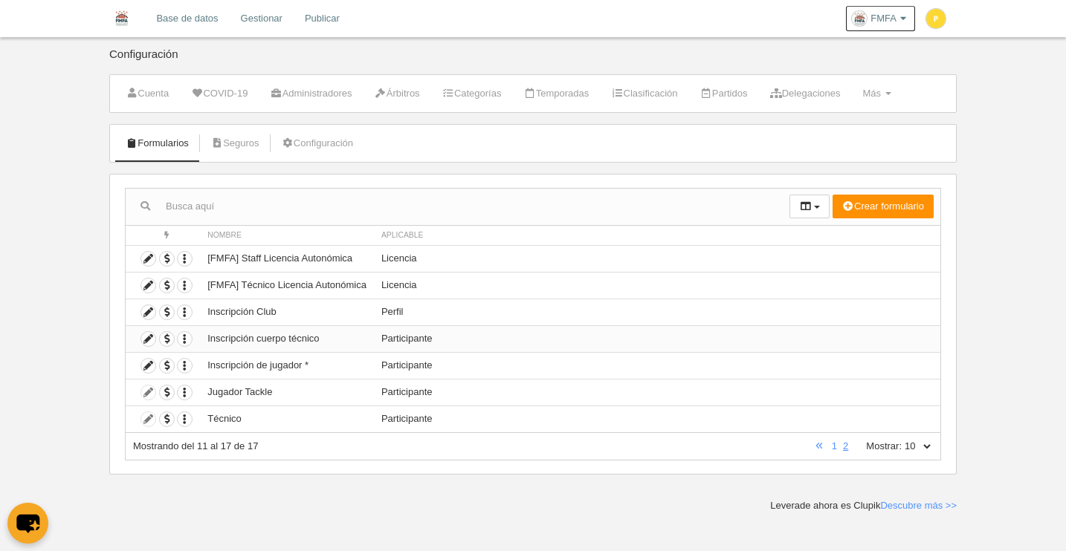
scroll to position [0, 0]
click at [149, 317] on icon at bounding box center [148, 312] width 14 height 14
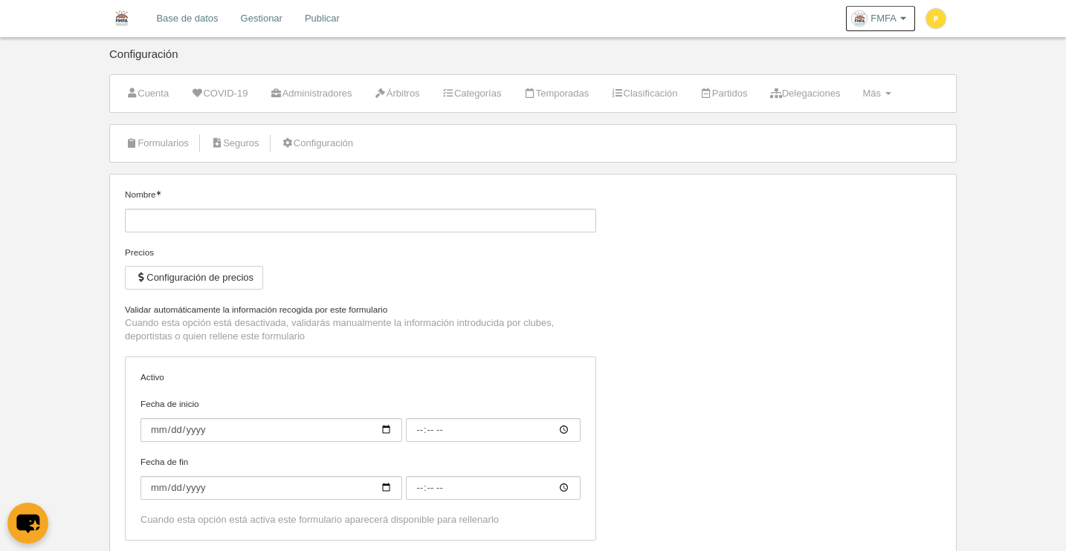
type input "Inscripción Club"
checkbox input "true"
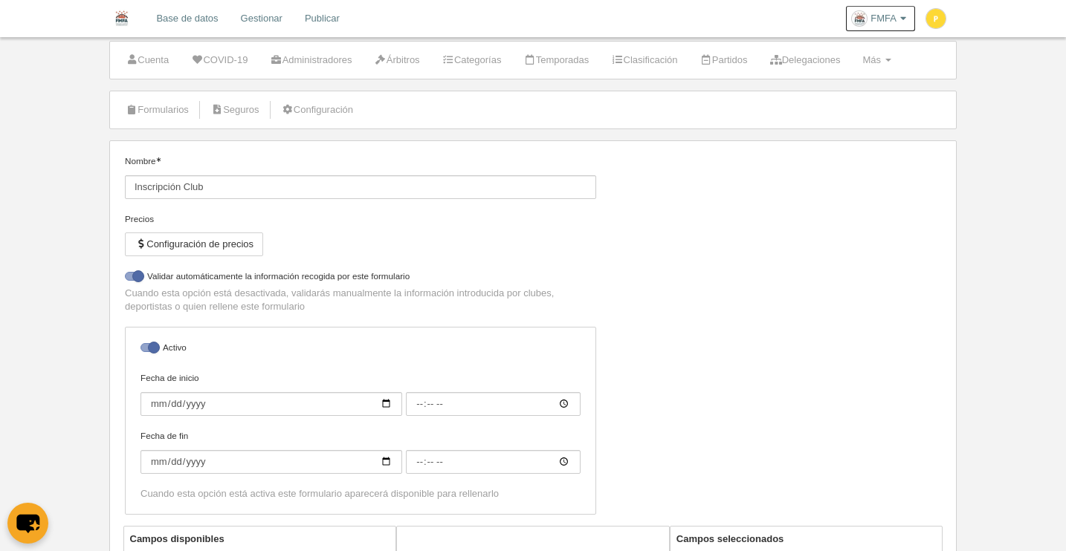
scroll to position [44, 0]
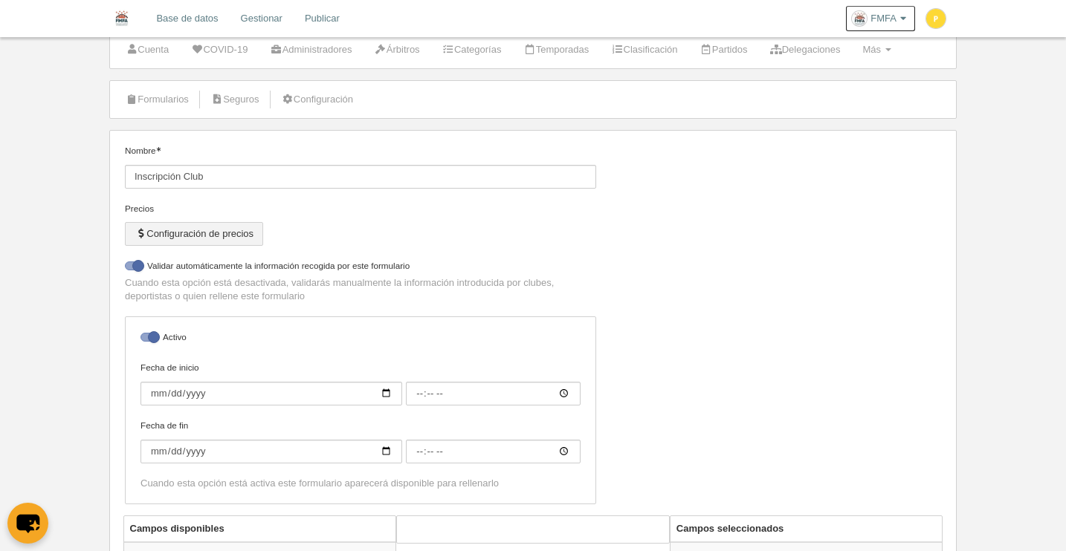
click at [230, 242] on button "Configuración de precios" at bounding box center [194, 234] width 138 height 24
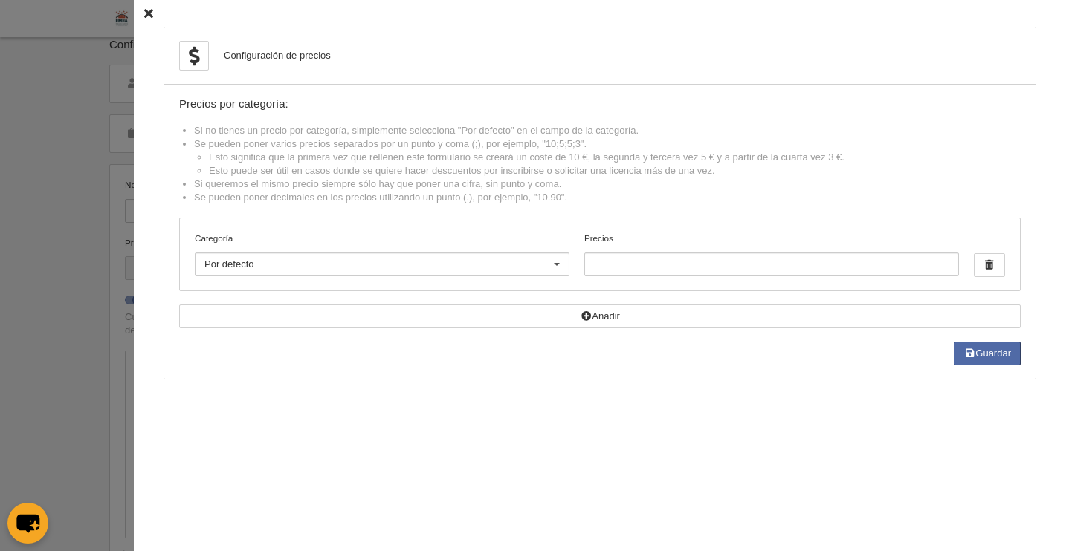
scroll to position [0, 0]
click at [514, 221] on div "Categoría Por defecto Por defecto [PERSON_NAME] Flag +35 Flag Open Mixta Flag S…" at bounding box center [600, 255] width 840 height 72
click at [640, 268] on input "Precios" at bounding box center [771, 265] width 375 height 24
click at [144, 14] on icon at bounding box center [148, 14] width 9 height 10
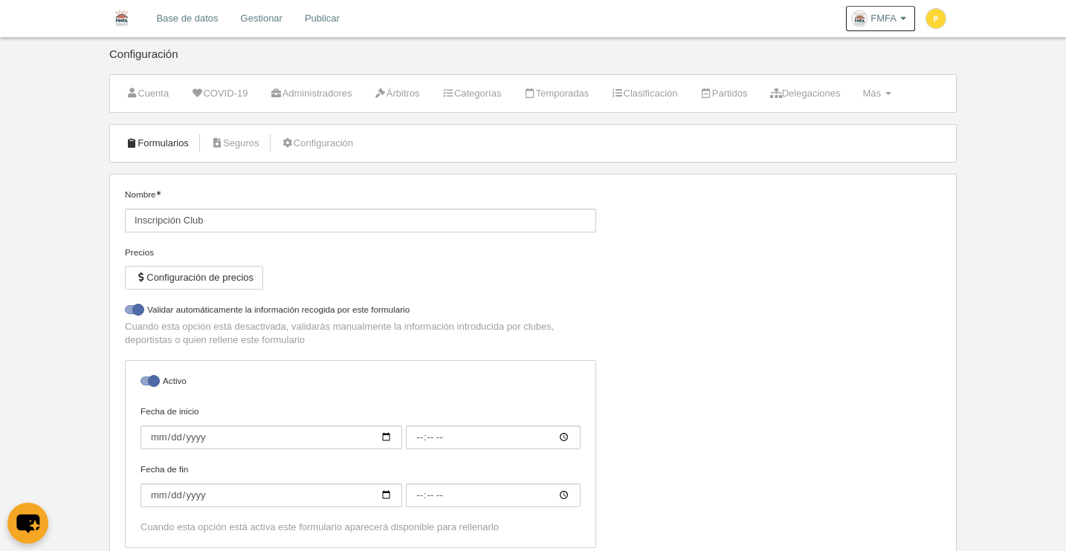
click at [160, 146] on link "Formularios" at bounding box center [157, 143] width 80 height 22
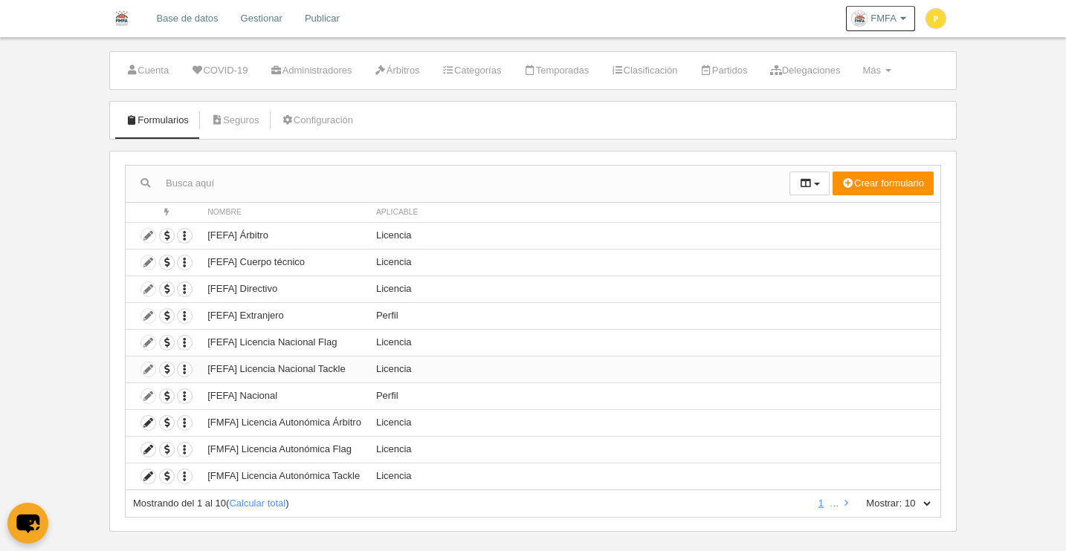
scroll to position [41, 0]
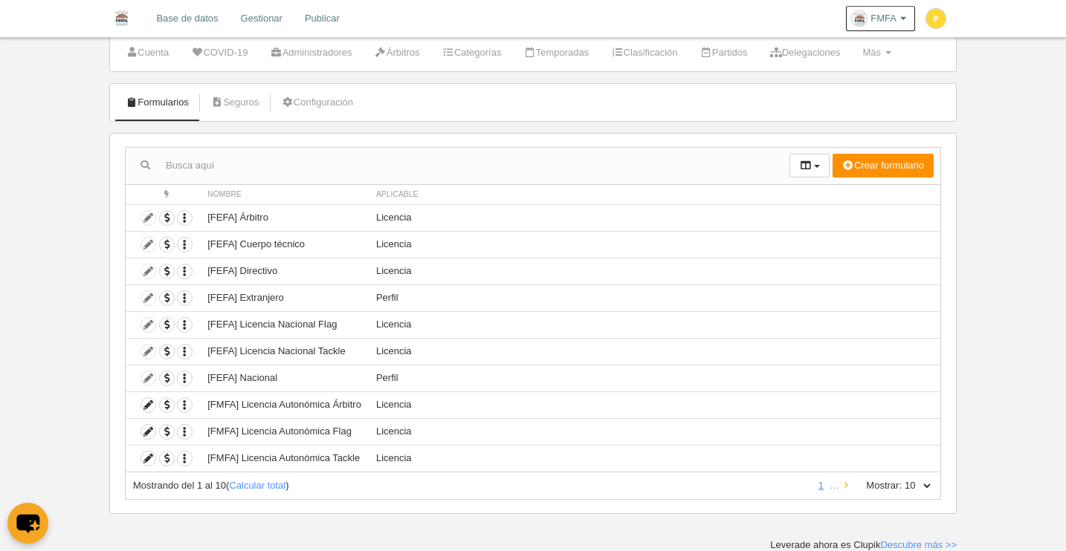
click at [850, 488] on link at bounding box center [846, 485] width 10 height 11
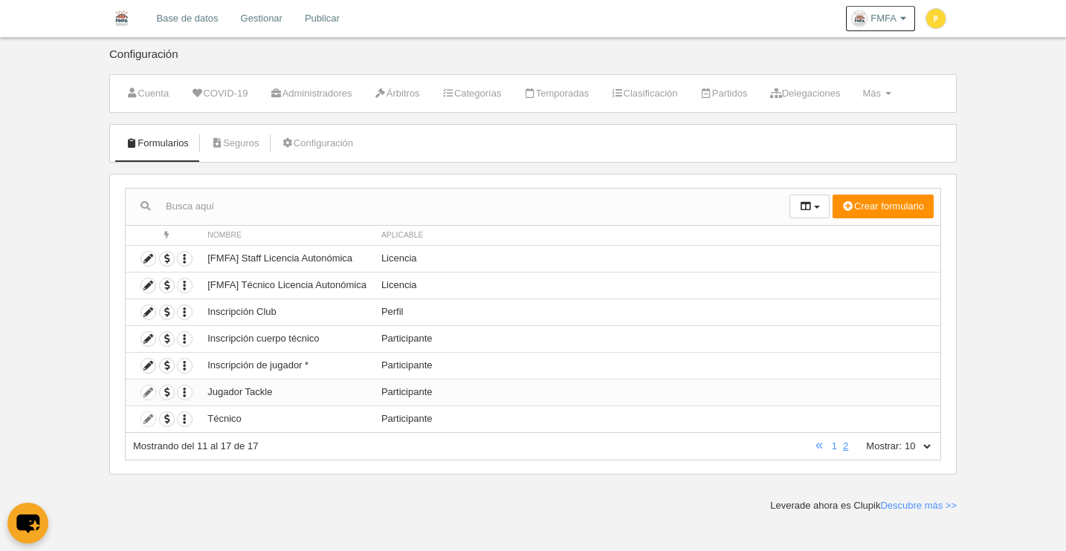
click at [149, 391] on td "Duplicar formulario Borrar formulario" at bounding box center [163, 392] width 74 height 27
click at [147, 368] on icon at bounding box center [148, 366] width 14 height 14
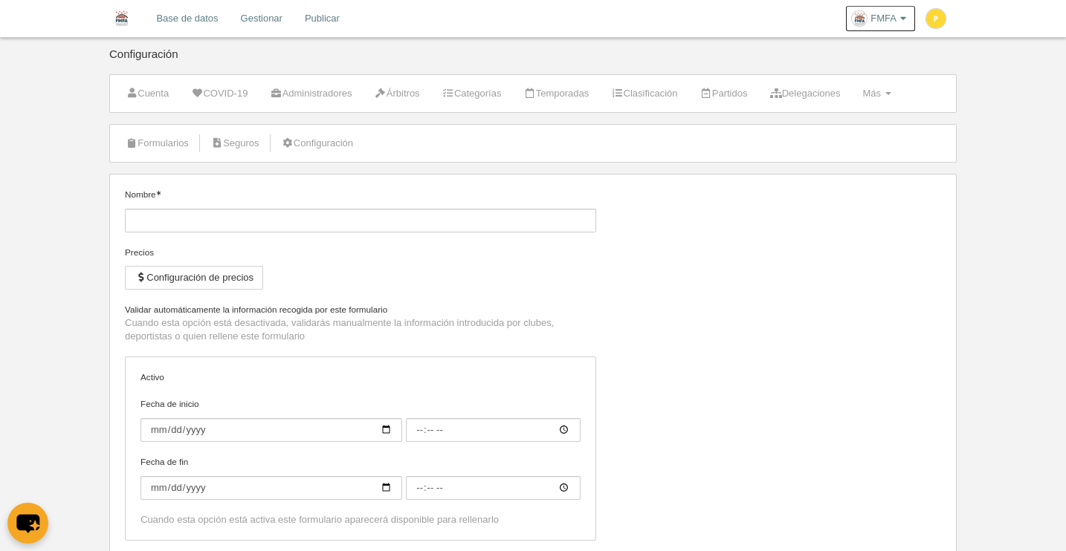
type input "Inscripción de jugador *"
checkbox input "true"
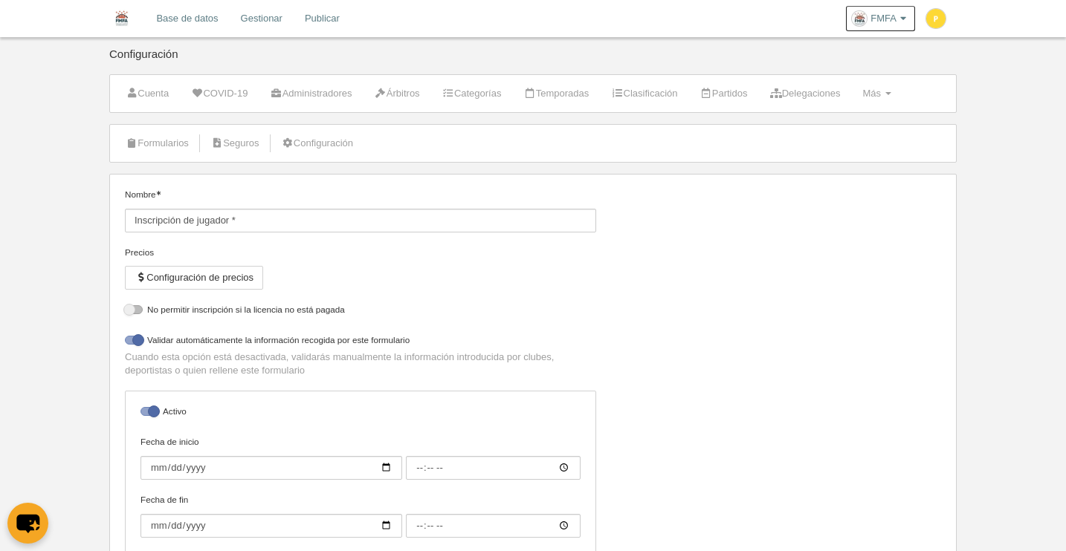
select select "selected"
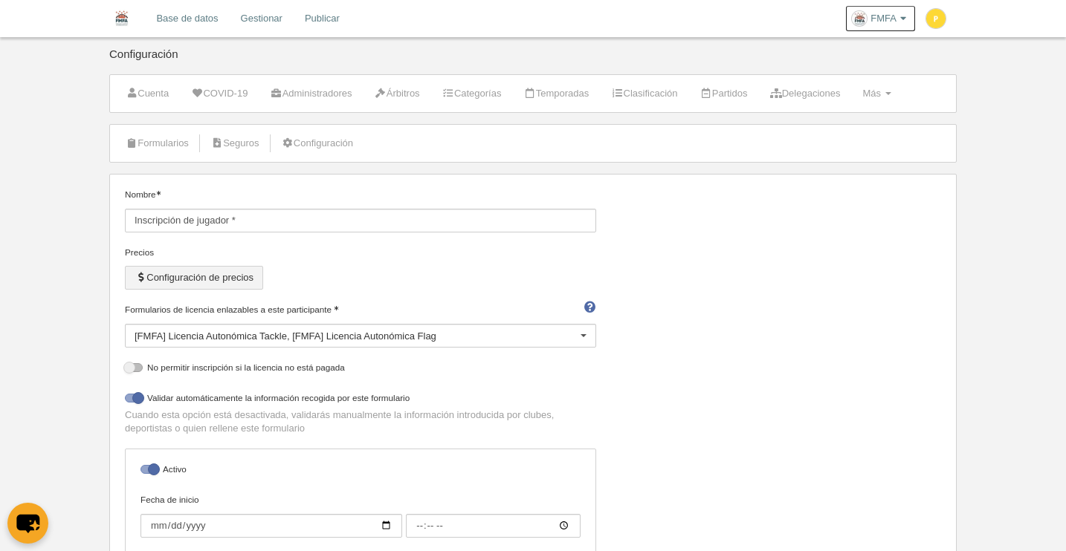
click at [250, 282] on button "Configuración de precios" at bounding box center [194, 278] width 138 height 24
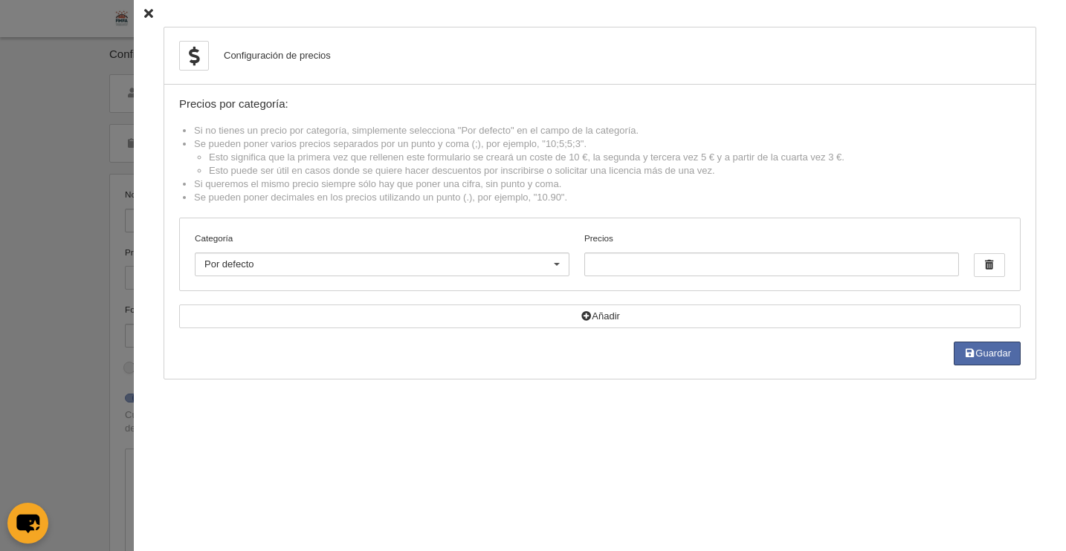
click at [144, 15] on icon at bounding box center [148, 14] width 9 height 10
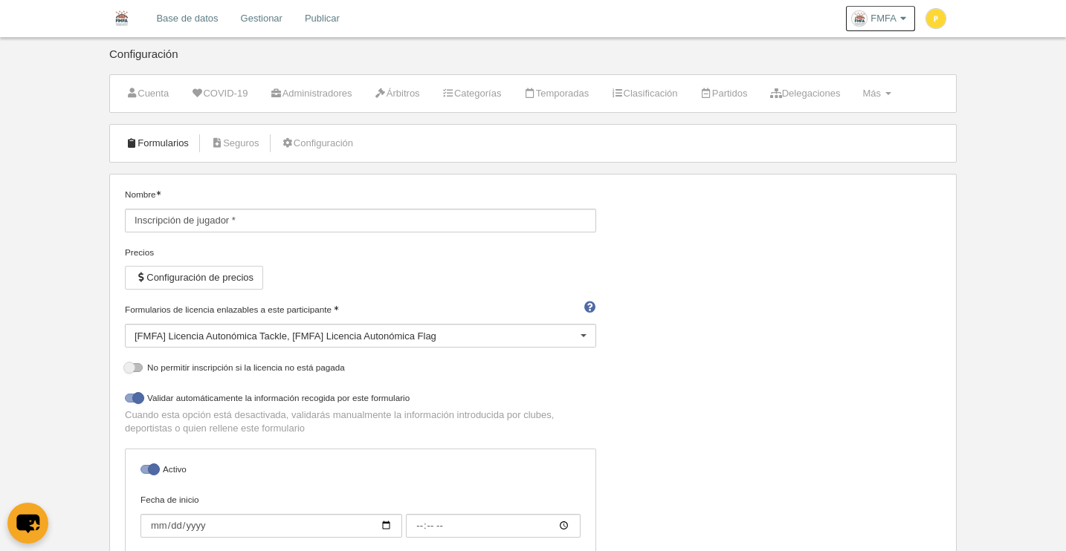
click at [155, 147] on link "Formularios" at bounding box center [157, 143] width 80 height 22
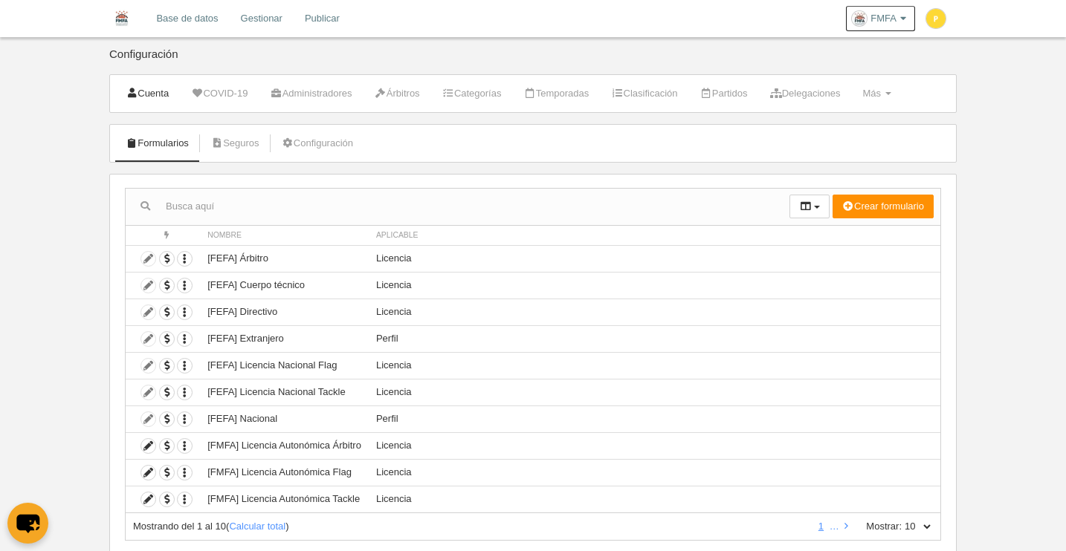
click at [138, 93] on link "Cuenta" at bounding box center [146, 94] width 59 height 22
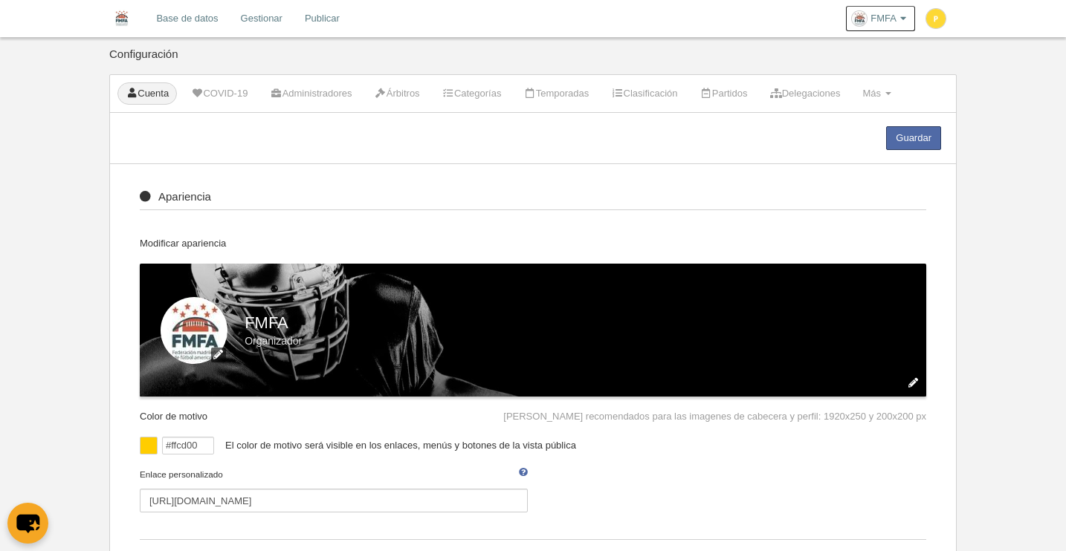
click at [183, 18] on link "Base de datos" at bounding box center [187, 18] width 84 height 37
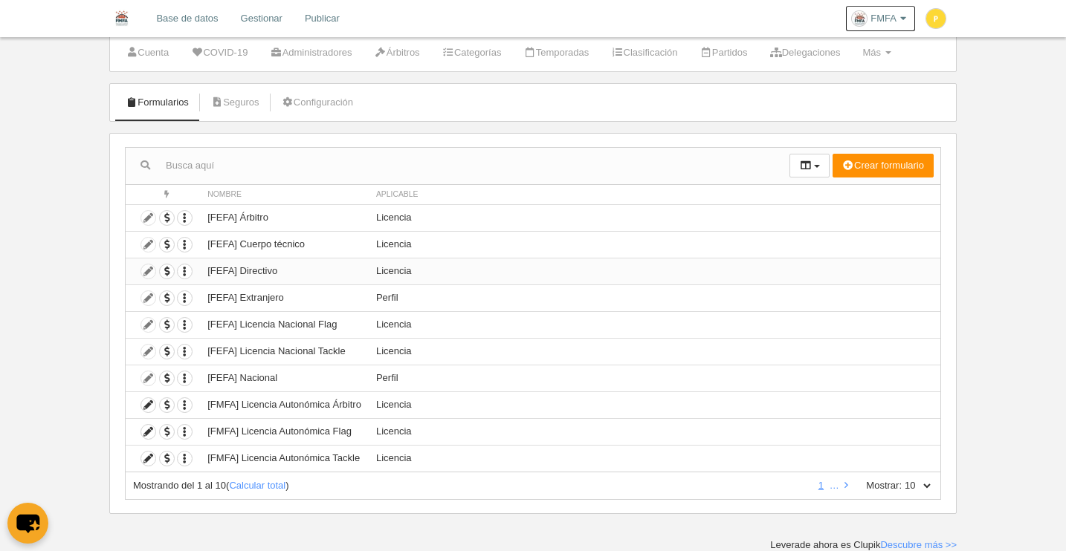
scroll to position [41, 0]
click at [150, 407] on icon at bounding box center [148, 405] width 14 height 14
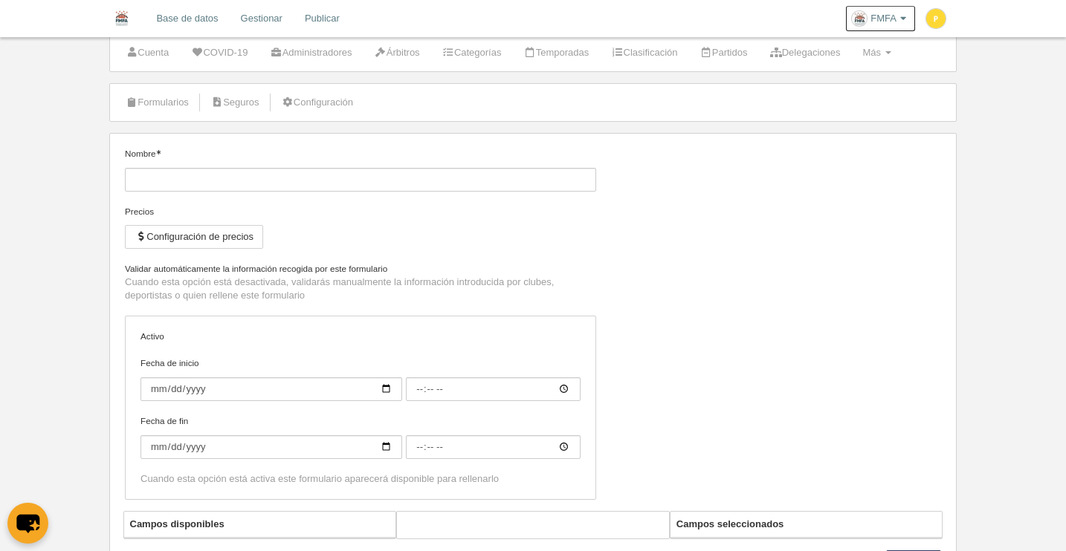
type input "[FMFA] Licencia Autonómica Árbitro"
checkbox input "true"
type input "2025-09-01"
type input "00:00"
type input "2026-08-31"
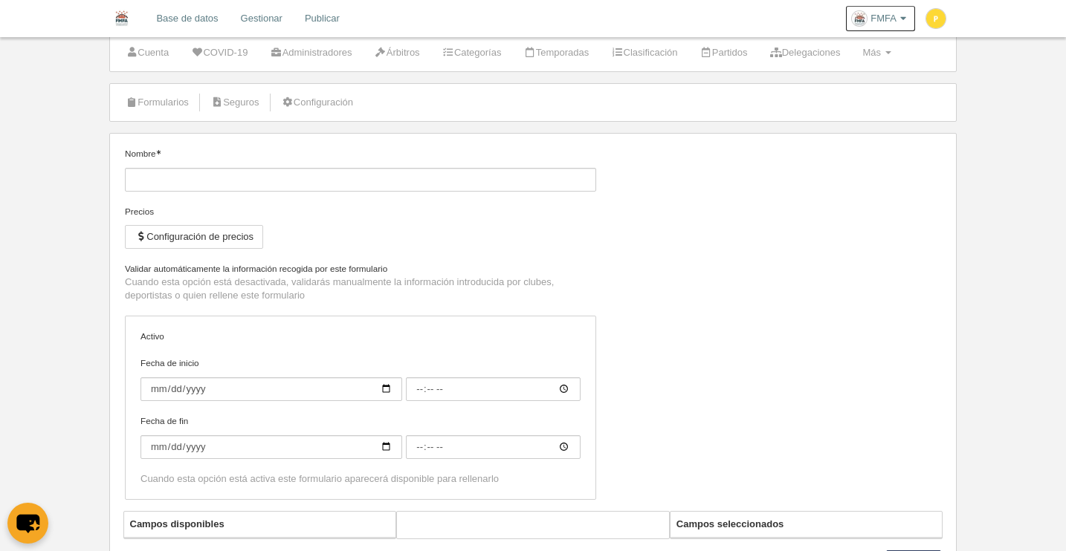
type input "00:00"
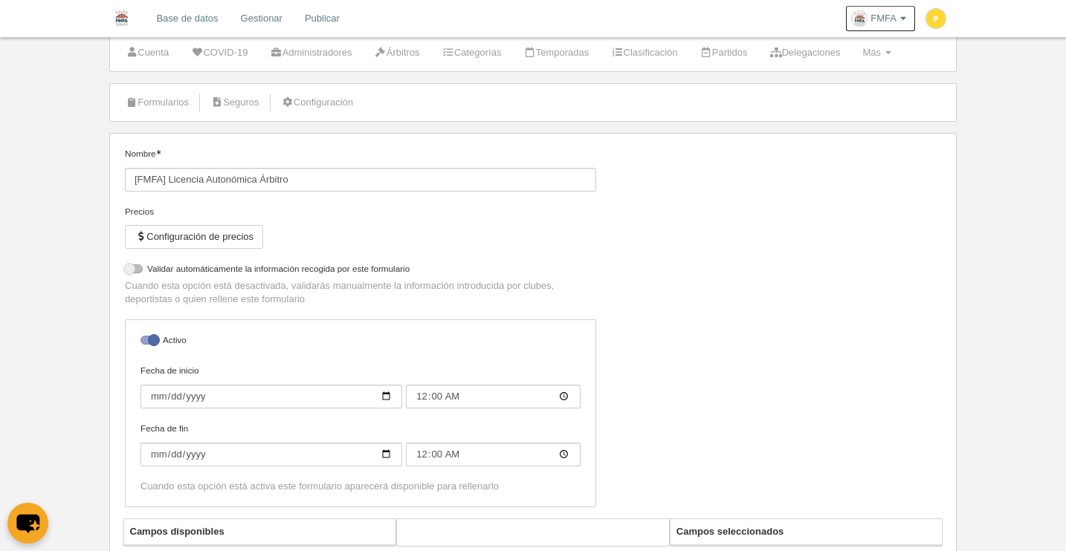
select select "selected"
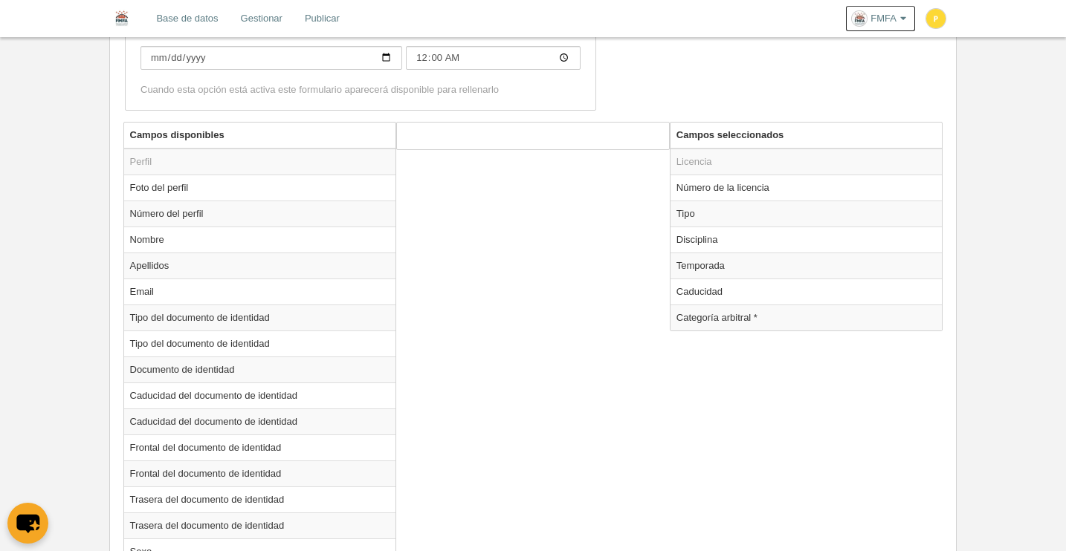
scroll to position [585, 0]
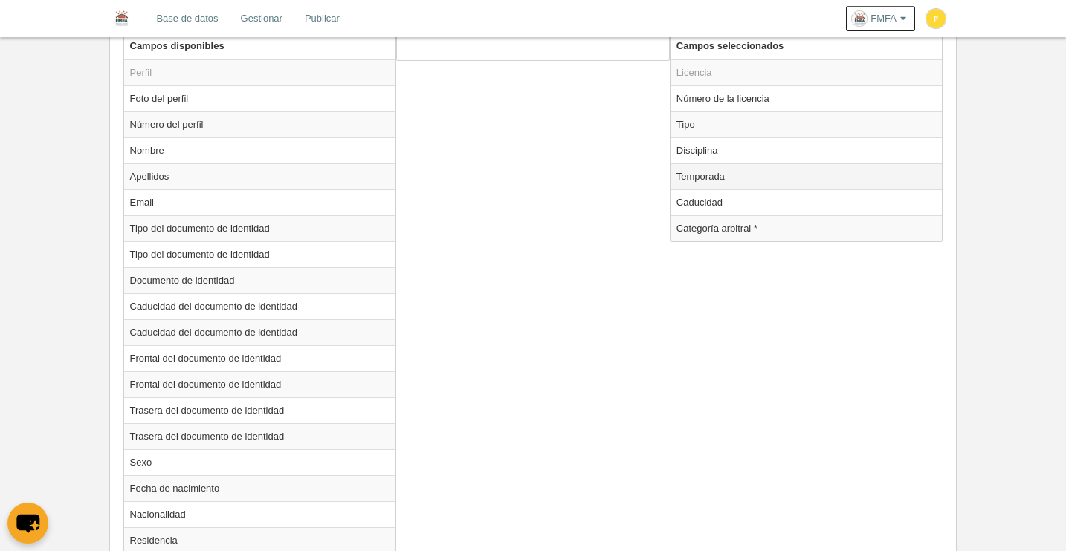
click at [699, 184] on td "Temporada" at bounding box center [806, 177] width 272 height 26
radio input "true"
select select "8371"
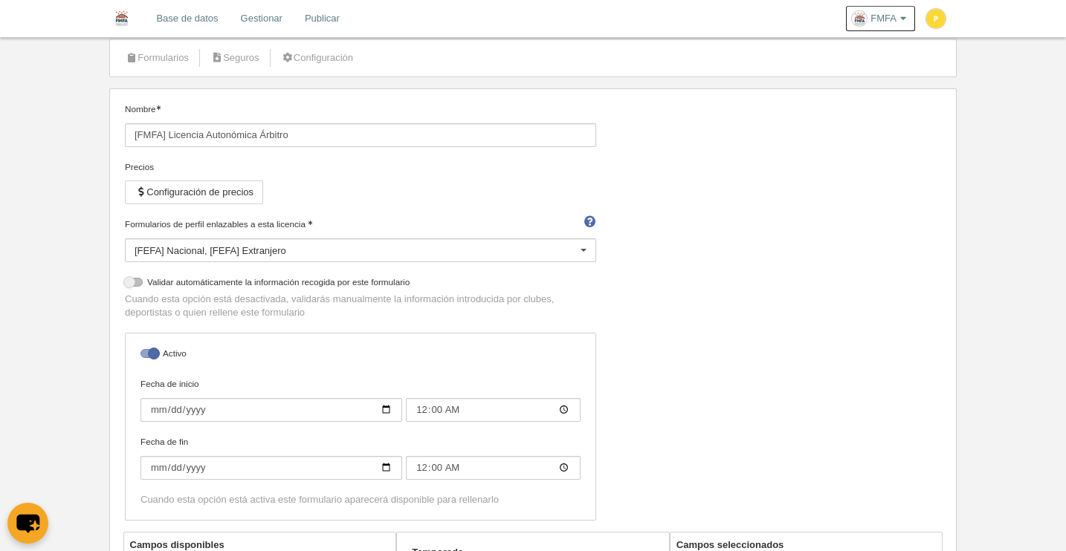
scroll to position [85, 0]
click at [311, 251] on div "[FEFA] Nacional [FEFA] Extranjero" at bounding box center [360, 251] width 471 height 24
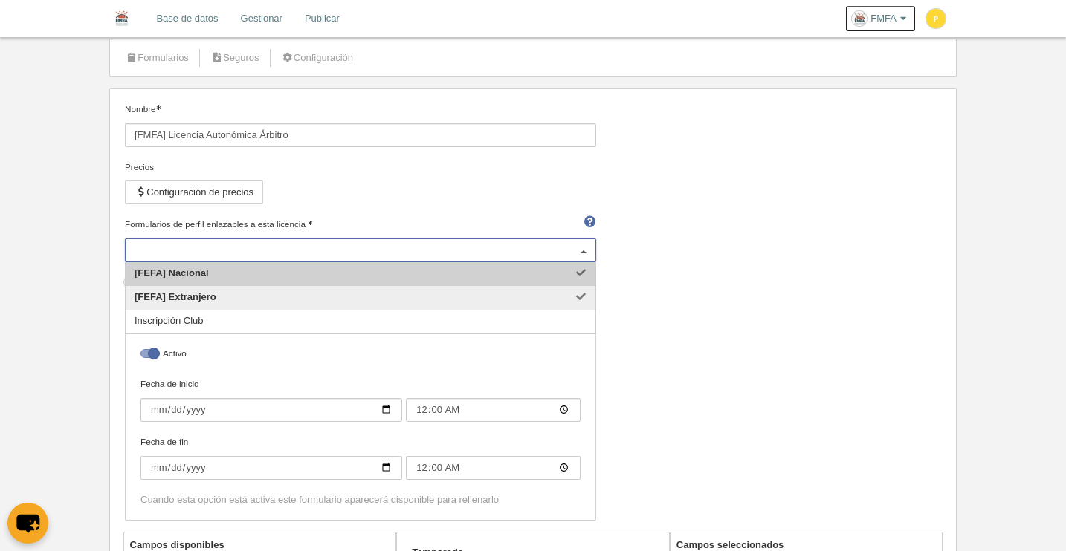
click at [311, 251] on input "Formularios de perfil enlazables a esta licencia" at bounding box center [353, 250] width 437 height 13
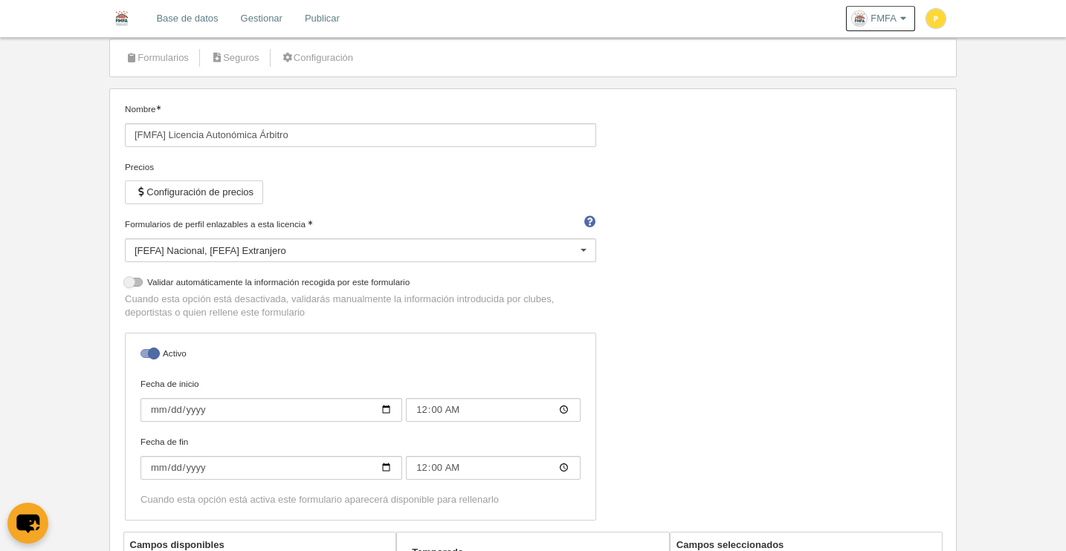
click at [748, 206] on div "Nombre [FMFA] Licencia Autonómica Árbitro Precios Configuración de precios Form…" at bounding box center [533, 318] width 827 height 430
click at [201, 195] on button "Configuración de precios" at bounding box center [194, 193] width 138 height 24
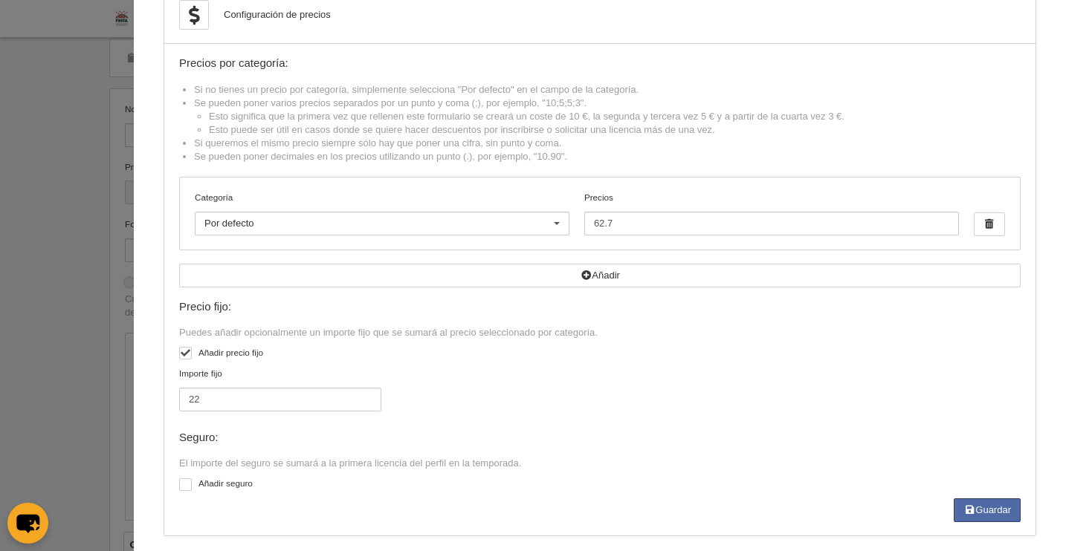
scroll to position [0, 0]
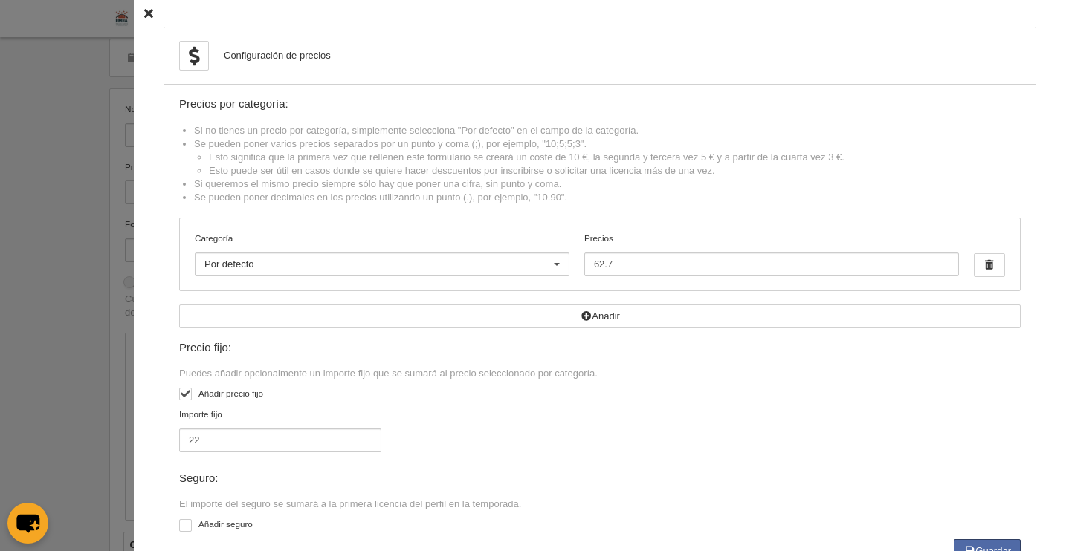
click at [142, 15] on div "Configuración de precios Precios por categoría: Si no tienes un precio por cate…" at bounding box center [600, 302] width 932 height 604
click at [144, 13] on icon at bounding box center [148, 14] width 9 height 10
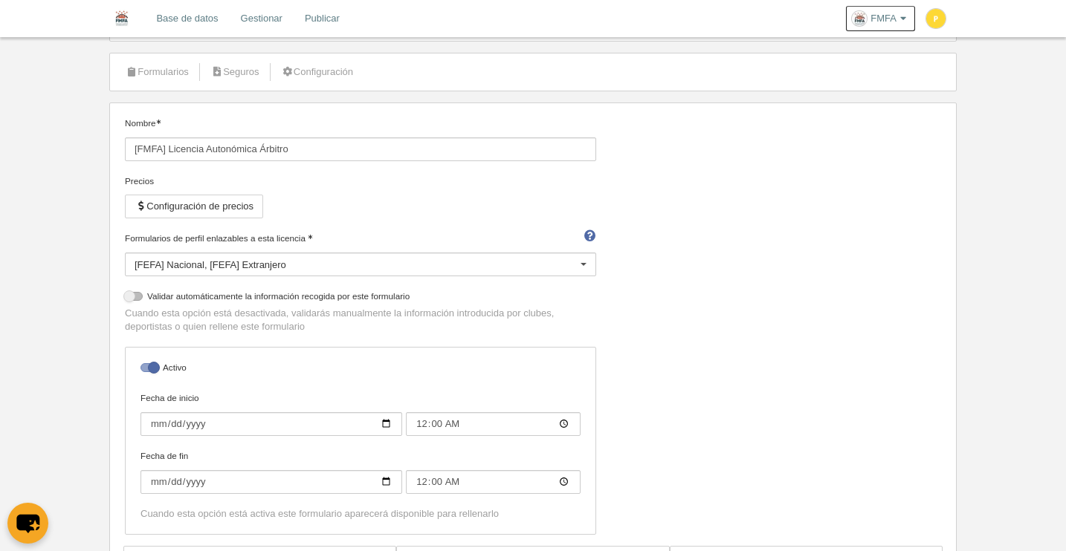
scroll to position [67, 0]
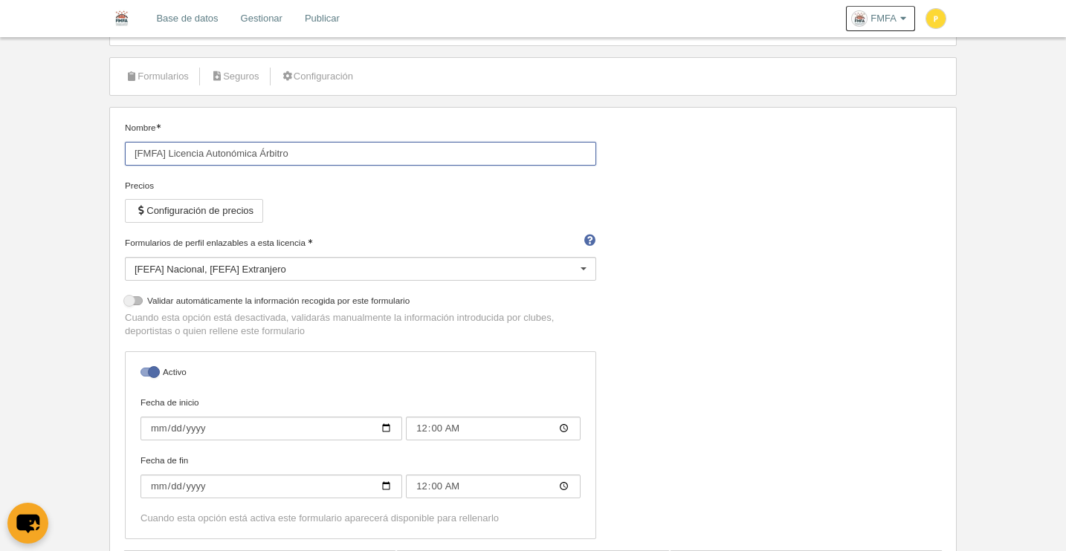
click at [447, 156] on input "[FMFA] Licencia Autonómica Árbitro" at bounding box center [360, 154] width 471 height 24
click at [453, 217] on div "Precios Configuración de precios" at bounding box center [360, 207] width 471 height 57
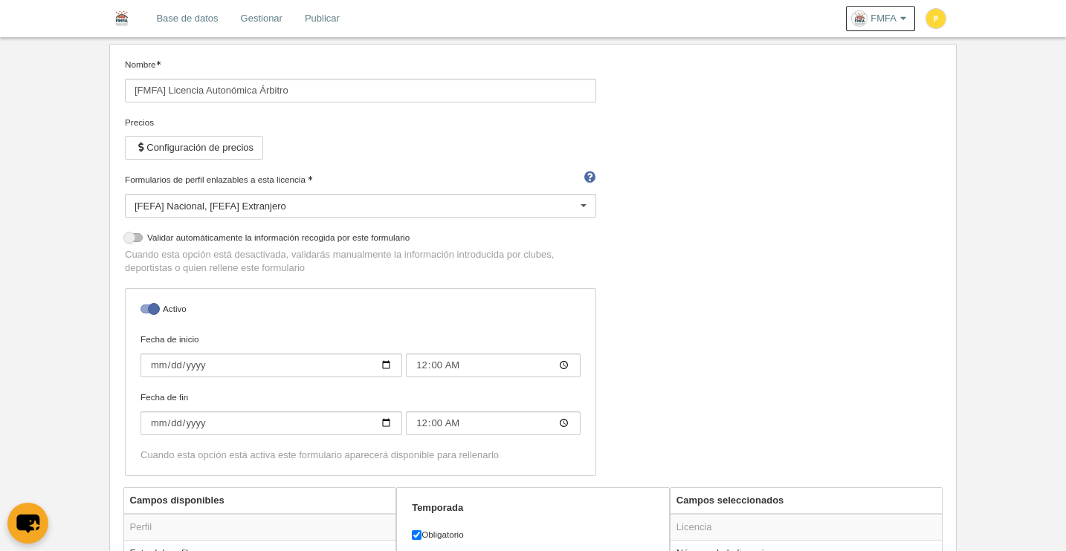
scroll to position [117, 0]
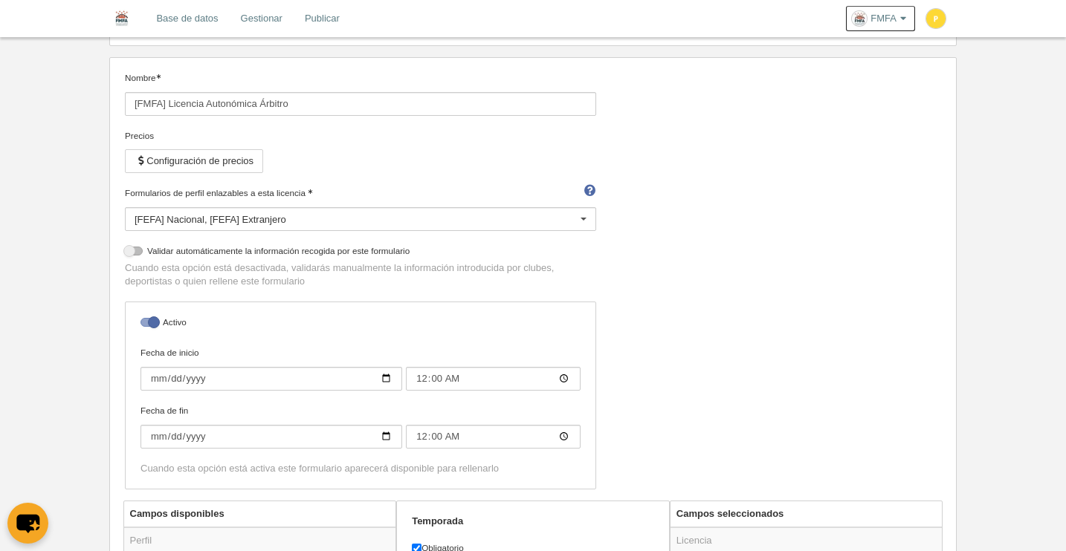
click at [362, 221] on div "[FEFA] Nacional [FEFA] Extranjero" at bounding box center [360, 219] width 471 height 24
click at [812, 286] on div "Nombre [FMFA] Licencia Autonómica Árbitro Precios Configuración de precios Form…" at bounding box center [533, 286] width 827 height 430
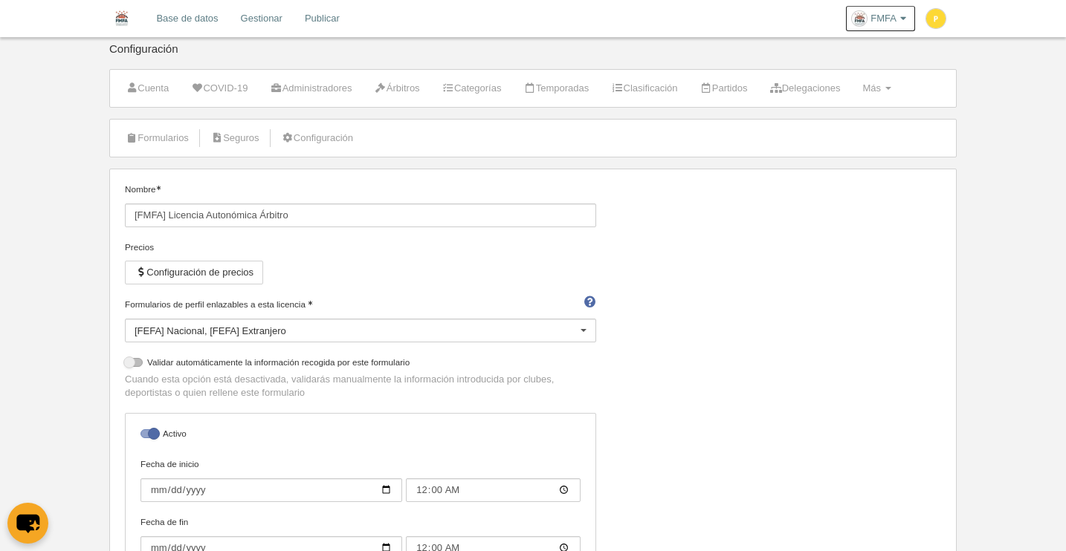
scroll to position [0, 0]
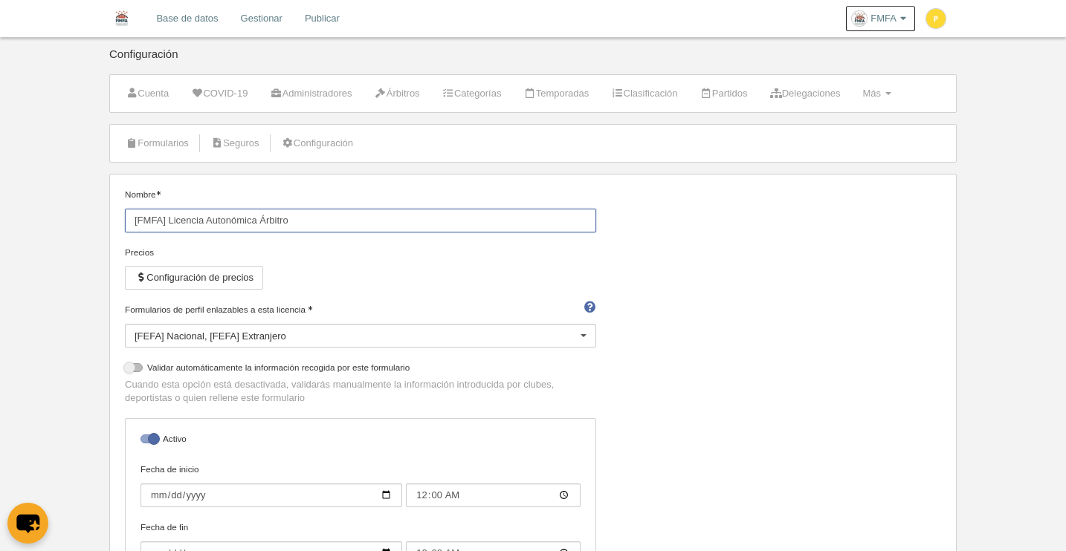
click at [575, 228] on input "[FMFA] Licencia Autonómica Árbitro" at bounding box center [360, 221] width 471 height 24
click at [803, 275] on div "Nombre [FMFA] Licencia Autonómica Árbitro Precios Configuración de precios Form…" at bounding box center [533, 403] width 827 height 430
click at [180, 22] on link "Base de datos" at bounding box center [187, 18] width 84 height 37
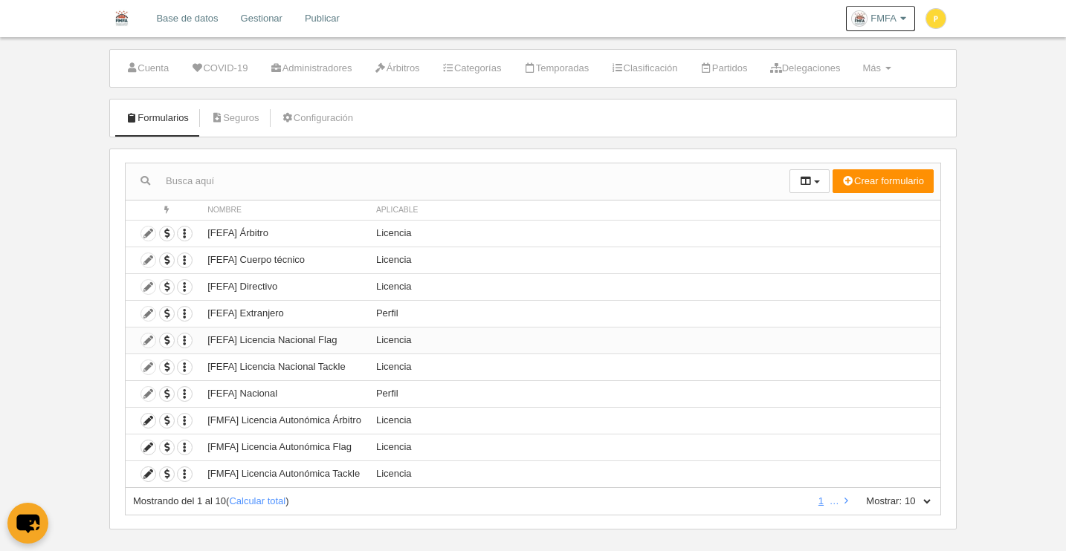
scroll to position [41, 0]
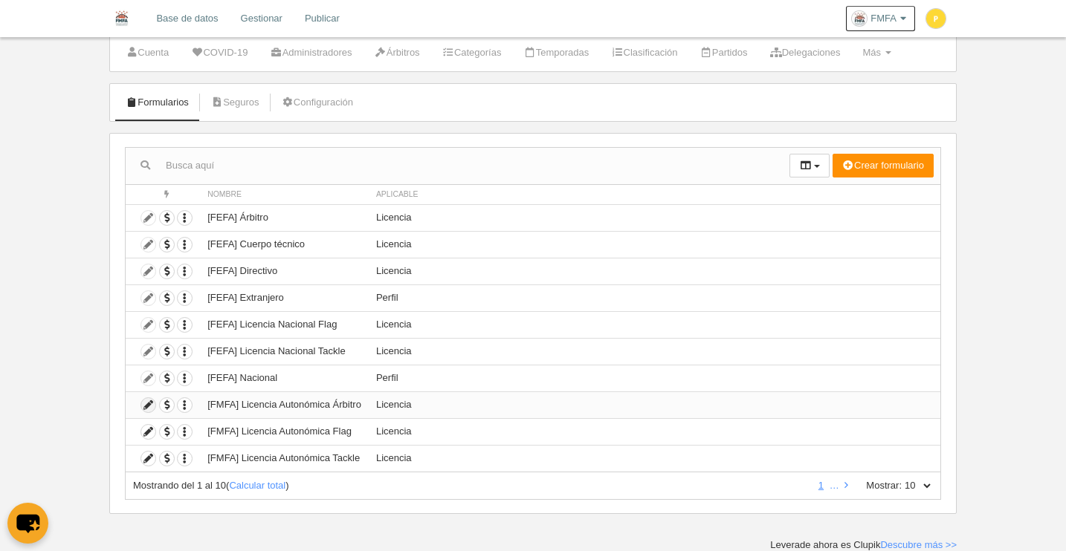
click at [149, 406] on icon at bounding box center [148, 405] width 14 height 14
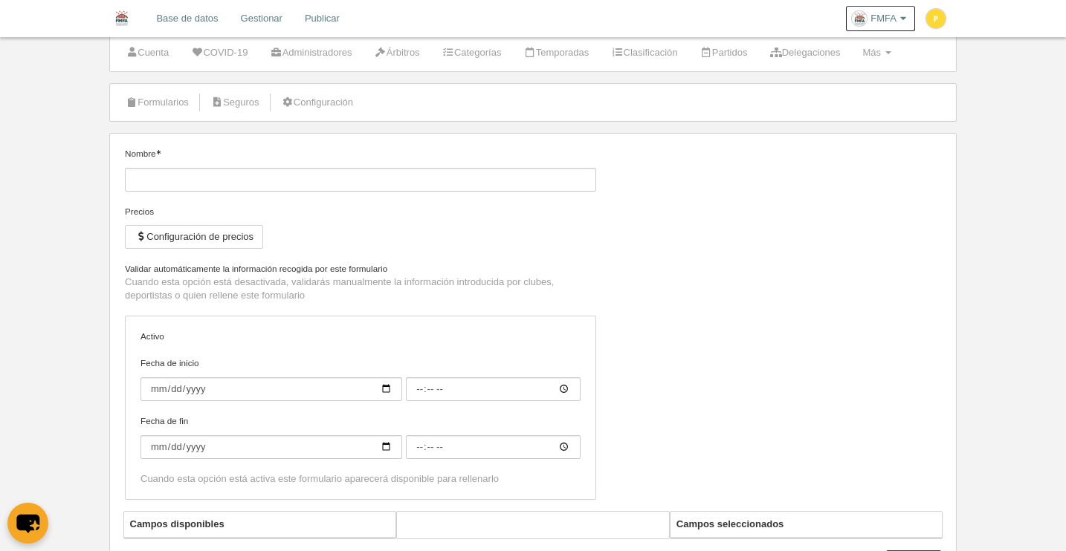
type input "[FMFA] Licencia Autonómica Árbitro"
checkbox input "true"
type input "[DATE]"
type input "00:00"
type input "[DATE]"
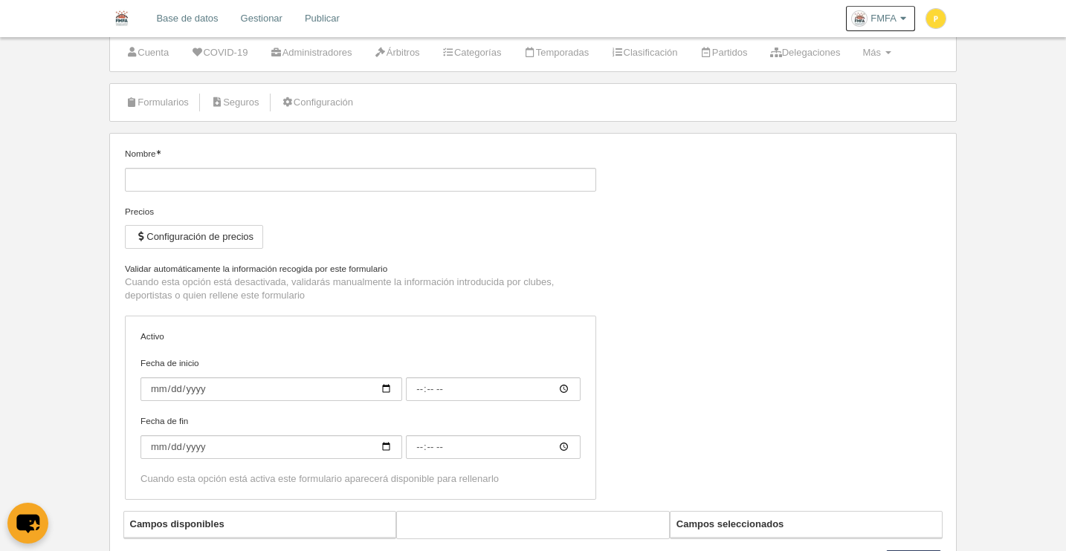
type input "00:00"
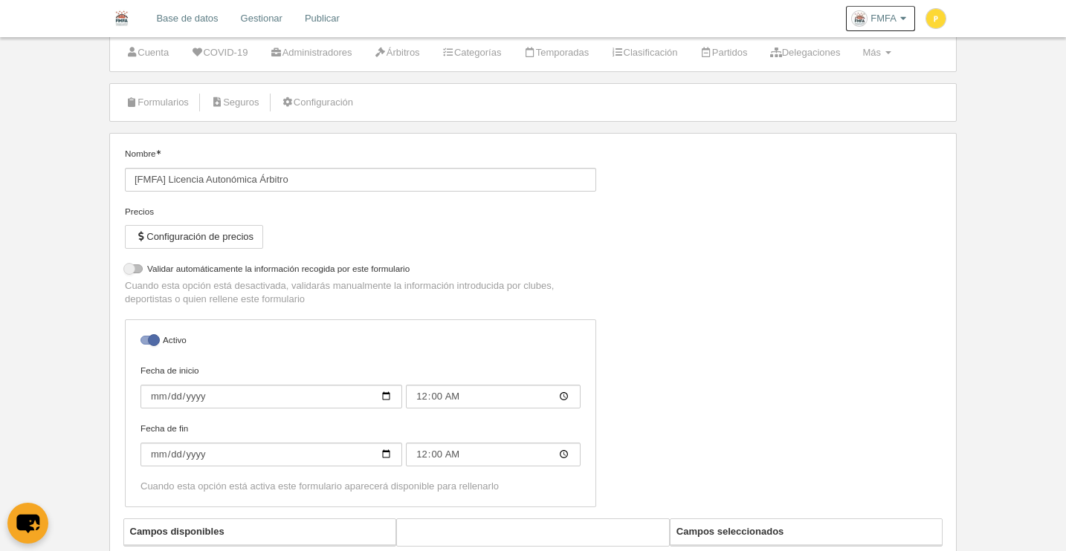
select select "selected"
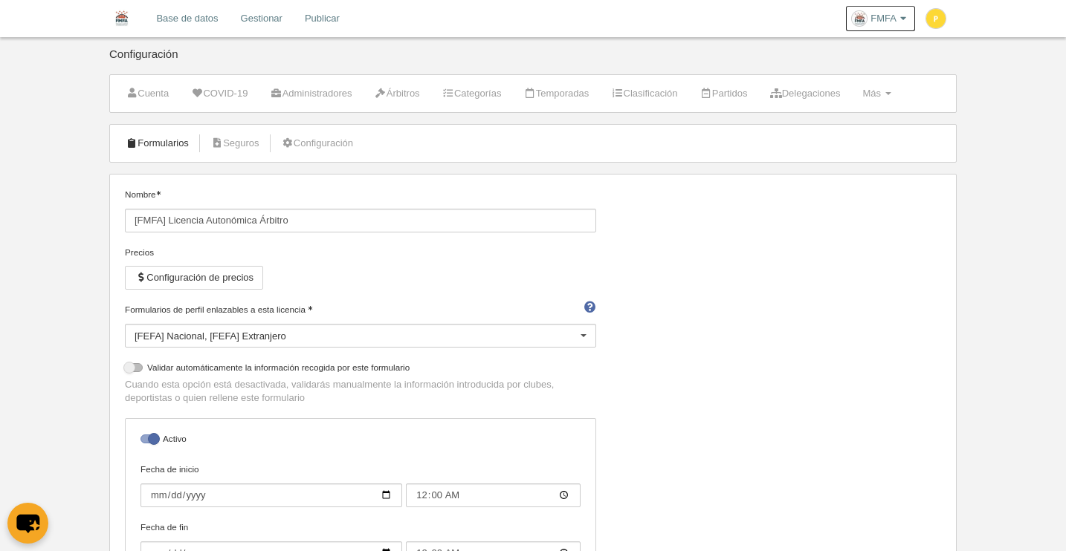
click at [166, 143] on link "Formularios" at bounding box center [157, 143] width 80 height 22
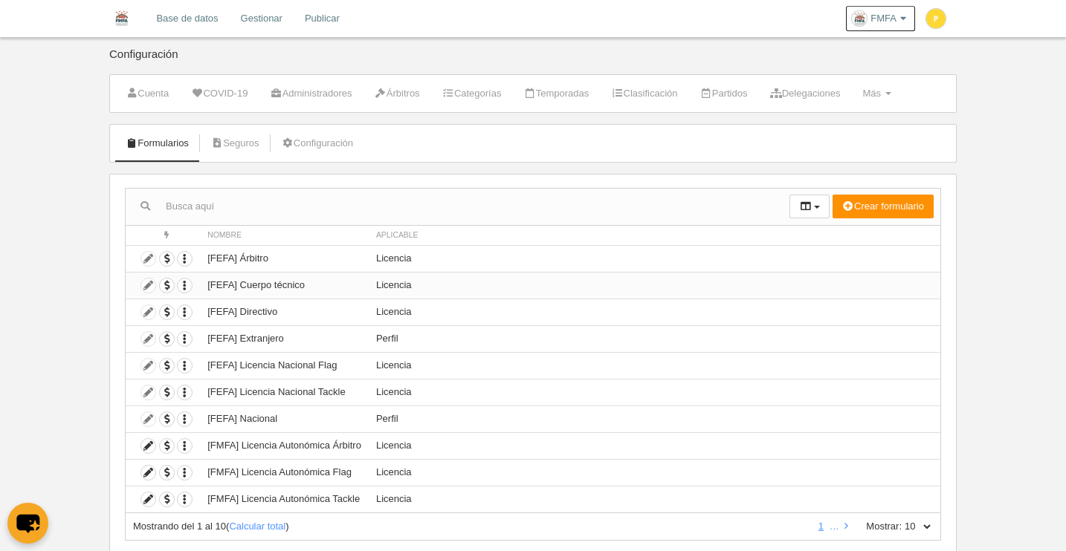
click at [281, 288] on td "[FEFA] Cuerpo técnico" at bounding box center [284, 285] width 169 height 27
click at [150, 288] on td "Duplicar formulario Borrar formulario" at bounding box center [163, 285] width 74 height 27
click at [147, 288] on td "Duplicar formulario Borrar formulario" at bounding box center [163, 285] width 74 height 27
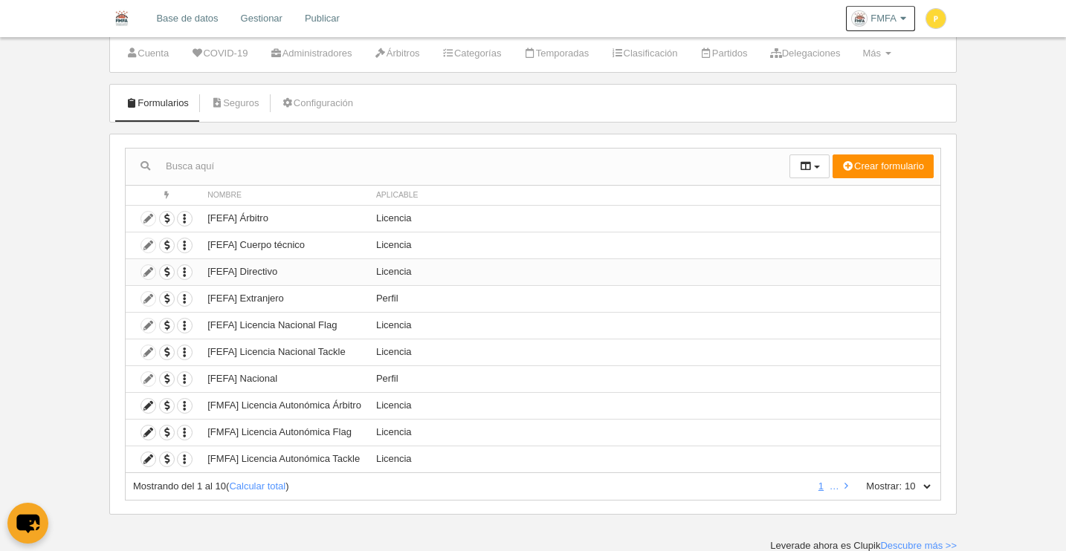
scroll to position [41, 0]
click at [150, 430] on icon at bounding box center [148, 432] width 14 height 14
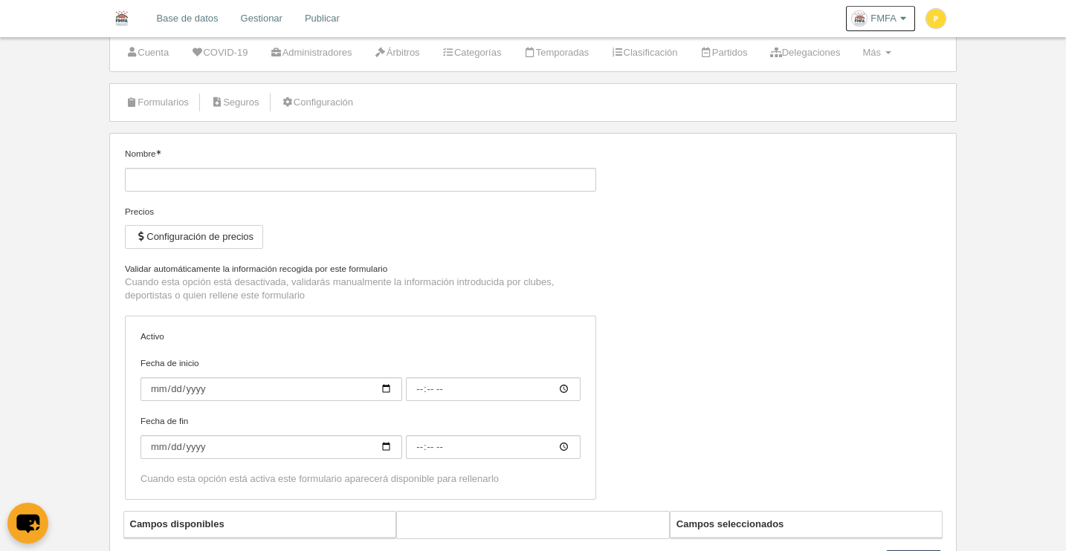
type input "[FMFA] Licencia Autonómica Flag"
checkbox input "true"
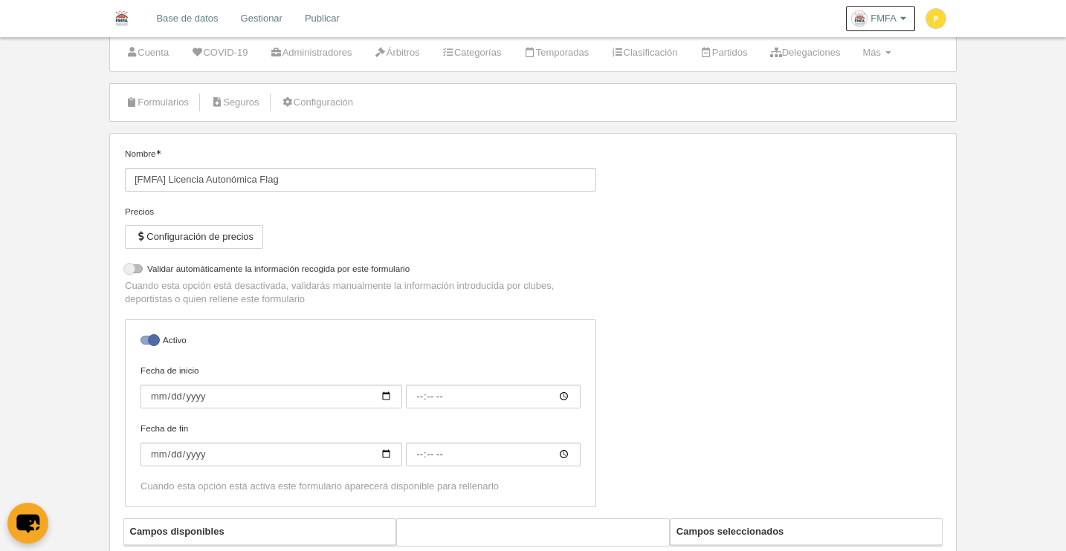
select select "selected"
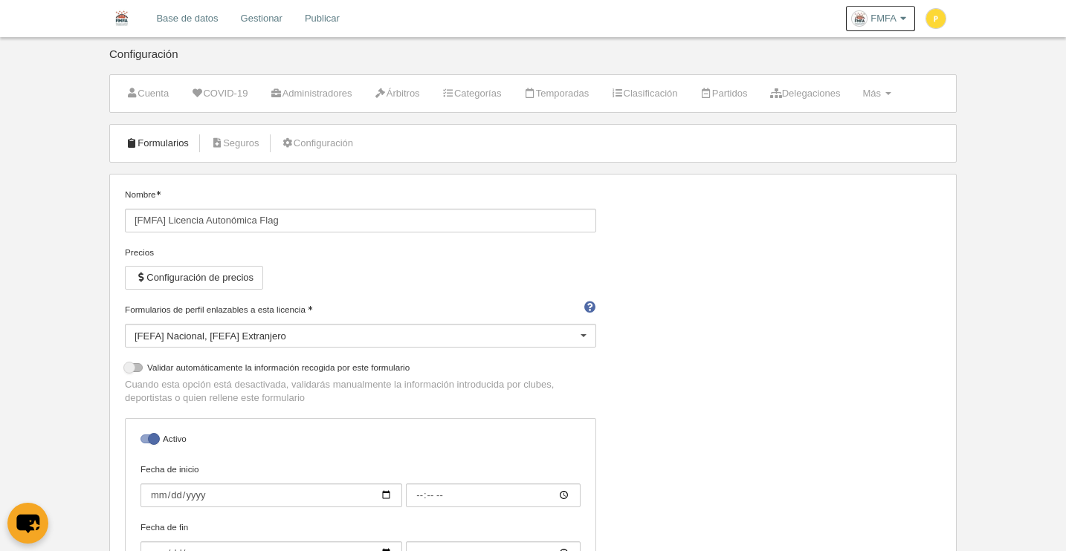
click at [164, 140] on link "Formularios" at bounding box center [157, 143] width 80 height 22
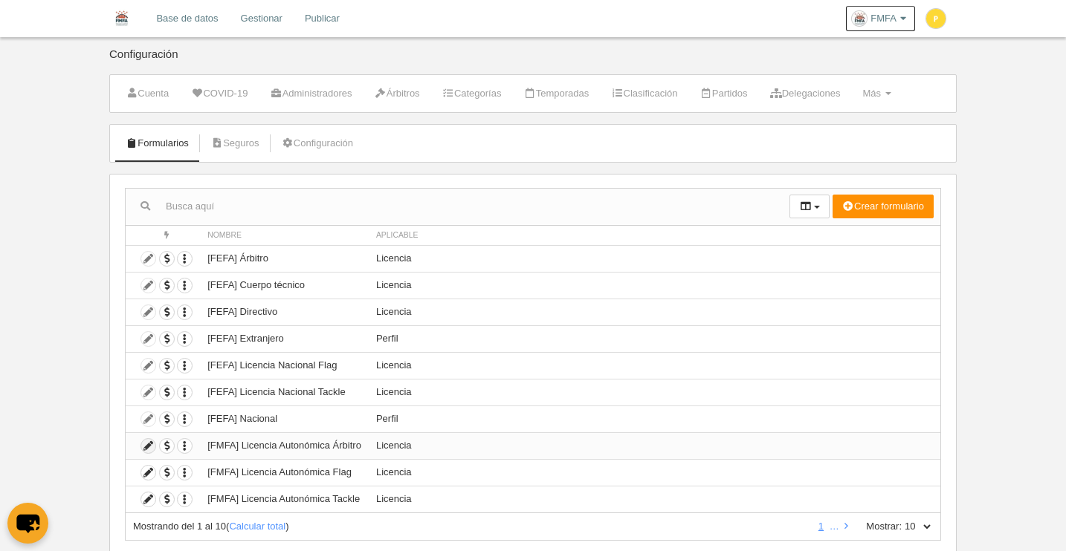
click at [149, 450] on icon at bounding box center [148, 446] width 14 height 14
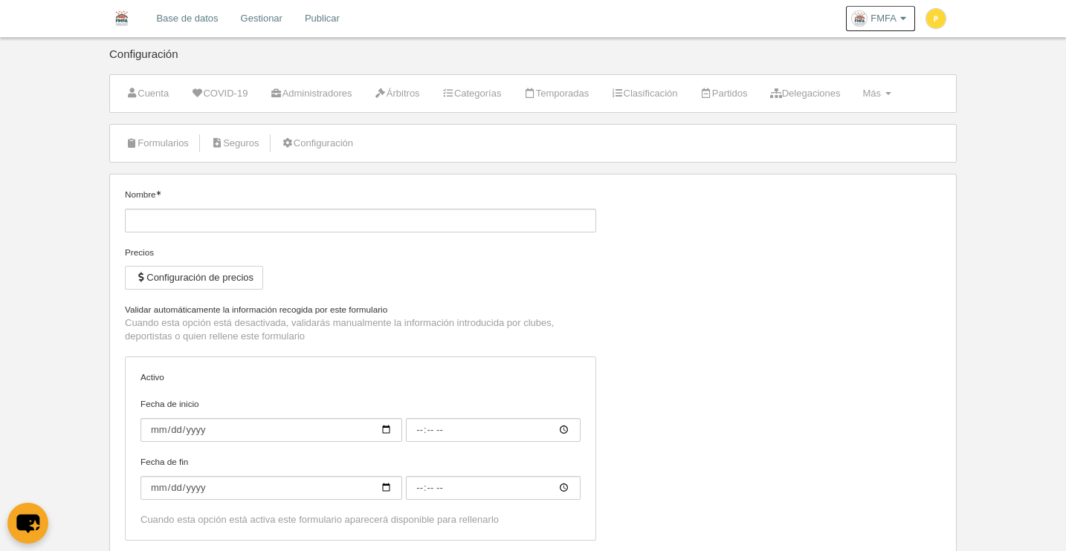
type input "[FMFA] Licencia Autonómica Árbitro"
checkbox input "true"
type input "[DATE]"
type input "00:00"
type input "[DATE]"
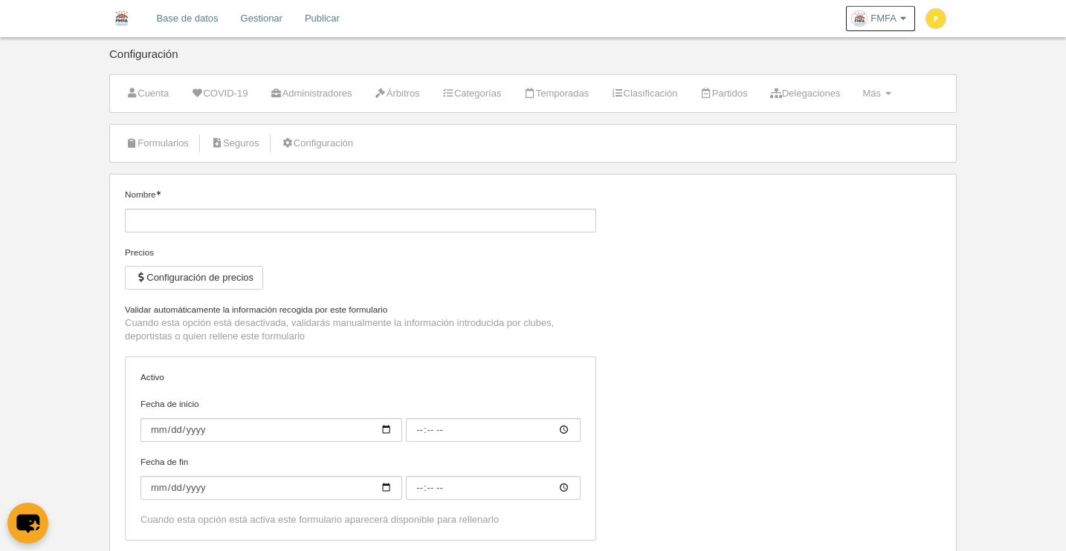
type input "00:00"
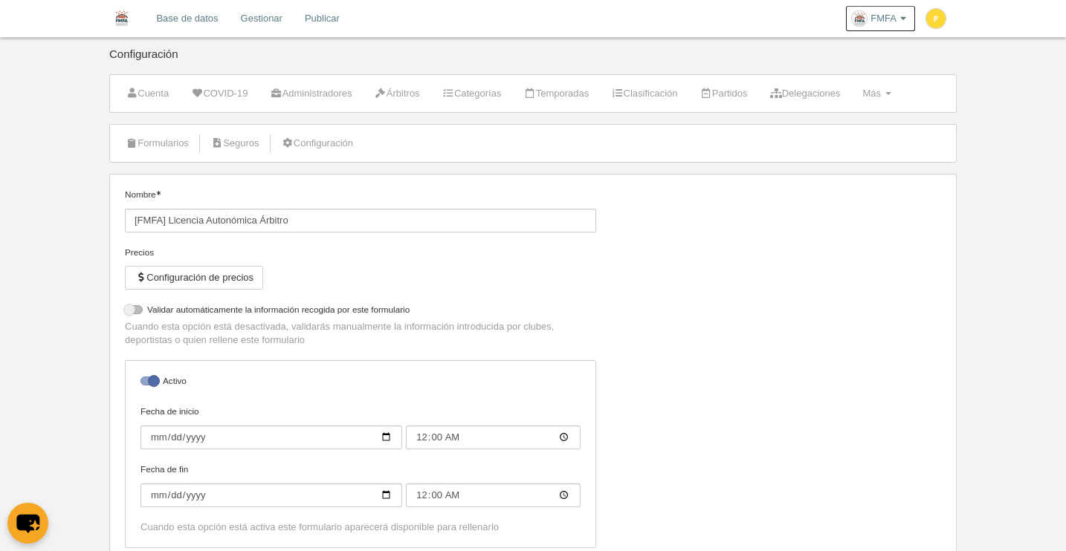
select select "selected"
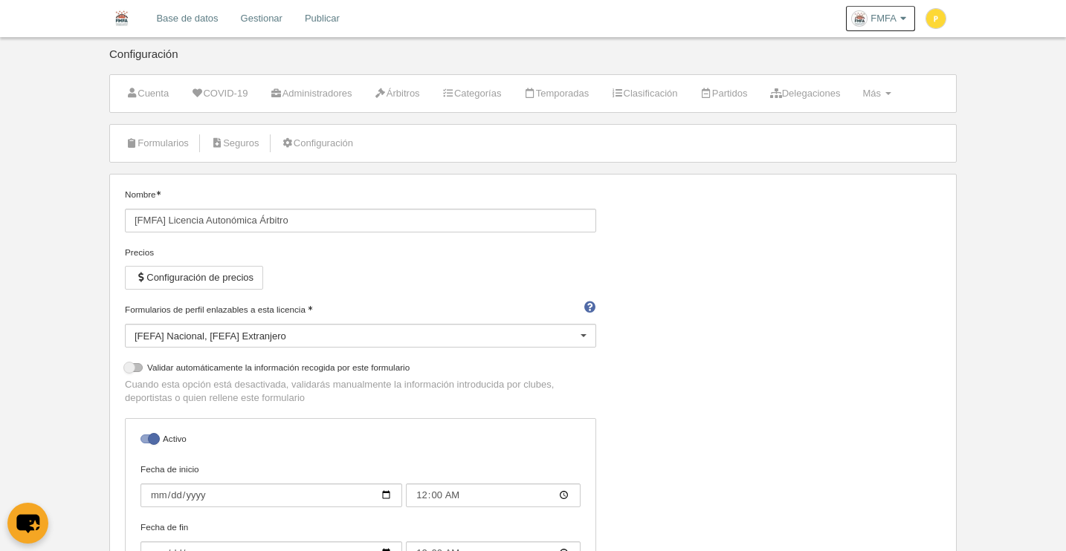
scroll to position [145, 0]
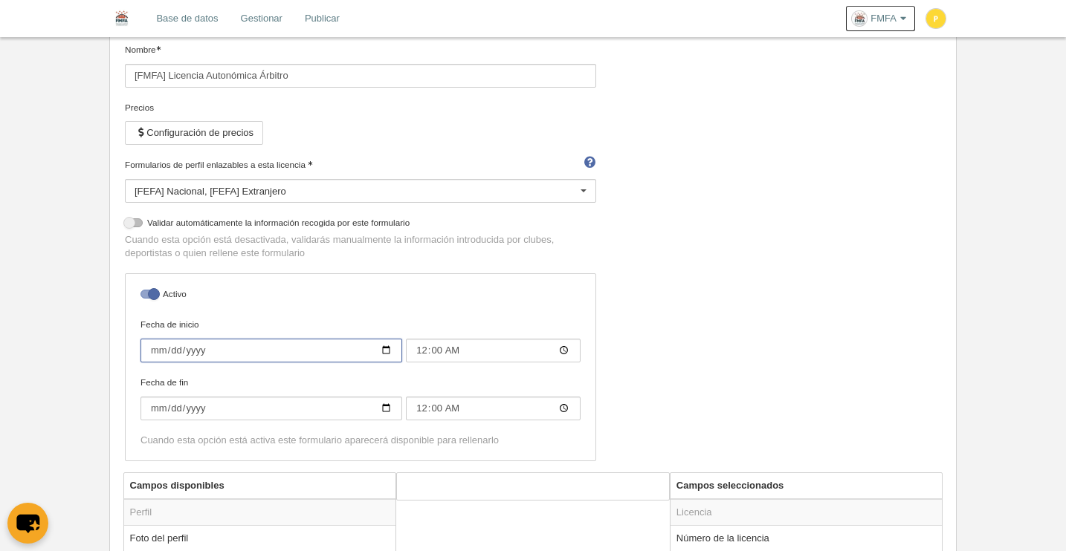
drag, startPoint x: 223, startPoint y: 353, endPoint x: 118, endPoint y: 343, distance: 105.3
drag, startPoint x: 225, startPoint y: 347, endPoint x: 175, endPoint y: 362, distance: 52.7
click at [170, 346] on input "Fecha de inicio" at bounding box center [271, 351] width 262 height 24
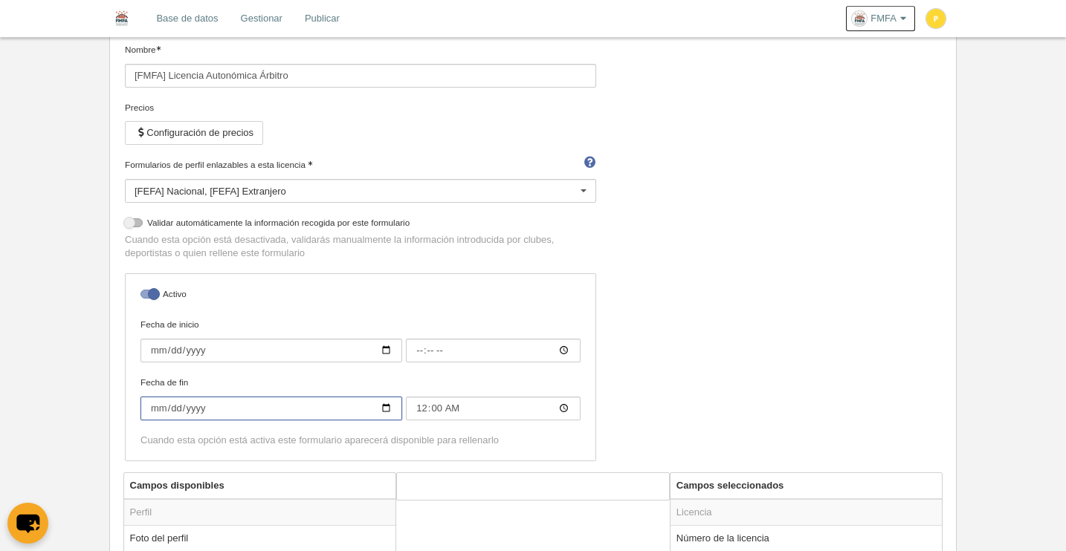
click at [164, 413] on input "[DATE]" at bounding box center [271, 409] width 262 height 24
click at [175, 407] on input "Fecha de fin" at bounding box center [271, 409] width 262 height 24
click at [224, 407] on input "Fecha de fin" at bounding box center [271, 409] width 262 height 24
click at [210, 409] on input "Fecha de fin" at bounding box center [271, 409] width 262 height 24
click at [210, 413] on input "Fecha de fin" at bounding box center [271, 409] width 262 height 24
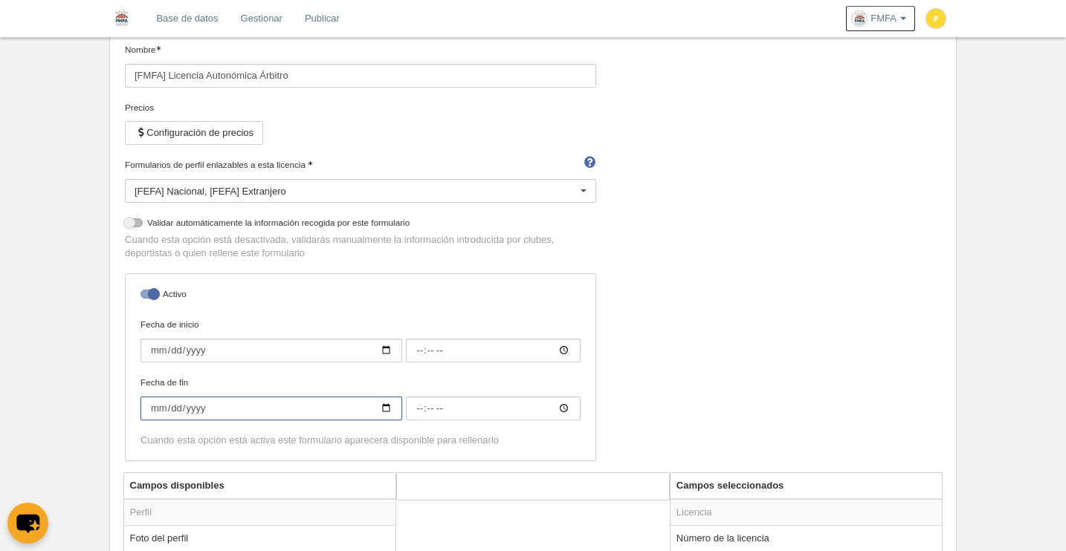
click at [202, 413] on input "Fecha de fin" at bounding box center [271, 409] width 262 height 24
click at [204, 411] on input "Fecha de fin" at bounding box center [271, 409] width 262 height 24
click at [678, 381] on div "Nombre [FMFA] Licencia Autonómica Árbitro Precios Configuración de precios Form…" at bounding box center [533, 258] width 827 height 430
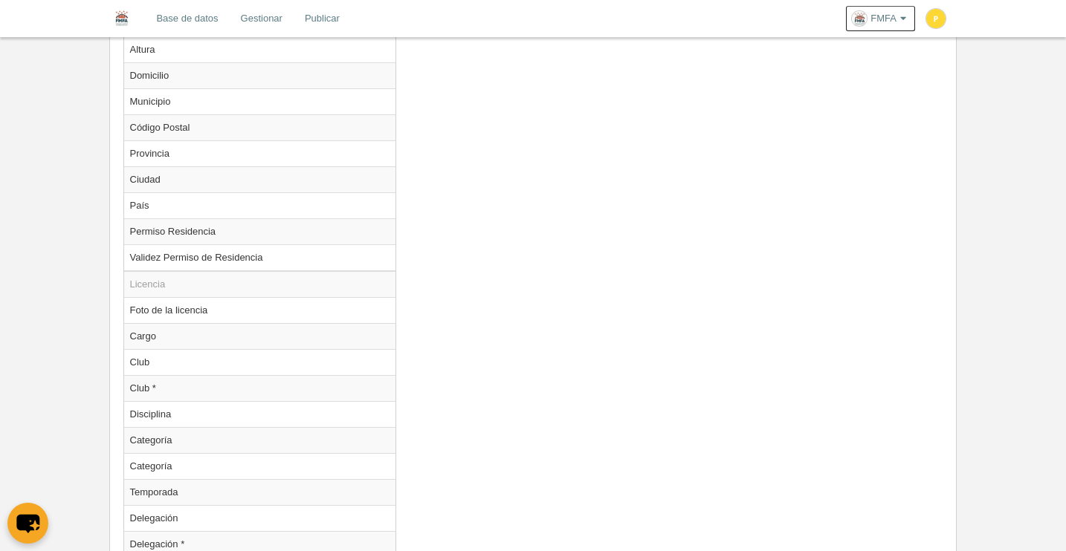
scroll to position [1377, 0]
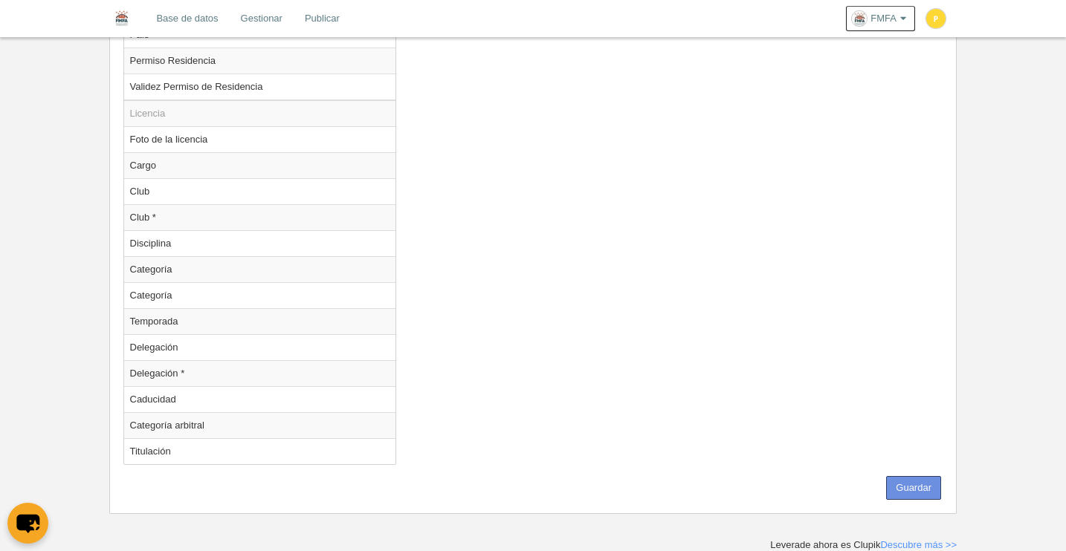
click at [903, 488] on button "Guardar" at bounding box center [913, 488] width 55 height 24
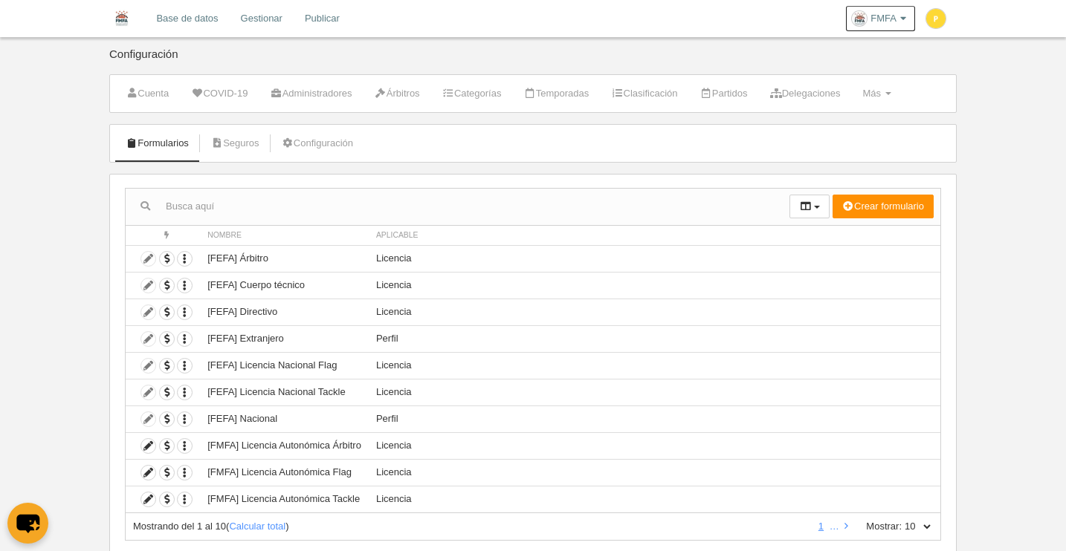
click at [182, 19] on link "Base de datos" at bounding box center [187, 18] width 84 height 37
